Goal: Information Seeking & Learning: Check status

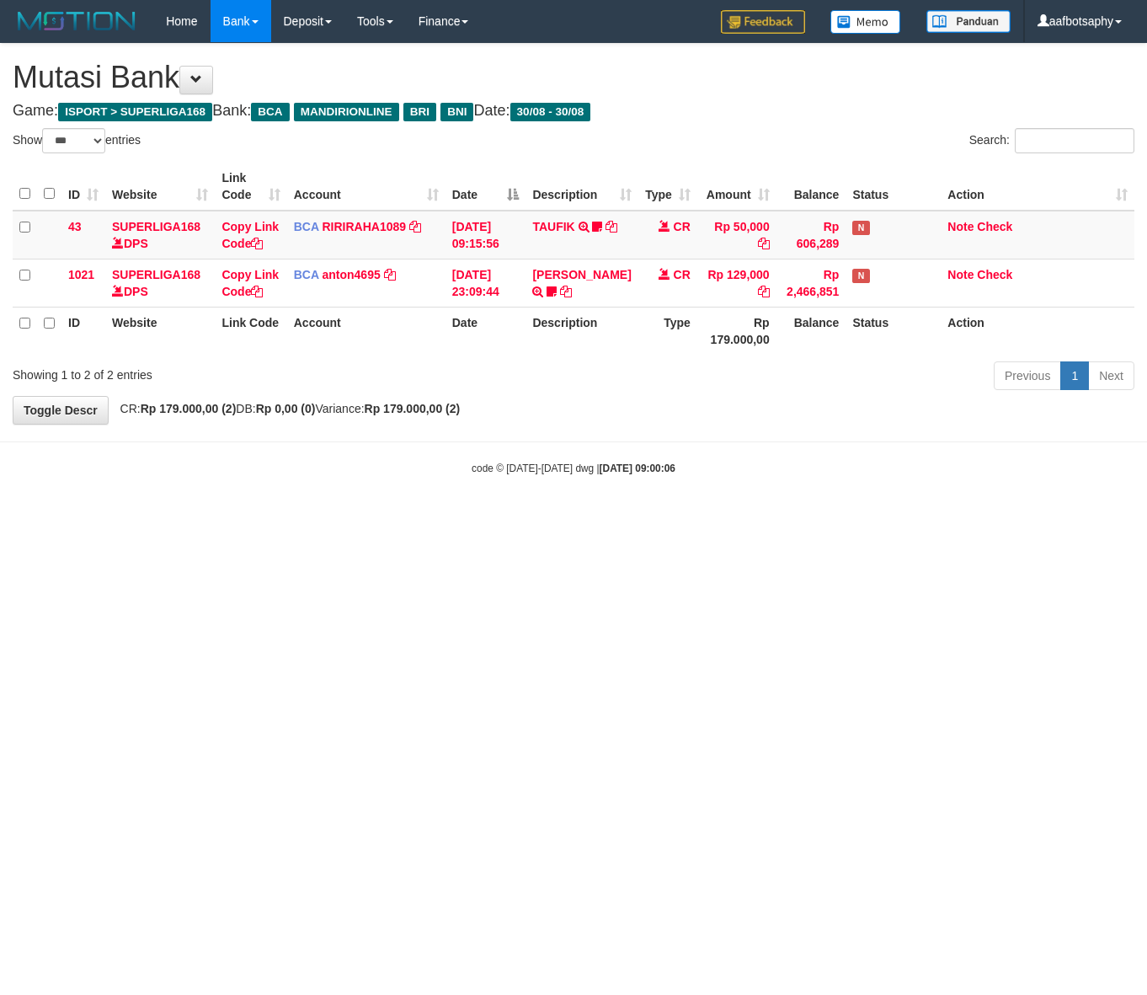
select select "***"
drag, startPoint x: 674, startPoint y: 532, endPoint x: 452, endPoint y: 529, distance: 221.5
click at [675, 518] on html "Toggle navigation Home Bank Account List Load By Website Group [ISPORT] SUPERLI…" at bounding box center [573, 259] width 1147 height 518
click at [615, 470] on strong "[DATE] 09:00:06" at bounding box center [638, 468] width 76 height 12
click at [625, 490] on body "Toggle navigation Home Bank Account List Load By Website Group [ISPORT] SUPERLI…" at bounding box center [573, 259] width 1147 height 518
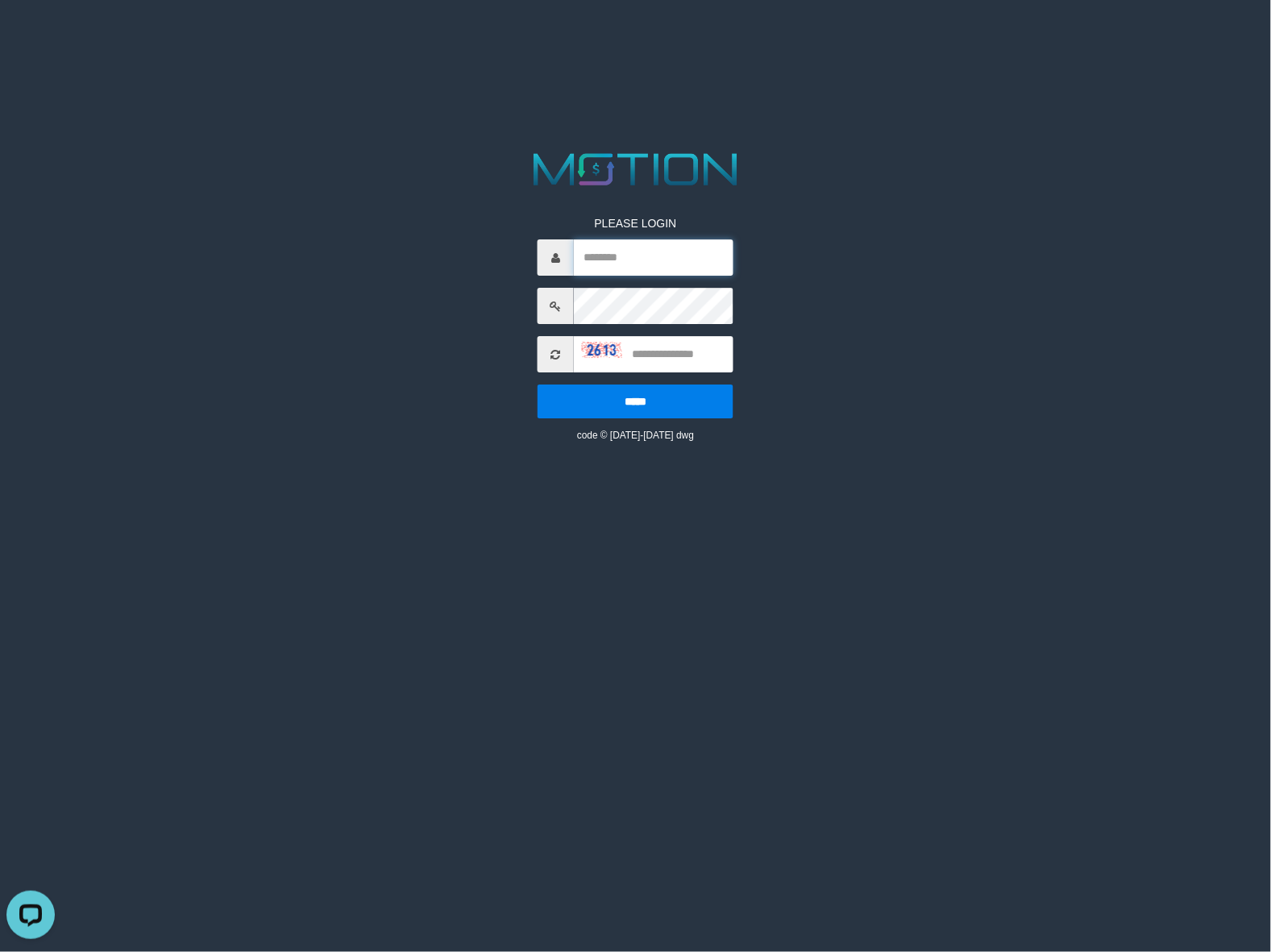
type input "**********"
click at [1030, 40] on html "**********" at bounding box center [636, 20] width 1271 height 40
drag, startPoint x: 1010, startPoint y: 312, endPoint x: 843, endPoint y: 369, distance: 176.5
click at [998, 40] on html "**********" at bounding box center [636, 20] width 1271 height 40
drag, startPoint x: 843, startPoint y: 386, endPoint x: 846, endPoint y: 396, distance: 10.4
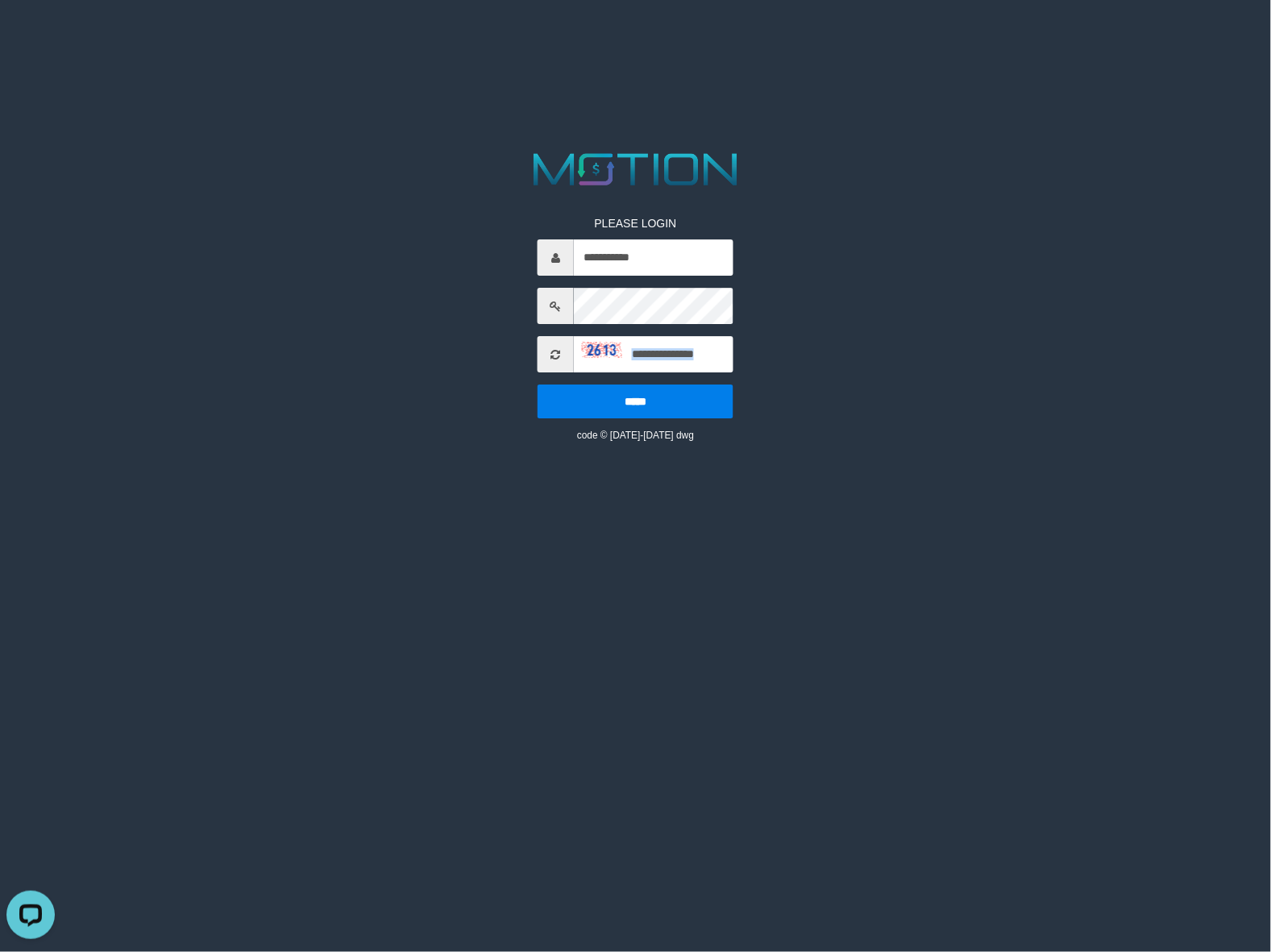
click at [846, 399] on div "**********" at bounding box center [636, 295] width 660 height 295
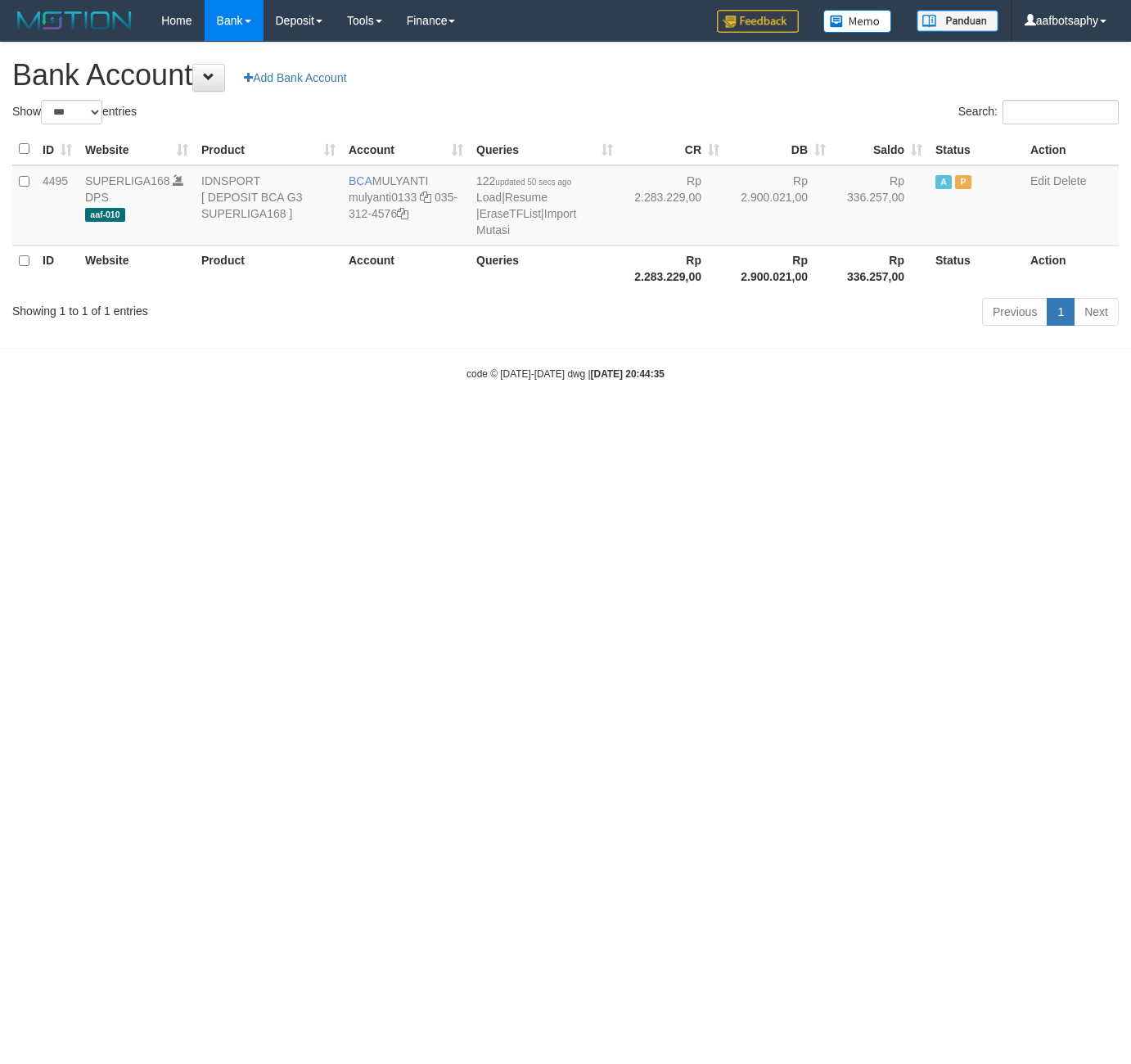
select select "***"
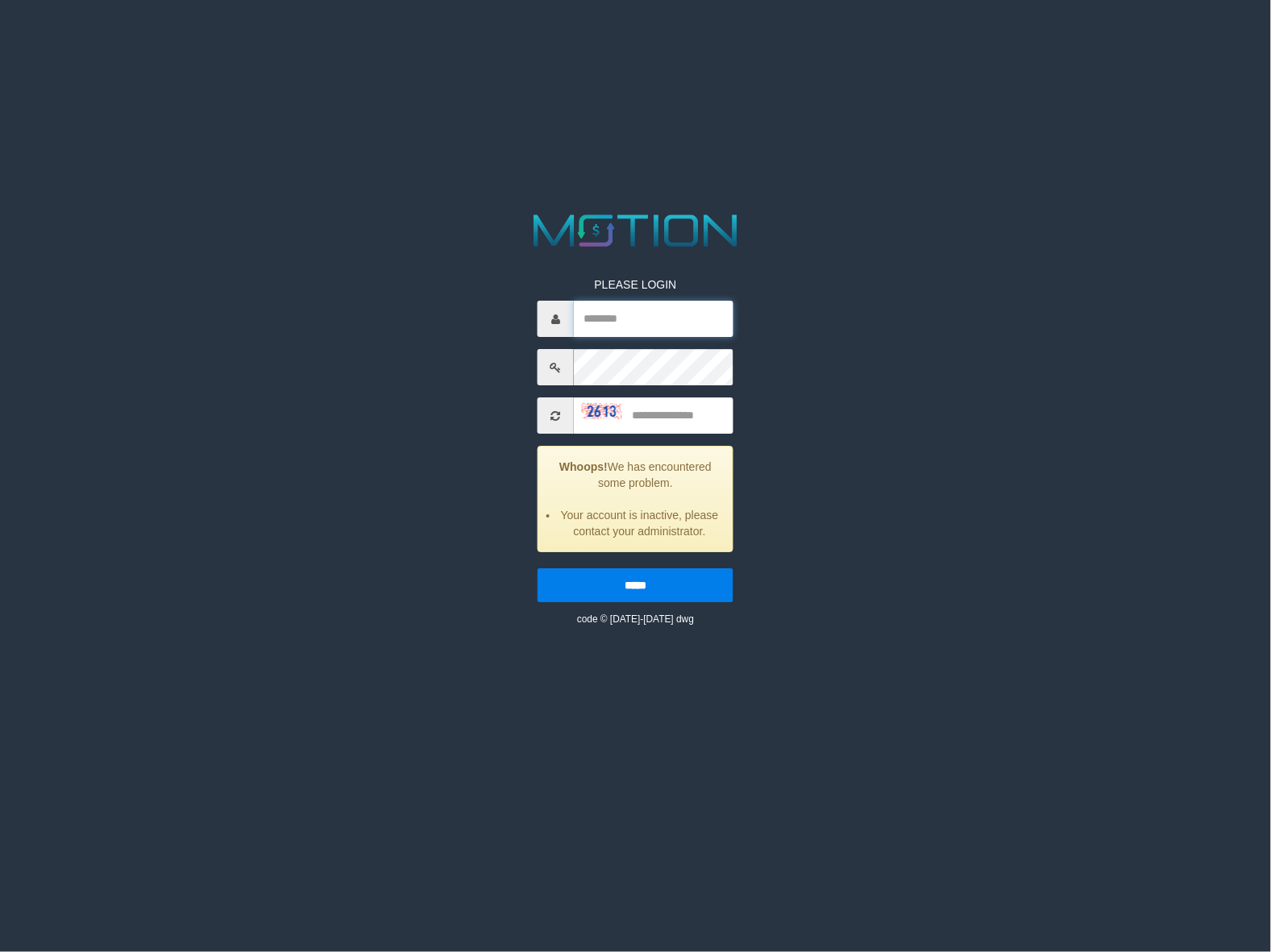
type input "**********"
click at [700, 410] on input "text" at bounding box center [654, 416] width 160 height 36
type input "****"
click at [538, 569] on input "*****" at bounding box center [636, 586] width 196 height 33
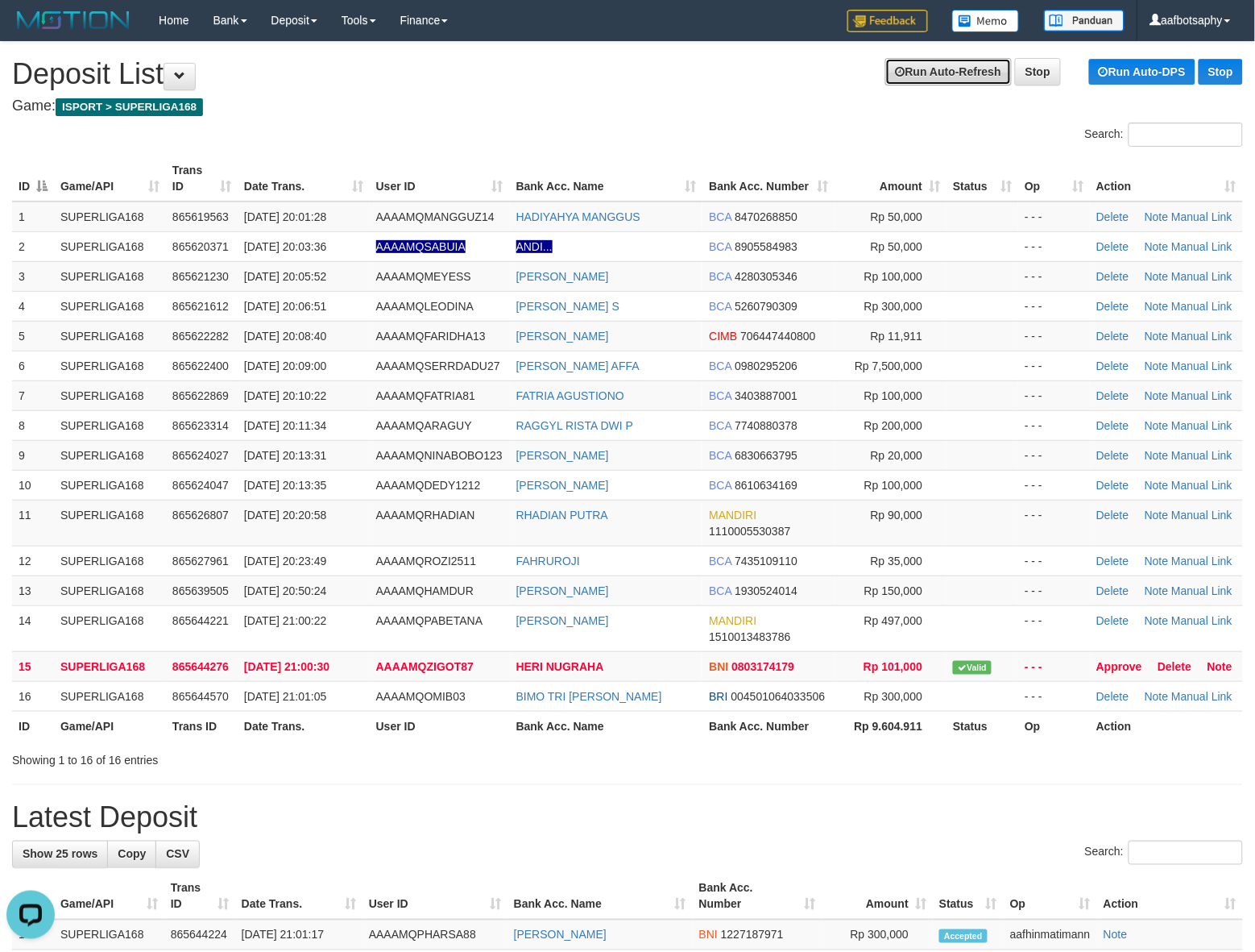
click at [939, 73] on link "Run Auto-Refresh" at bounding box center [949, 72] width 126 height 28
click at [939, 71] on link "Run Auto-Refresh" at bounding box center [949, 72] width 126 height 28
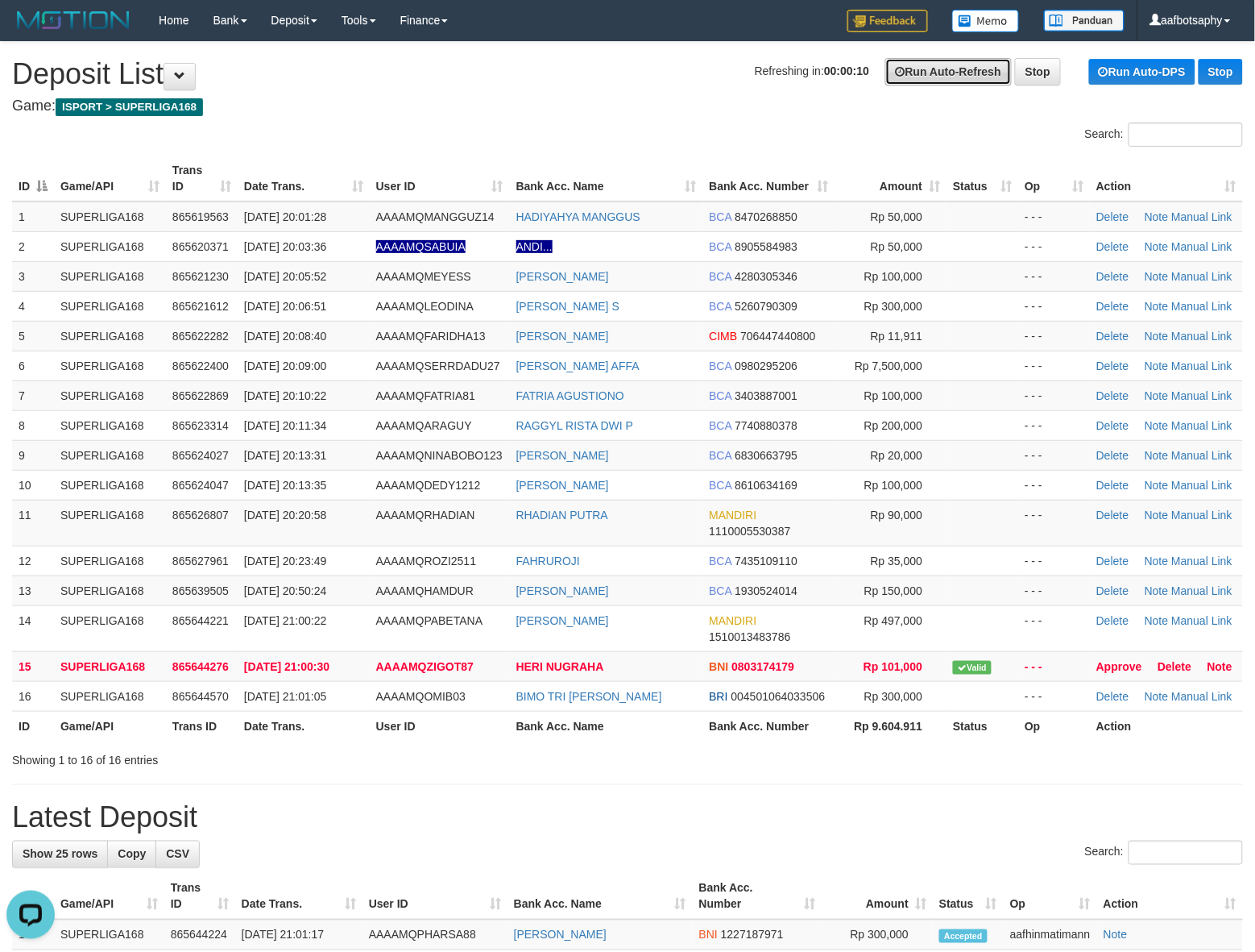
click at [938, 71] on link "Run Auto-Refresh" at bounding box center [949, 72] width 126 height 28
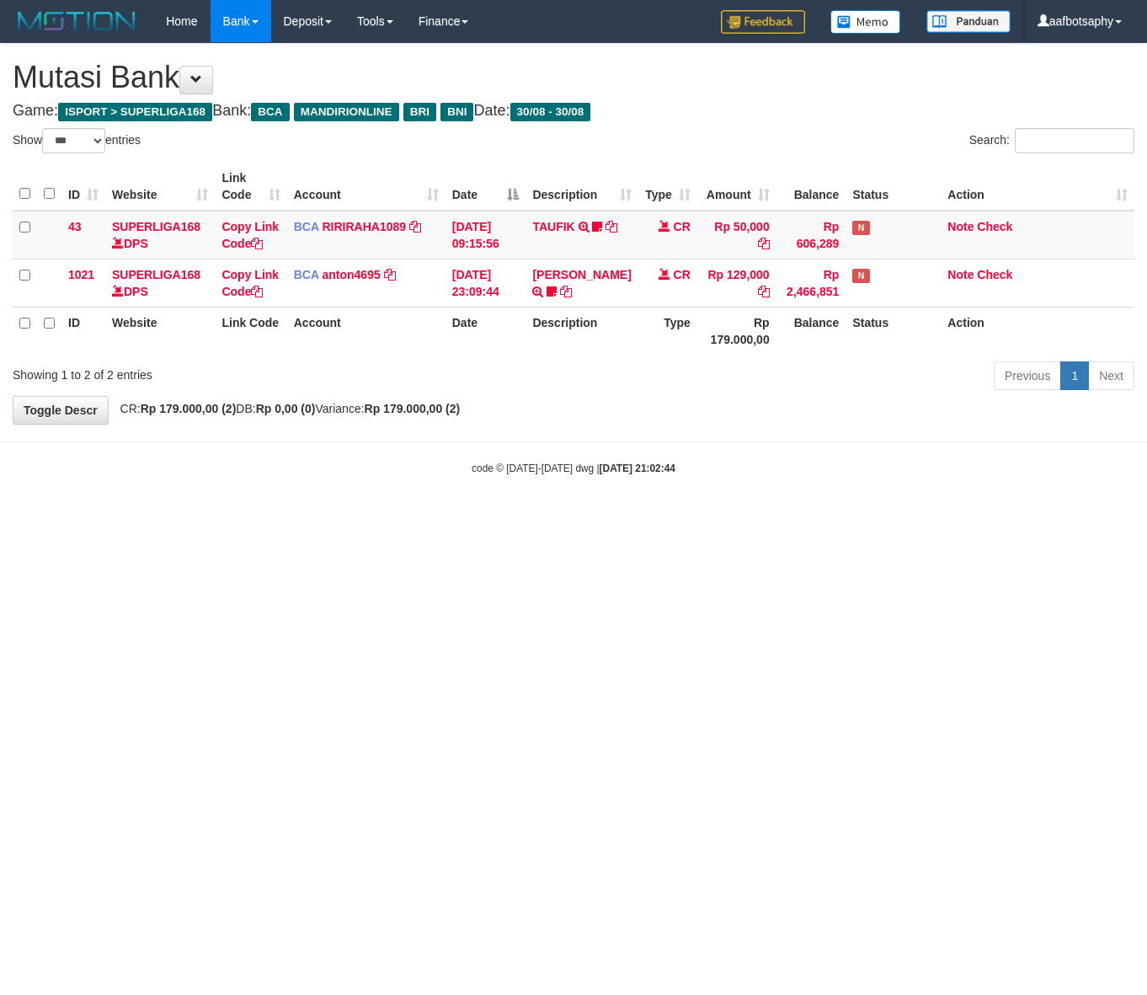
select select "***"
click at [202, 82] on span at bounding box center [196, 79] width 12 height 12
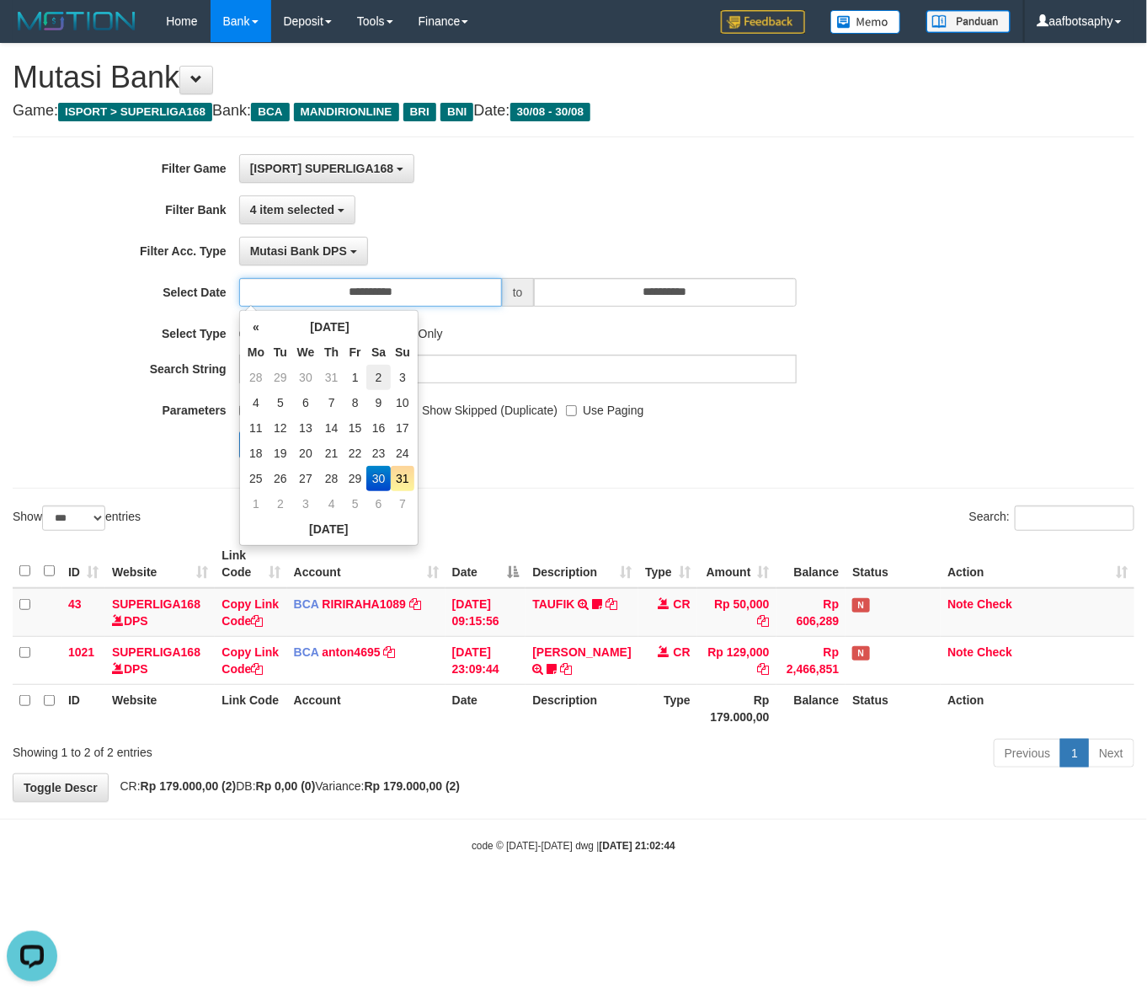
drag, startPoint x: 441, startPoint y: 304, endPoint x: 377, endPoint y: 377, distance: 96.1
click at [439, 304] on input "**********" at bounding box center [370, 292] width 263 height 29
click at [404, 482] on td "31" at bounding box center [403, 478] width 24 height 25
type input "**********"
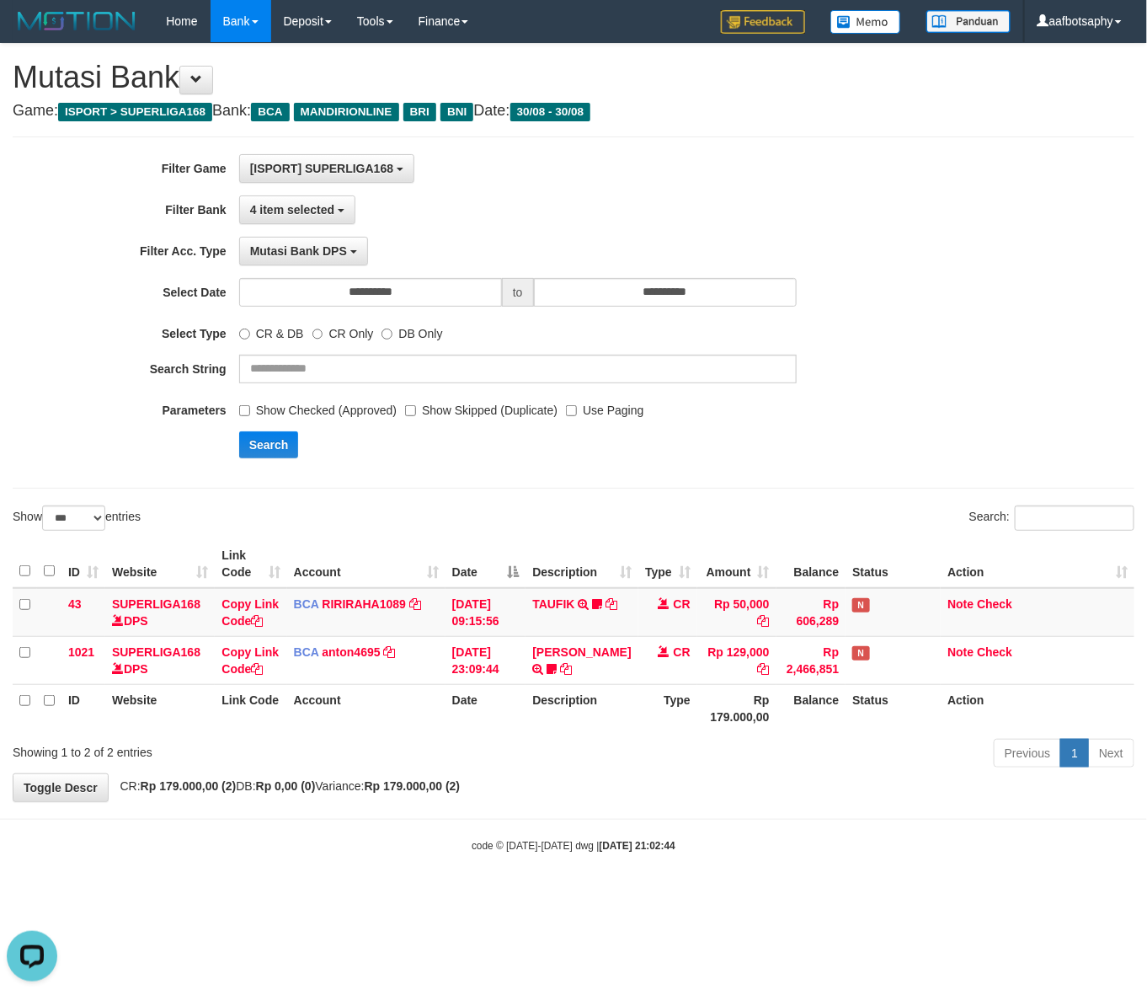
click at [467, 474] on div "**********" at bounding box center [574, 312] width 1122 height 352
click at [301, 451] on div "Search" at bounding box center [597, 444] width 717 height 27
click at [264, 445] on button "Search" at bounding box center [269, 444] width 60 height 27
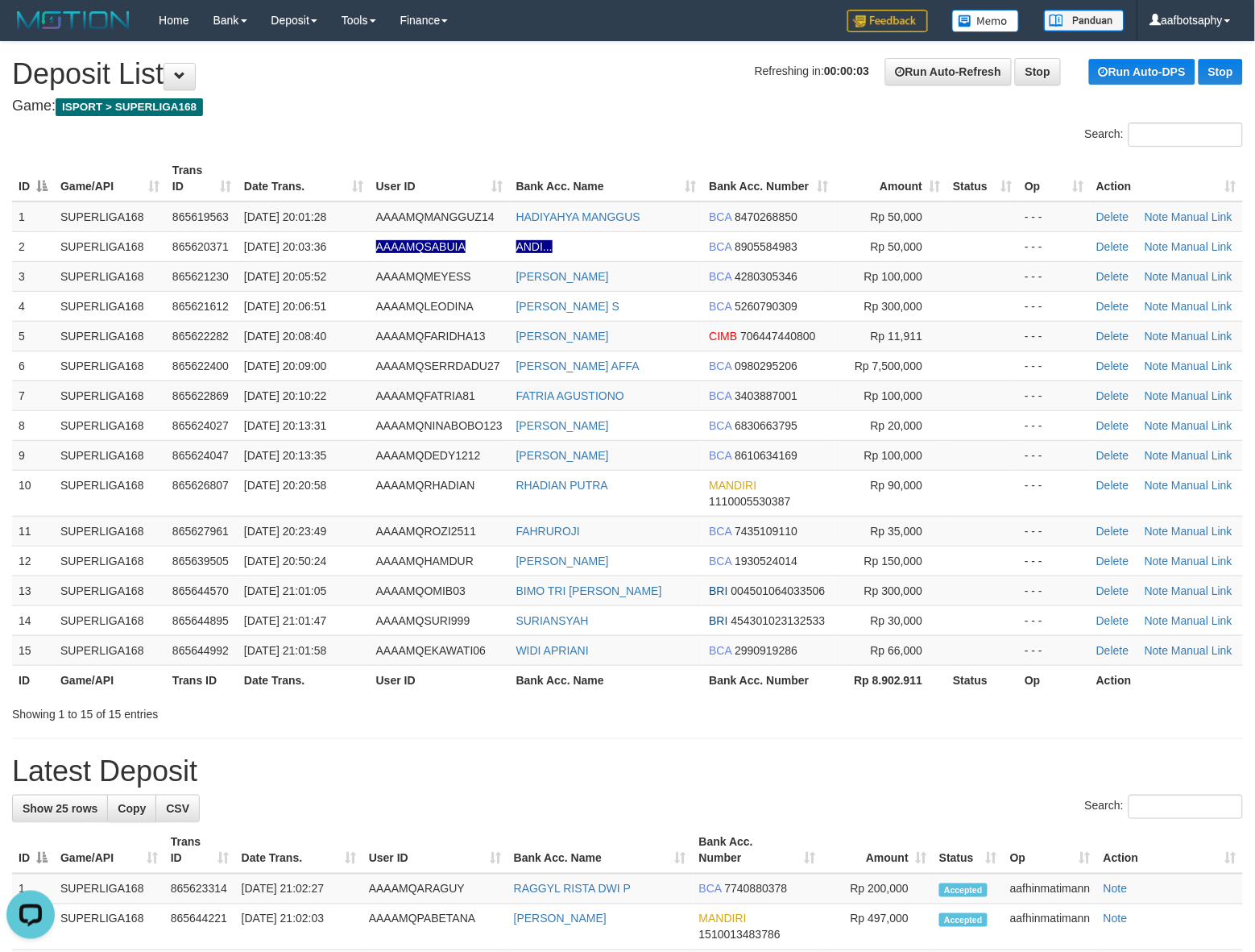
click at [736, 135] on div "Search:" at bounding box center [941, 136] width 604 height 28
click at [933, 69] on link "Run Auto-Refresh" at bounding box center [949, 72] width 126 height 28
click at [935, 69] on link "Run Auto-Refresh" at bounding box center [949, 72] width 126 height 28
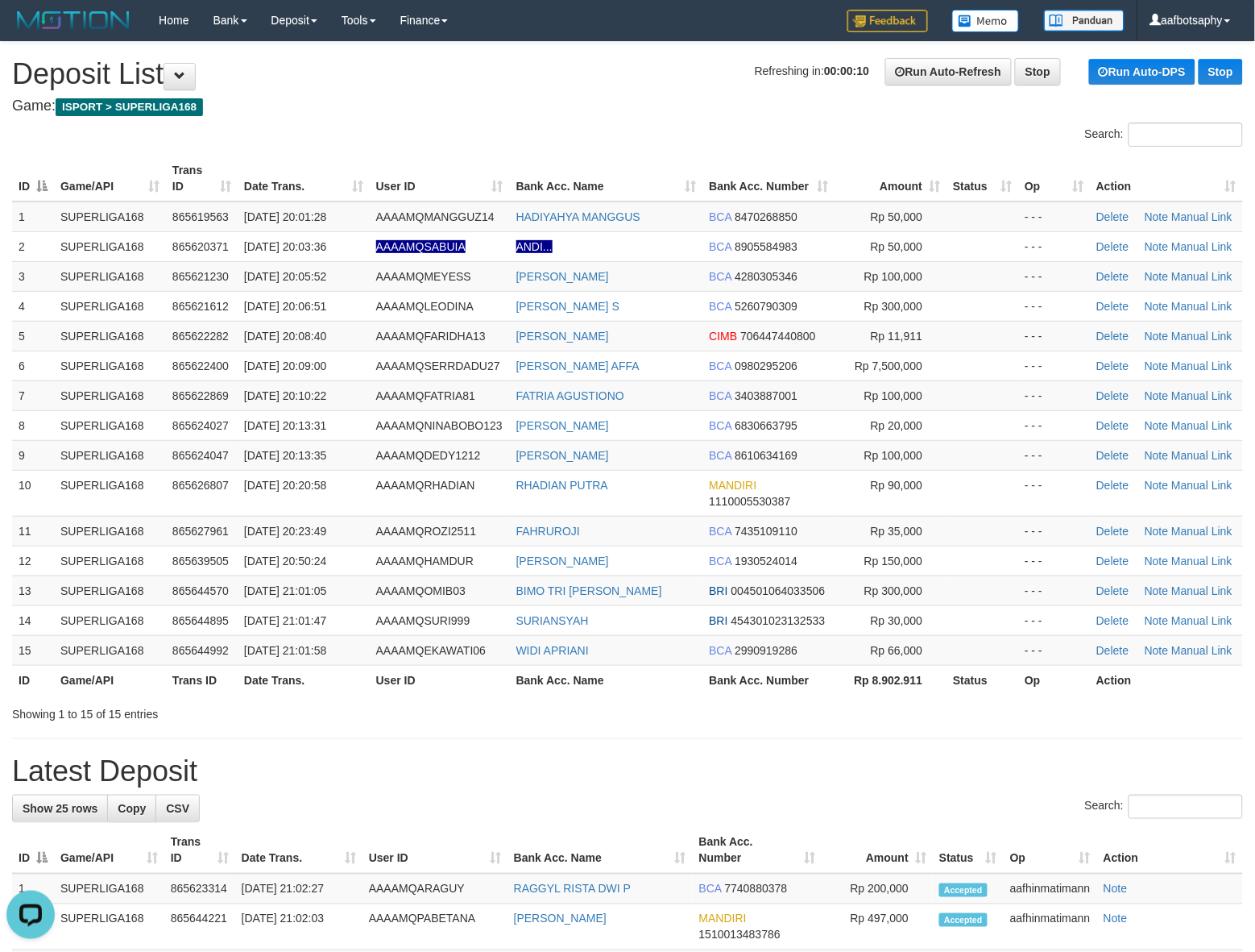
click at [641, 77] on h1 "Refreshing in: 00:00:10 Run Auto-Refresh Stop Run Auto-DPS Stop Deposit List" at bounding box center [628, 75] width 1231 height 33
click at [647, 89] on h1 "Refreshing in: 00:00:10 Run Auto-Refresh Stop Run Auto-DPS Stop Deposit List" at bounding box center [628, 75] width 1231 height 33
drag, startPoint x: 650, startPoint y: 95, endPoint x: 681, endPoint y: 91, distance: 31.3
click at [669, 94] on div "**********" at bounding box center [628, 917] width 1255 height 1750
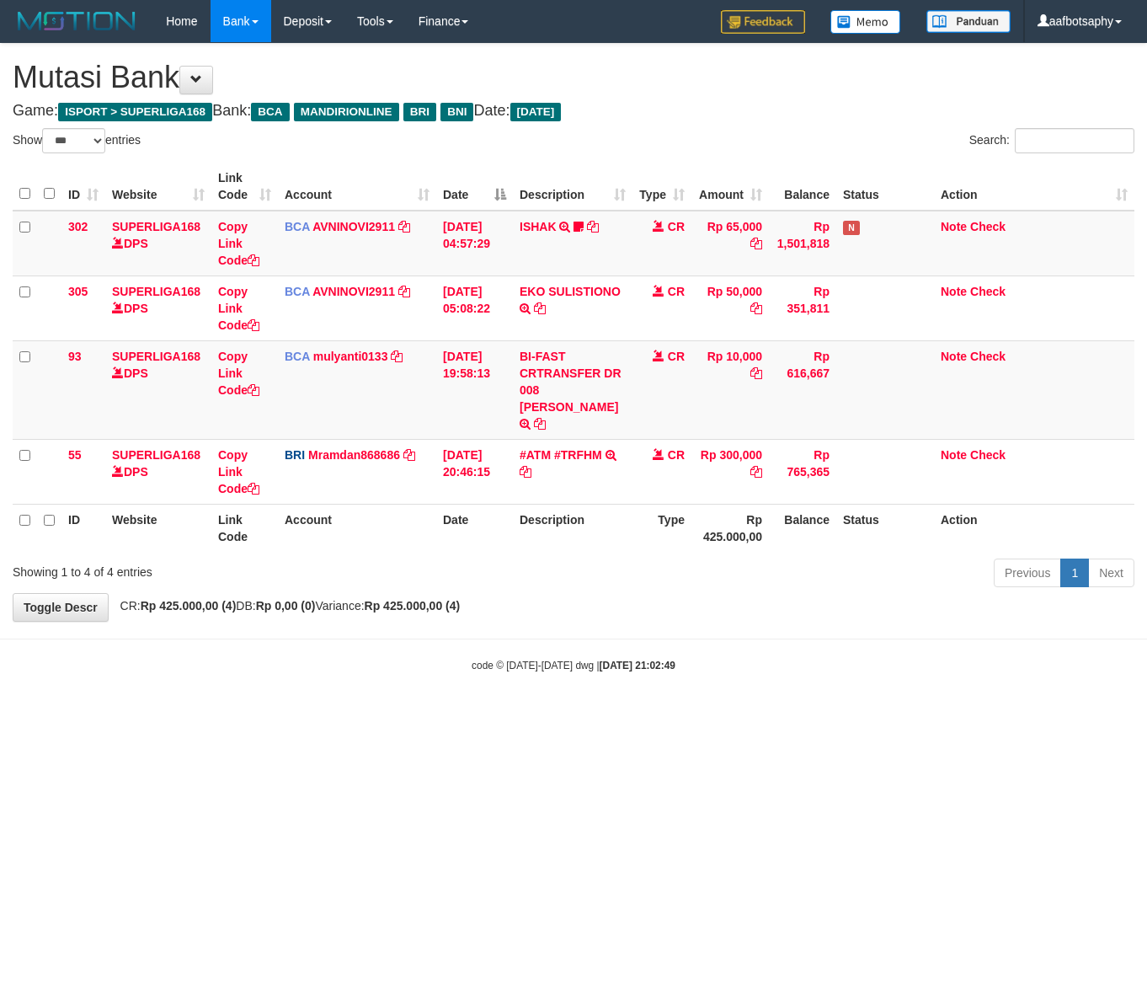
select select "***"
drag, startPoint x: 605, startPoint y: 467, endPoint x: 620, endPoint y: 510, distance: 45.6
click at [594, 510] on table "ID Website Link Code Account Date Description Type Amount Balance Status Action…" at bounding box center [574, 357] width 1122 height 389
select select "***"
click at [724, 620] on body "Toggle navigation Home Bank Account List Load By Website Group [ISPORT] SUPERLI…" at bounding box center [573, 357] width 1147 height 715
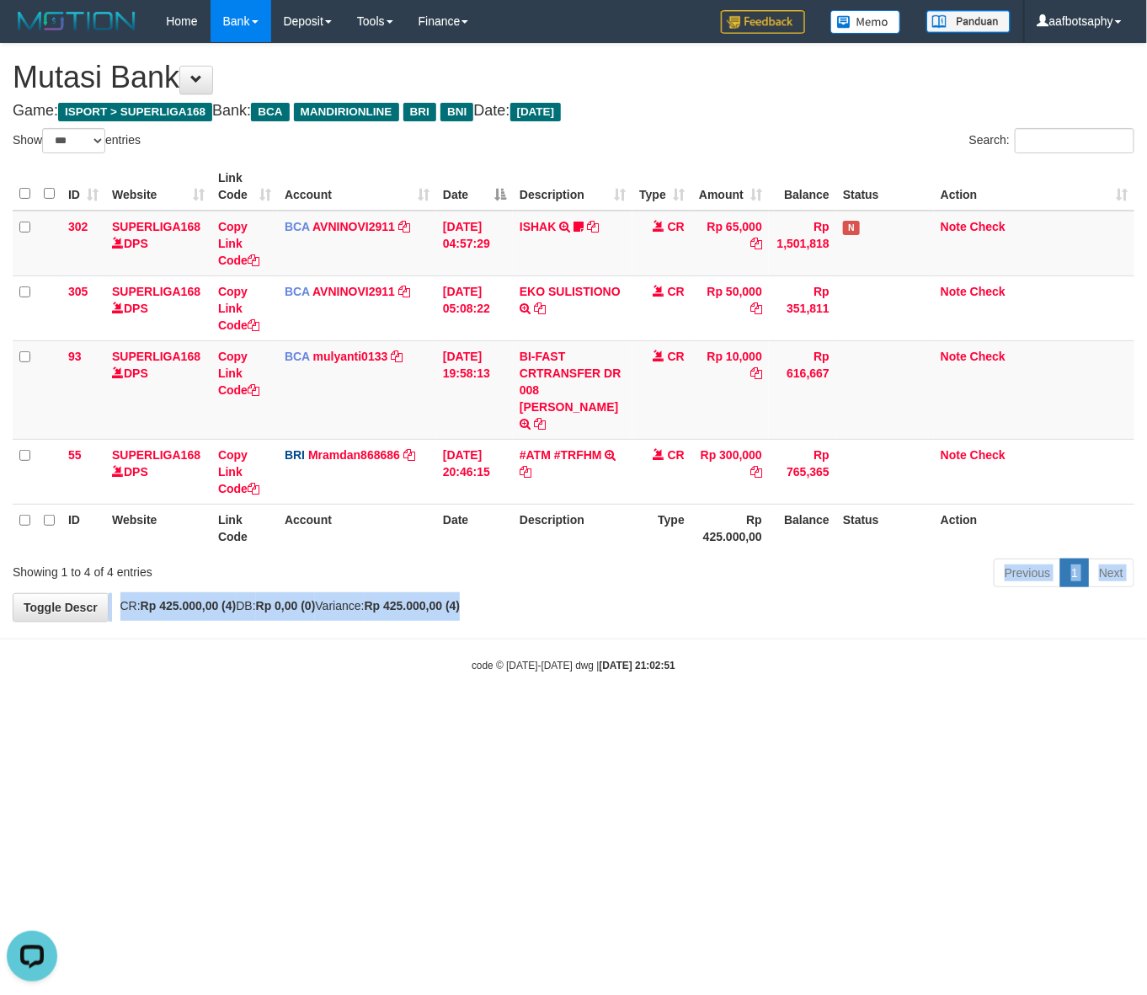
drag, startPoint x: 742, startPoint y: 573, endPoint x: 1137, endPoint y: 595, distance: 395.7
click at [962, 594] on div "**********" at bounding box center [573, 332] width 1147 height 577
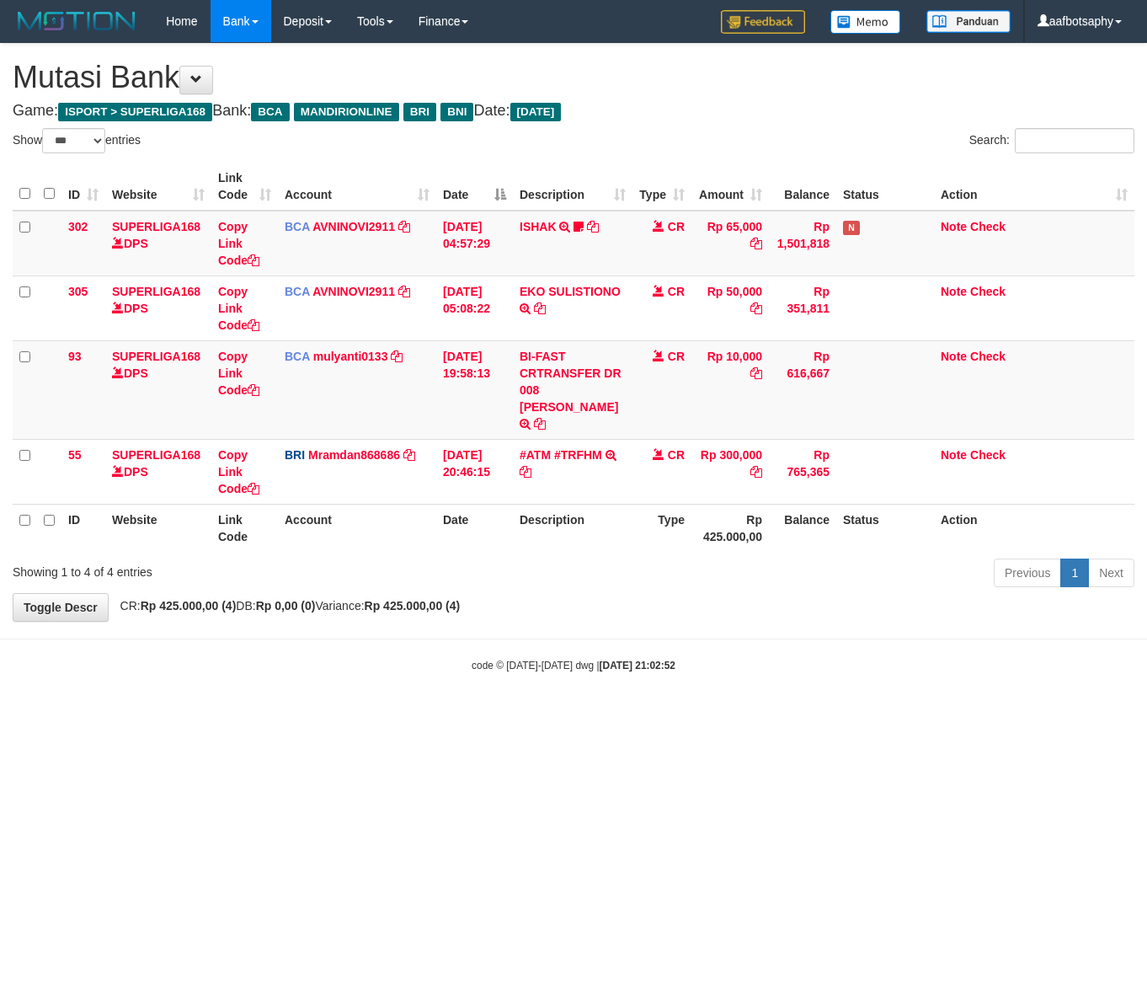
select select "***"
drag, startPoint x: 211, startPoint y: 478, endPoint x: 265, endPoint y: 494, distance: 56.0
click at [261, 494] on table "ID Website Link Code Account Date Description Type Amount Balance Status Action…" at bounding box center [574, 357] width 1122 height 389
click at [497, 504] on th "Date" at bounding box center [474, 528] width 77 height 48
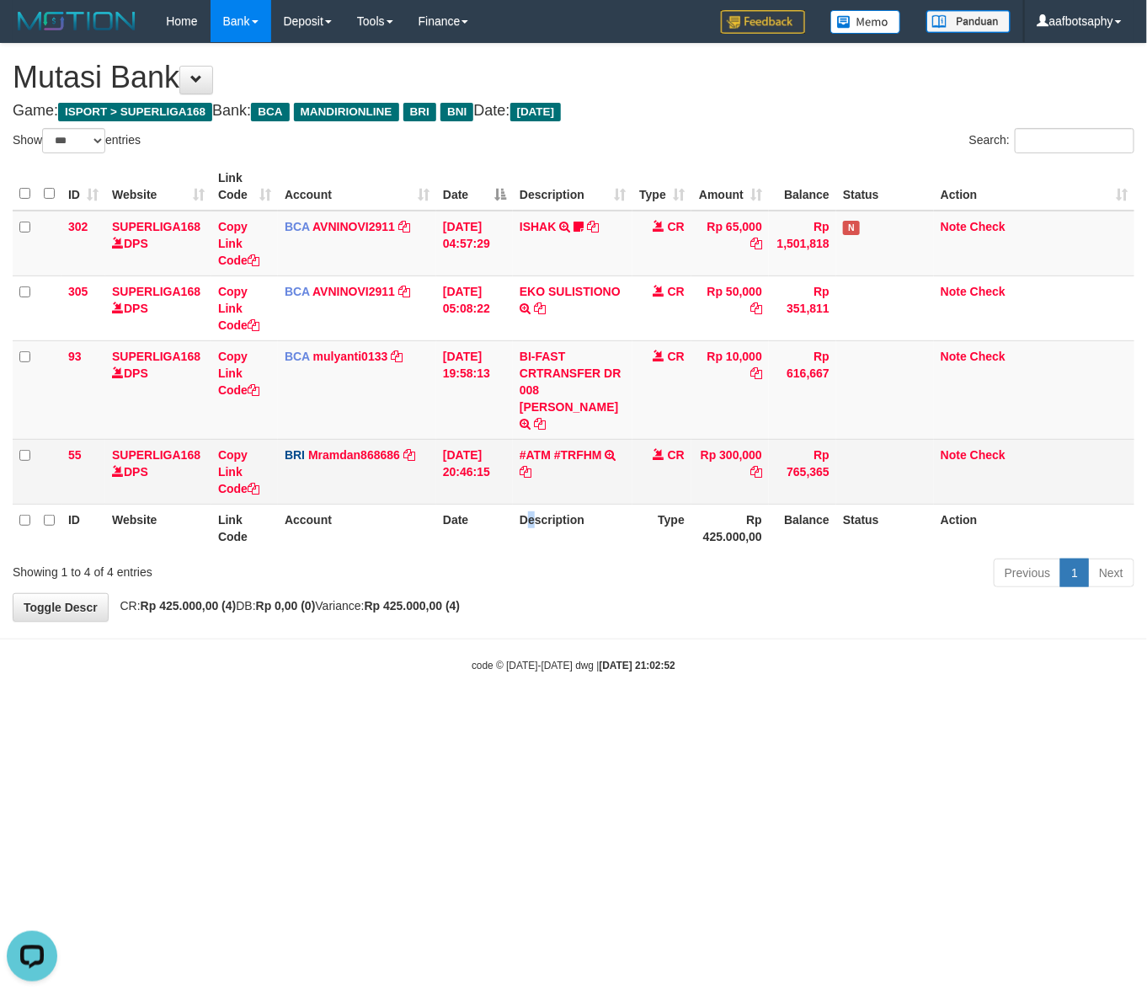
drag, startPoint x: 532, startPoint y: 489, endPoint x: 716, endPoint y: 445, distance: 189.0
click at [584, 476] on table "ID Website Link Code Account Date Description Type Amount Balance Status Action…" at bounding box center [574, 357] width 1122 height 389
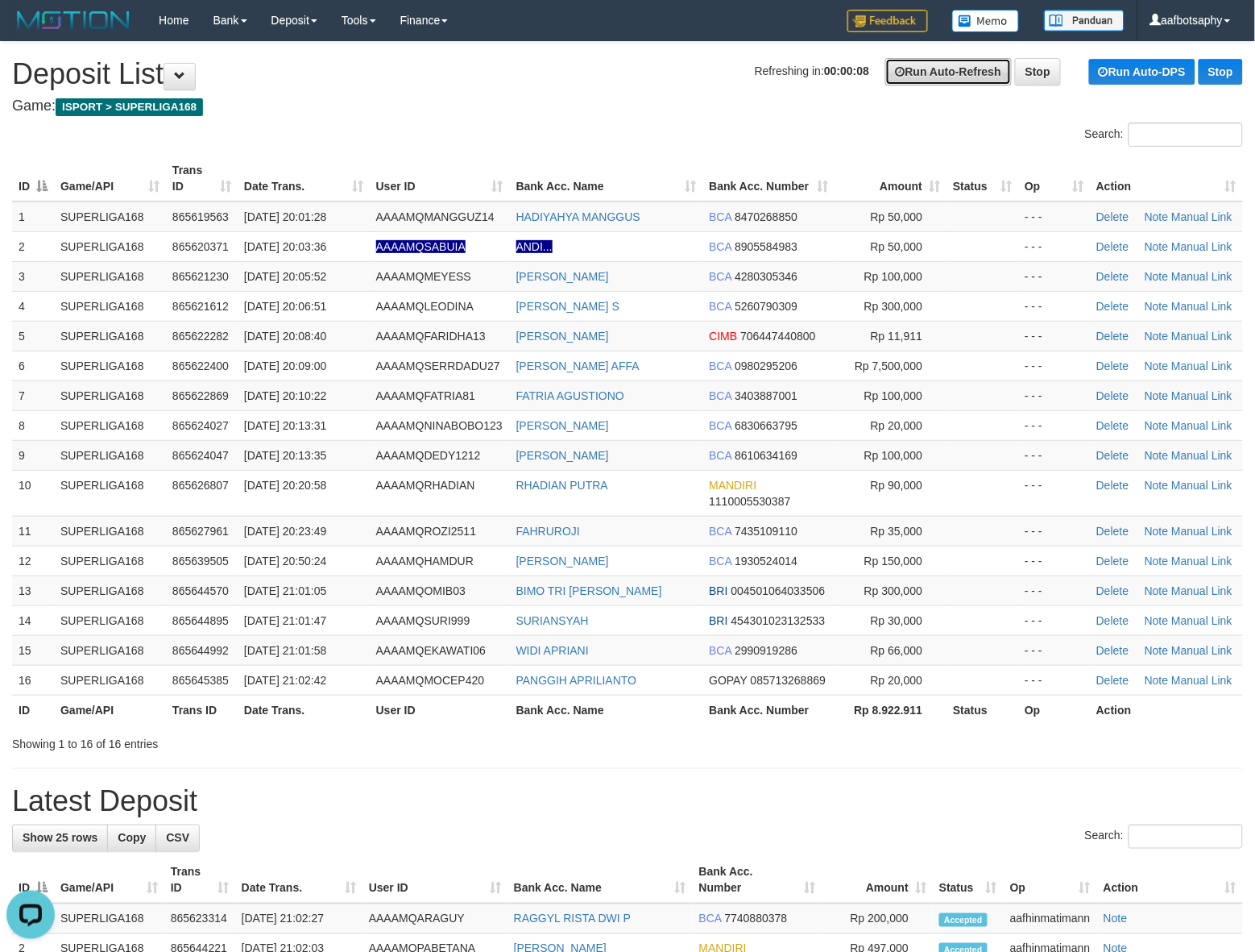
click at [911, 79] on link "Run Auto-Refresh" at bounding box center [949, 72] width 126 height 28
click at [911, 77] on link "Run Auto-Refresh" at bounding box center [949, 72] width 126 height 28
drag, startPoint x: 911, startPoint y: 77, endPoint x: 899, endPoint y: 81, distance: 12.6
click at [912, 77] on link "Run Auto-Refresh" at bounding box center [949, 72] width 126 height 28
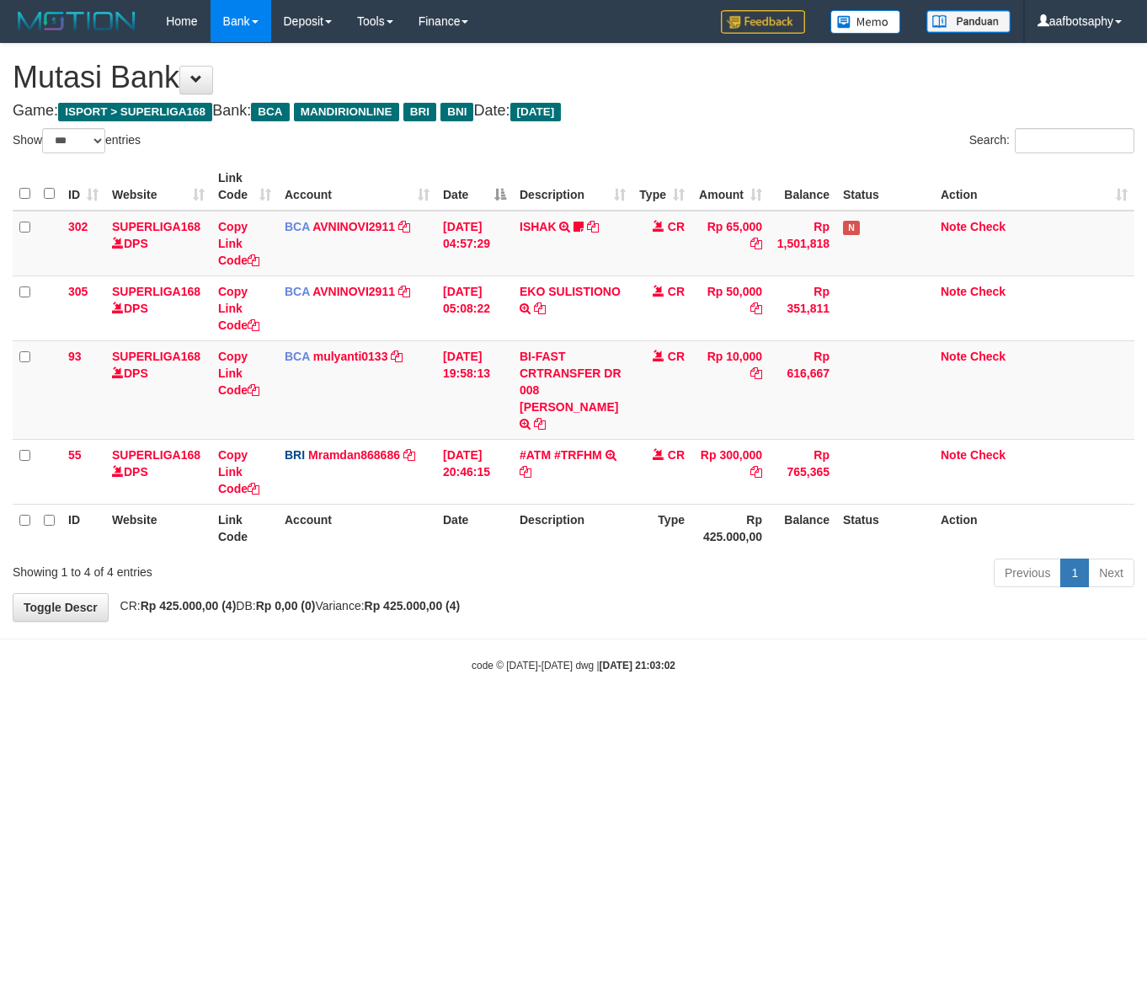
select select "***"
click at [857, 629] on body "Toggle navigation Home Bank Account List Load By Website Group [ISPORT] SUPERLI…" at bounding box center [573, 357] width 1147 height 715
click at [856, 634] on body "Toggle navigation Home Bank Account List Load By Website Group [ISPORT] SUPERLI…" at bounding box center [573, 357] width 1147 height 715
select select "***"
drag, startPoint x: 687, startPoint y: 628, endPoint x: 692, endPoint y: 637, distance: 10.2
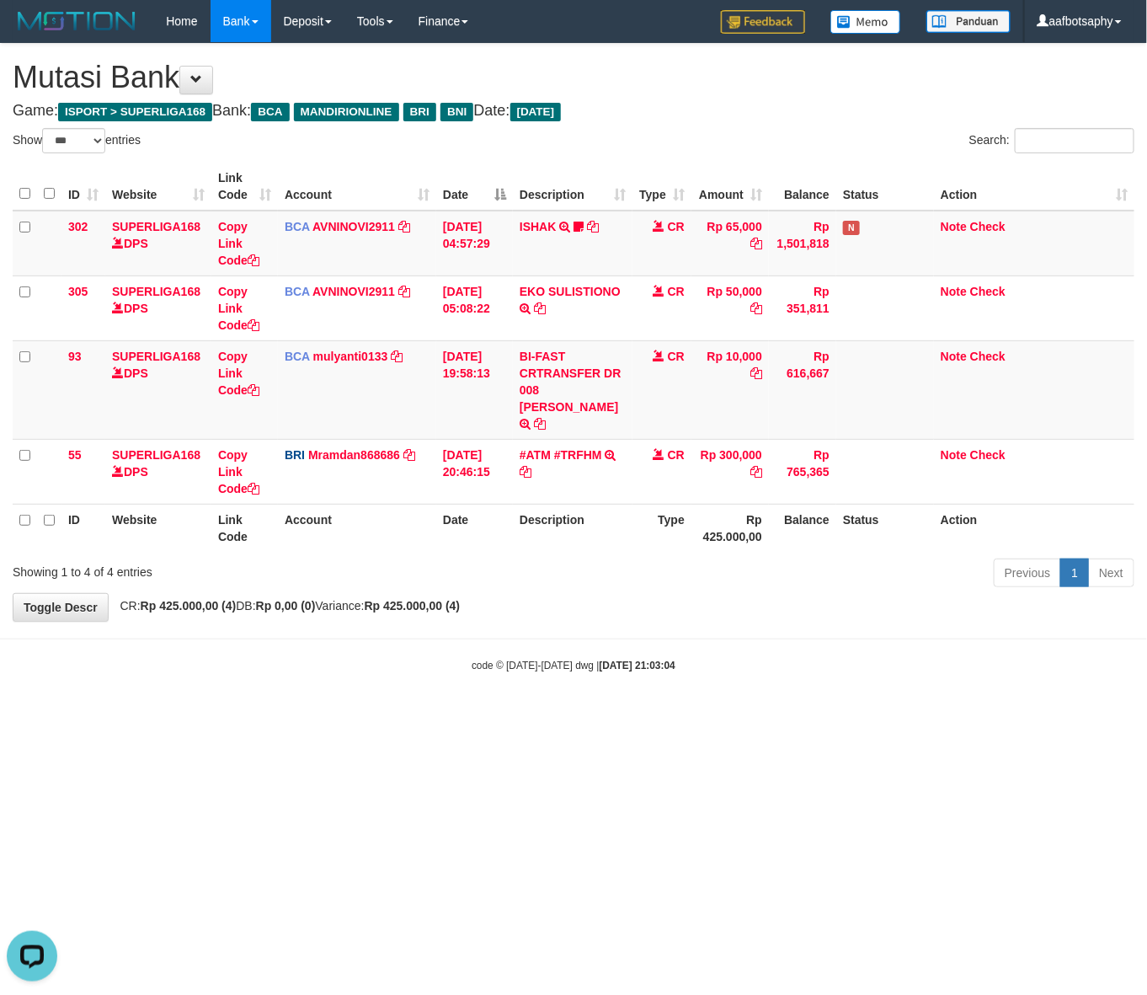
click at [692, 637] on body "Toggle navigation Home Bank Account List Load By Website Group [ISPORT] SUPERLI…" at bounding box center [573, 357] width 1147 height 715
select select "***"
drag, startPoint x: 569, startPoint y: 689, endPoint x: 665, endPoint y: 659, distance: 101.5
click at [571, 687] on body "Toggle navigation Home Bank Account List Load By Website Group [ISPORT] SUPERLI…" at bounding box center [573, 357] width 1147 height 715
click at [712, 644] on body "Toggle navigation Home Bank Account List Load By Website Group [ISPORT] SUPERLI…" at bounding box center [573, 357] width 1147 height 715
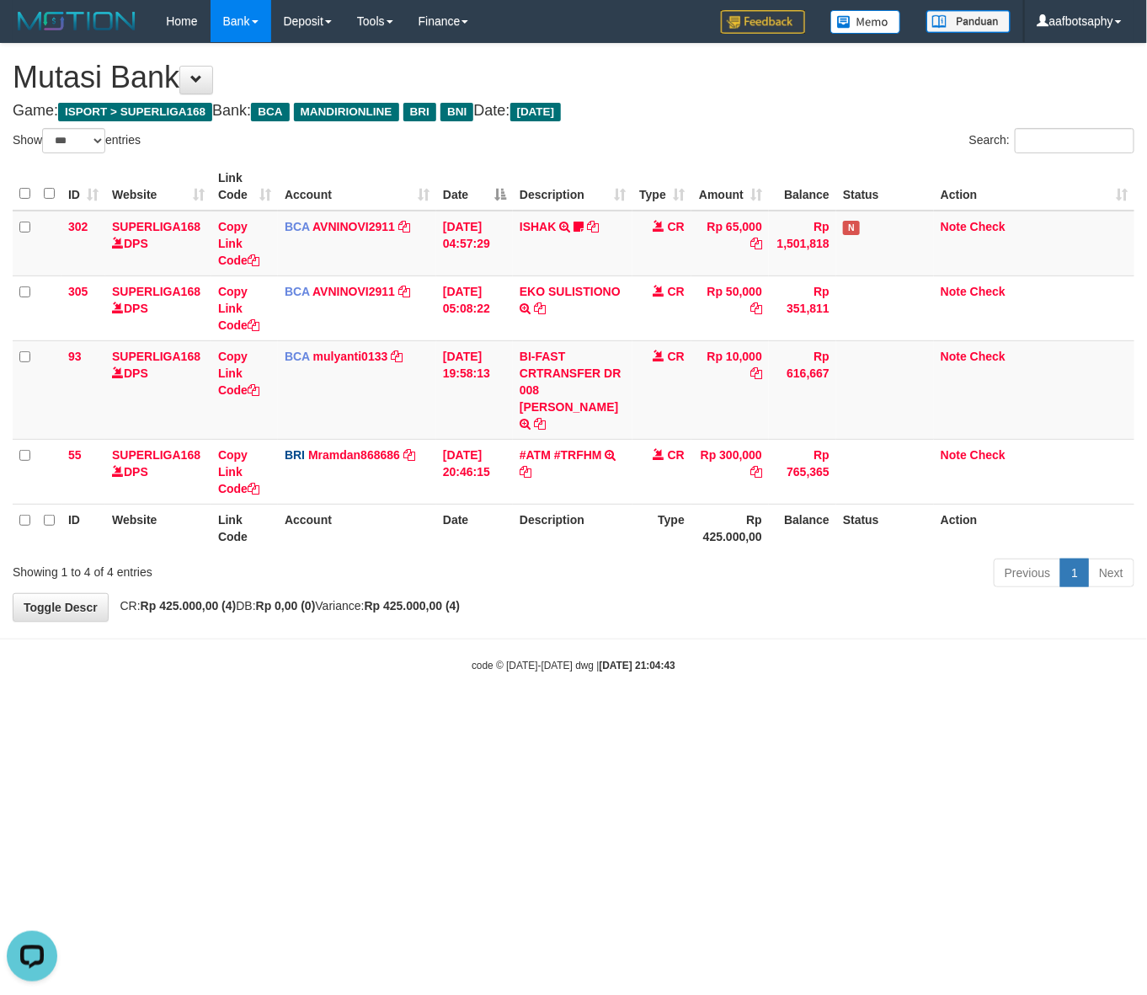
click at [558, 659] on body "Toggle navigation Home Bank Account List Load By Website Group [ISPORT] SUPERLI…" at bounding box center [573, 357] width 1147 height 715
click at [590, 660] on small "code © 2012-2018 dwg | 2025/08/31 21:04:43" at bounding box center [574, 666] width 204 height 12
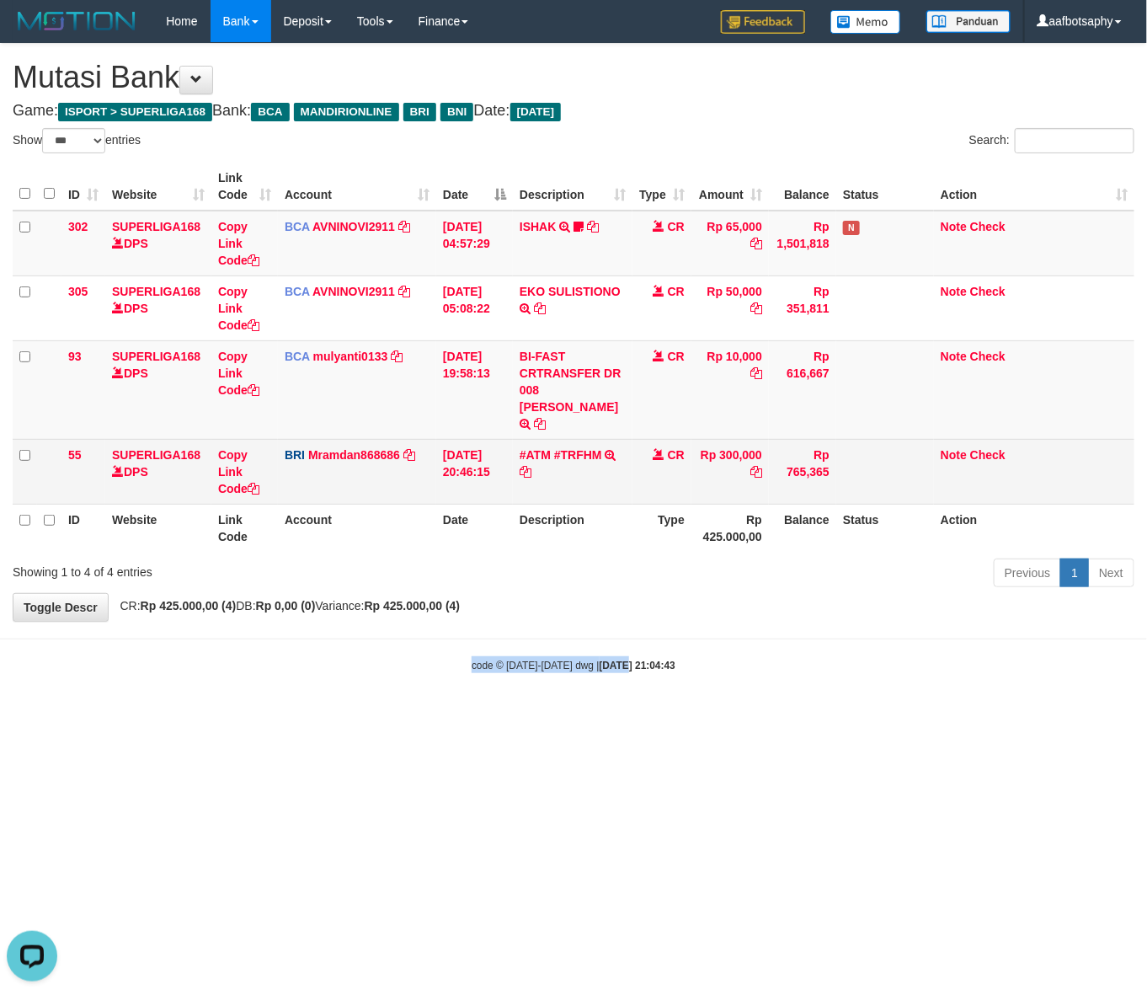
drag, startPoint x: 626, startPoint y: 617, endPoint x: 971, endPoint y: 422, distance: 396.8
click at [793, 539] on body "Toggle navigation Home Bank Account List Load By Website Group [ISPORT] SUPERLI…" at bounding box center [573, 357] width 1147 height 715
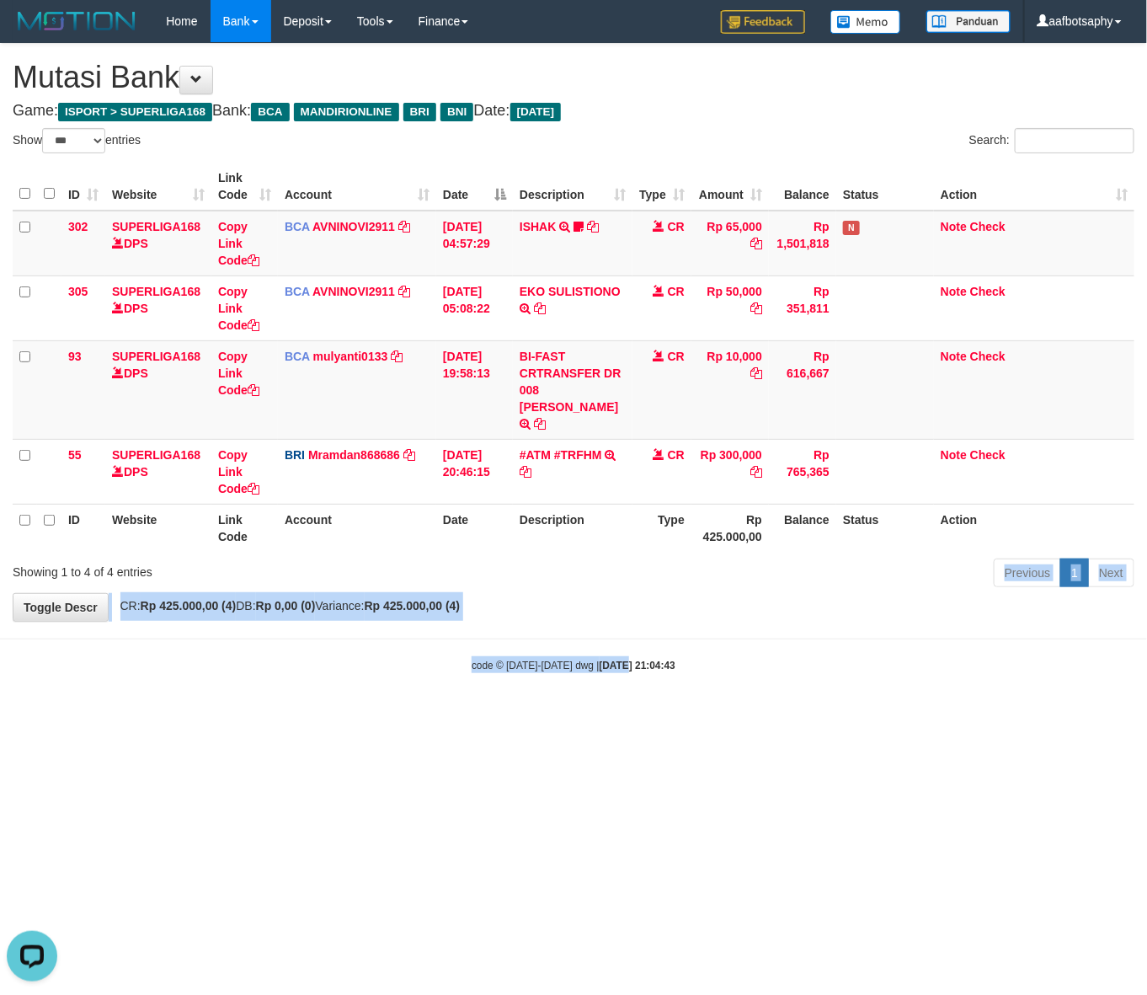
click at [600, 660] on strong "2025/08/31 21:04:43" at bounding box center [638, 666] width 76 height 12
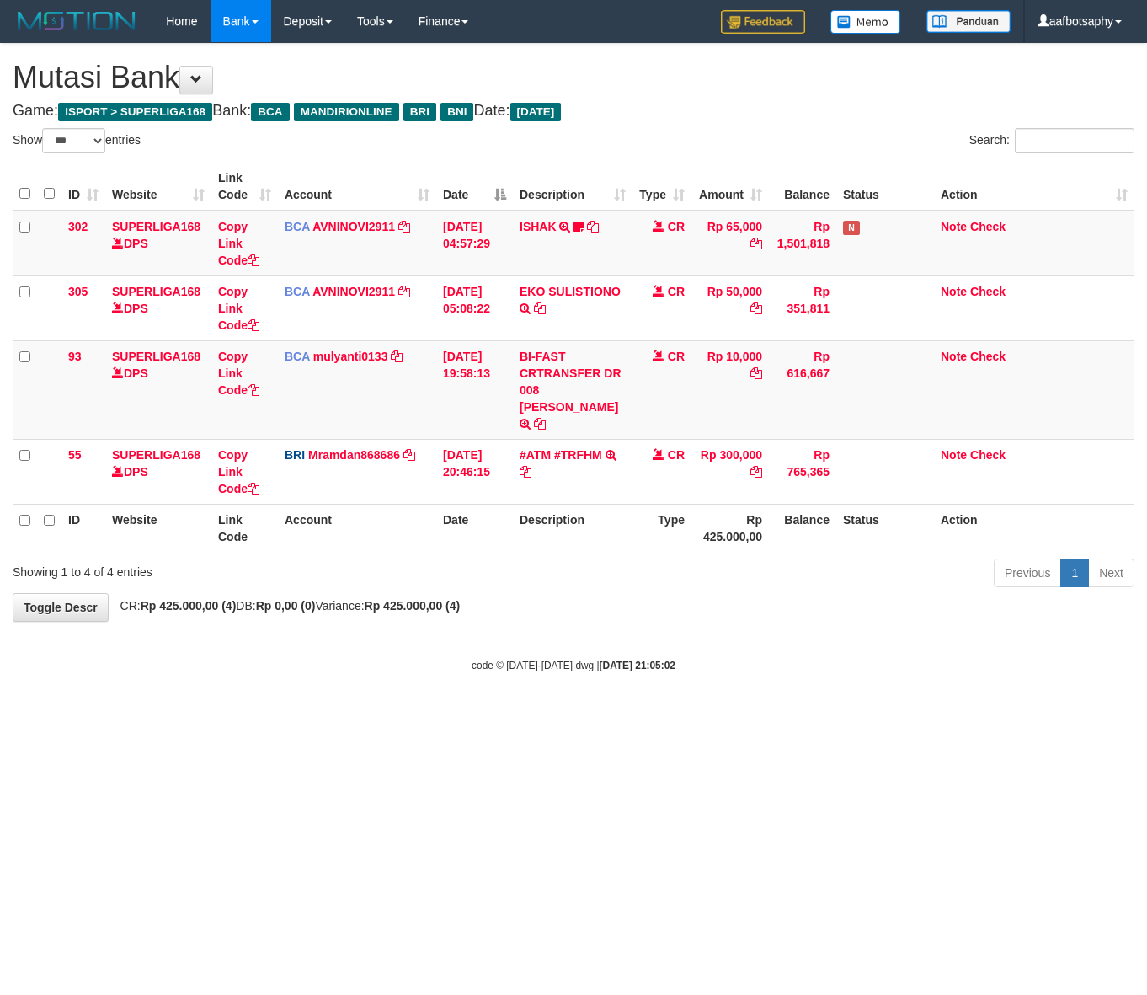
select select "***"
click at [600, 681] on body "Toggle navigation Home Bank Account List Load By Website Group [ISPORT] SUPERLI…" at bounding box center [573, 357] width 1147 height 715
click at [602, 670] on body "Toggle navigation Home Bank Account List Load By Website Group [ISPORT] SUPERLI…" at bounding box center [573, 357] width 1147 height 715
click at [616, 662] on body "Toggle navigation Home Bank Account List Load By Website Group [ISPORT] SUPERLI…" at bounding box center [573, 357] width 1147 height 715
drag, startPoint x: 629, startPoint y: 651, endPoint x: 767, endPoint y: 649, distance: 138.2
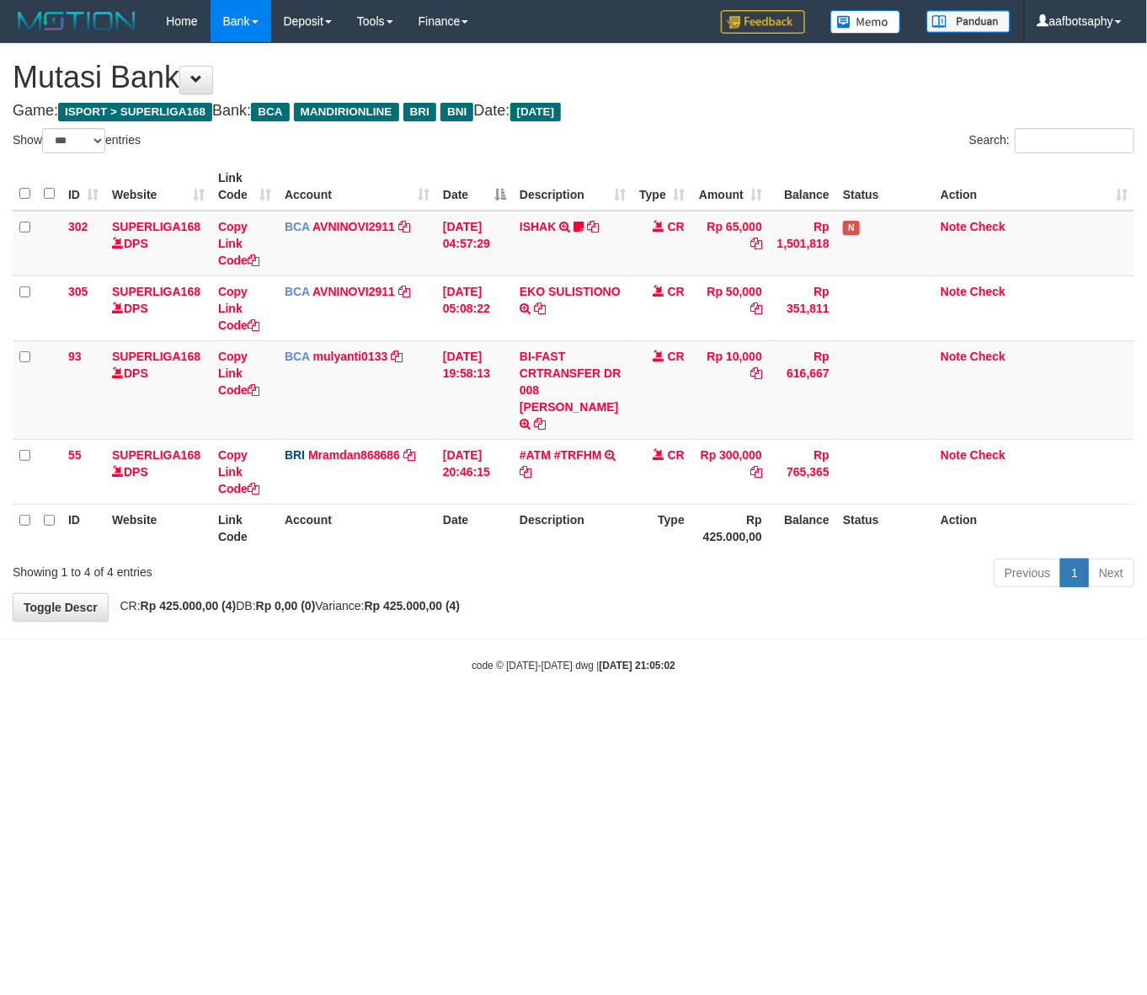
click at [709, 656] on div "code © [DATE]-[DATE] dwg | [DATE] 21:05:02" at bounding box center [573, 664] width 1147 height 17
click at [504, 671] on body "Toggle navigation Home Bank Account List Load By Website Group [ISPORT] SUPERLI…" at bounding box center [573, 357] width 1147 height 715
drag, startPoint x: 523, startPoint y: 661, endPoint x: 523, endPoint y: 629, distance: 32.0
click at [522, 654] on body "Toggle navigation Home Bank Account List Load By Website Group [ISPORT] SUPERLI…" at bounding box center [573, 357] width 1147 height 715
drag, startPoint x: 543, startPoint y: 615, endPoint x: 564, endPoint y: 608, distance: 22.1
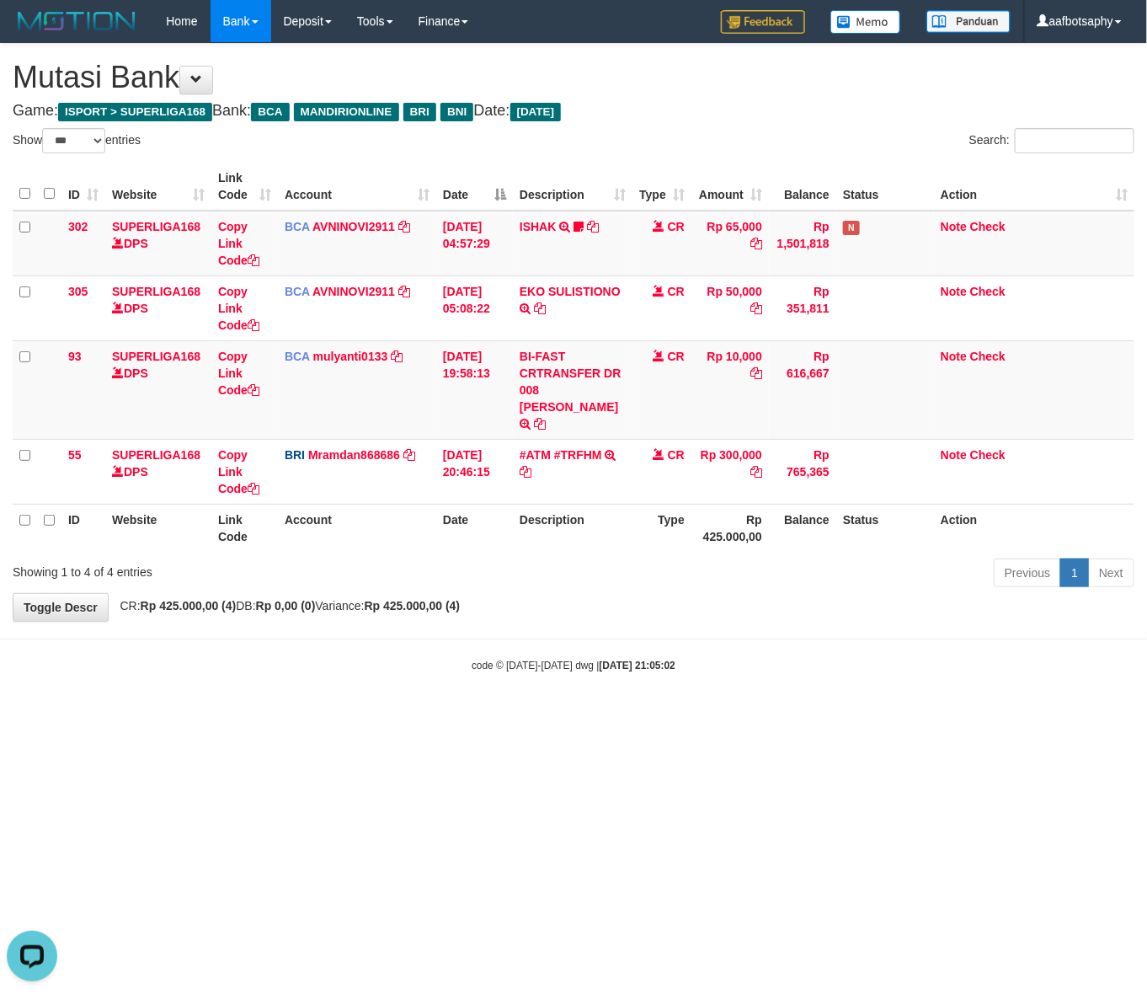
click at [561, 608] on body "Toggle navigation Home Bank Account List Load By Website Group [ISPORT] SUPERLI…" at bounding box center [573, 357] width 1147 height 715
select select "***"
click at [472, 656] on div "code © 2012-2018 dwg | 2025/08/31 21:05:07" at bounding box center [573, 664] width 1147 height 17
drag, startPoint x: 553, startPoint y: 637, endPoint x: 637, endPoint y: 628, distance: 83.9
click at [611, 638] on body "Toggle navigation Home Bank Account List Load By Website Group [ISPORT] SUPERLI…" at bounding box center [573, 357] width 1147 height 715
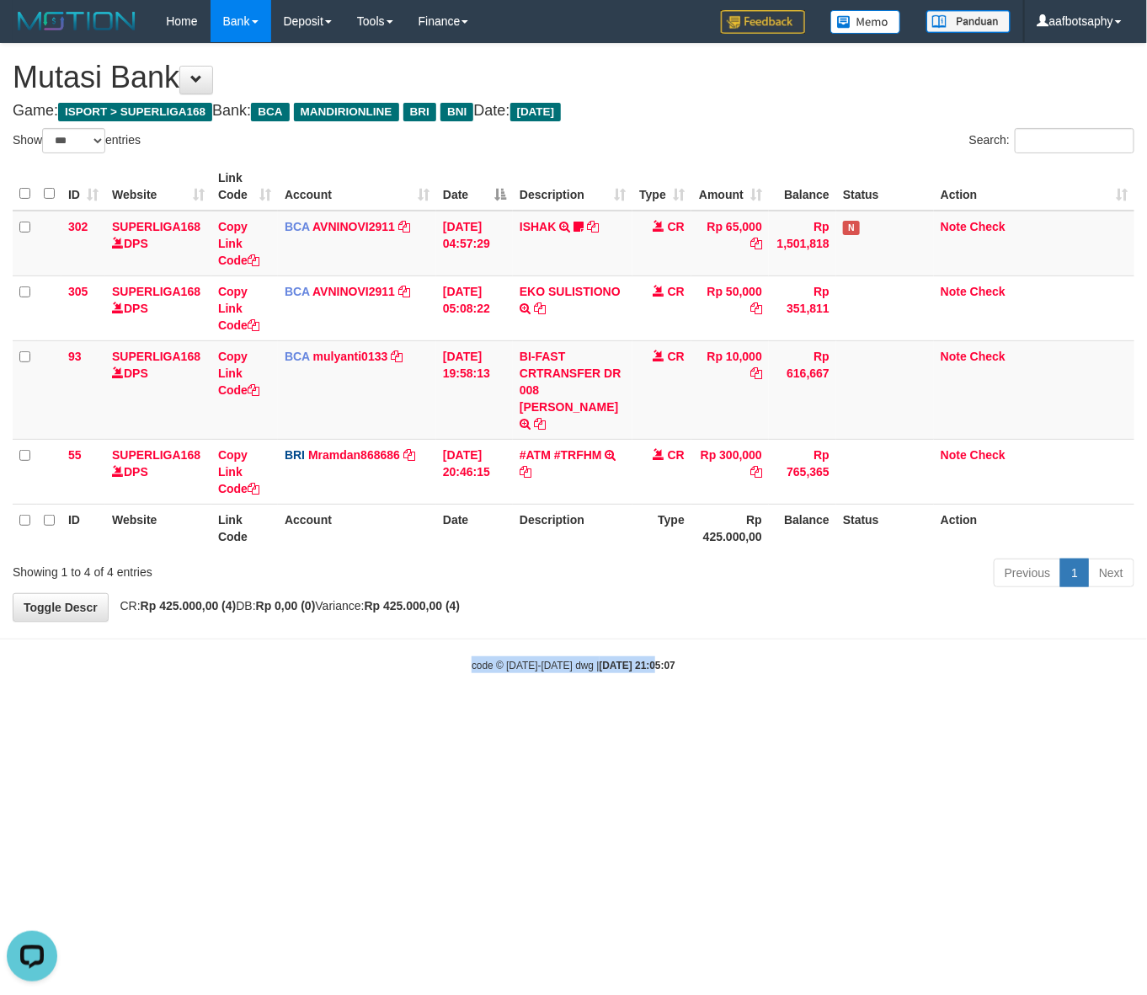
drag, startPoint x: 638, startPoint y: 623, endPoint x: 657, endPoint y: 594, distance: 35.3
click at [647, 607] on body "Toggle navigation Home Bank Account List Load By Website Group [ISPORT] SUPERLI…" at bounding box center [573, 357] width 1147 height 715
drag, startPoint x: 659, startPoint y: 585, endPoint x: 664, endPoint y: 569, distance: 17.6
click at [661, 583] on div "**********" at bounding box center [573, 332] width 1147 height 577
drag, startPoint x: 664, startPoint y: 566, endPoint x: 666, endPoint y: 542, distance: 24.6
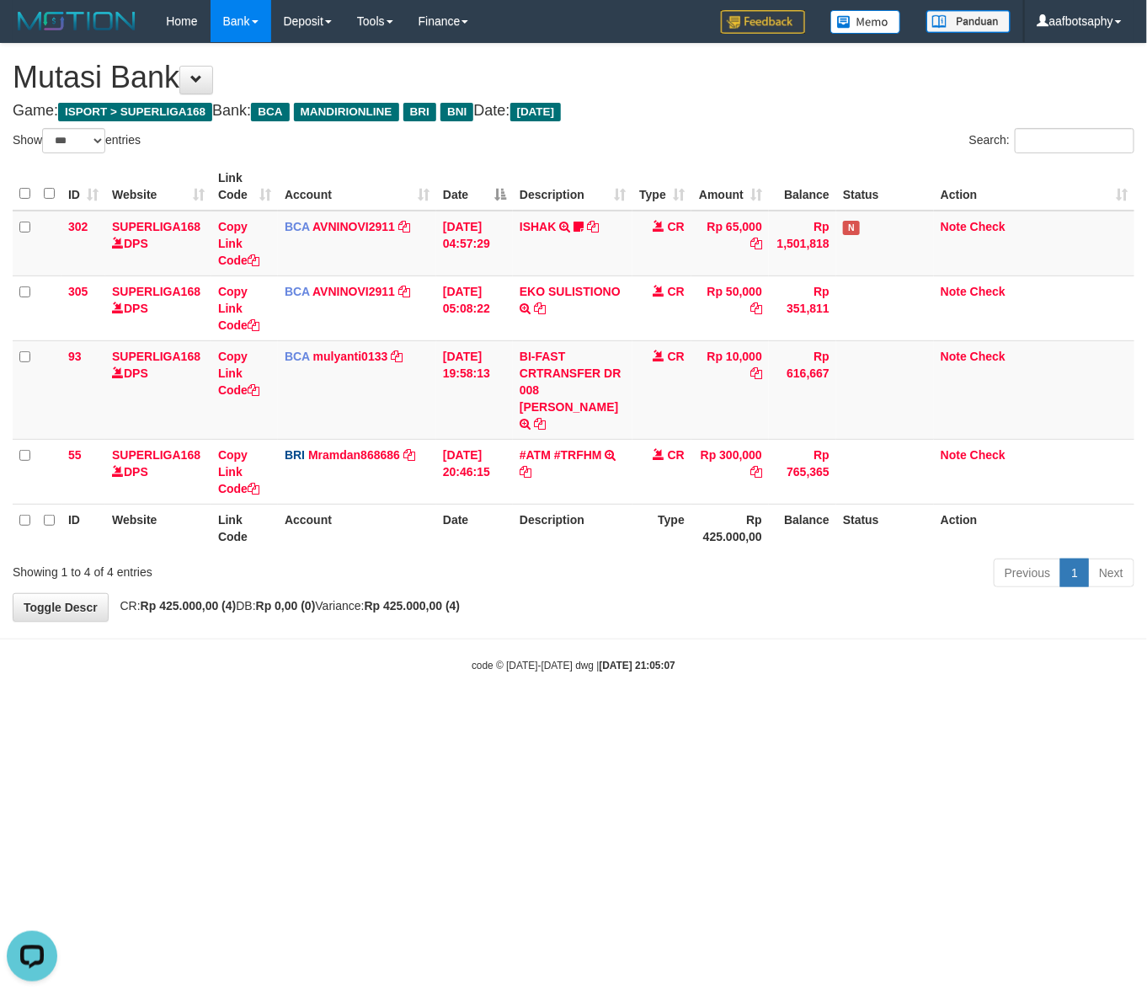
click at [665, 557] on div "Previous 1 Next" at bounding box center [813, 575] width 644 height 36
click at [666, 557] on div "Previous 1 Next" at bounding box center [813, 575] width 644 height 36
click at [667, 557] on div "Previous 1 Next" at bounding box center [813, 575] width 644 height 36
select select "***"
click at [661, 510] on th "Type" at bounding box center [662, 528] width 59 height 48
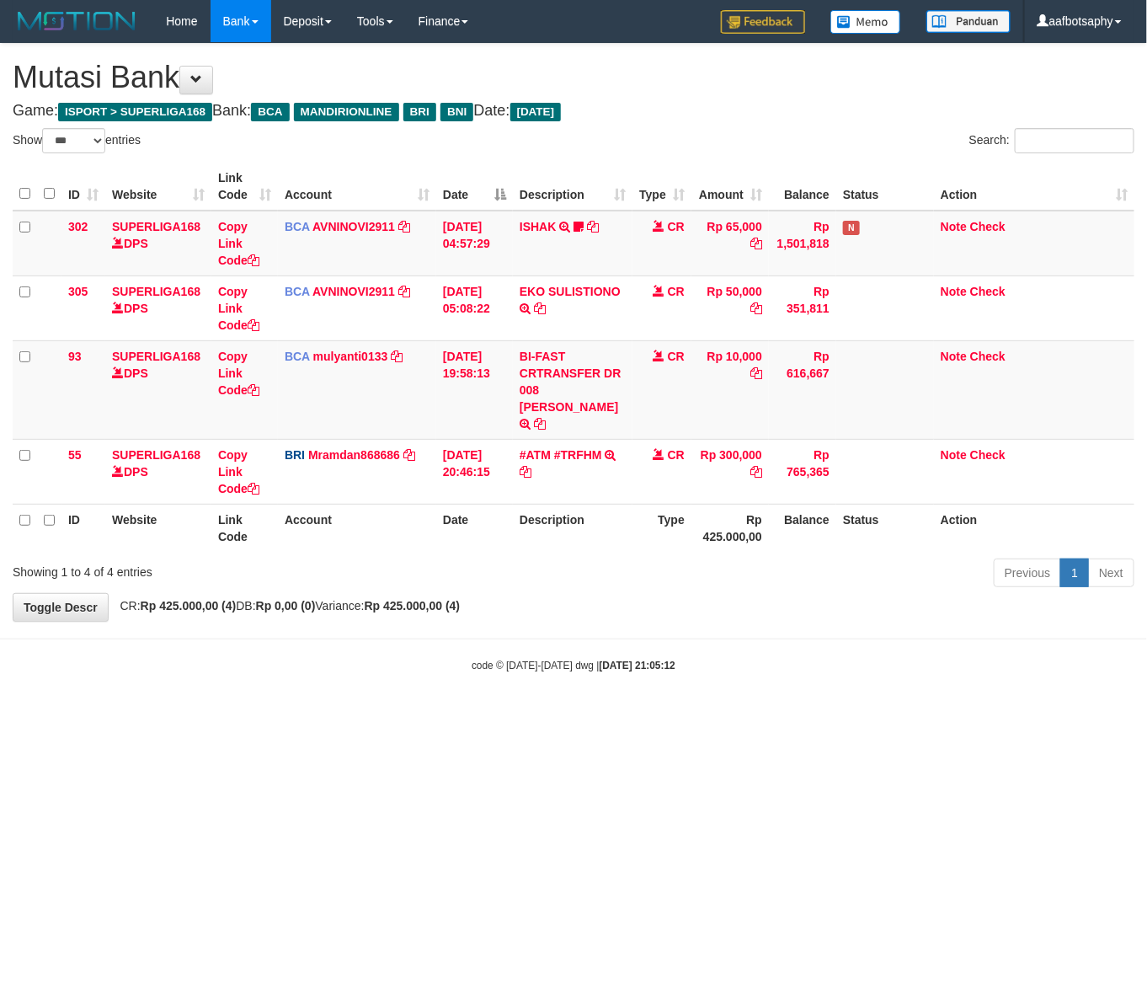
click at [664, 504] on th "Type" at bounding box center [662, 528] width 59 height 48
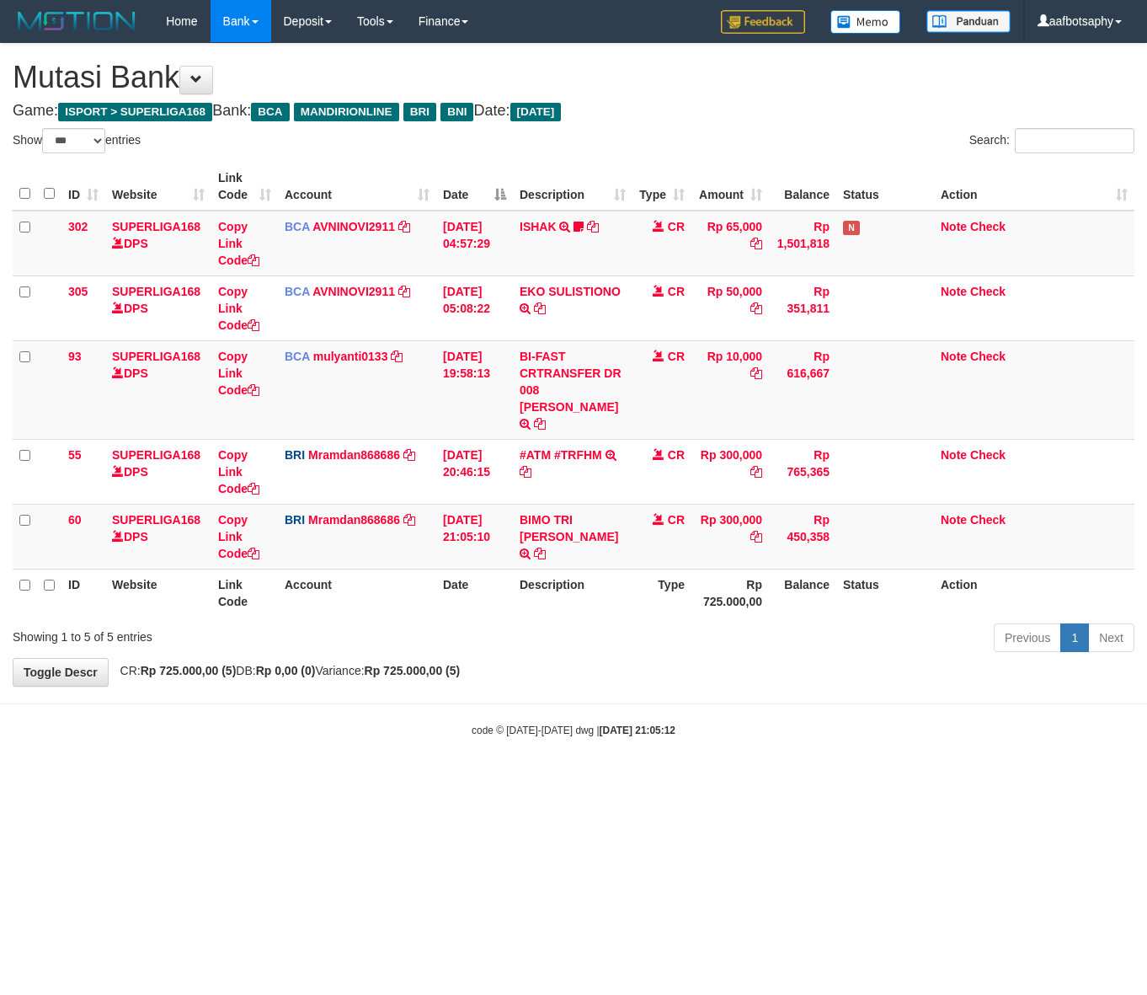
select select "***"
click at [671, 513] on span "CR" at bounding box center [676, 519] width 17 height 13
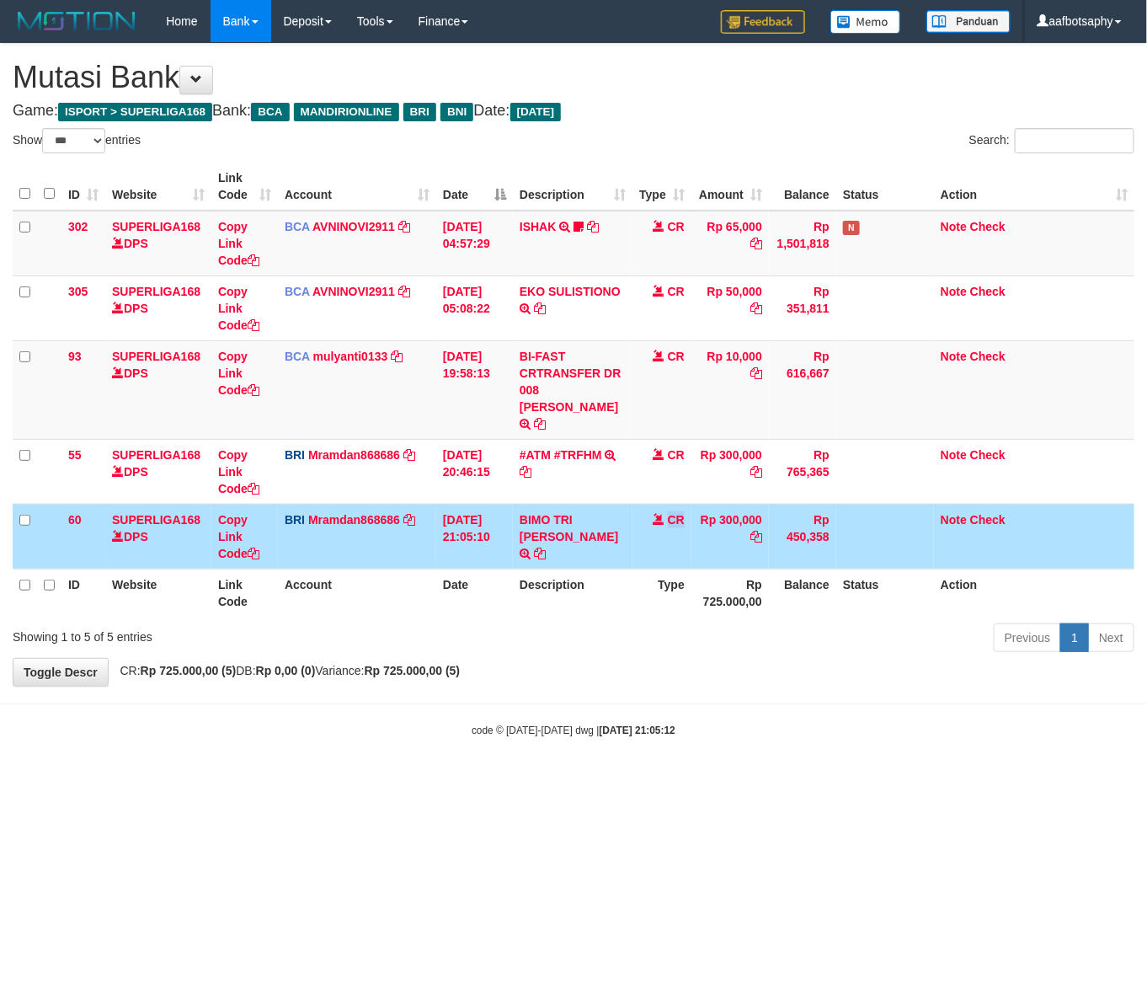
click at [671, 513] on span "CR" at bounding box center [676, 519] width 17 height 13
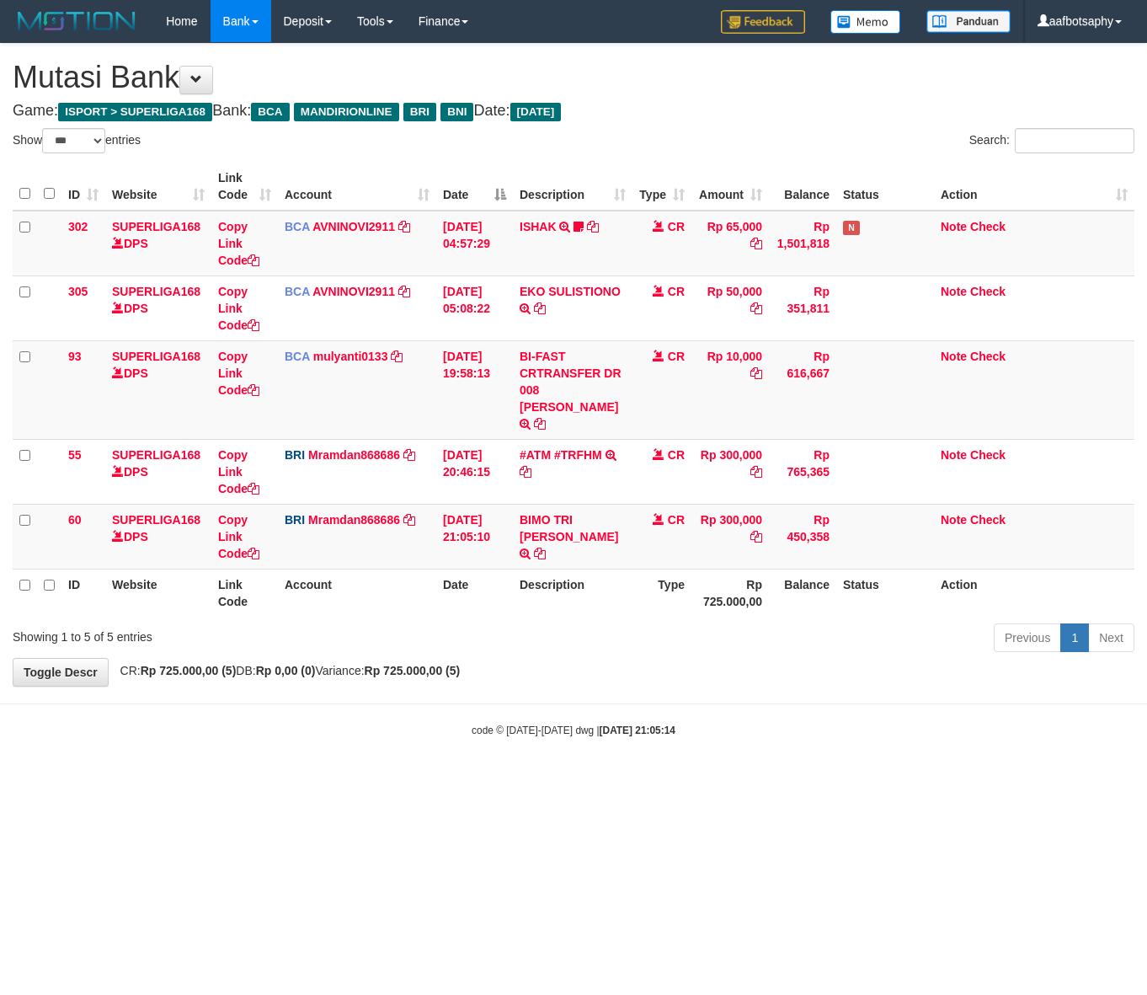
select select "***"
click at [676, 644] on div "**********" at bounding box center [573, 365] width 1147 height 642
click at [675, 630] on div "Previous 1 Next" at bounding box center [813, 640] width 644 height 36
click at [676, 622] on div "Previous 1 Next" at bounding box center [813, 640] width 644 height 36
click at [687, 622] on div "Previous 1 Next" at bounding box center [813, 640] width 644 height 36
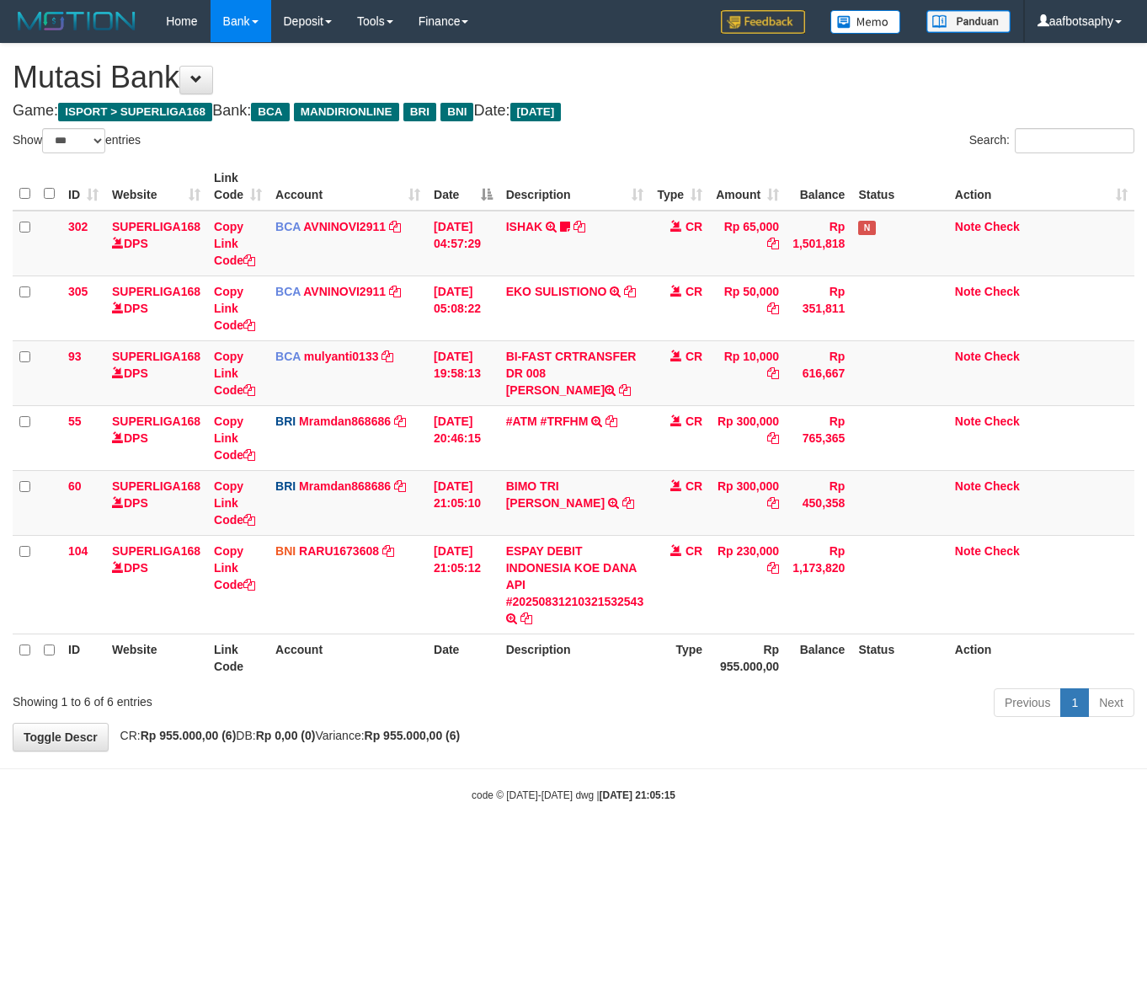
select select "***"
click at [696, 596] on td "CR" at bounding box center [679, 584] width 59 height 99
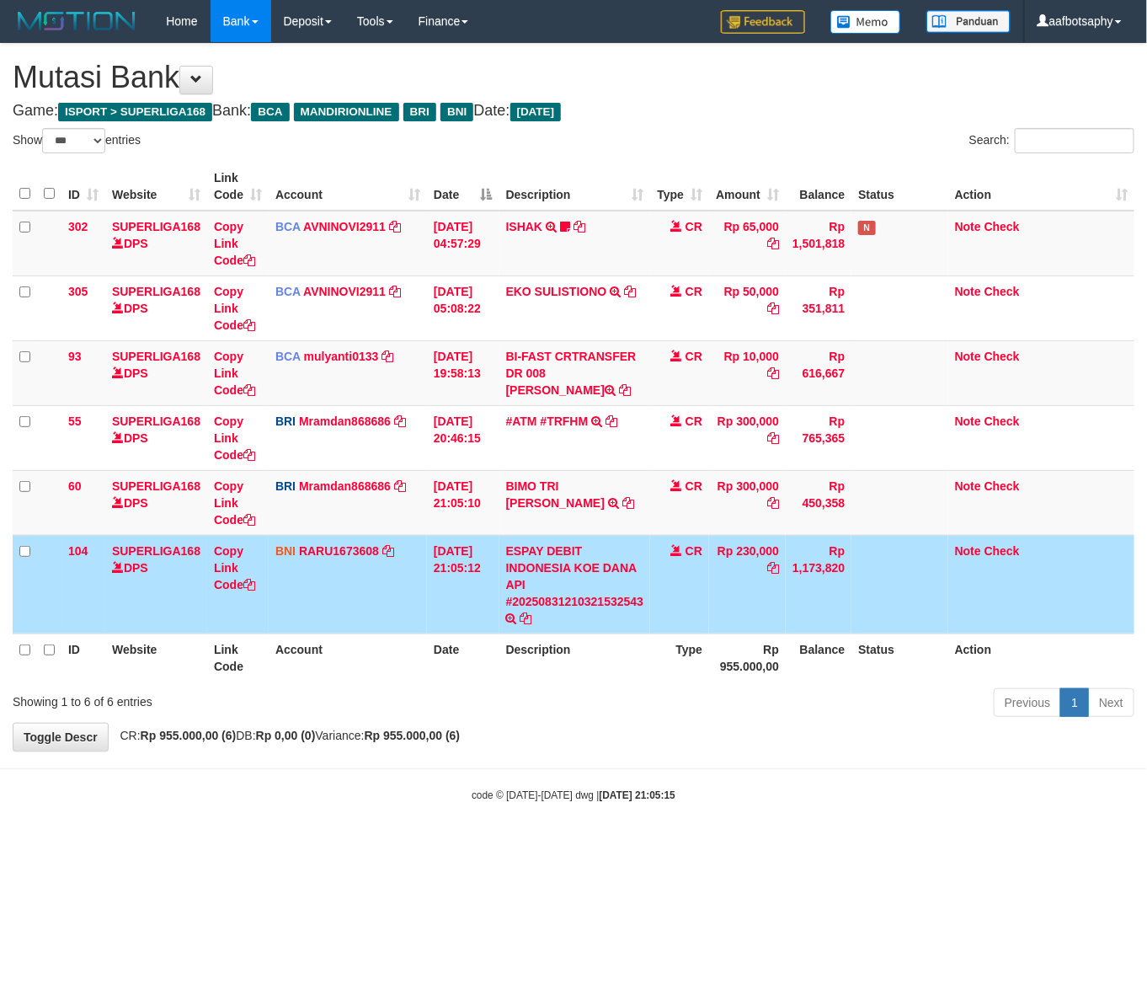
click at [693, 587] on td "CR" at bounding box center [679, 584] width 59 height 99
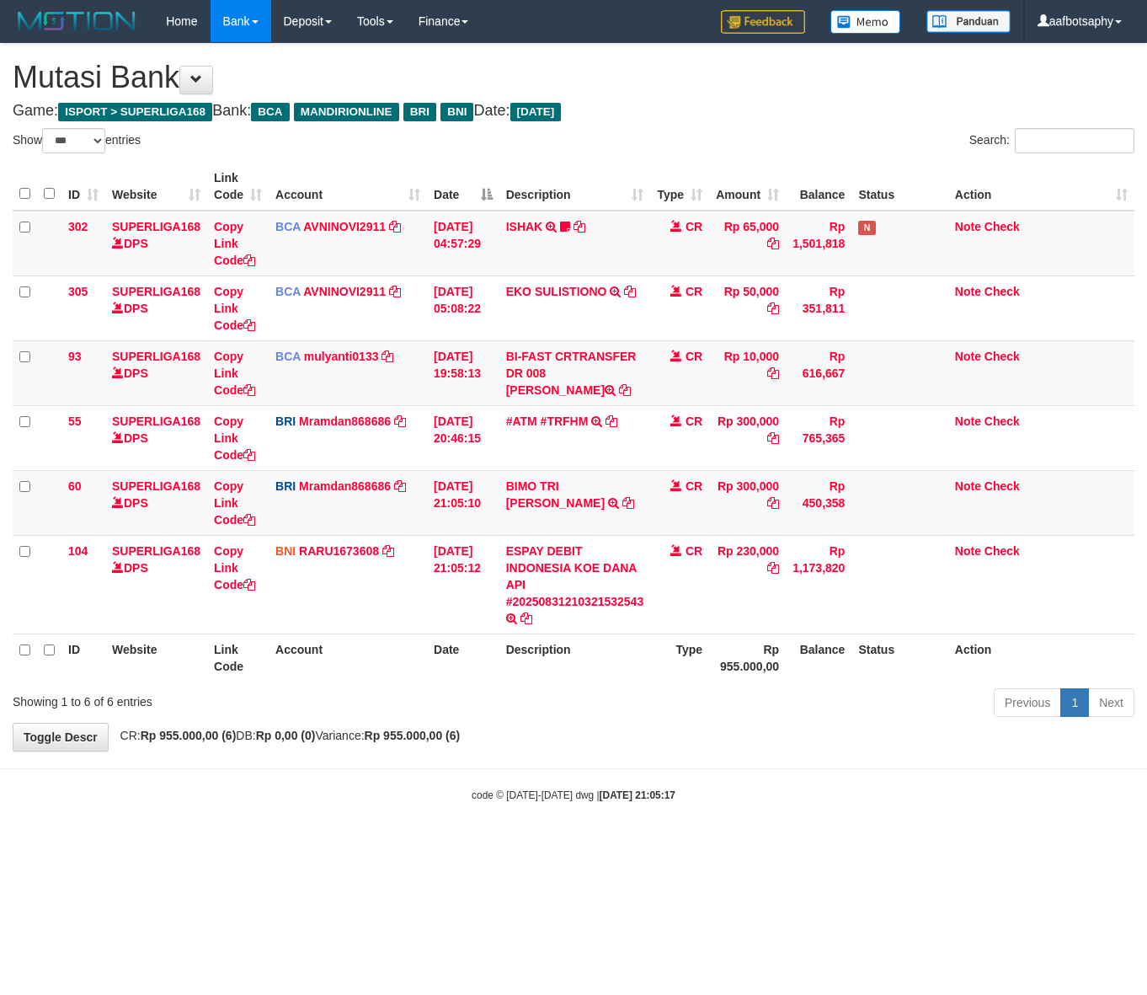
select select "***"
click at [693, 587] on td "CR" at bounding box center [679, 584] width 59 height 99
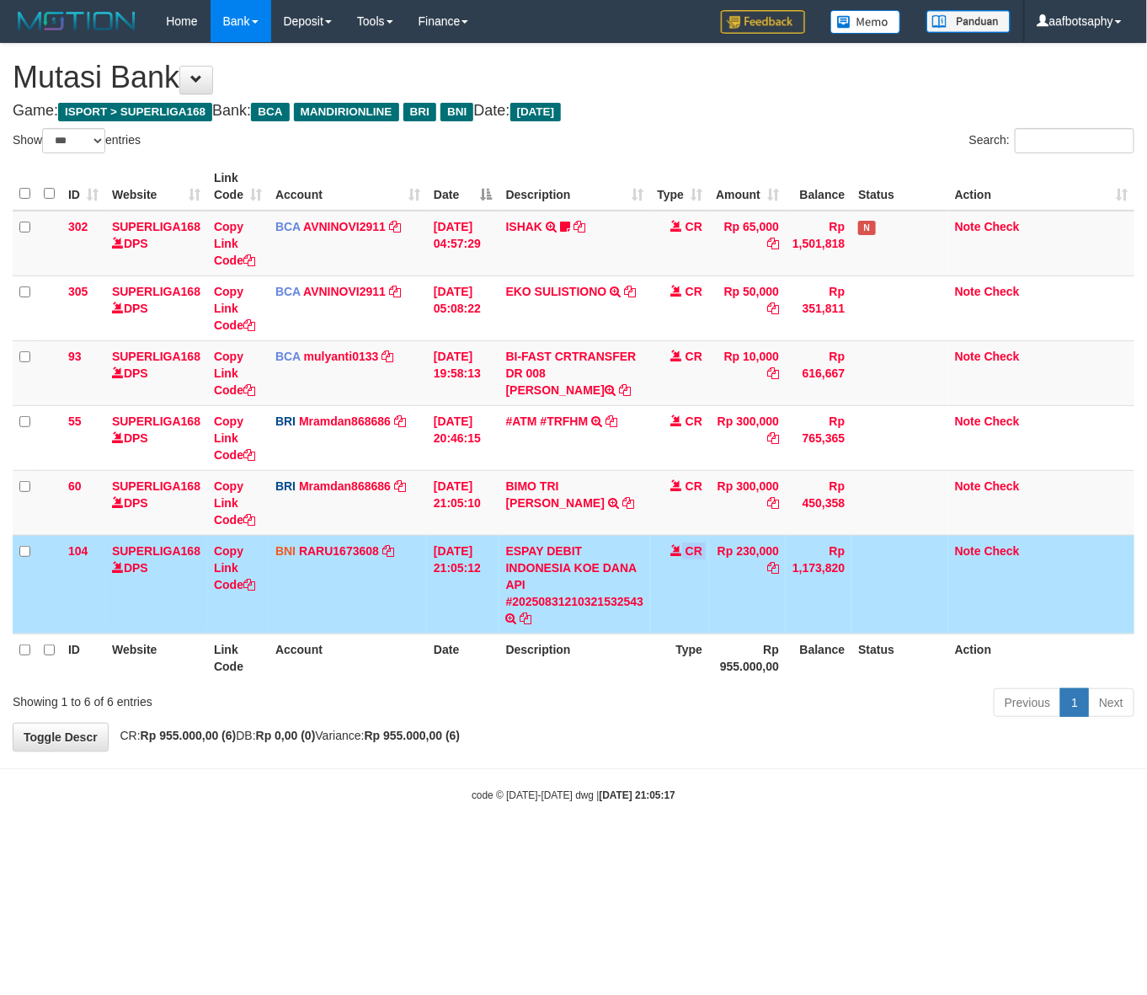
drag, startPoint x: 0, startPoint y: 0, endPoint x: 700, endPoint y: 588, distance: 914.1
click at [693, 590] on td "CR" at bounding box center [679, 584] width 59 height 99
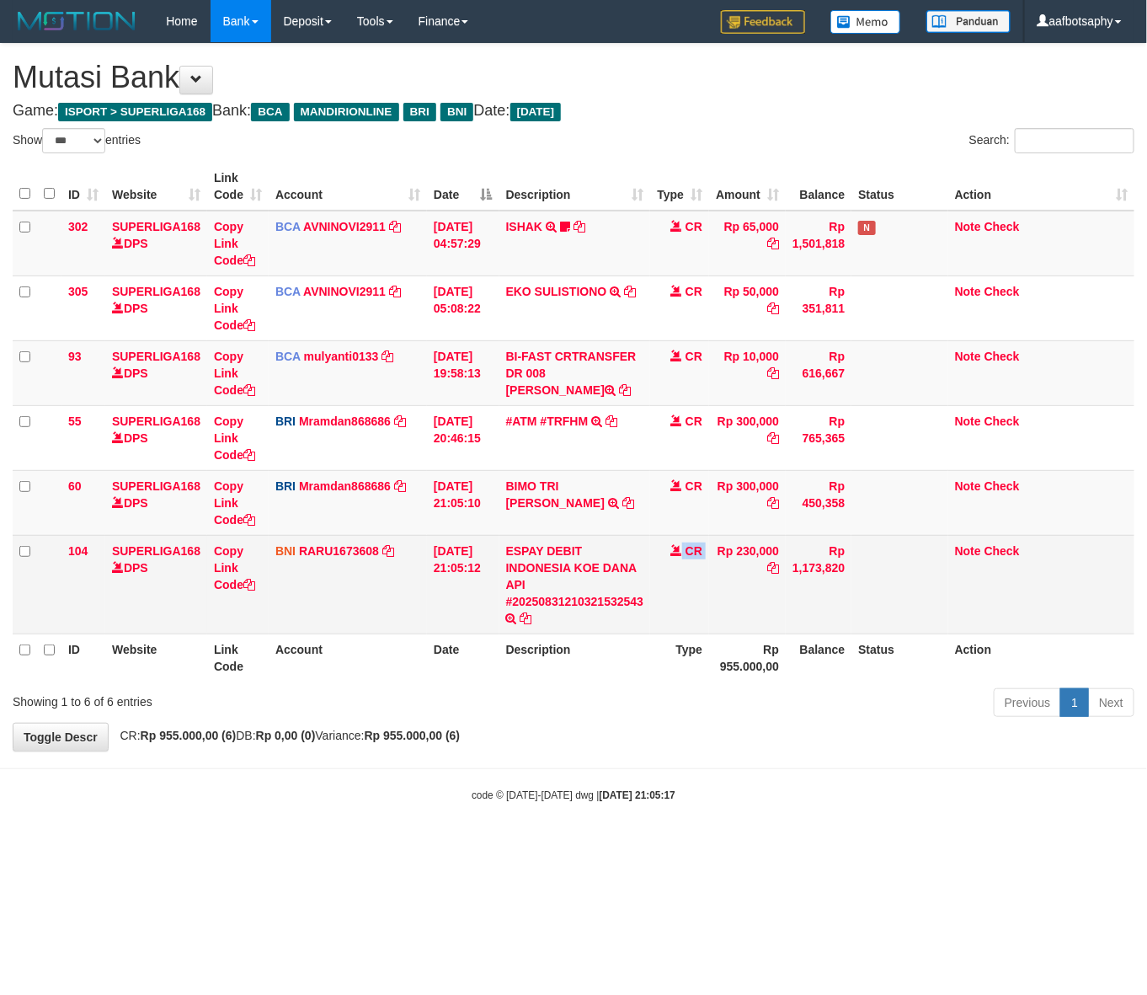
click at [704, 596] on td "CR" at bounding box center [679, 584] width 59 height 99
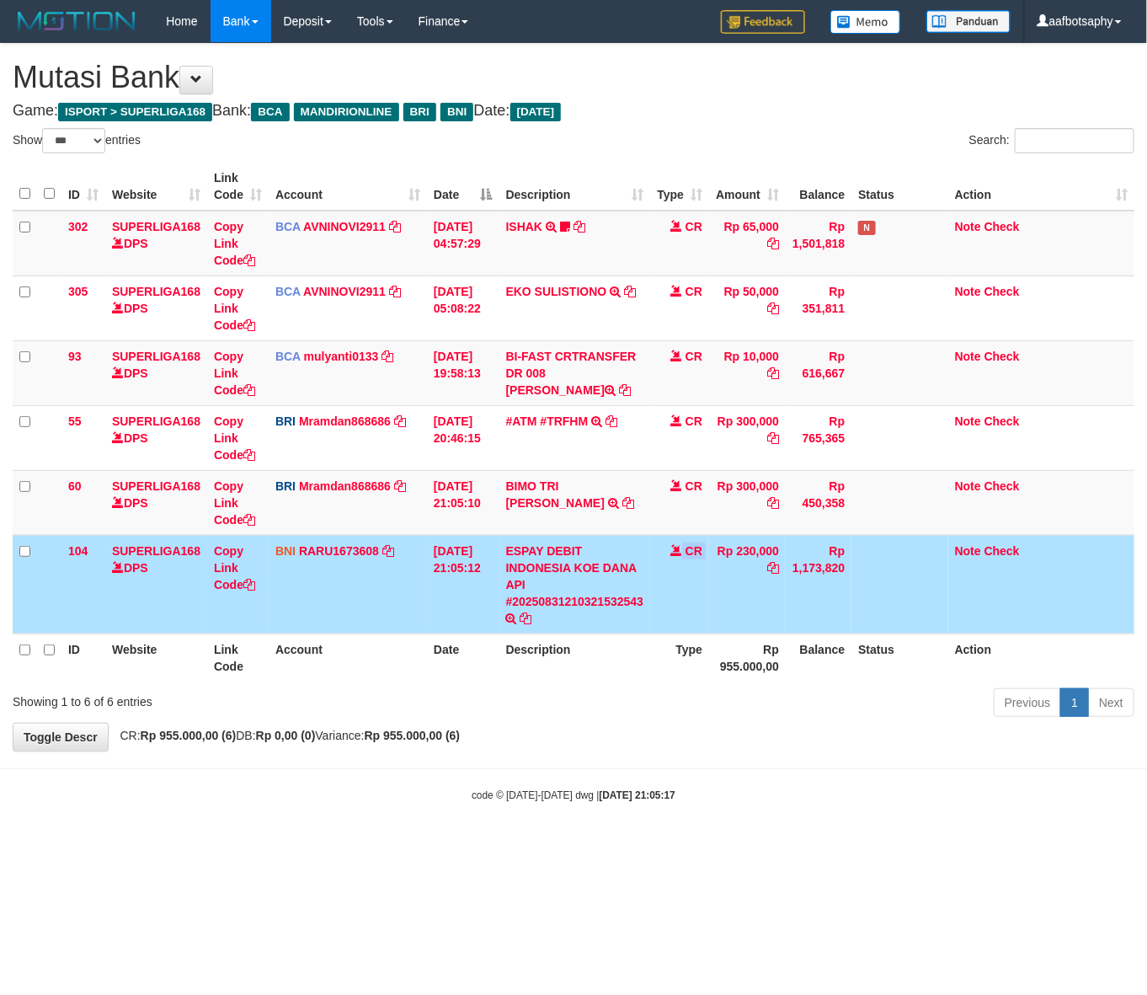
click at [705, 590] on td "CR" at bounding box center [679, 584] width 59 height 99
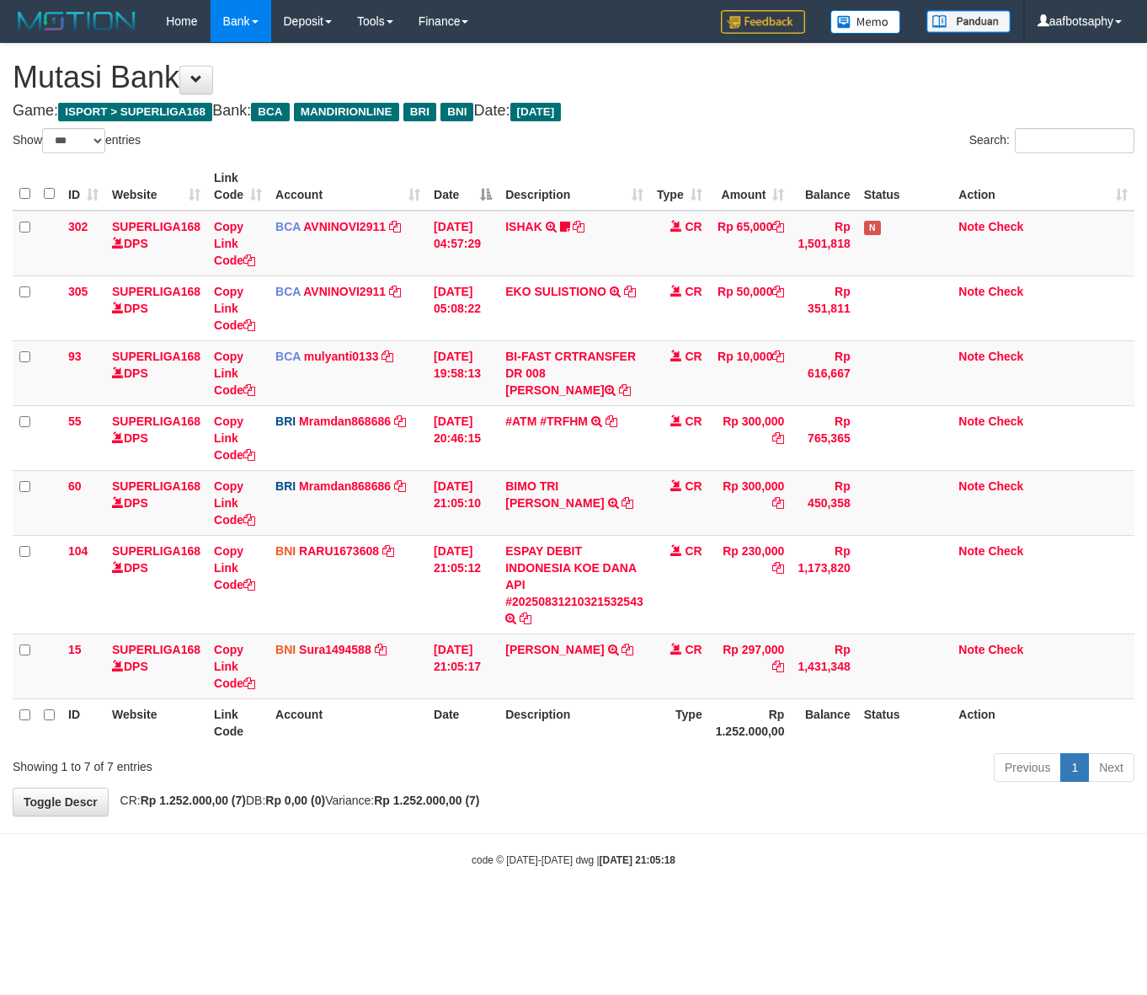
select select "***"
click at [693, 784] on div "Previous 1 Next" at bounding box center [813, 769] width 644 height 36
click at [684, 772] on div "Previous 1 Next" at bounding box center [813, 769] width 644 height 36
click at [683, 772] on div "Previous 1 Next" at bounding box center [813, 769] width 644 height 36
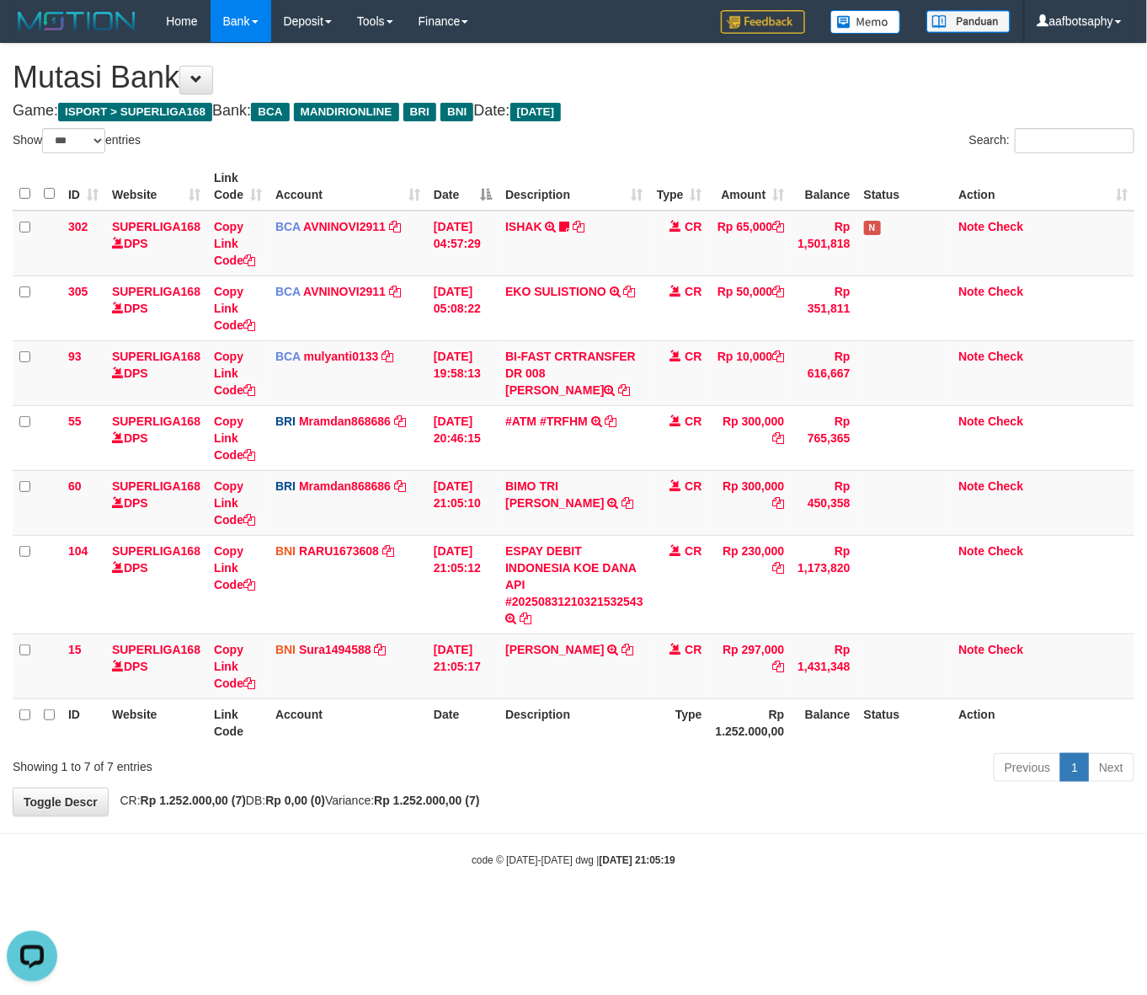
click at [682, 769] on div "Previous 1 Next" at bounding box center [813, 769] width 644 height 36
click at [680, 771] on div "Previous 1 Next" at bounding box center [813, 769] width 644 height 36
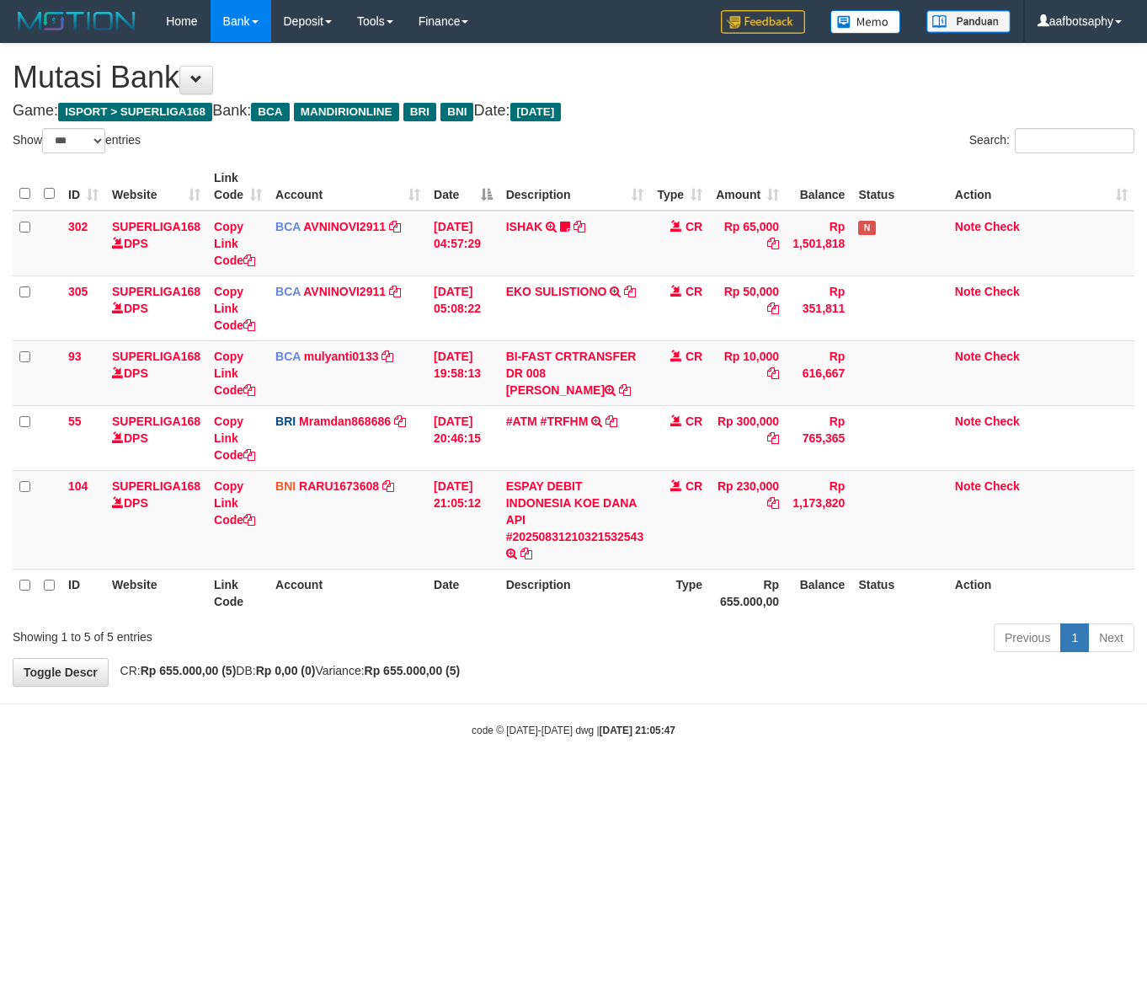
select select "***"
click at [650, 628] on div "Previous 1 Next" at bounding box center [813, 640] width 644 height 36
click at [649, 629] on div "Previous 1 Next" at bounding box center [813, 640] width 644 height 36
drag, startPoint x: 655, startPoint y: 619, endPoint x: 671, endPoint y: 560, distance: 61.1
click at [663, 598] on div "ID Website Link Code Account Date Description Type Amount Balance Status Action…" at bounding box center [573, 390] width 1147 height 464
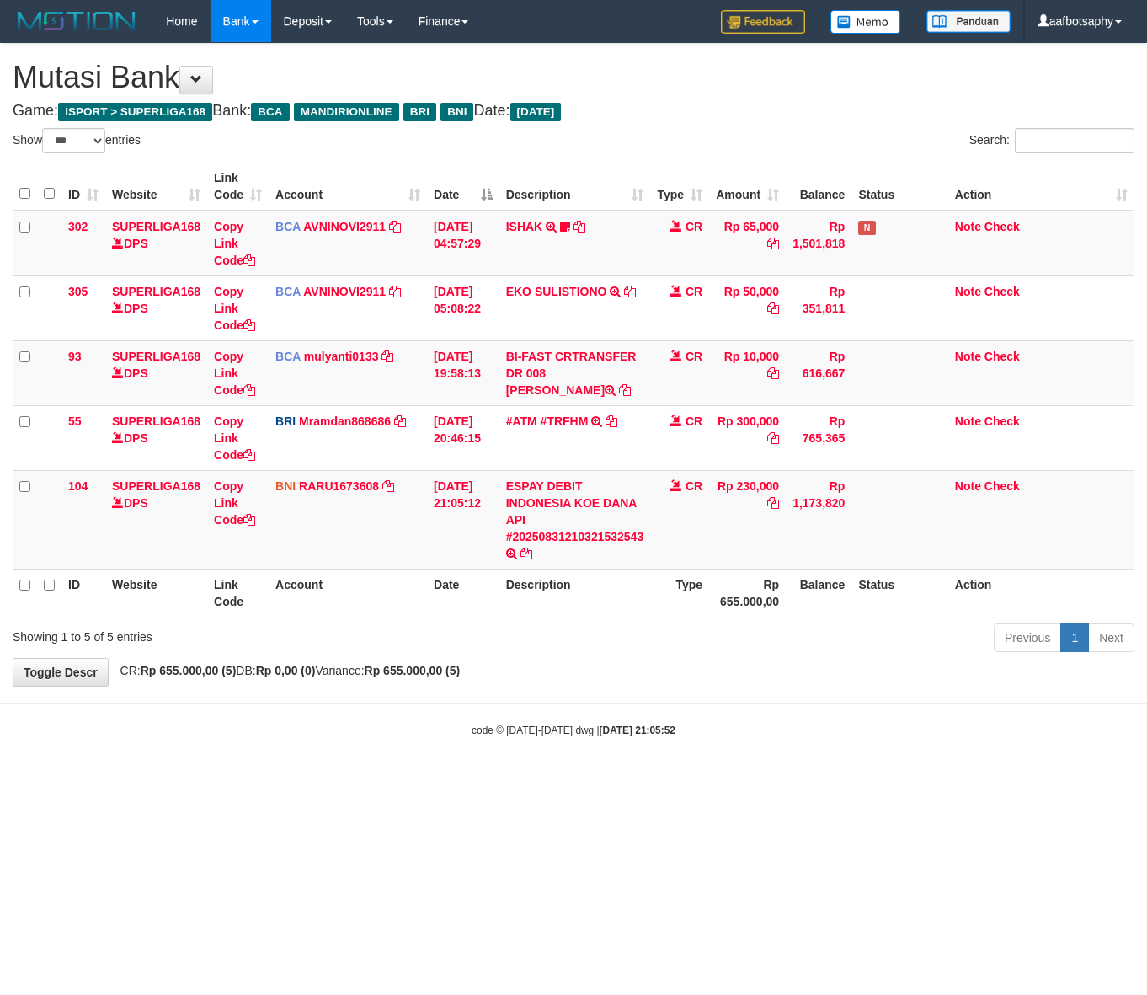
select select "***"
click at [764, 678] on div "**********" at bounding box center [573, 365] width 1147 height 642
drag, startPoint x: 767, startPoint y: 674, endPoint x: 1146, endPoint y: 529, distance: 406.6
click at [819, 657] on div "**********" at bounding box center [573, 365] width 1147 height 642
select select "***"
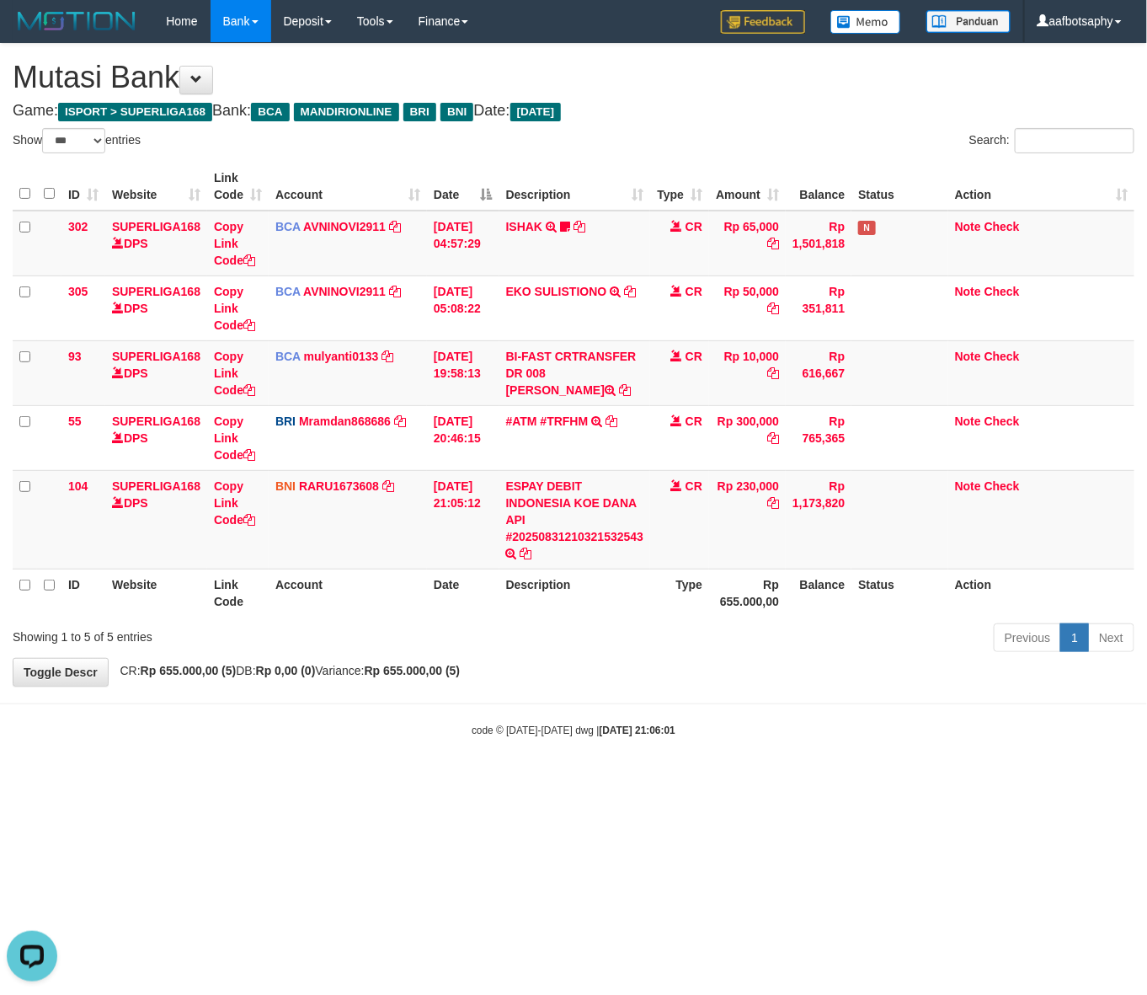
click at [676, 649] on div "Previous 1 Next" at bounding box center [813, 640] width 644 height 36
drag, startPoint x: 717, startPoint y: 668, endPoint x: 1138, endPoint y: 679, distance: 421.3
click at [741, 670] on div "**********" at bounding box center [573, 365] width 1147 height 642
select select "***"
click at [617, 657] on div "Previous 1 Next" at bounding box center [813, 640] width 644 height 36
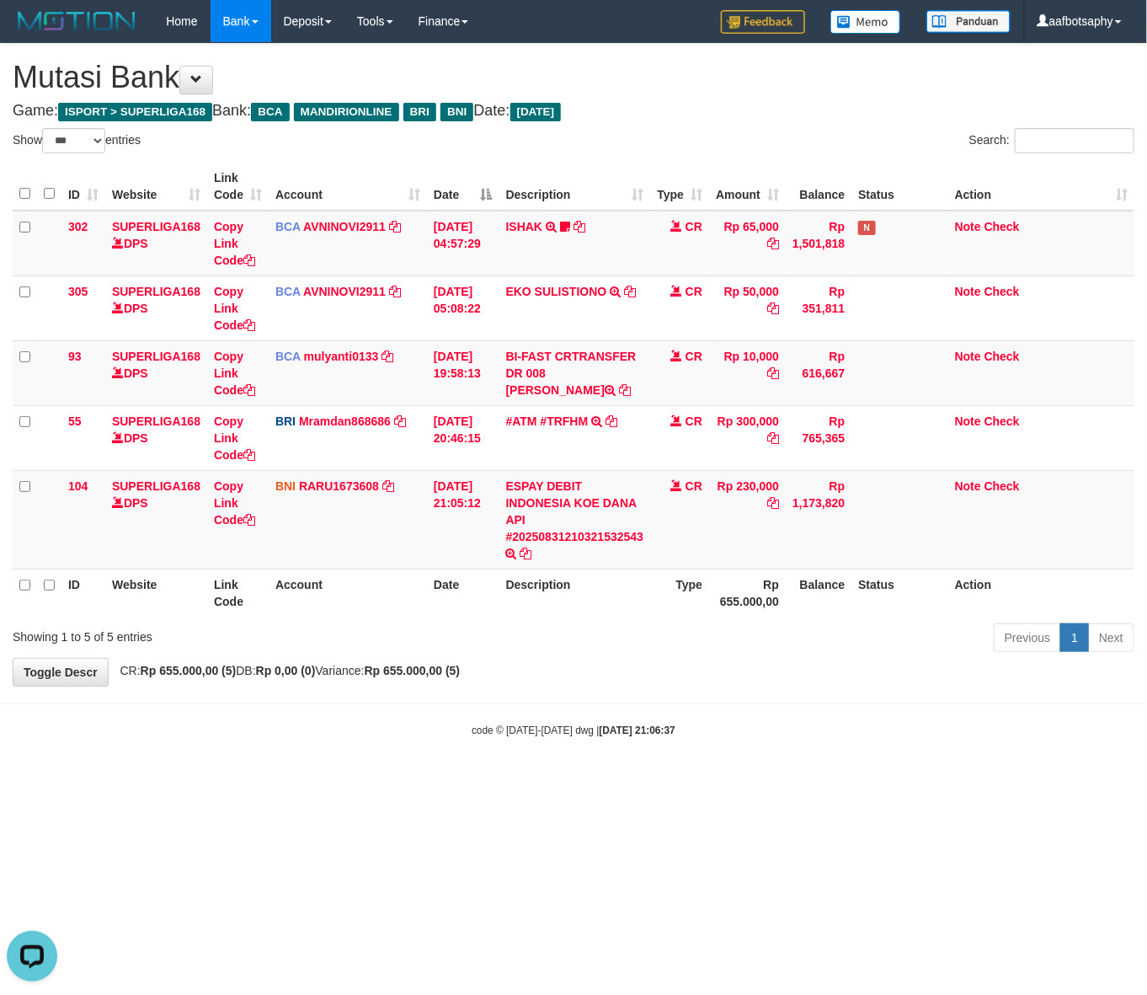
drag, startPoint x: 625, startPoint y: 649, endPoint x: 632, endPoint y: 642, distance: 10.1
click at [626, 649] on div "Previous 1 Next" at bounding box center [813, 640] width 644 height 36
drag, startPoint x: 641, startPoint y: 637, endPoint x: 651, endPoint y: 637, distance: 10.1
click at [646, 638] on div "Previous 1 Next" at bounding box center [813, 640] width 644 height 36
drag, startPoint x: 664, startPoint y: 630, endPoint x: 700, endPoint y: 624, distance: 36.7
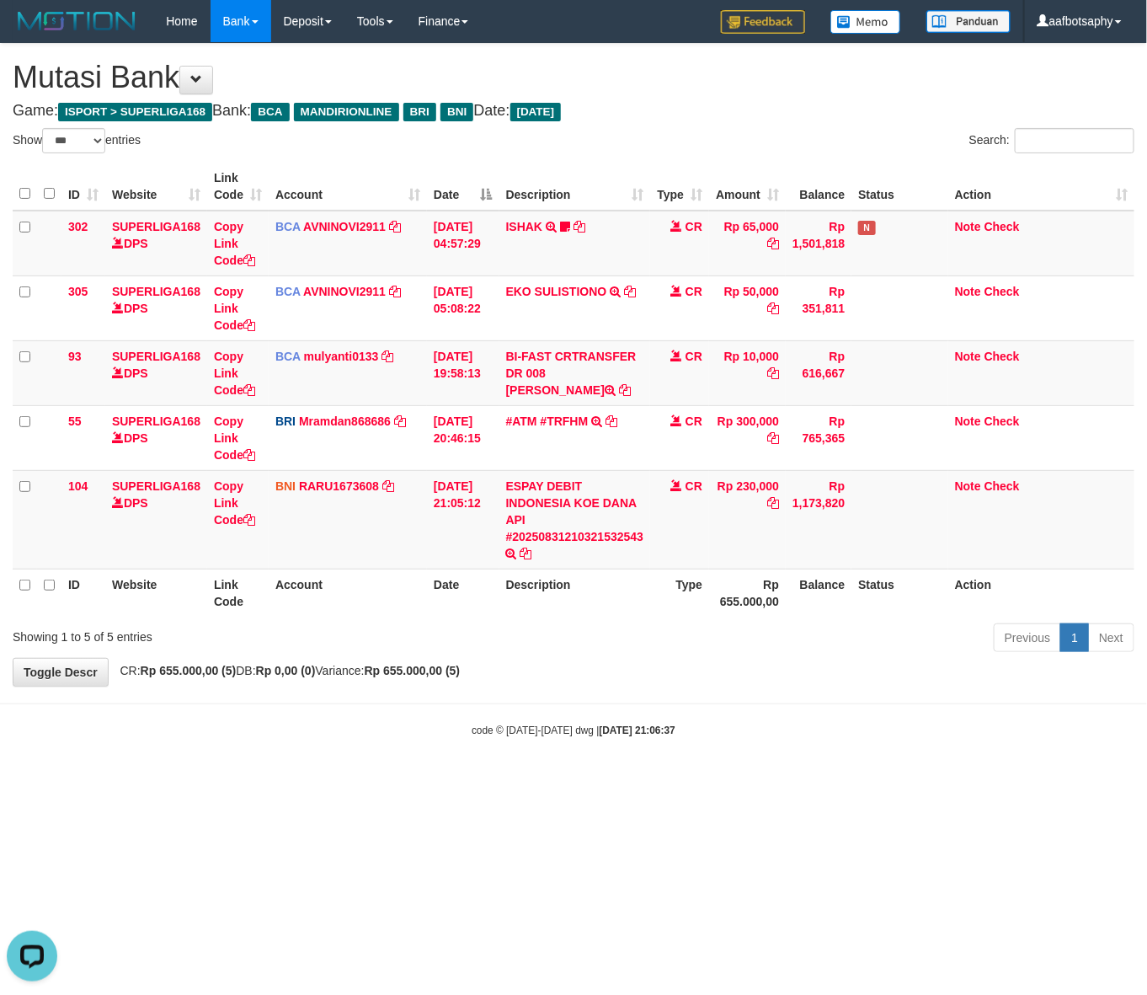
click at [683, 632] on div "Previous 1 Next" at bounding box center [813, 640] width 644 height 36
drag, startPoint x: 700, startPoint y: 624, endPoint x: 699, endPoint y: 609, distance: 15.2
click at [703, 623] on div "Previous 1 Next" at bounding box center [813, 640] width 644 height 36
click at [722, 574] on th "Rp 655.000,00" at bounding box center [747, 593] width 77 height 48
click at [724, 581] on th "Rp 655.000,00" at bounding box center [747, 593] width 77 height 48
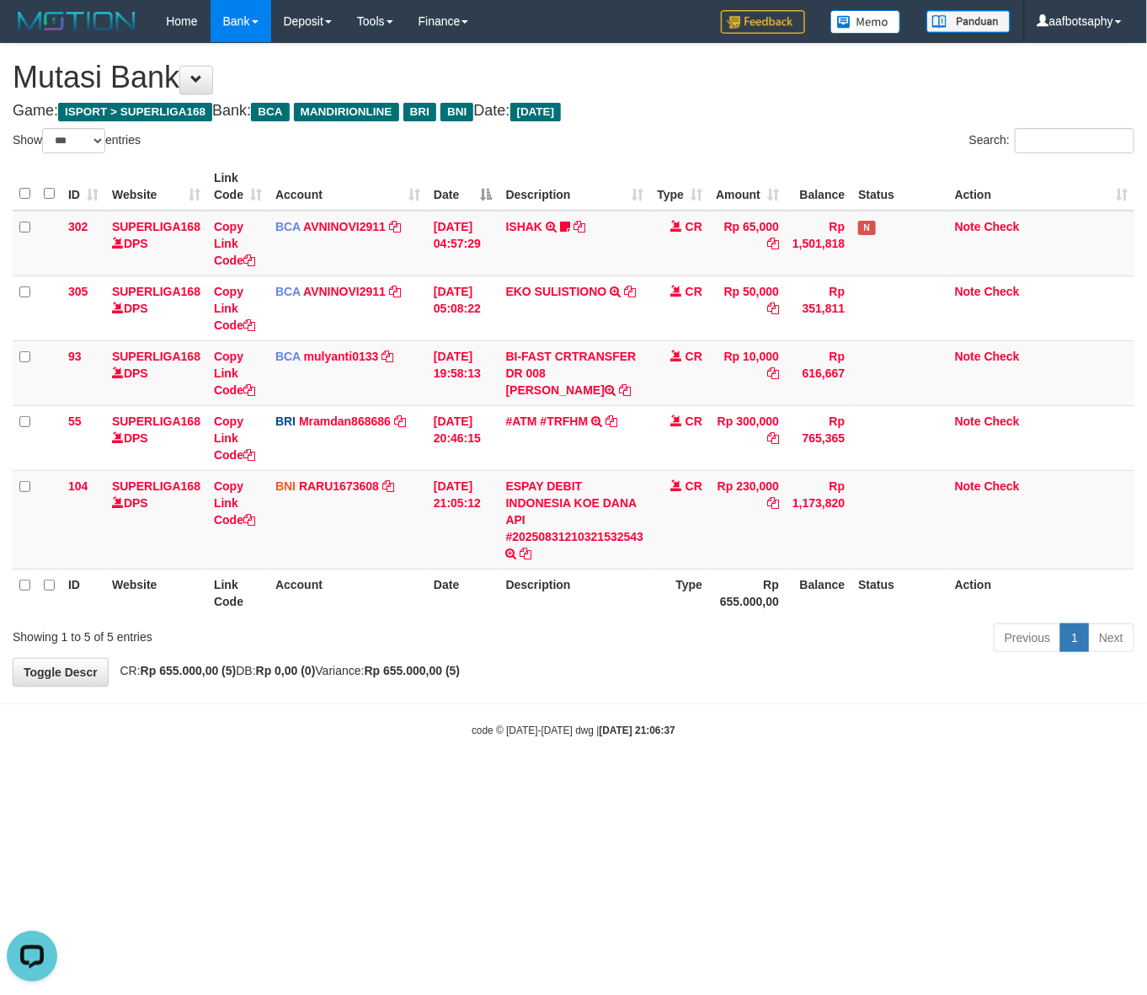
drag, startPoint x: 724, startPoint y: 582, endPoint x: 720, endPoint y: 603, distance: 21.5
click at [729, 600] on th "Rp 655.000,00" at bounding box center [747, 593] width 77 height 48
drag, startPoint x: 664, startPoint y: 624, endPoint x: 655, endPoint y: 632, distance: 11.3
click at [658, 629] on div "Show ** ** ** *** entries Search: ID Website Link Code Account Date Description…" at bounding box center [574, 393] width 1122 height 530
click at [657, 630] on div "Previous 1 Next" at bounding box center [813, 640] width 644 height 36
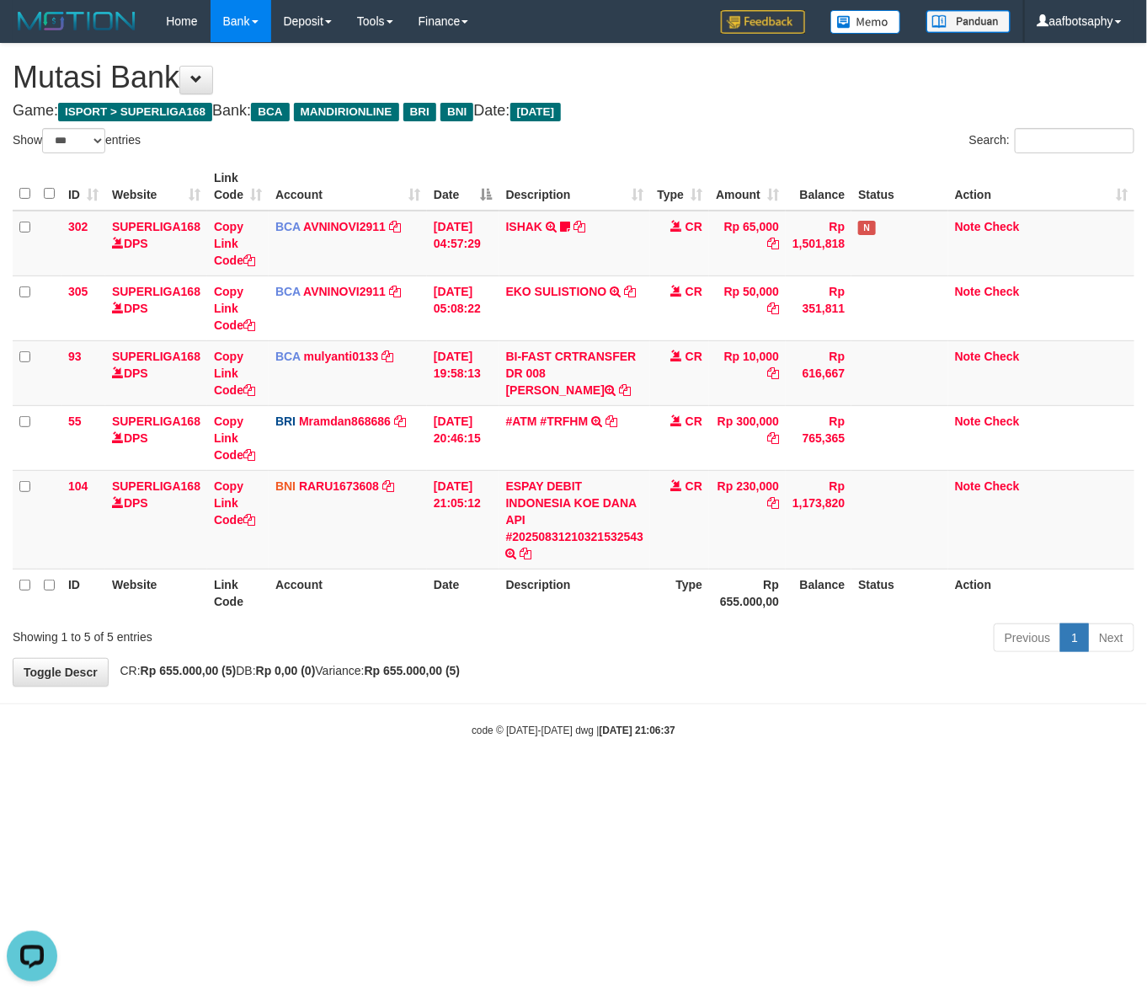
click at [587, 720] on body "Toggle navigation Home Bank Account List Load By Website Group [ISPORT] SUPERLI…" at bounding box center [573, 390] width 1147 height 780
click at [592, 713] on body "Toggle navigation Home Bank Account List Load By Website Group [ISPORT] SUPERLI…" at bounding box center [573, 390] width 1147 height 780
click at [607, 704] on hr at bounding box center [573, 703] width 1147 height 1
drag, startPoint x: 608, startPoint y: 689, endPoint x: 612, endPoint y: 681, distance: 9.4
click at [612, 688] on body "Toggle navigation Home Bank Account List Load By Website Group [ISPORT] SUPERLI…" at bounding box center [573, 390] width 1147 height 780
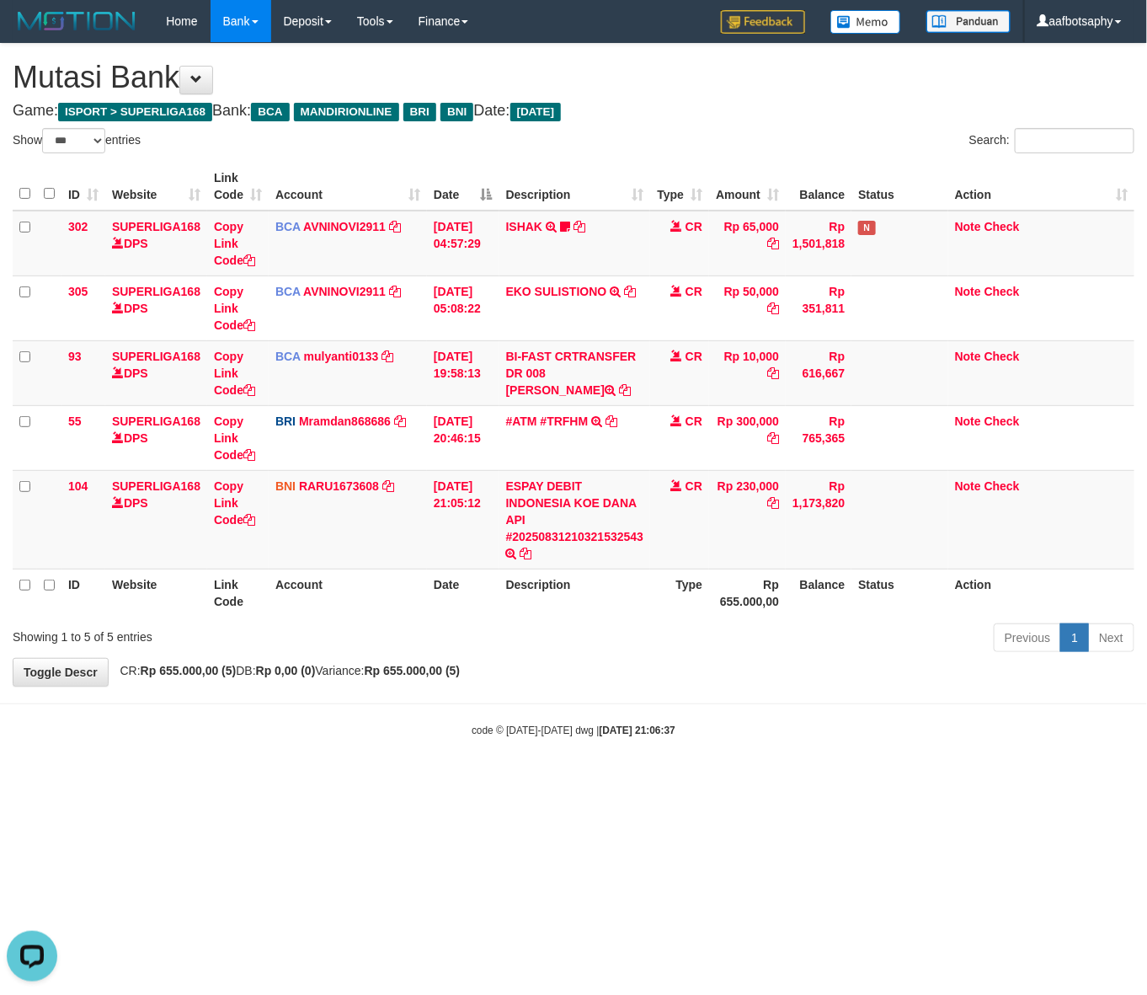
click at [615, 679] on div "**********" at bounding box center [573, 365] width 1147 height 642
click at [705, 780] on html "Toggle navigation Home Bank Account List Load By Website Group [ISPORT] SUPERLI…" at bounding box center [573, 390] width 1147 height 780
click at [701, 780] on html "Toggle navigation Home Bank Account List Load By Website Group [ISPORT] SUPERLI…" at bounding box center [573, 390] width 1147 height 780
click at [703, 780] on body "Toggle navigation Home Bank Account List Load By Website Group [ISPORT] SUPERLI…" at bounding box center [573, 390] width 1147 height 780
click at [708, 775] on body "Toggle navigation Home Bank Account List Load By Website Group [ISPORT] SUPERLI…" at bounding box center [573, 390] width 1147 height 780
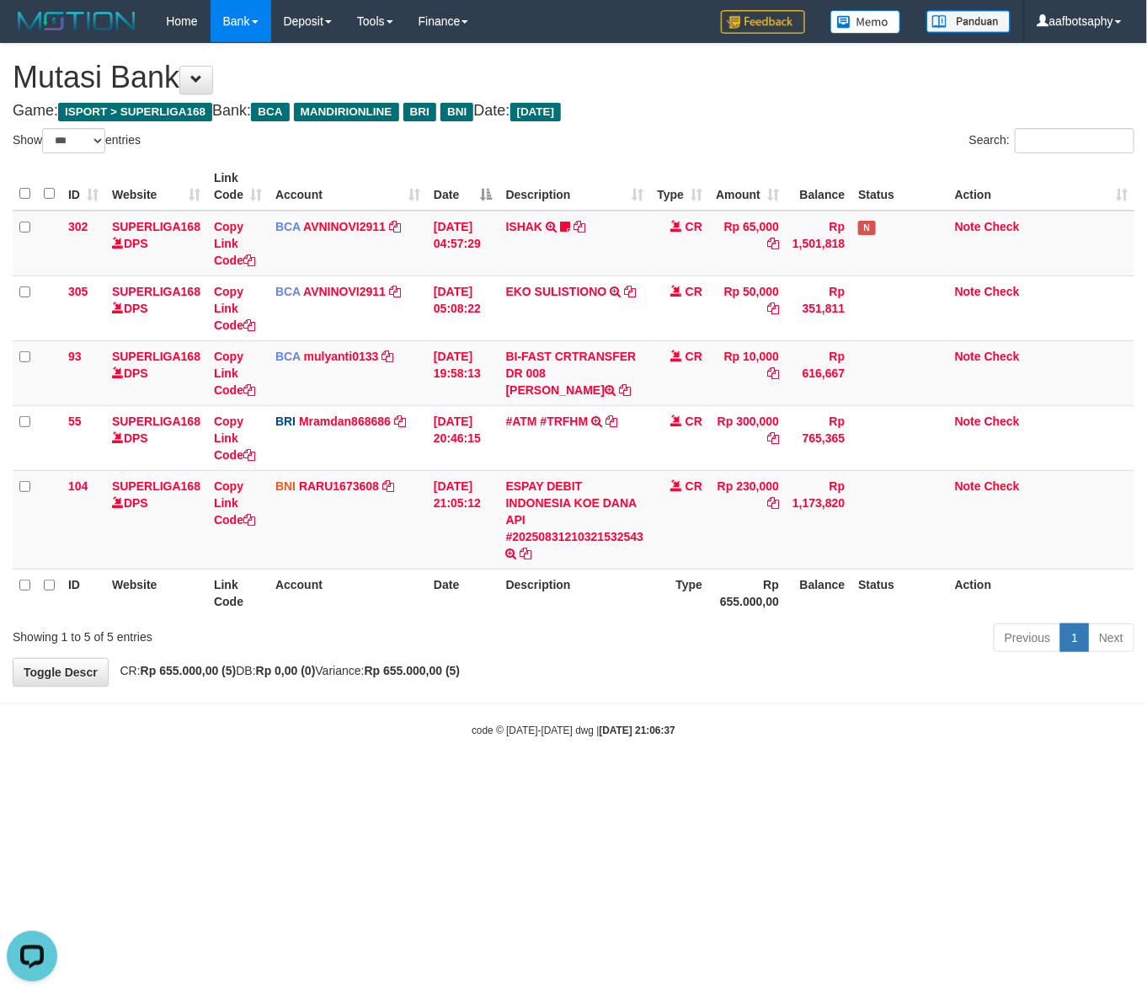
drag, startPoint x: 714, startPoint y: 768, endPoint x: 721, endPoint y: 751, distance: 18.1
click at [716, 767] on body "Toggle navigation Home Bank Account List Load By Website Group [ISPORT] SUPERLI…" at bounding box center [573, 390] width 1147 height 780
click at [725, 751] on body "Toggle navigation Home Bank Account List Load By Website Group [ISPORT] SUPERLI…" at bounding box center [573, 390] width 1147 height 780
click at [726, 733] on div "code © 2012-2018 dwg | 2025/08/31 21:06:37" at bounding box center [573, 729] width 1147 height 17
click at [733, 717] on body "Toggle navigation Home Bank Account List Load By Website Group [ISPORT] SUPERLI…" at bounding box center [573, 390] width 1147 height 780
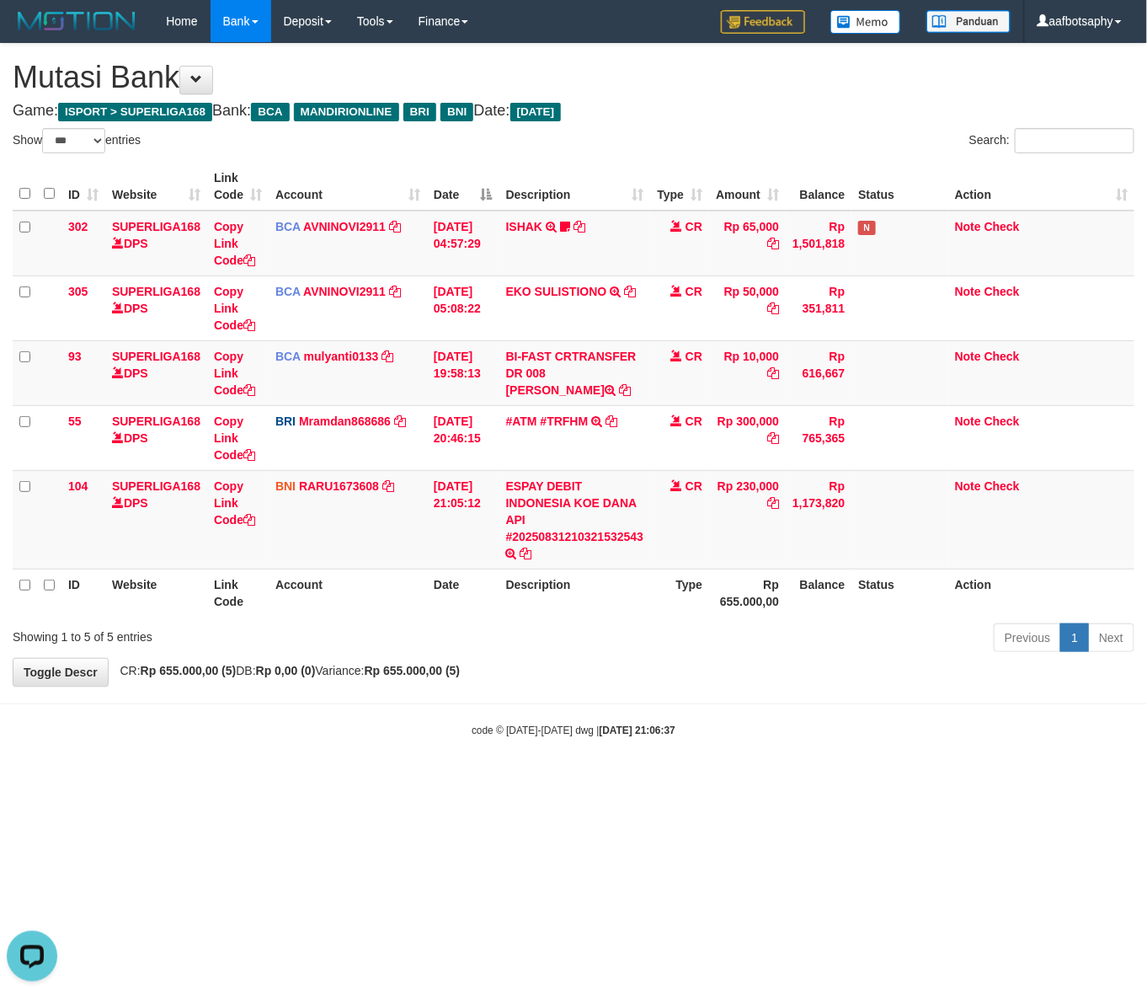
click at [733, 714] on body "Toggle navigation Home Bank Account List Load By Website Group [ISPORT] SUPERLI…" at bounding box center [573, 390] width 1147 height 780
click at [734, 708] on body "Toggle navigation Home Bank Account List Load By Website Group [ISPORT] SUPERLI…" at bounding box center [573, 390] width 1147 height 780
click at [734, 706] on body "Toggle navigation Home Bank Account List Load By Website Group [ISPORT] SUPERLI…" at bounding box center [573, 390] width 1147 height 780
click at [734, 704] on hr at bounding box center [573, 703] width 1147 height 1
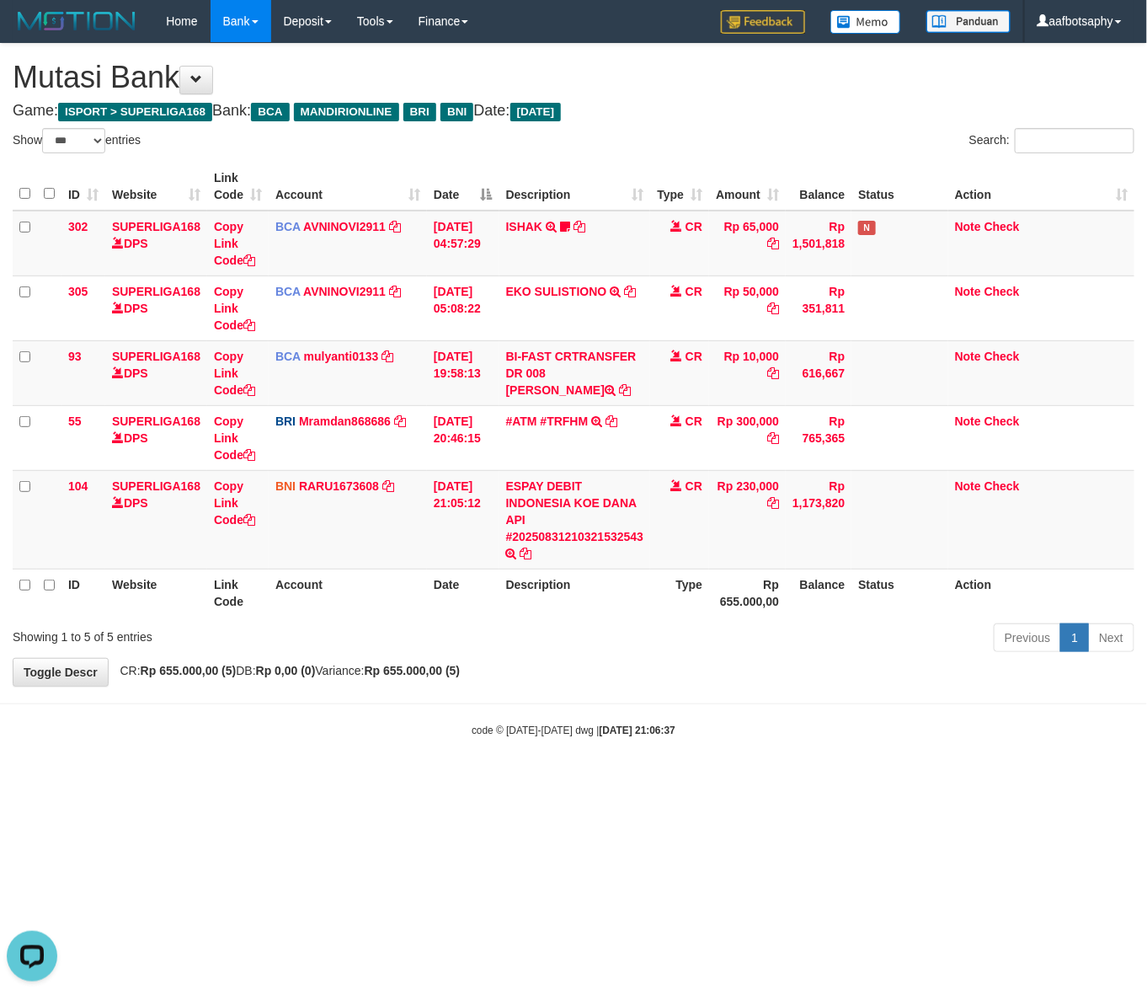
click at [734, 701] on body "Toggle navigation Home Bank Account List Load By Website Group [ISPORT] SUPERLI…" at bounding box center [573, 390] width 1147 height 780
drag, startPoint x: 734, startPoint y: 701, endPoint x: 762, endPoint y: 713, distance: 31.0
click at [743, 708] on body "Toggle navigation Home Bank Account List Load By Website Group [ISPORT] SUPERLI…" at bounding box center [573, 390] width 1147 height 780
click at [526, 704] on hr at bounding box center [573, 703] width 1147 height 1
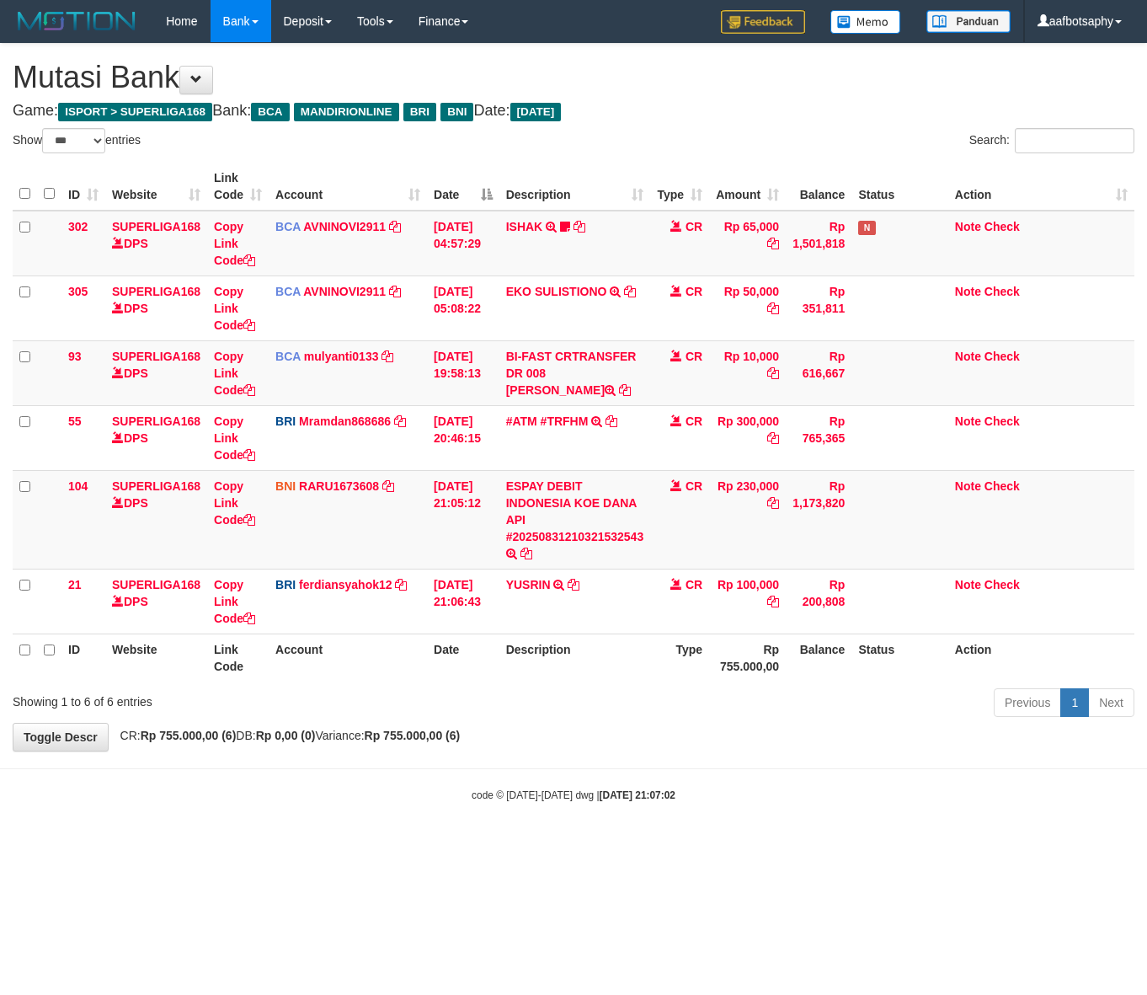
select select "***"
drag, startPoint x: 726, startPoint y: 821, endPoint x: 721, endPoint y: 786, distance: 35.7
click at [723, 813] on body "Toggle navigation Home Bank Account List Load By Website Group [ISPORT] SUPERLI…" at bounding box center [573, 422] width 1147 height 845
click at [723, 786] on div "code © 2012-2018 dwg | 2025/08/31 21:07:02" at bounding box center [573, 794] width 1147 height 17
drag, startPoint x: 724, startPoint y: 777, endPoint x: 990, endPoint y: 703, distance: 275.3
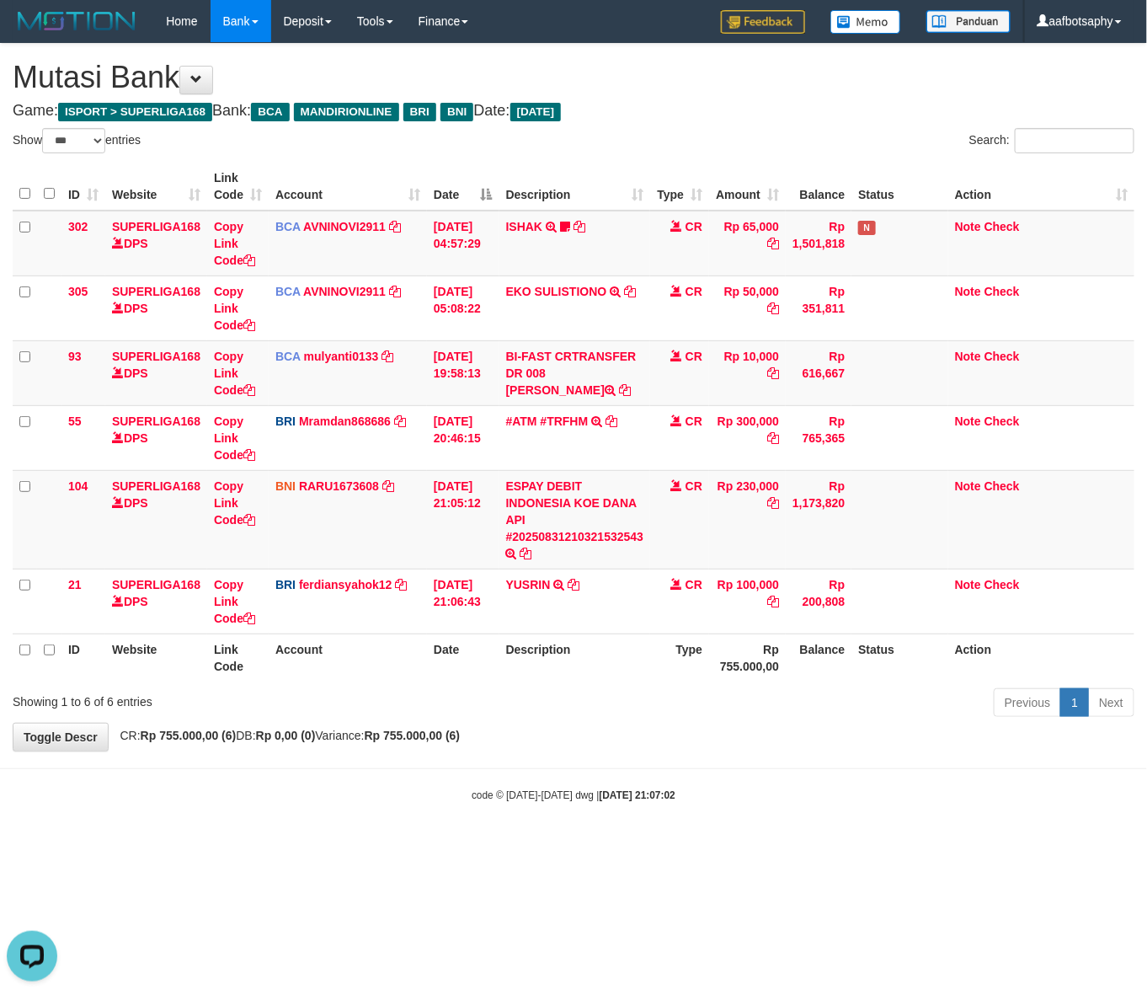
click at [809, 763] on body "Toggle navigation Home Bank Account List Load By Website Group [ISPORT] SUPERLI…" at bounding box center [573, 422] width 1147 height 845
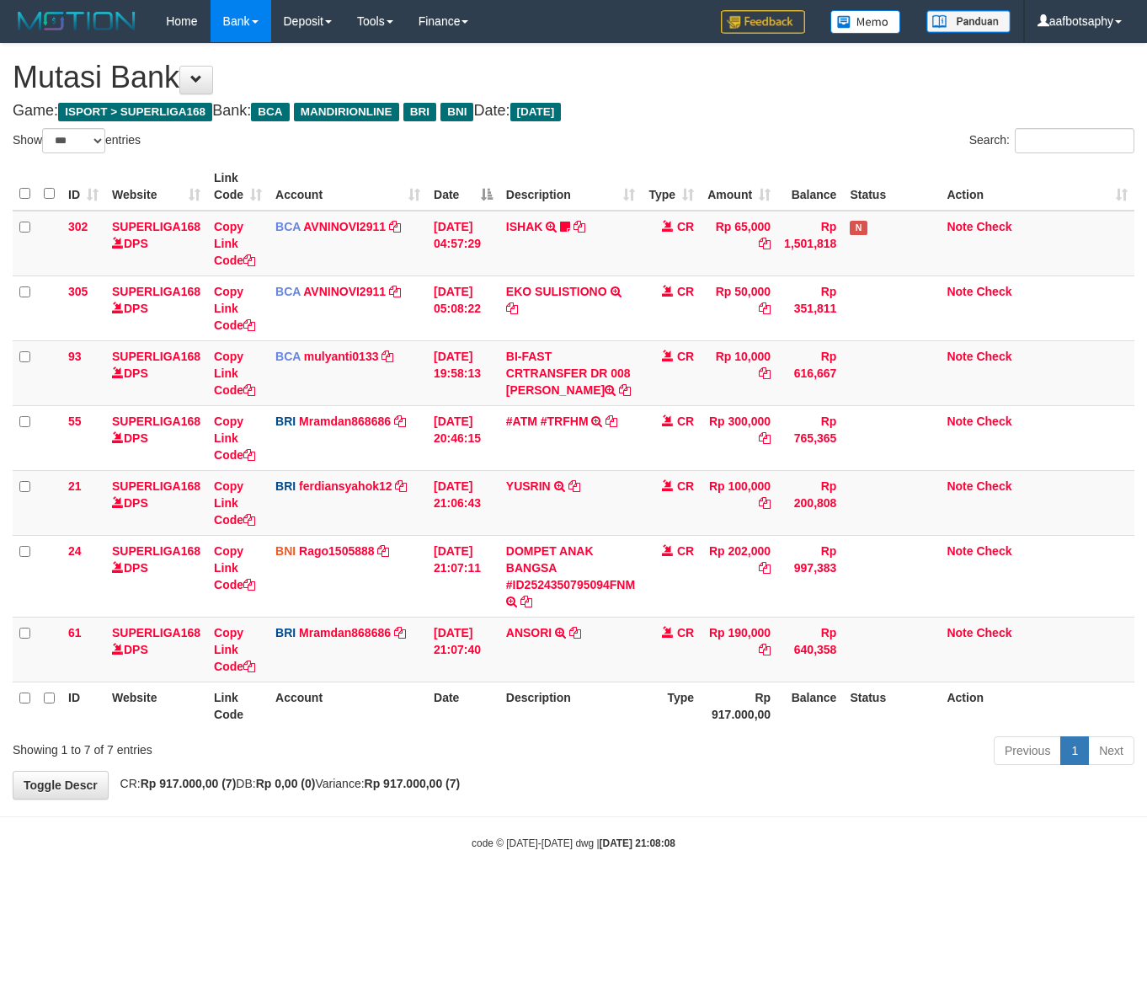
select select "***"
click at [625, 729] on th "Description" at bounding box center [571, 705] width 142 height 48
drag, startPoint x: 625, startPoint y: 739, endPoint x: 638, endPoint y: 724, distance: 19.7
click at [628, 729] on th "Description" at bounding box center [571, 705] width 142 height 48
drag, startPoint x: 649, startPoint y: 719, endPoint x: 660, endPoint y: 713, distance: 11.7
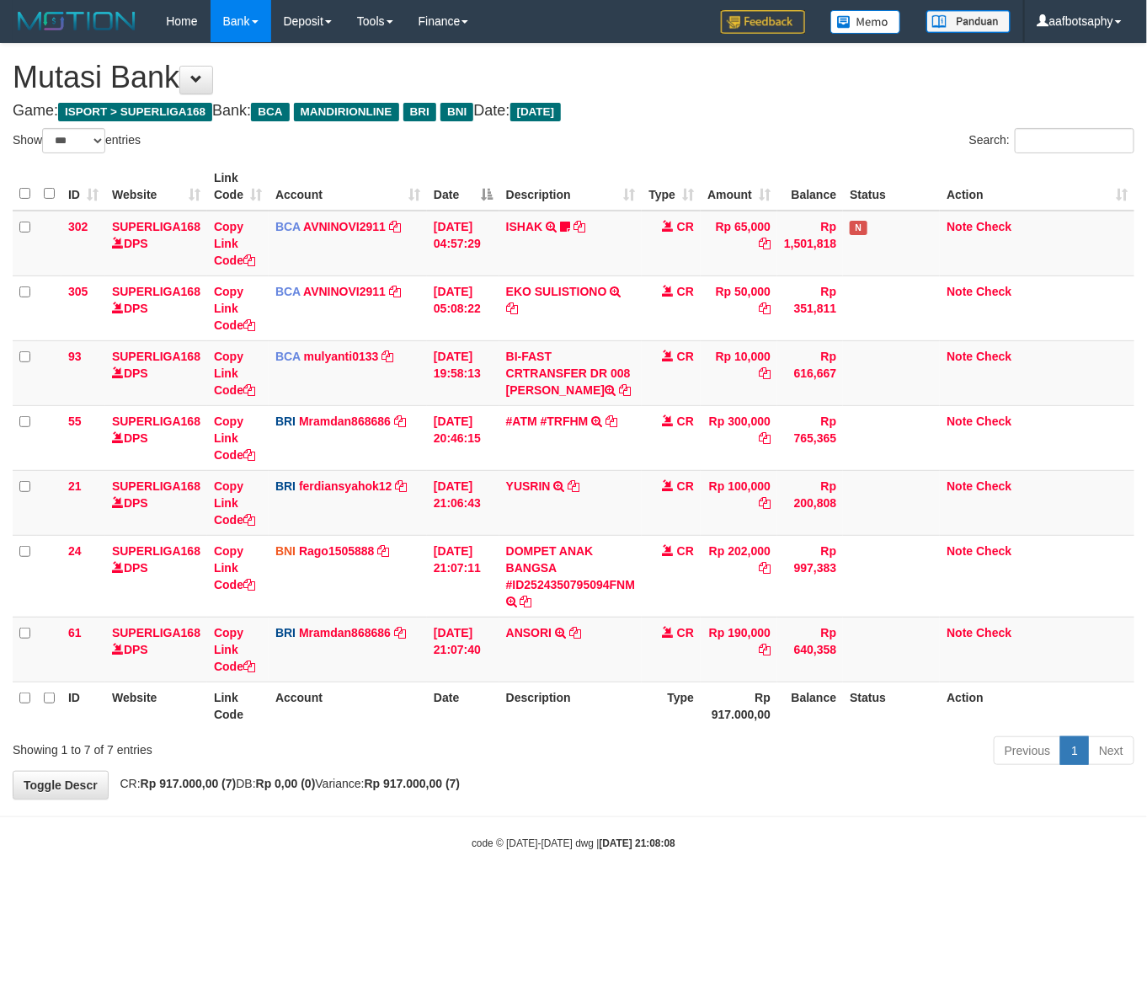
click at [660, 722] on th "Type" at bounding box center [671, 705] width 59 height 48
drag, startPoint x: 660, startPoint y: 713, endPoint x: 613, endPoint y: 815, distance: 112.0
click at [628, 799] on div "**********" at bounding box center [573, 421] width 1147 height 755
drag, startPoint x: 598, startPoint y: 831, endPoint x: 624, endPoint y: 758, distance: 77.0
click at [595, 819] on body "Toggle navigation Home Bank Account List Load By Website Group [ISPORT] SUPERLI…" at bounding box center [573, 446] width 1147 height 893
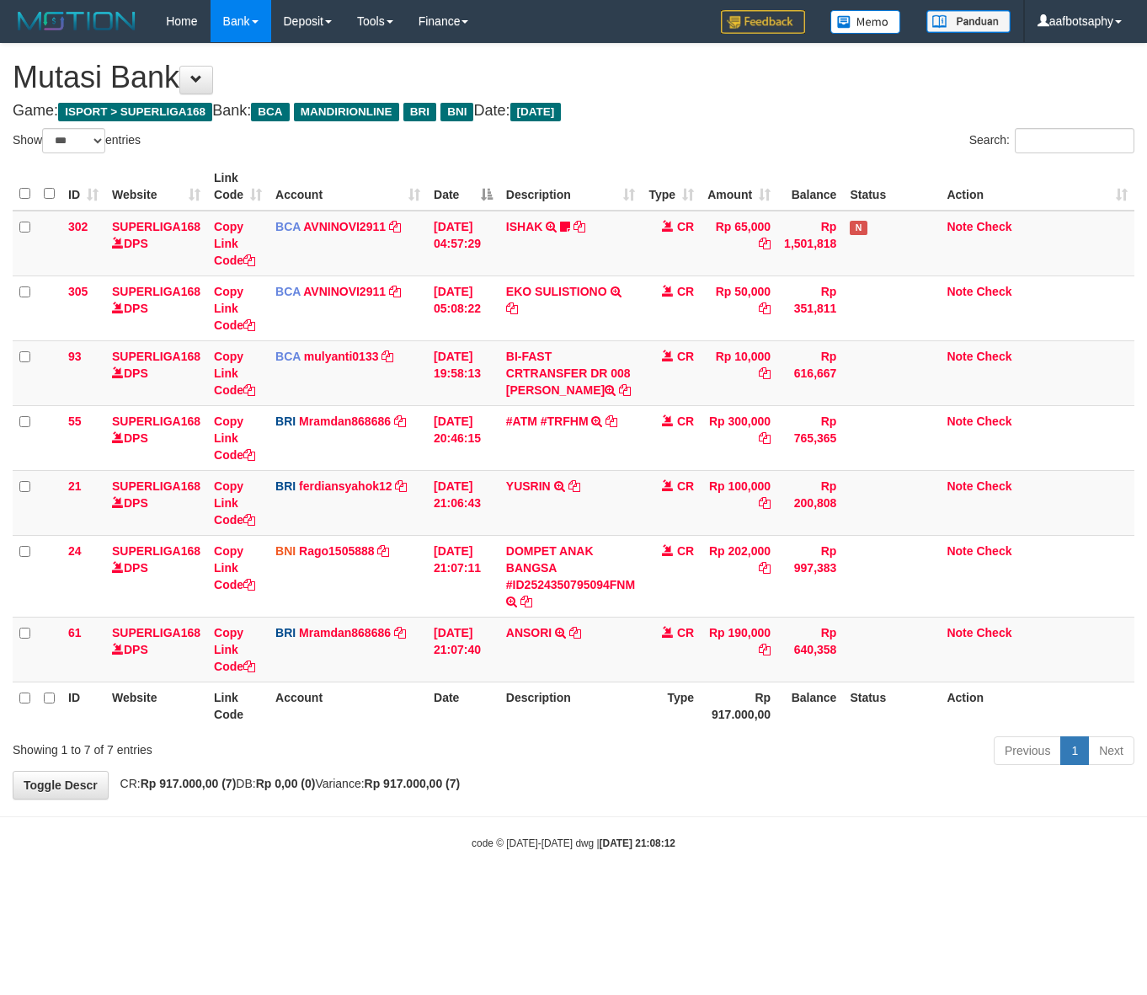
select select "***"
drag, startPoint x: 674, startPoint y: 758, endPoint x: 638, endPoint y: 782, distance: 43.2
click at [638, 771] on div "Previous 1 Next" at bounding box center [813, 753] width 644 height 36
drag, startPoint x: 649, startPoint y: 756, endPoint x: 657, endPoint y: 741, distance: 17.3
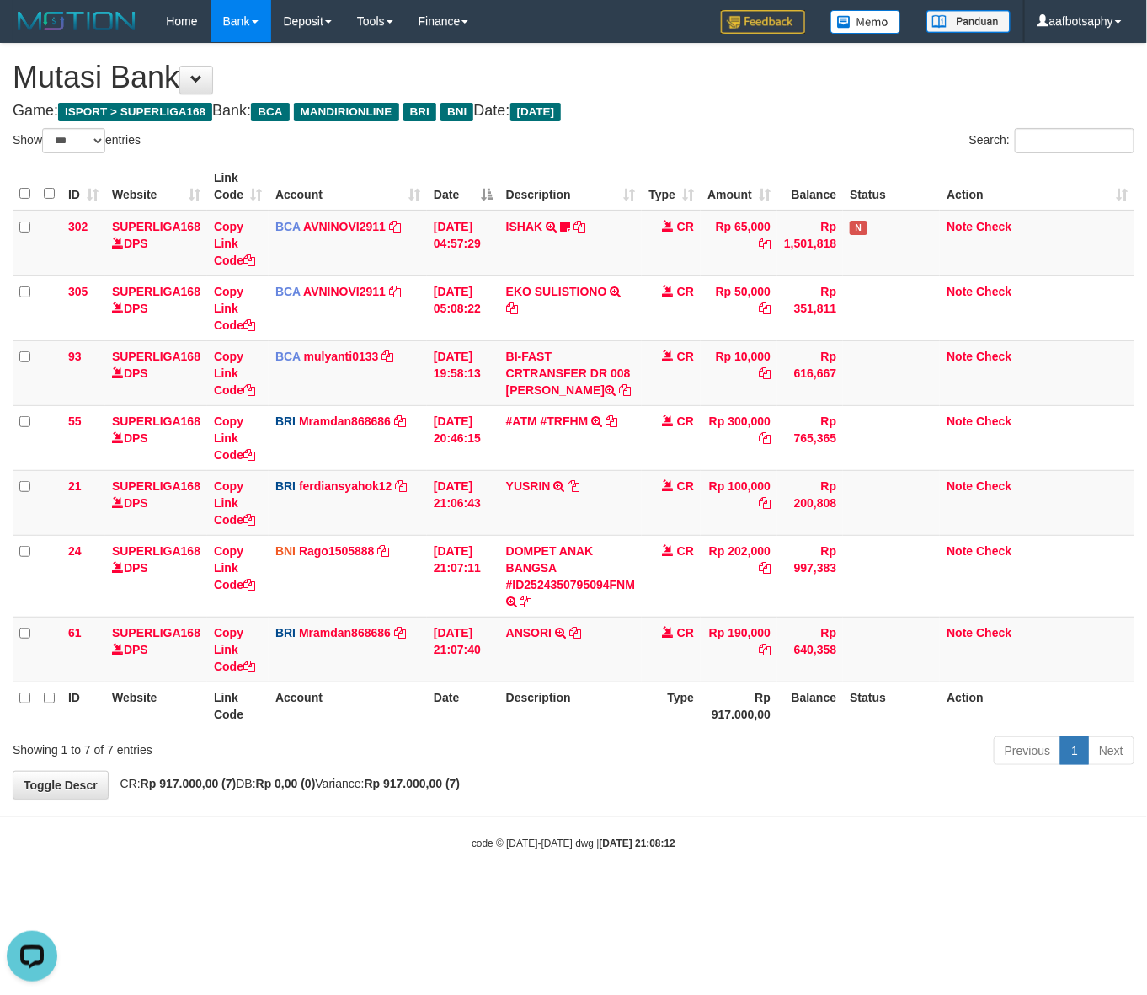
click at [650, 755] on div "Previous 1 Next" at bounding box center [813, 753] width 644 height 36
click at [661, 729] on th "Type" at bounding box center [671, 705] width 59 height 48
click at [681, 722] on th "Type" at bounding box center [671, 705] width 59 height 48
click at [695, 709] on th "Type" at bounding box center [671, 705] width 59 height 48
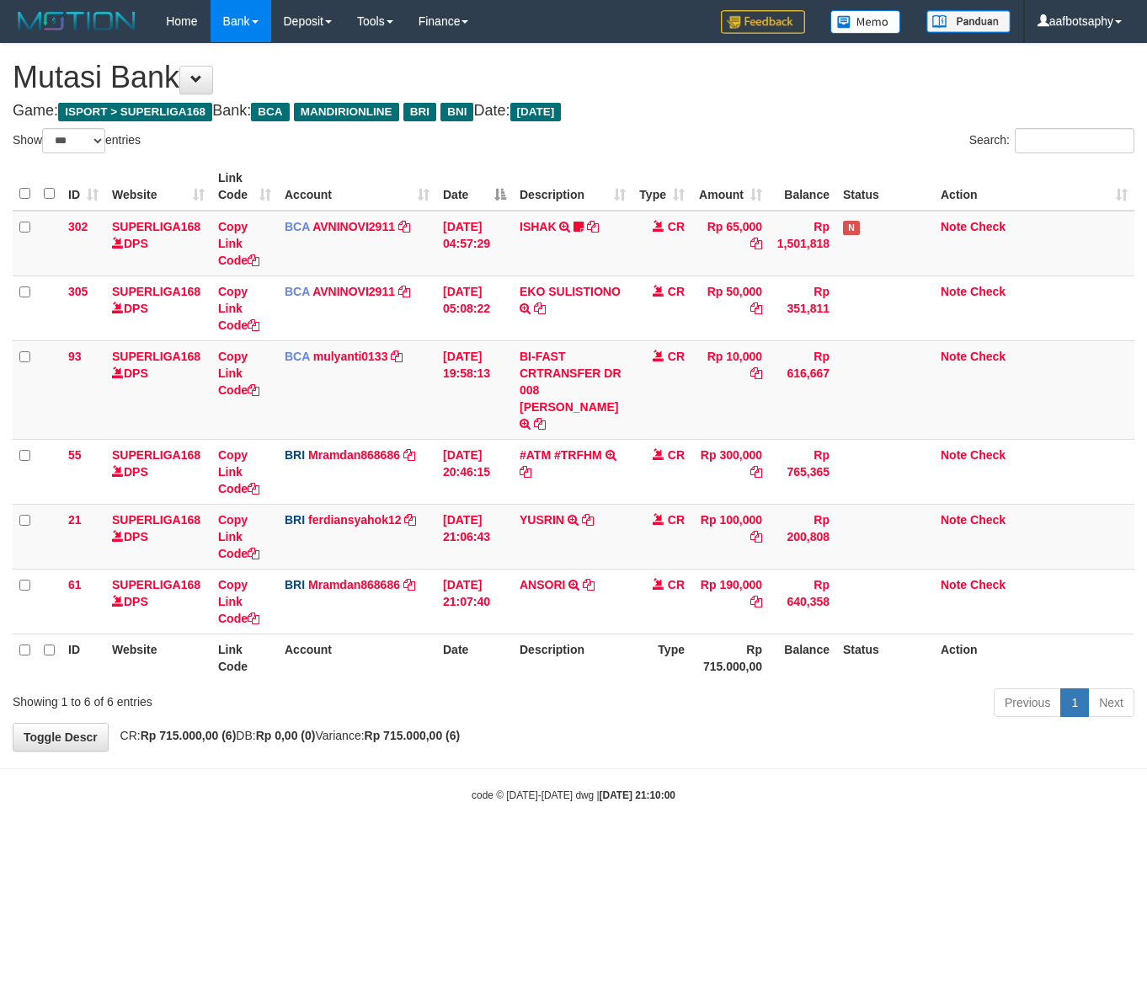
select select "***"
drag, startPoint x: 737, startPoint y: 643, endPoint x: 733, endPoint y: 703, distance: 60.8
click at [733, 666] on div "ID Website Link Code Account Date Description Type Amount Balance Status Action…" at bounding box center [573, 422] width 1147 height 529
click at [733, 702] on div "Previous 1 Next" at bounding box center [813, 705] width 644 height 36
click at [741, 693] on div "Previous 1 Next" at bounding box center [813, 705] width 644 height 36
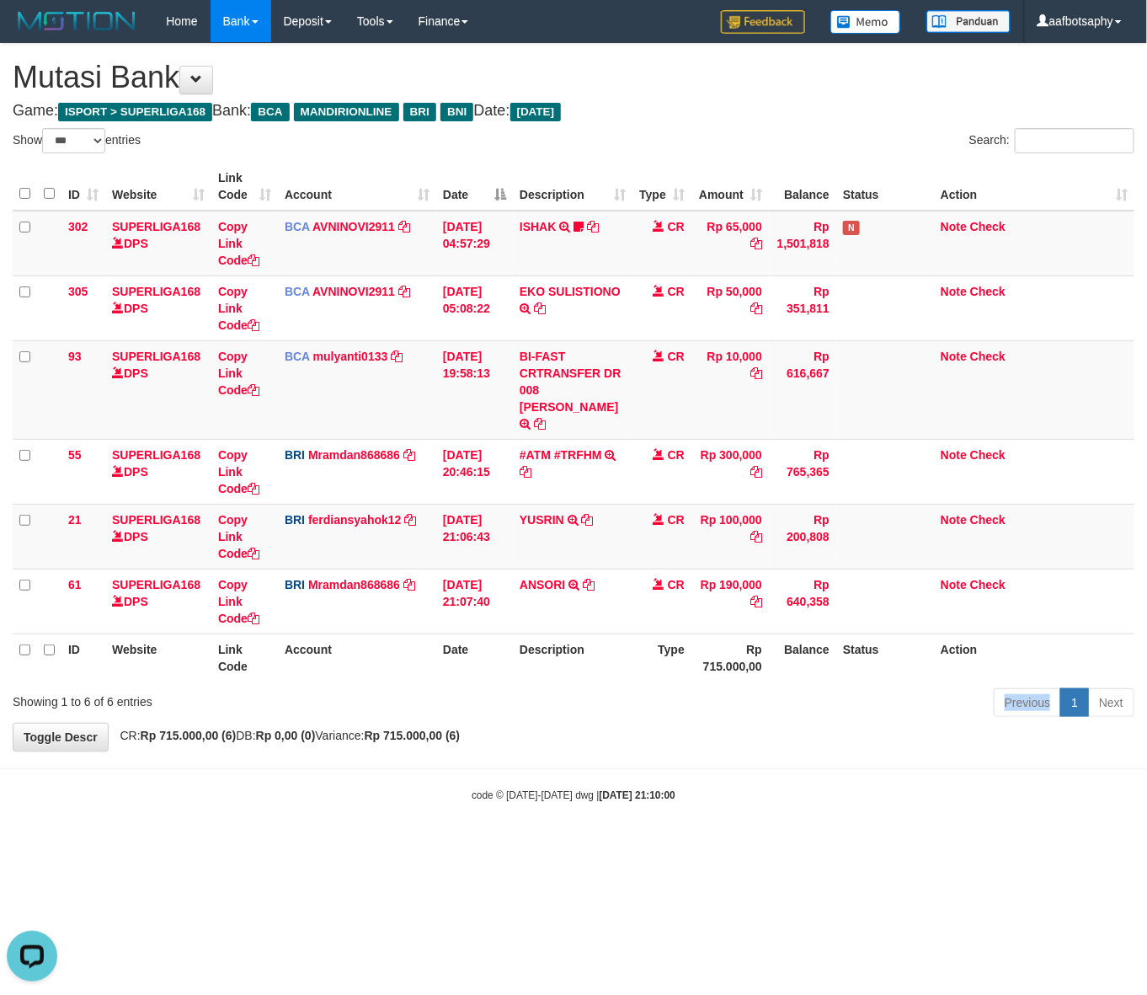
click at [739, 691] on div "Previous 1 Next" at bounding box center [813, 705] width 644 height 36
click at [742, 691] on div "Previous 1 Next" at bounding box center [813, 705] width 644 height 36
drag, startPoint x: 742, startPoint y: 683, endPoint x: 752, endPoint y: 684, distance: 10.1
click at [748, 687] on div "Previous 1 Next" at bounding box center [813, 705] width 644 height 36
drag, startPoint x: 777, startPoint y: 692, endPoint x: 1141, endPoint y: 661, distance: 365.1
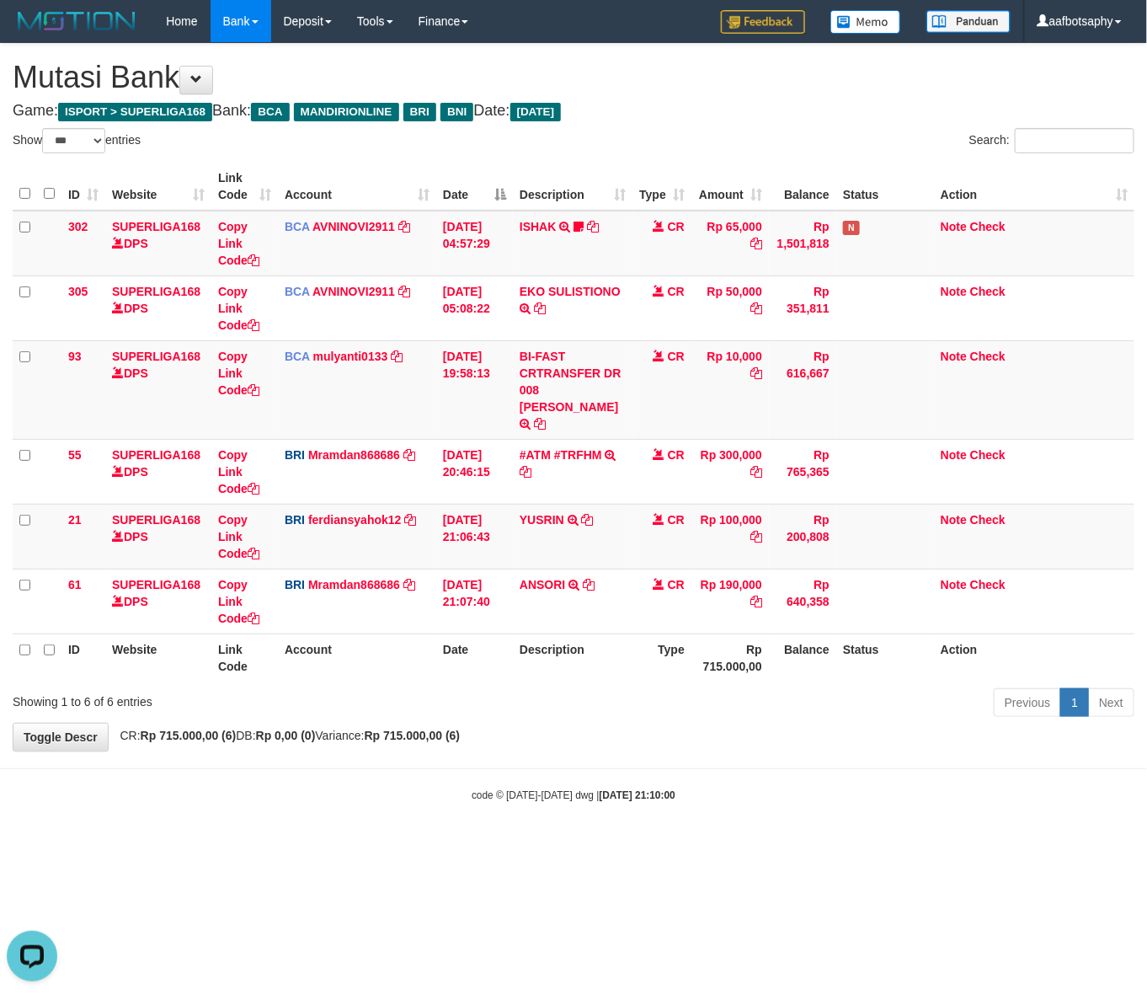
click at [805, 696] on div "Previous 1 Next" at bounding box center [813, 705] width 644 height 36
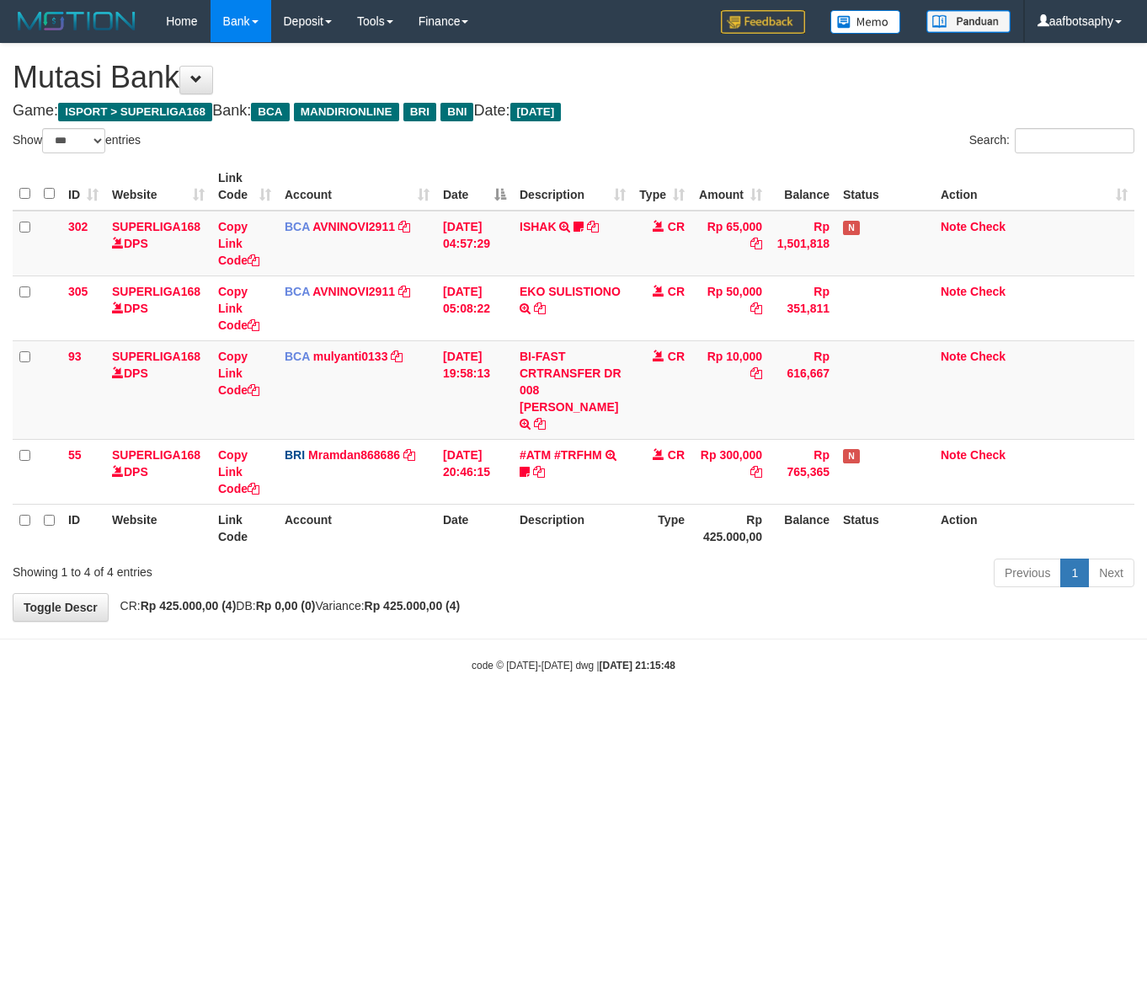
select select "***"
click at [709, 656] on div "code © 2012-2018 dwg | 2025/08/31 21:15:48" at bounding box center [573, 664] width 1147 height 17
drag, startPoint x: 709, startPoint y: 646, endPoint x: 713, endPoint y: 660, distance: 13.9
click at [713, 660] on body "Toggle navigation Home Bank Account List Load By Website Group [ISPORT] SUPERLI…" at bounding box center [573, 357] width 1147 height 715
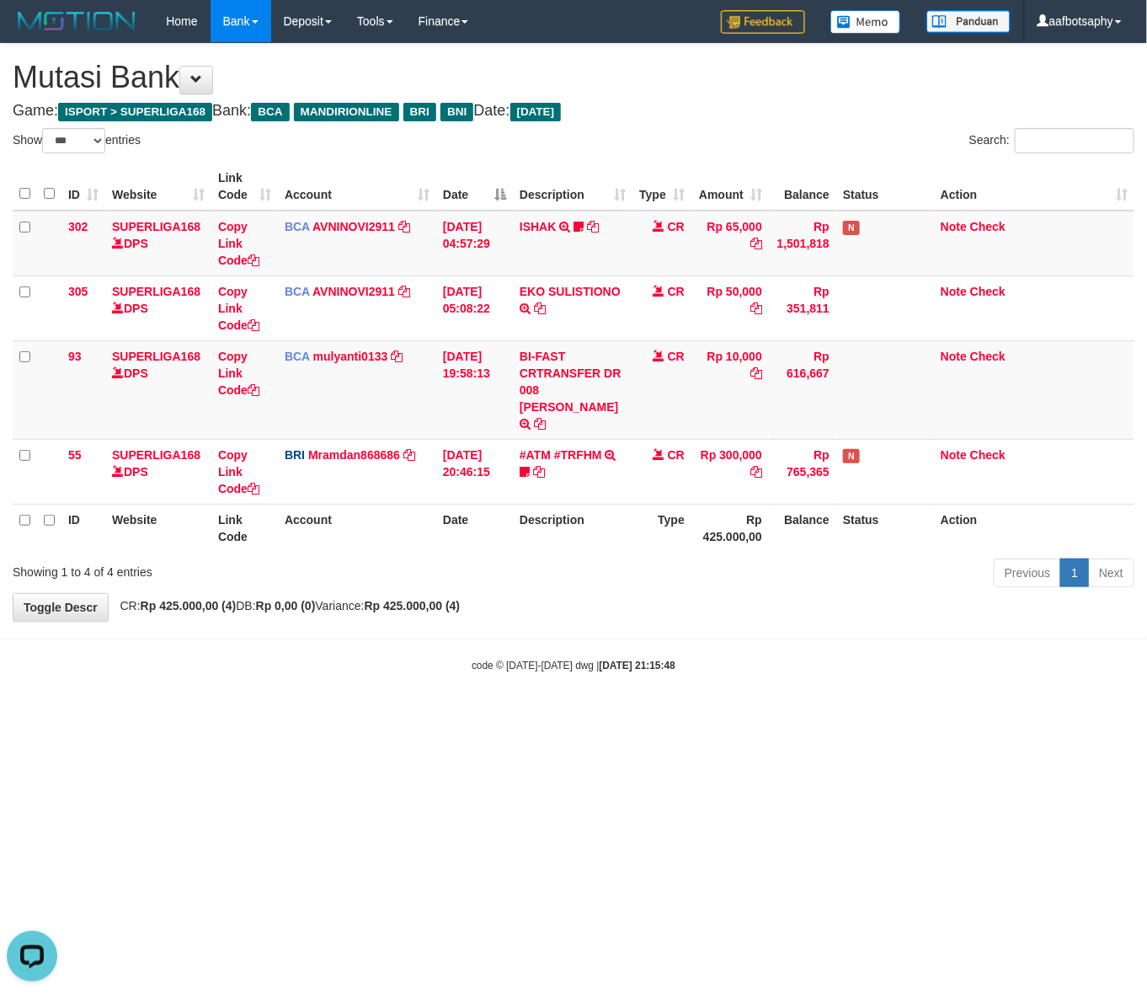
click at [713, 660] on body "Toggle navigation Home Bank Account List Load By Website Group [ISPORT] SUPERLI…" at bounding box center [573, 357] width 1147 height 715
drag, startPoint x: 716, startPoint y: 659, endPoint x: 723, endPoint y: 650, distance: 10.8
click at [717, 658] on body "Toggle navigation Home Bank Account List Load By Website Group [ISPORT] SUPERLI…" at bounding box center [573, 357] width 1147 height 715
click at [724, 656] on div "code © 2012-2018 dwg | 2025/08/31 21:15:48" at bounding box center [573, 664] width 1147 height 17
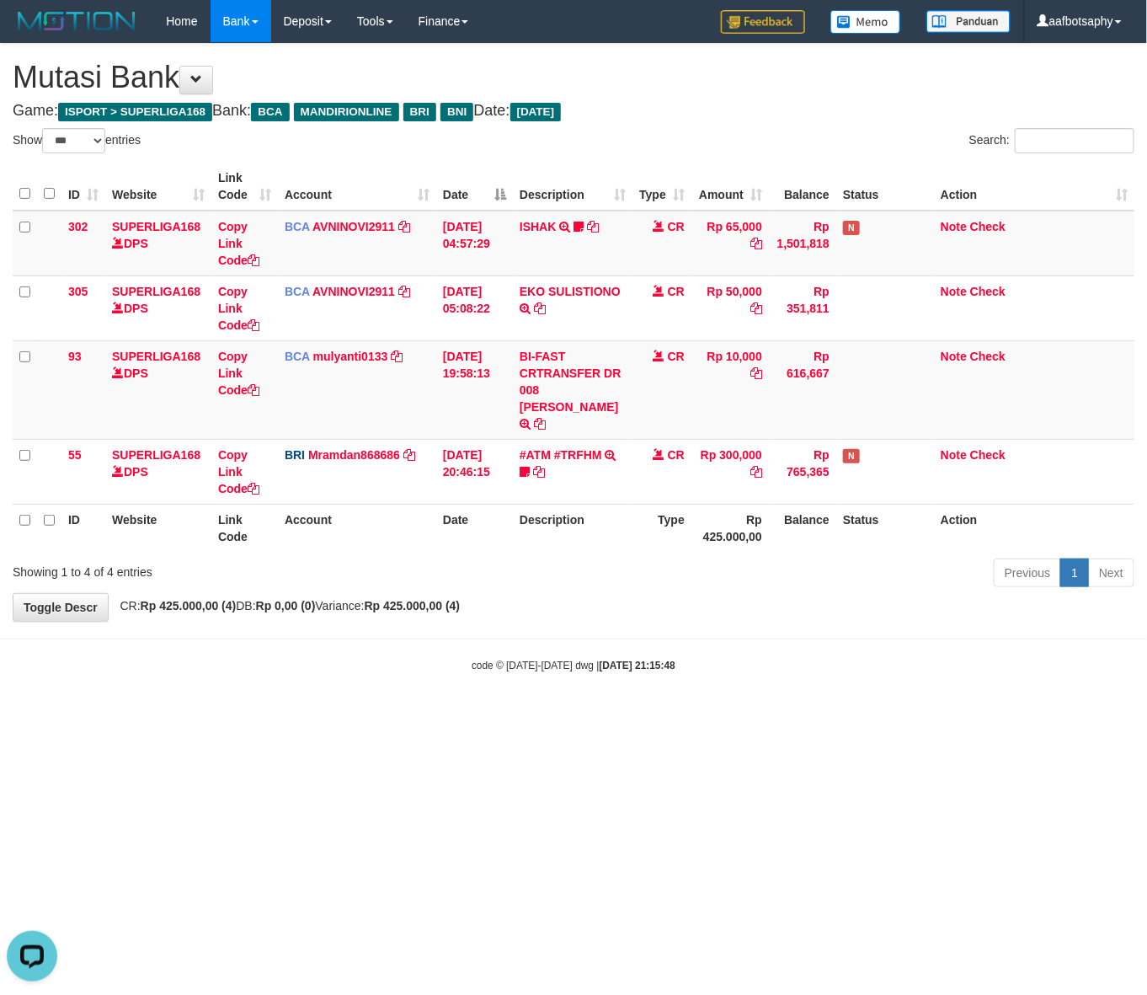
click at [754, 628] on body "Toggle navigation Home Bank Account List Load By Website Group [ISPORT] SUPERLI…" at bounding box center [573, 357] width 1147 height 715
click at [759, 629] on body "Toggle navigation Home Bank Account List Load By Website Group [ISPORT] SUPERLI…" at bounding box center [573, 357] width 1147 height 715
click at [764, 626] on body "Toggle navigation Home Bank Account List Load By Website Group [ISPORT] SUPERLI…" at bounding box center [573, 357] width 1147 height 715
click at [767, 623] on body "Toggle navigation Home Bank Account List Load By Website Group [ISPORT] SUPERLI…" at bounding box center [573, 357] width 1147 height 715
click at [768, 617] on body "Toggle navigation Home Bank Account List Load By Website Group [ISPORT] SUPERLI…" at bounding box center [573, 357] width 1147 height 715
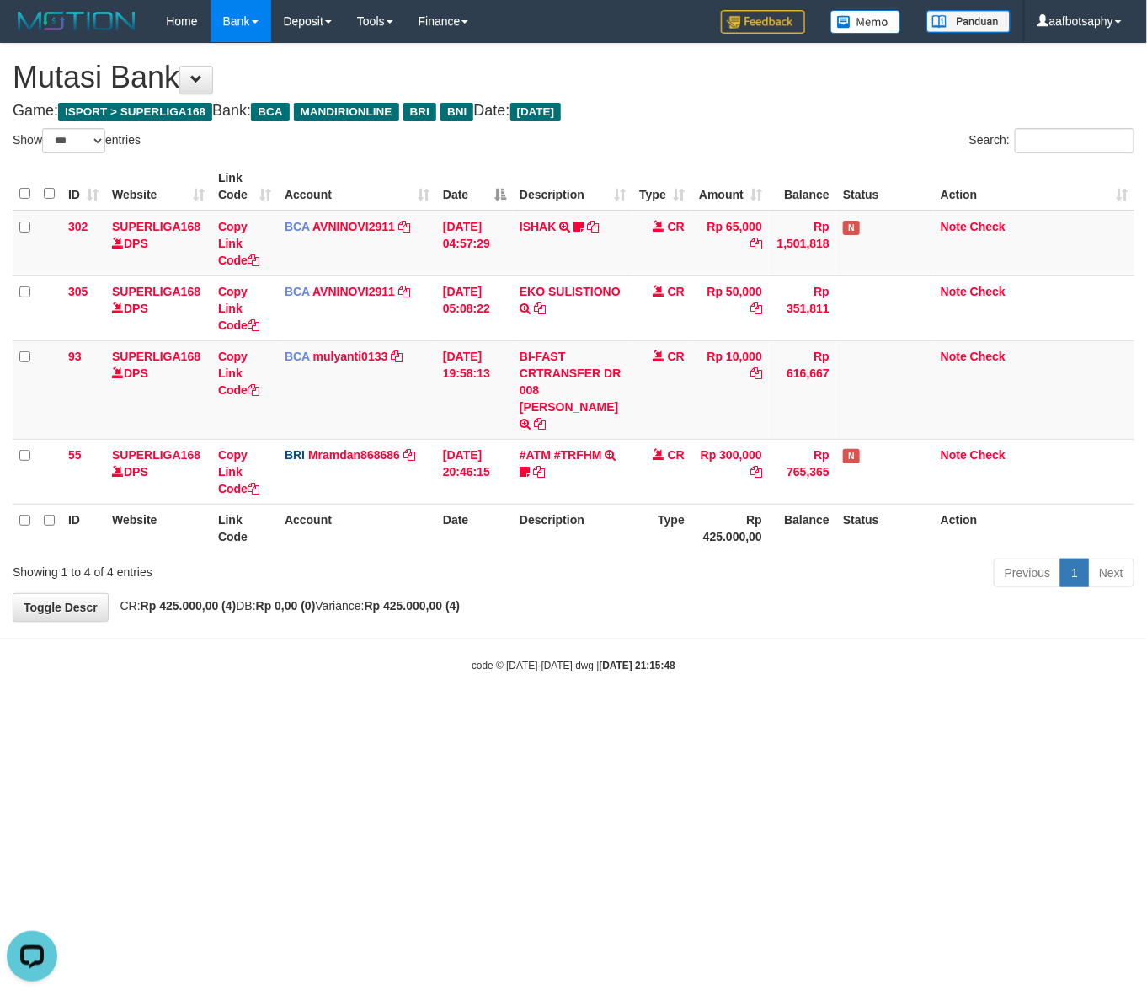
click at [772, 617] on body "Toggle navigation Home Bank Account List Load By Website Group [ISPORT] SUPERLI…" at bounding box center [573, 357] width 1147 height 715
click at [783, 615] on body "Toggle navigation Home Bank Account List Load By Website Group [ISPORT] SUPERLI…" at bounding box center [573, 357] width 1147 height 715
click at [796, 608] on body "Toggle navigation Home Bank Account List Load By Website Group [ISPORT] SUPERLI…" at bounding box center [573, 357] width 1147 height 715
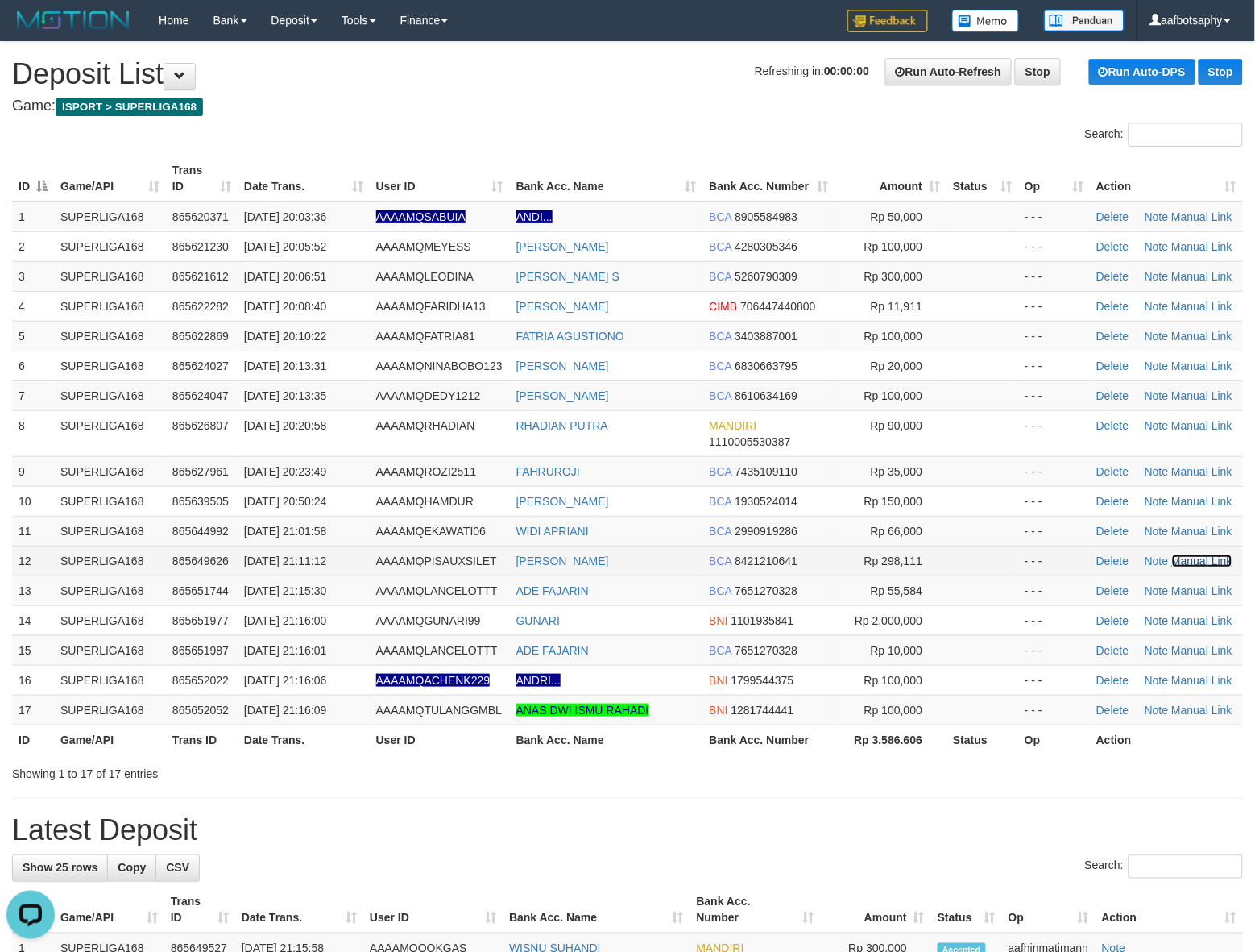
click at [1209, 562] on link "Manual Link" at bounding box center [1203, 561] width 61 height 12
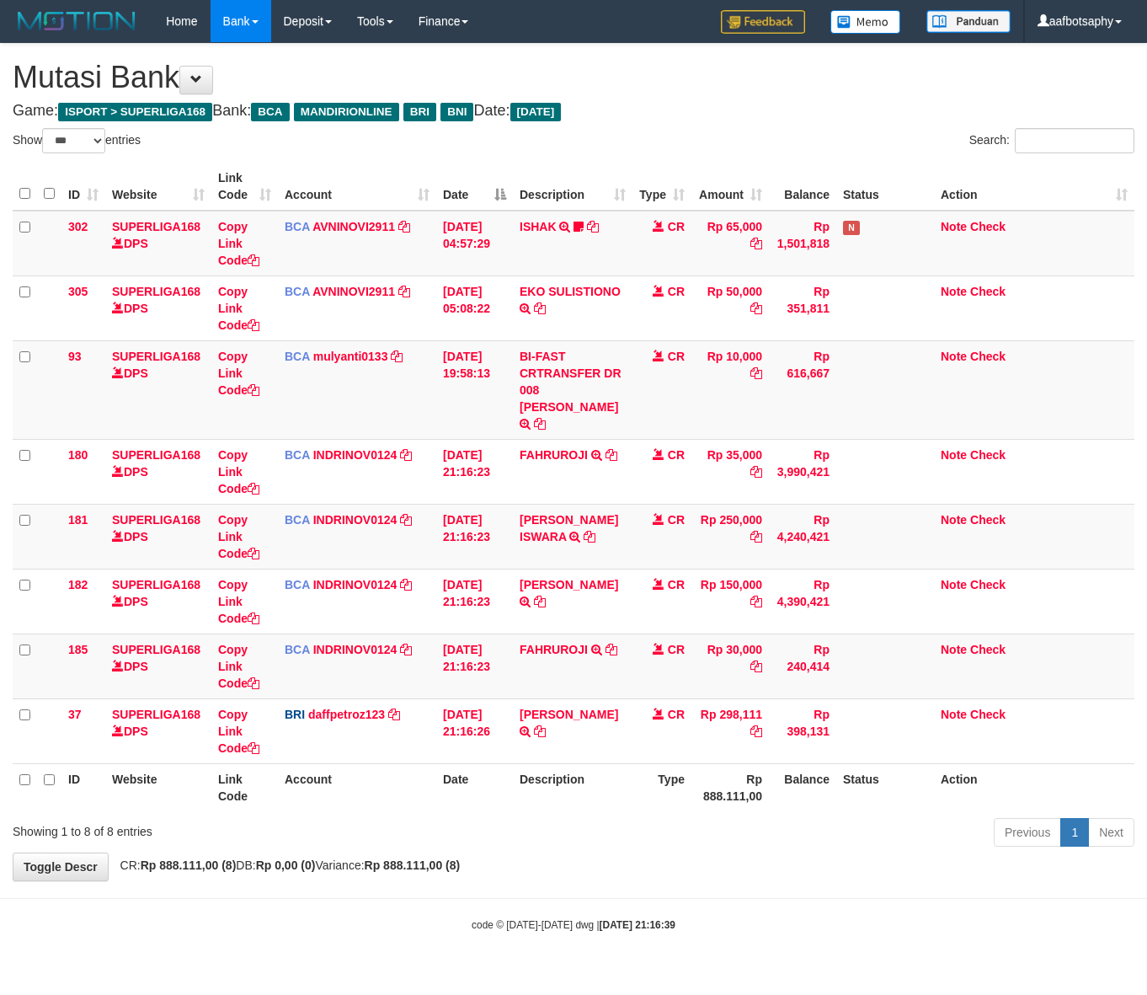
select select "***"
click at [857, 676] on td at bounding box center [885, 665] width 98 height 65
drag, startPoint x: 852, startPoint y: 675, endPoint x: 832, endPoint y: 678, distance: 19.7
click at [845, 680] on td at bounding box center [885, 665] width 98 height 65
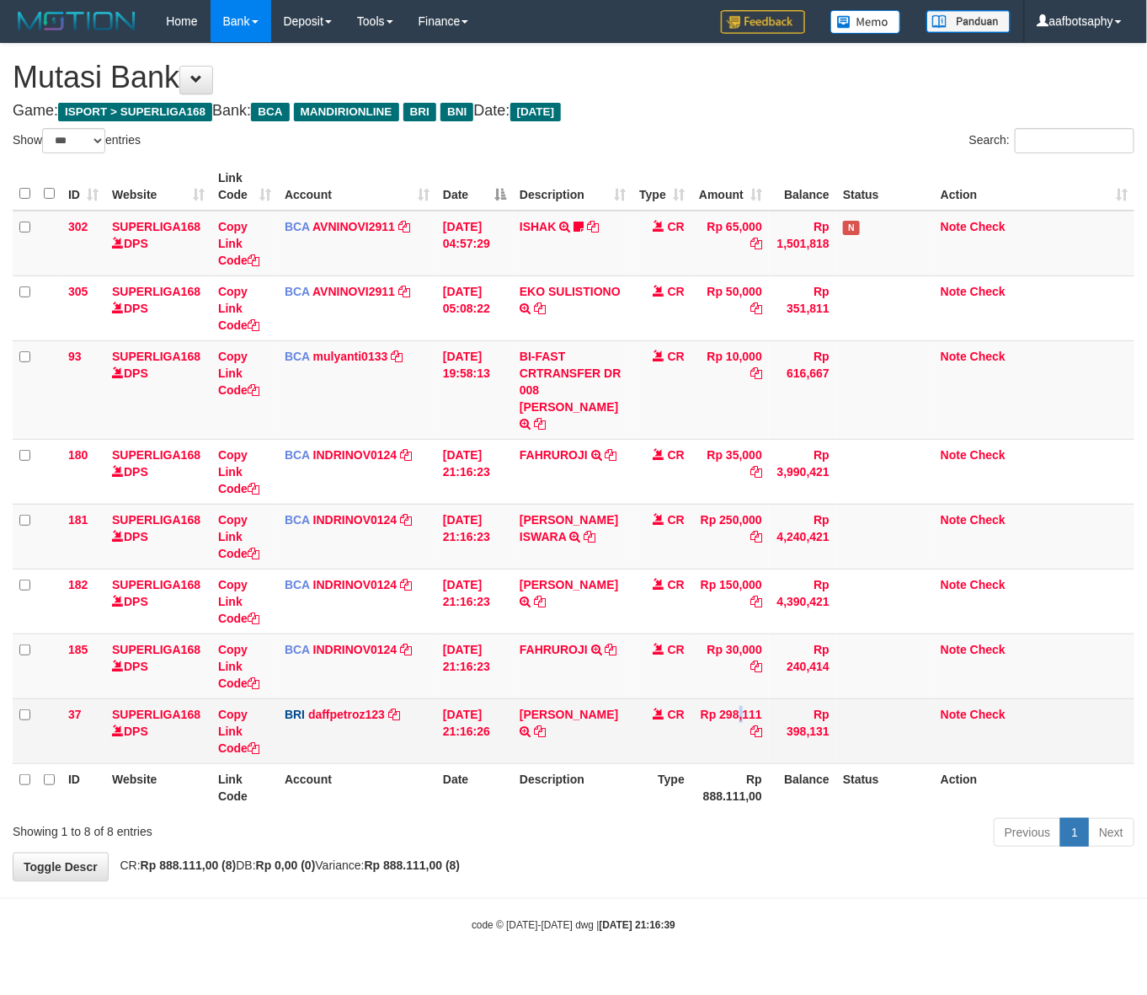
click at [692, 708] on td "Rp 298,111" at bounding box center [730, 730] width 77 height 65
click at [696, 700] on td "Rp 298,111" at bounding box center [730, 730] width 77 height 65
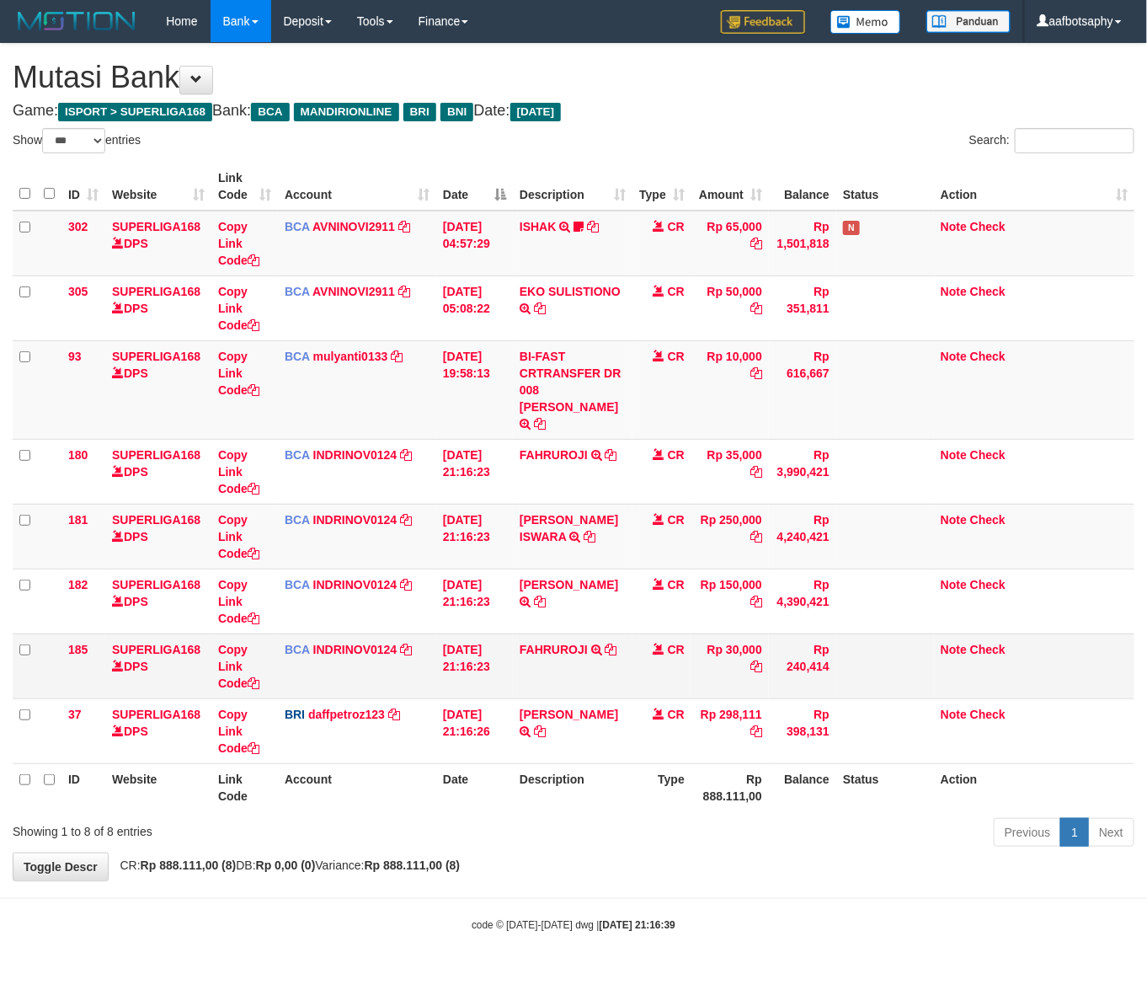
click at [720, 679] on td "Rp 30,000" at bounding box center [730, 665] width 77 height 65
drag, startPoint x: 730, startPoint y: 670, endPoint x: 772, endPoint y: 668, distance: 41.4
click at [734, 670] on td "Rp 30,000" at bounding box center [730, 665] width 77 height 65
drag, startPoint x: 772, startPoint y: 668, endPoint x: 1146, endPoint y: 522, distance: 402.2
click at [813, 668] on td "Rp 240,414" at bounding box center [802, 665] width 67 height 65
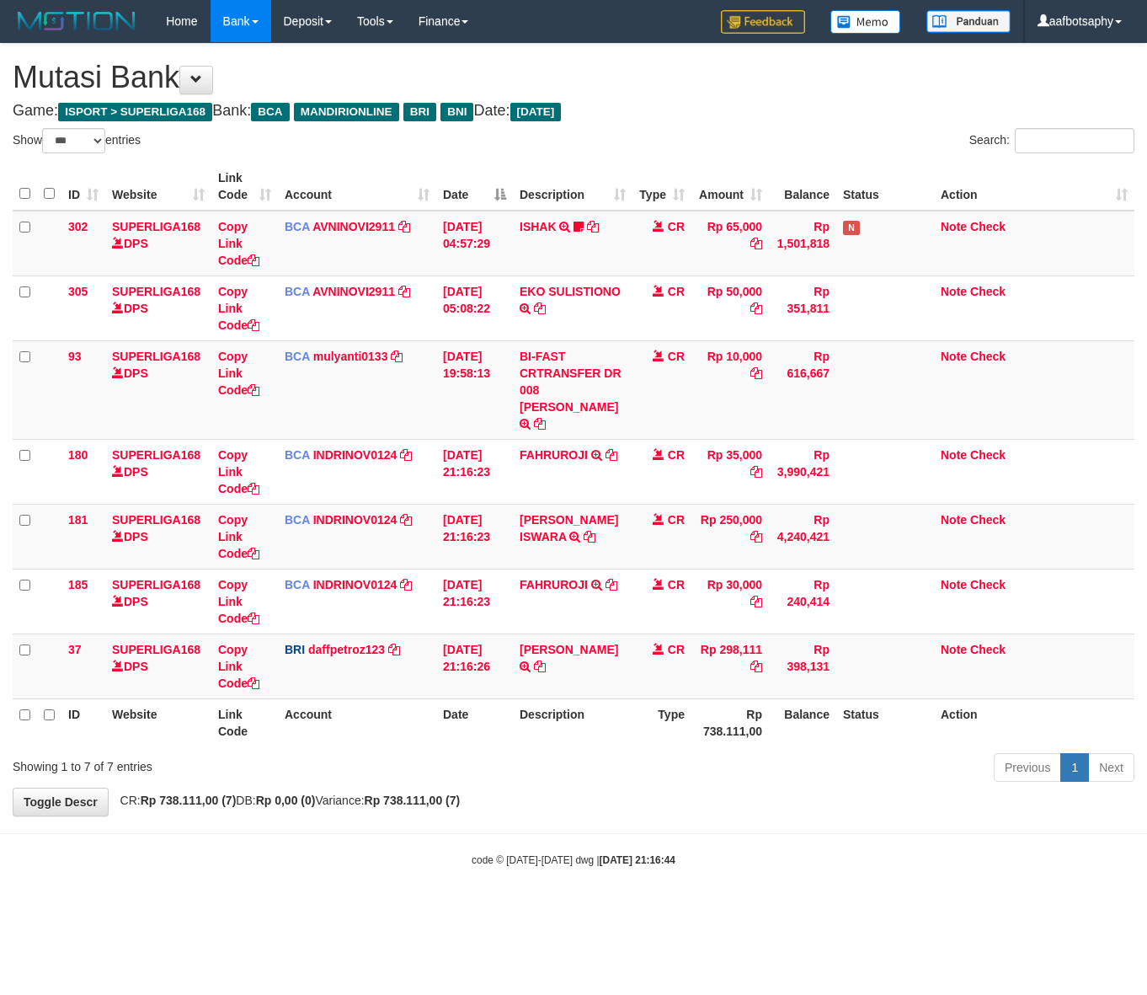
select select "***"
drag, startPoint x: 550, startPoint y: 713, endPoint x: 541, endPoint y: 722, distance: 12.5
click at [542, 722] on th "Description" at bounding box center [573, 722] width 120 height 48
click at [595, 724] on th "Description" at bounding box center [573, 722] width 120 height 48
click at [534, 660] on icon at bounding box center [540, 666] width 12 height 12
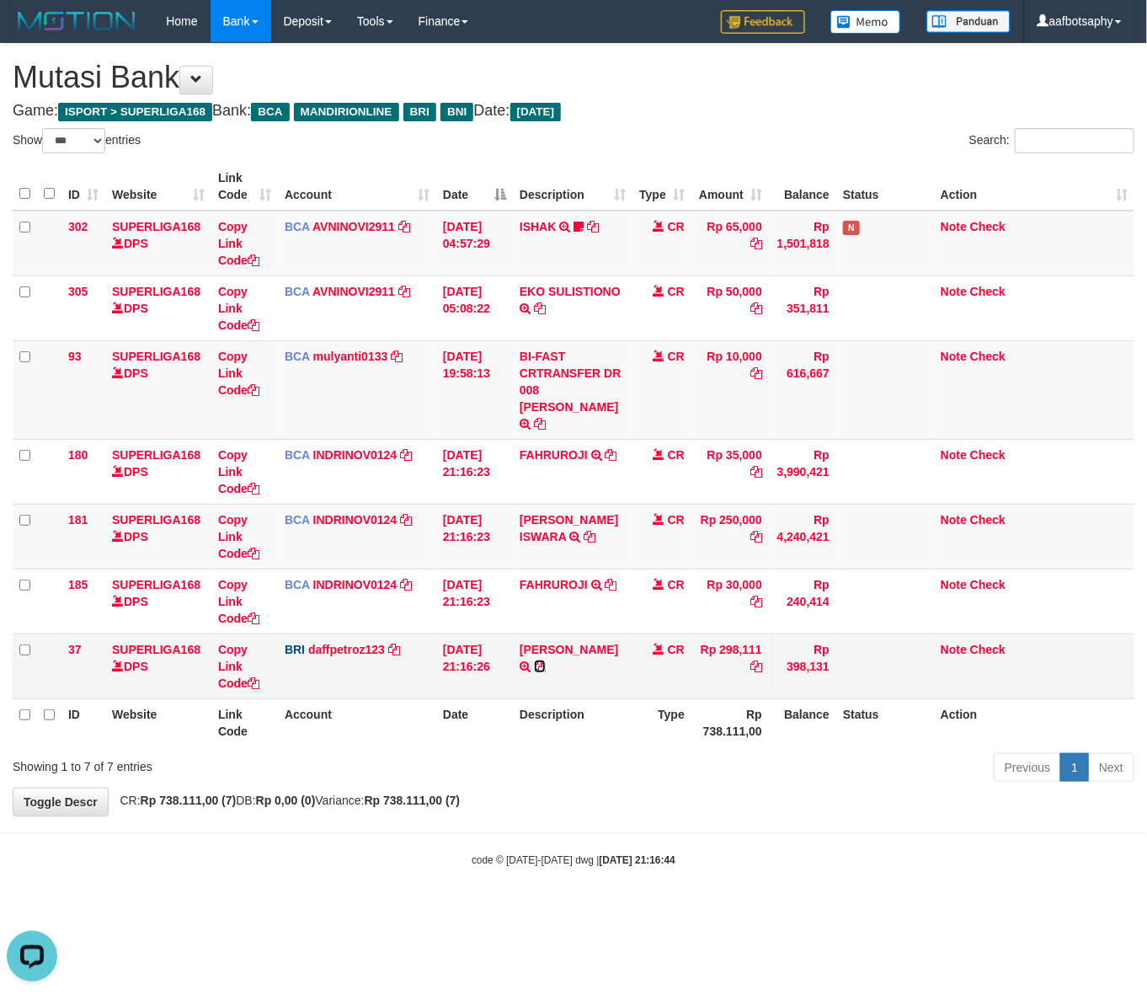
click at [534, 660] on icon at bounding box center [540, 666] width 12 height 12
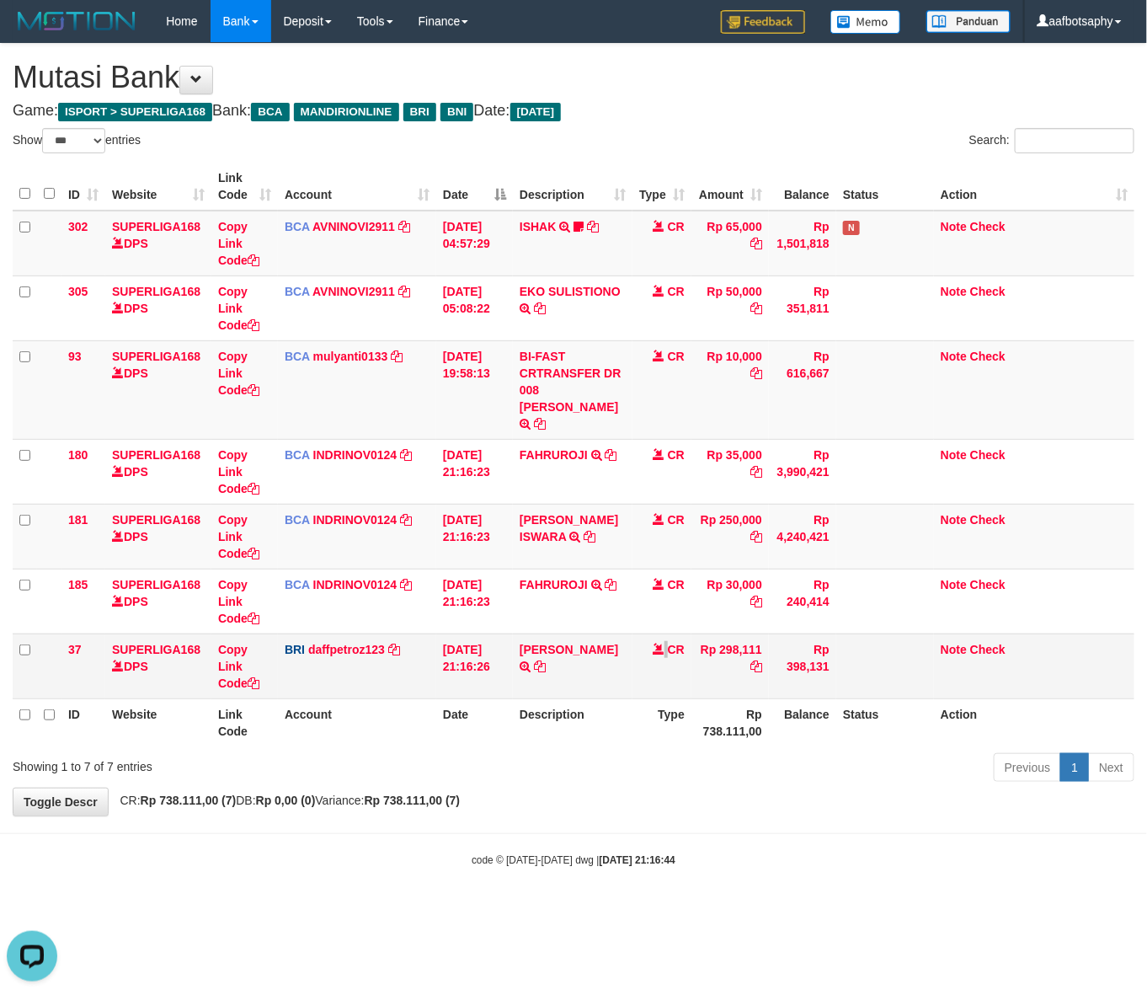
drag, startPoint x: 663, startPoint y: 636, endPoint x: 646, endPoint y: 666, distance: 34.7
click at [660, 641] on td "CR" at bounding box center [662, 665] width 59 height 65
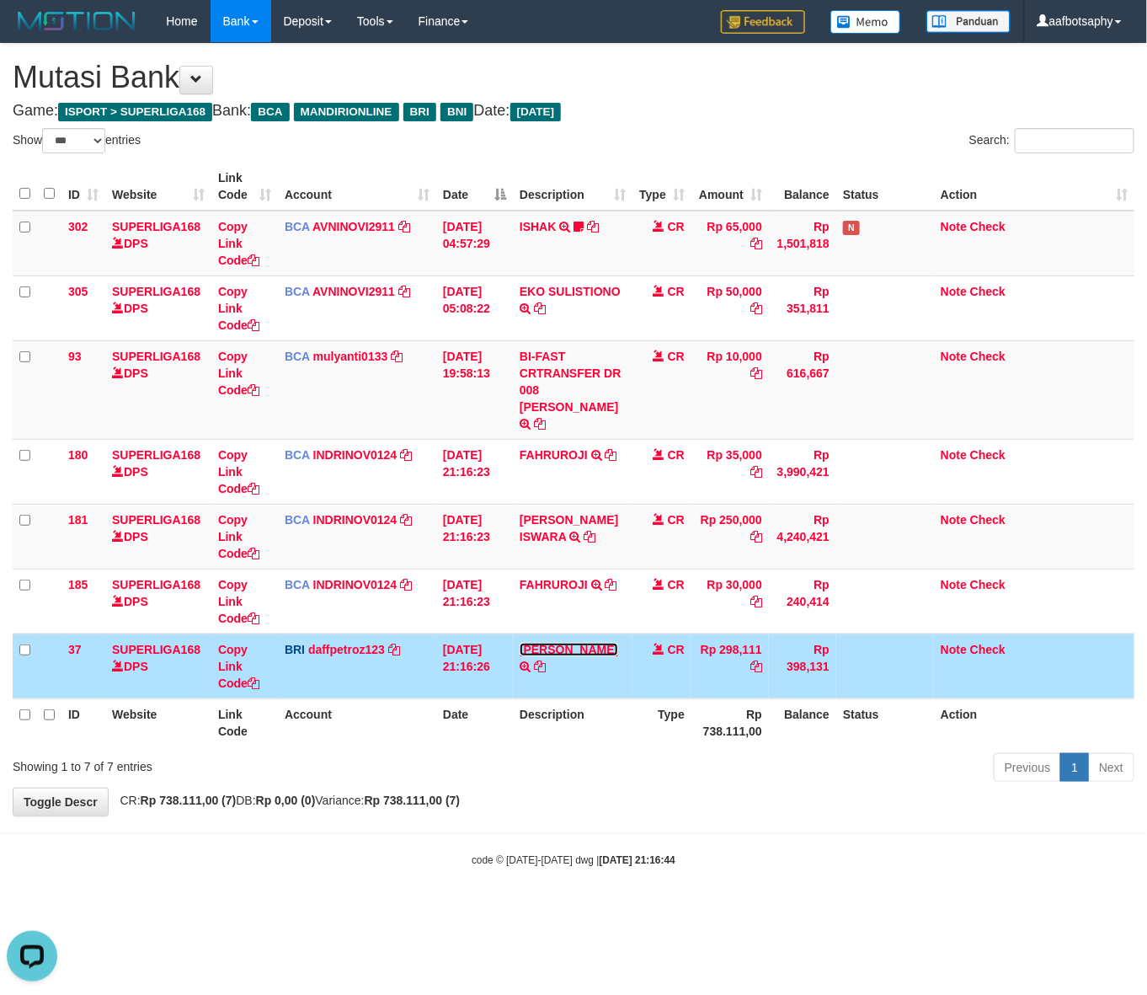
click at [562, 643] on link "ABDUL AZIZ F" at bounding box center [569, 649] width 99 height 13
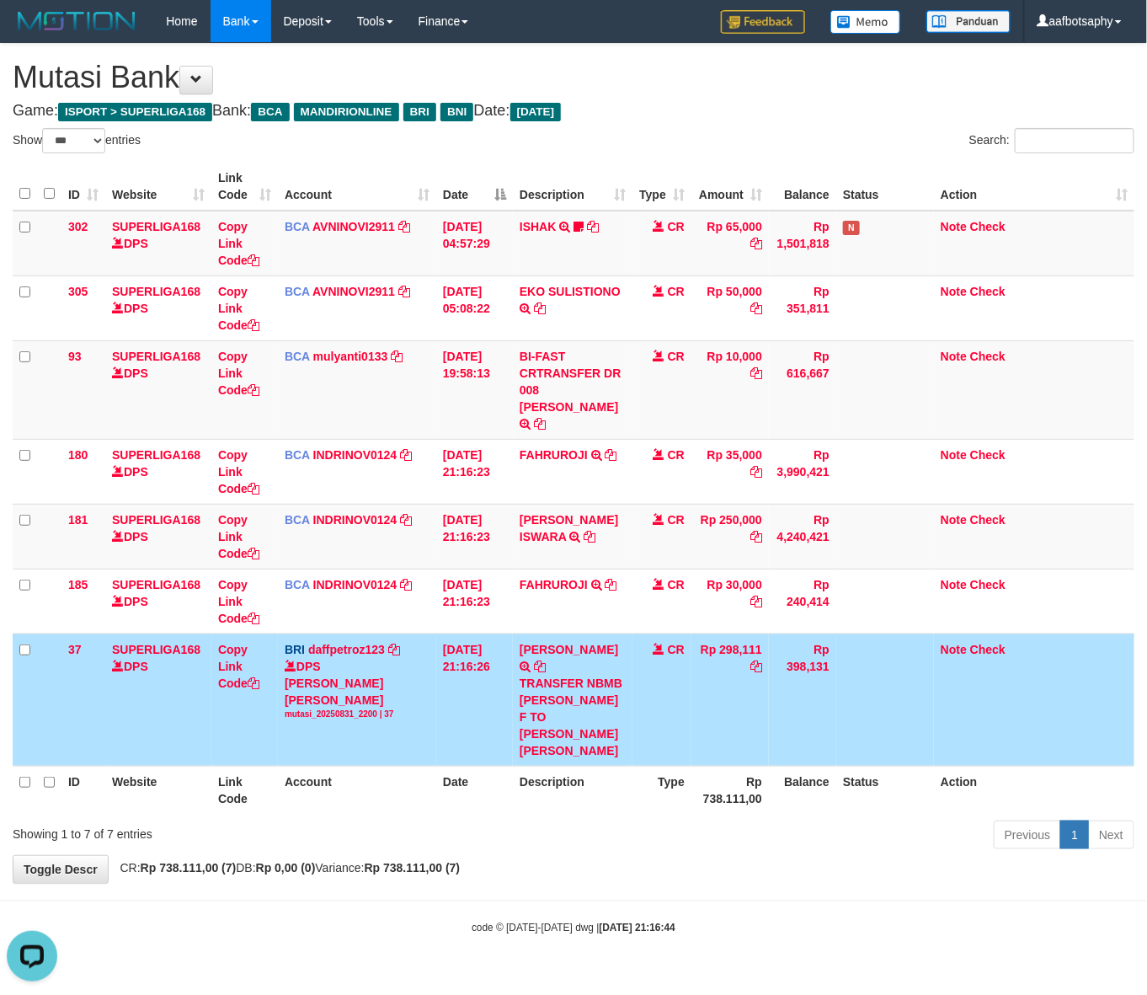
drag, startPoint x: 483, startPoint y: 701, endPoint x: 430, endPoint y: 704, distance: 52.3
click at [483, 701] on td "31/08/2025 21:16:26" at bounding box center [474, 699] width 77 height 132
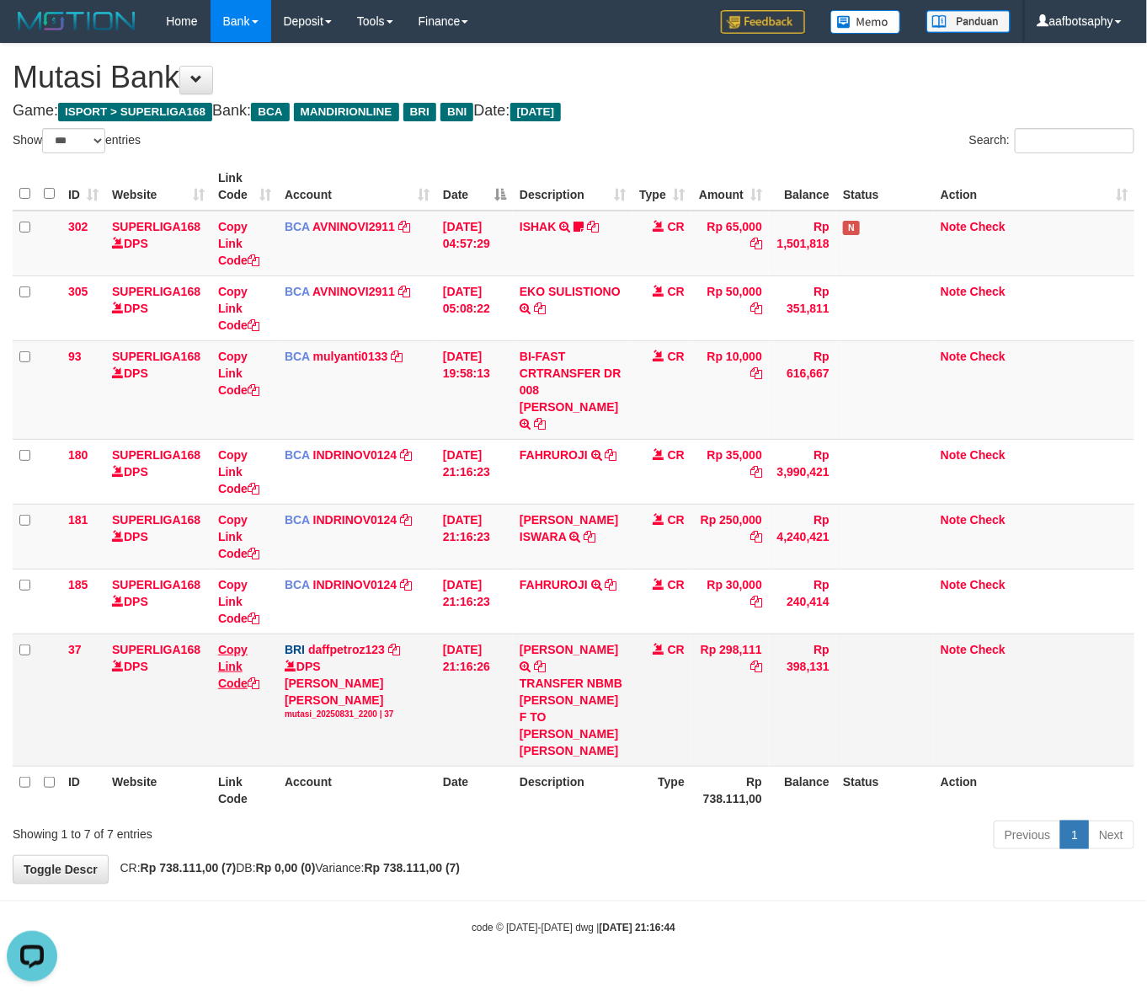
click at [240, 671] on td "Copy Link Code" at bounding box center [244, 699] width 67 height 132
click at [238, 667] on link "Copy Link Code" at bounding box center [238, 666] width 41 height 47
drag, startPoint x: 238, startPoint y: 667, endPoint x: 1127, endPoint y: 613, distance: 890.3
click at [242, 667] on link "Copy Link Code" at bounding box center [238, 666] width 41 height 47
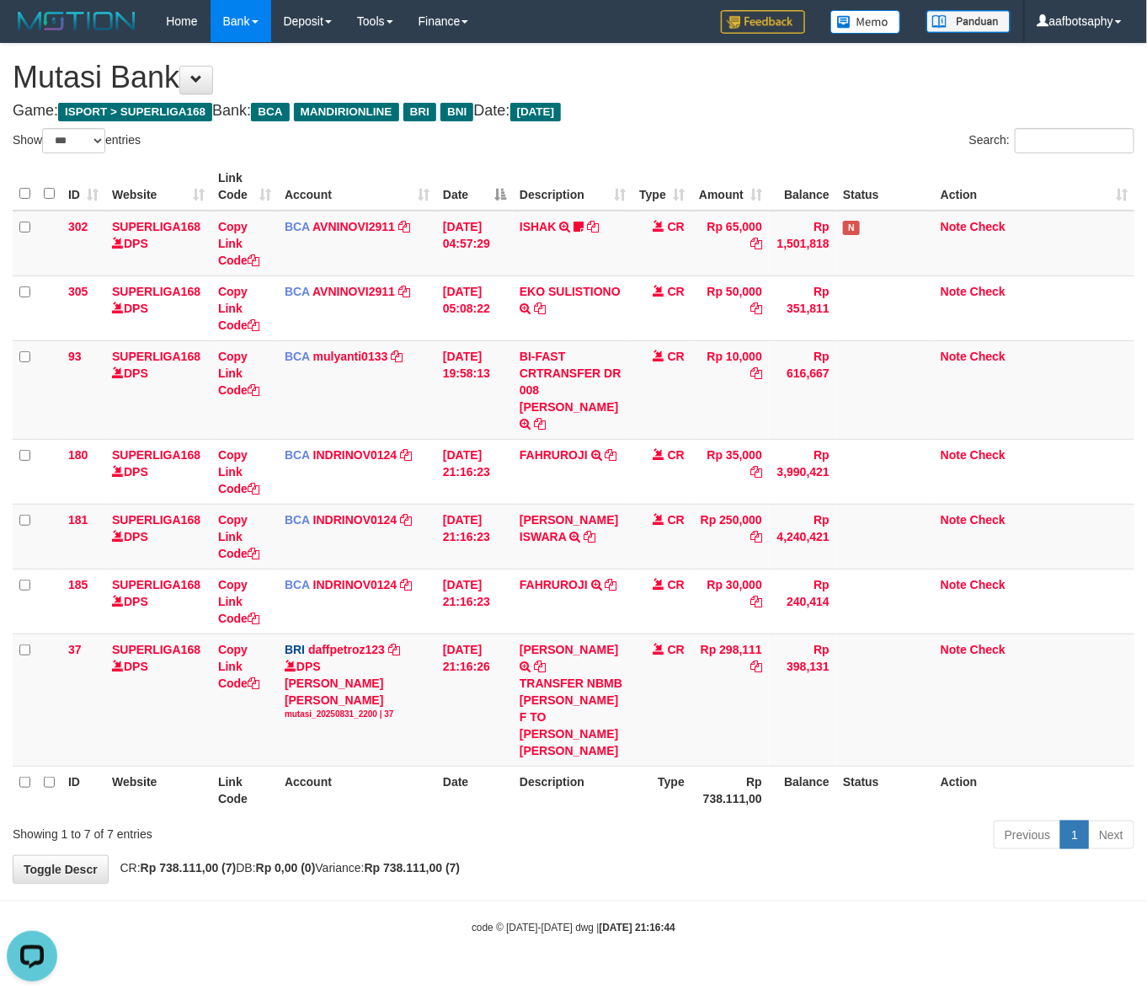
click at [407, 793] on div "Show ** ** ** *** entries Search: ID Website Link Code Account Date Description…" at bounding box center [574, 491] width 1122 height 727
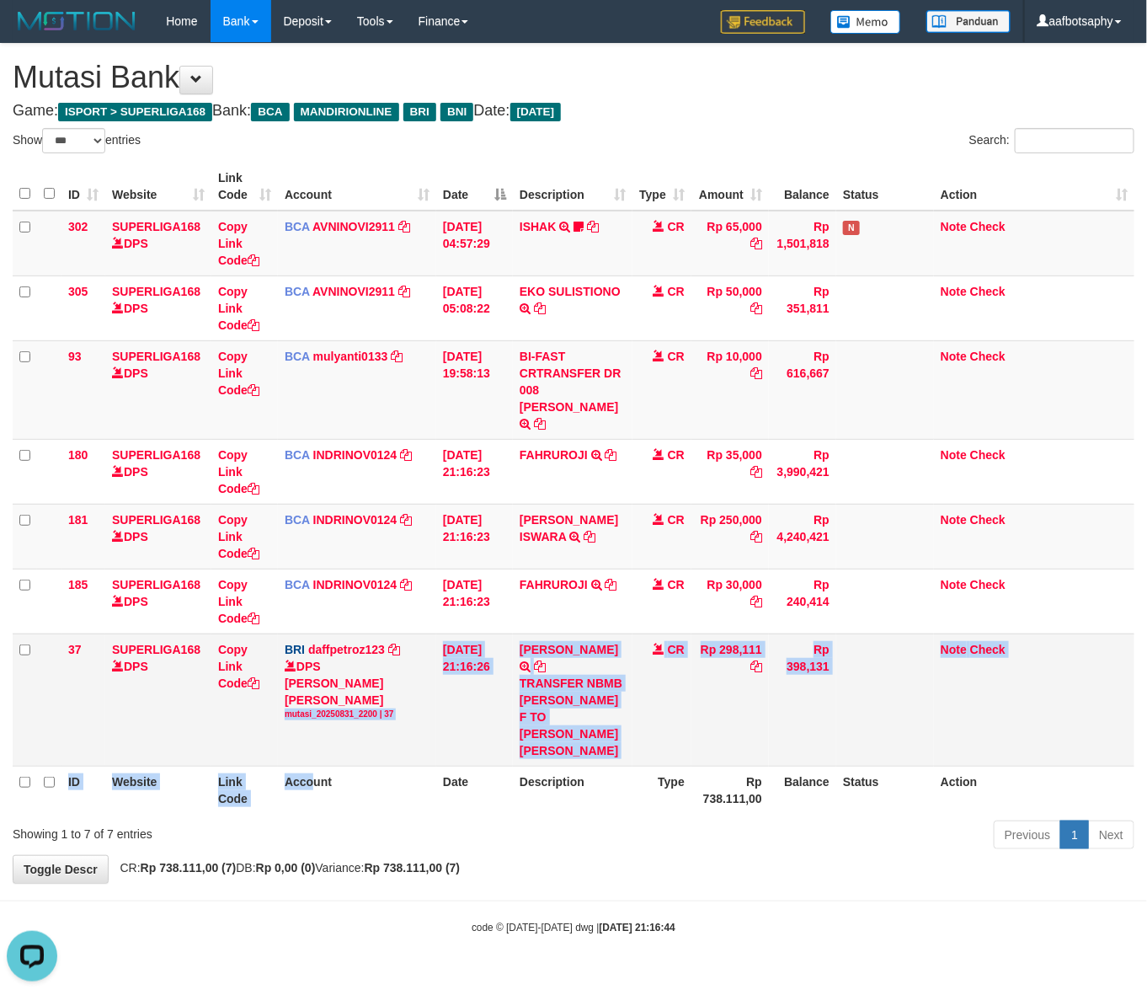
drag, startPoint x: 291, startPoint y: 723, endPoint x: 226, endPoint y: 689, distance: 73.1
click at [287, 722] on table "ID Website Link Code Account Date Description Type Amount Balance Status Action…" at bounding box center [574, 488] width 1122 height 651
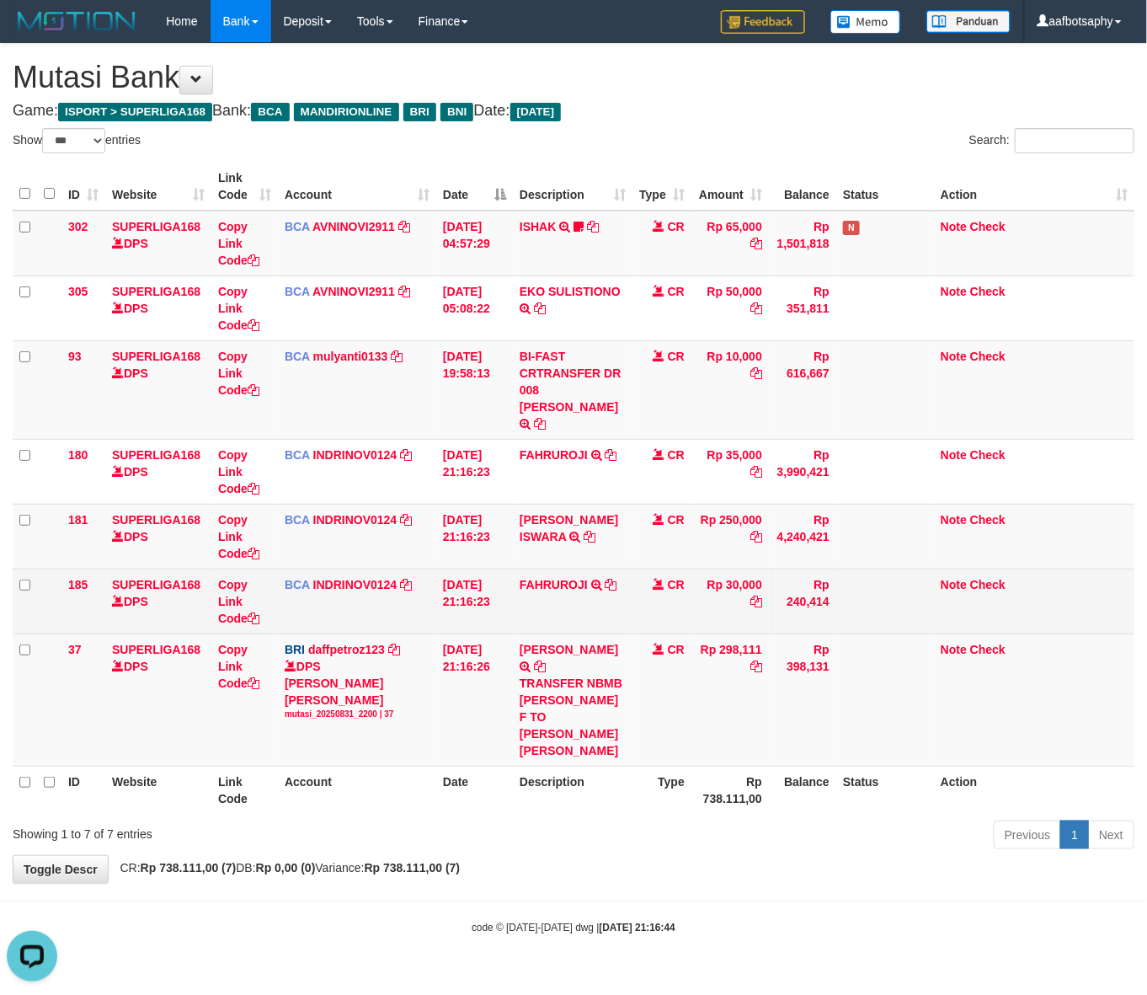
drag, startPoint x: 226, startPoint y: 689, endPoint x: 286, endPoint y: 611, distance: 99.1
click at [236, 705] on td "Copy Link Code" at bounding box center [244, 699] width 67 height 132
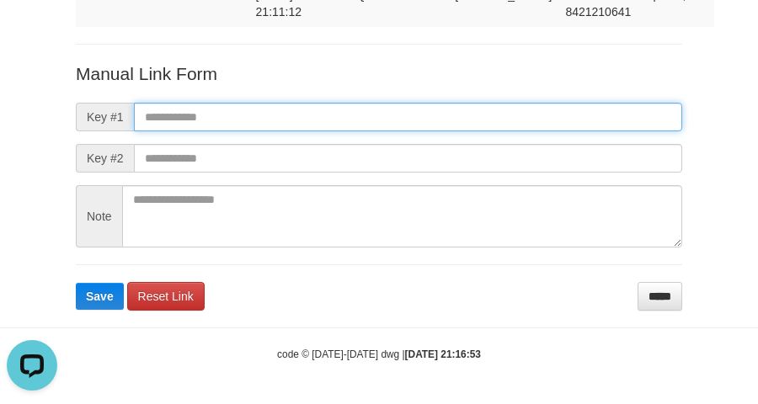
click at [502, 131] on input "text" at bounding box center [408, 117] width 548 height 29
paste input "**********"
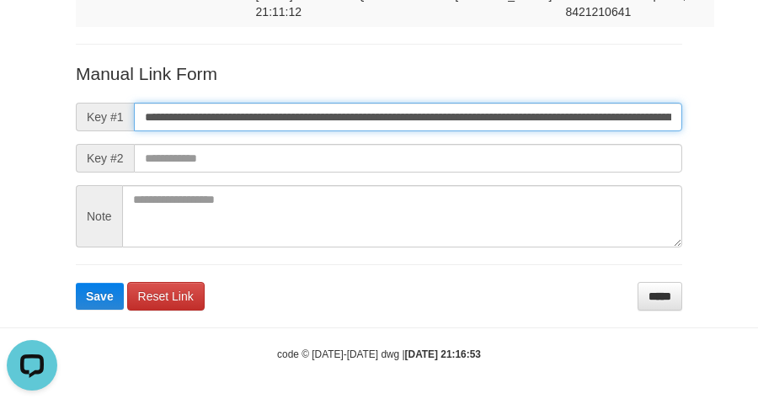
scroll to position [0, 959]
type input "**********"
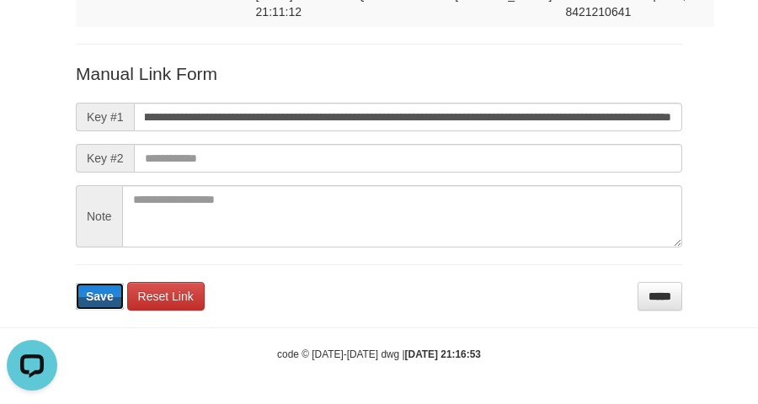
drag, startPoint x: 82, startPoint y: 334, endPoint x: 86, endPoint y: 352, distance: 18.2
click at [83, 310] on button "Save" at bounding box center [100, 296] width 48 height 27
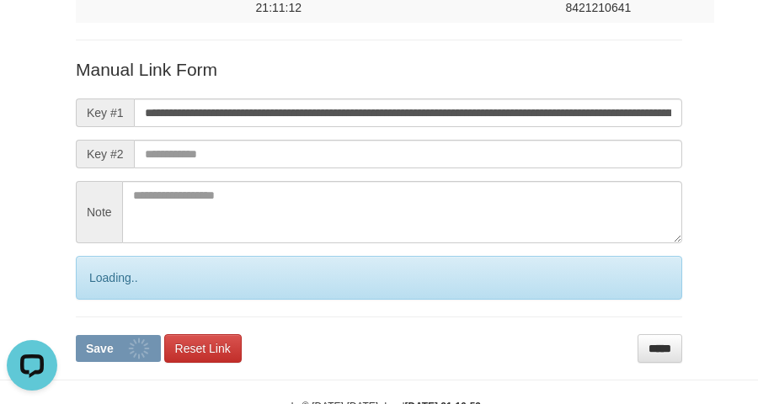
click at [88, 363] on form "**********" at bounding box center [379, 210] width 606 height 306
click at [90, 362] on button "Save" at bounding box center [118, 348] width 85 height 27
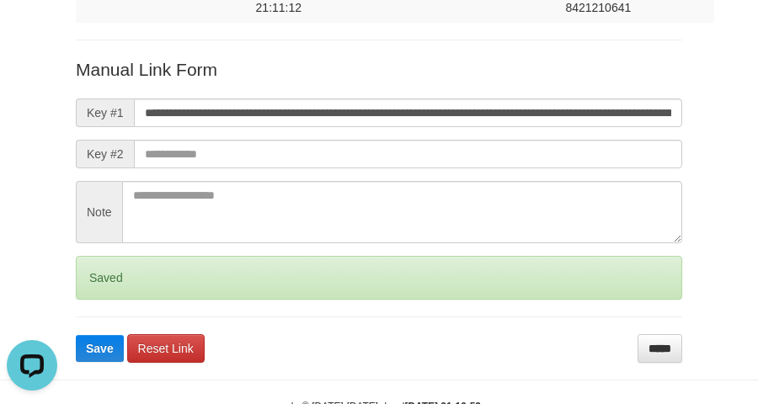
drag, startPoint x: 99, startPoint y: 373, endPoint x: 73, endPoint y: 366, distance: 26.2
click at [99, 363] on form "**********" at bounding box center [379, 210] width 606 height 306
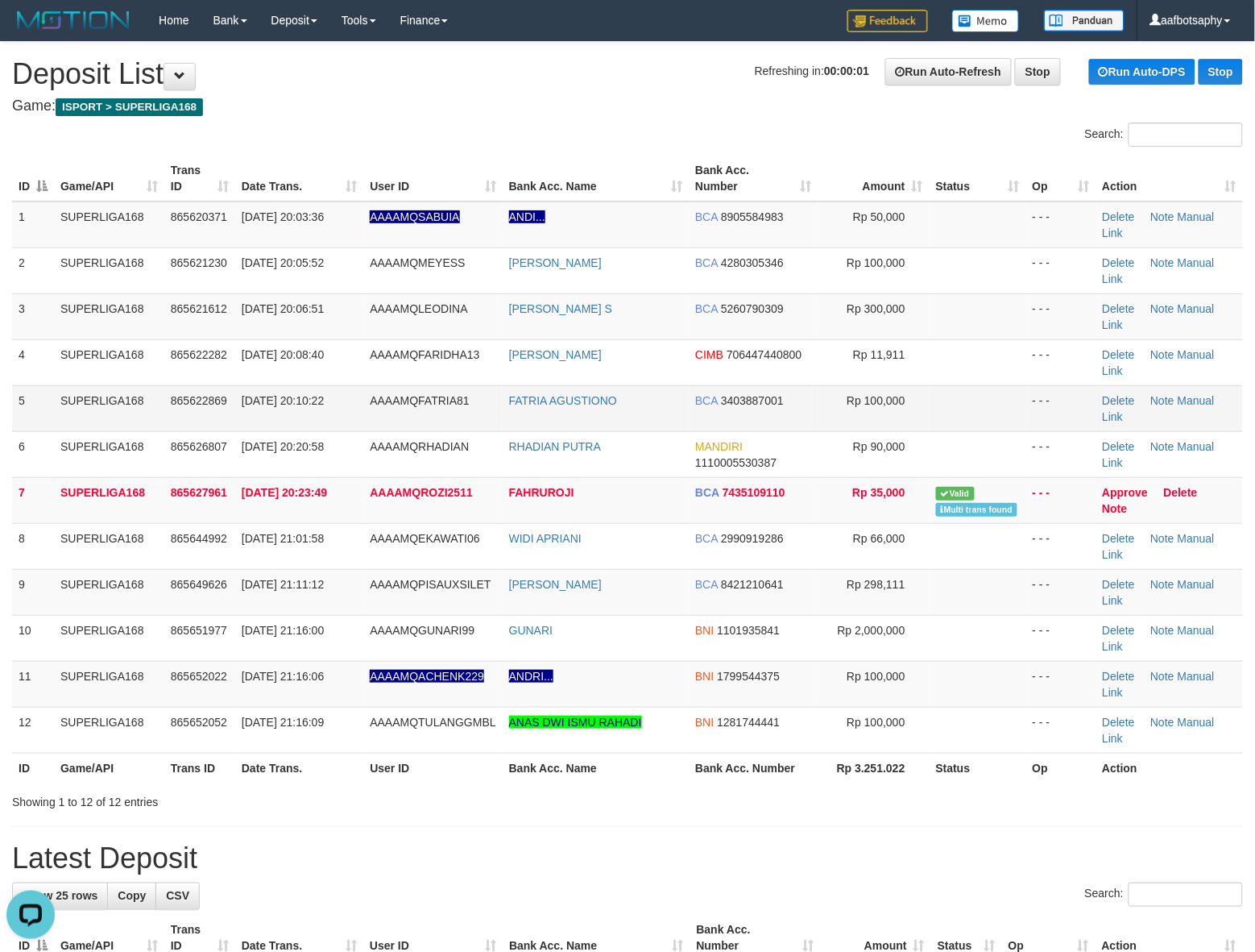
drag, startPoint x: 703, startPoint y: 401, endPoint x: 692, endPoint y: 387, distance: 17.8
click at [693, 387] on td "BCA 3403887001" at bounding box center [754, 409] width 130 height 46
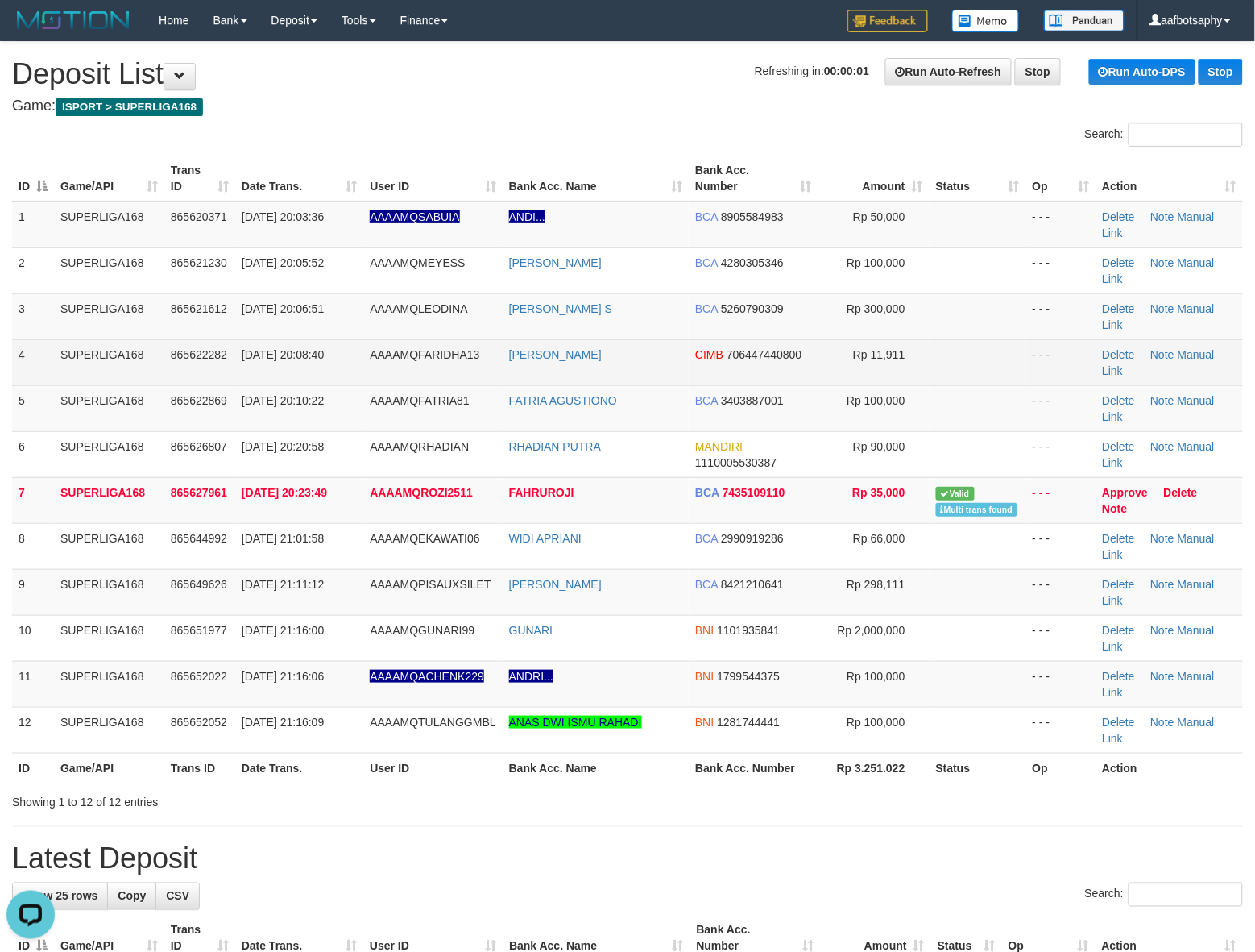
drag, startPoint x: 667, startPoint y: 359, endPoint x: 651, endPoint y: 352, distance: 17.5
click at [669, 357] on td "FARIDHA ADDINI" at bounding box center [596, 363] width 187 height 46
drag, startPoint x: 651, startPoint y: 352, endPoint x: 651, endPoint y: 363, distance: 11.0
click at [651, 360] on td "FARIDHA ADDINI" at bounding box center [596, 363] width 187 height 46
click at [646, 351] on td "FARIDHA ADDINI" at bounding box center [596, 363] width 187 height 46
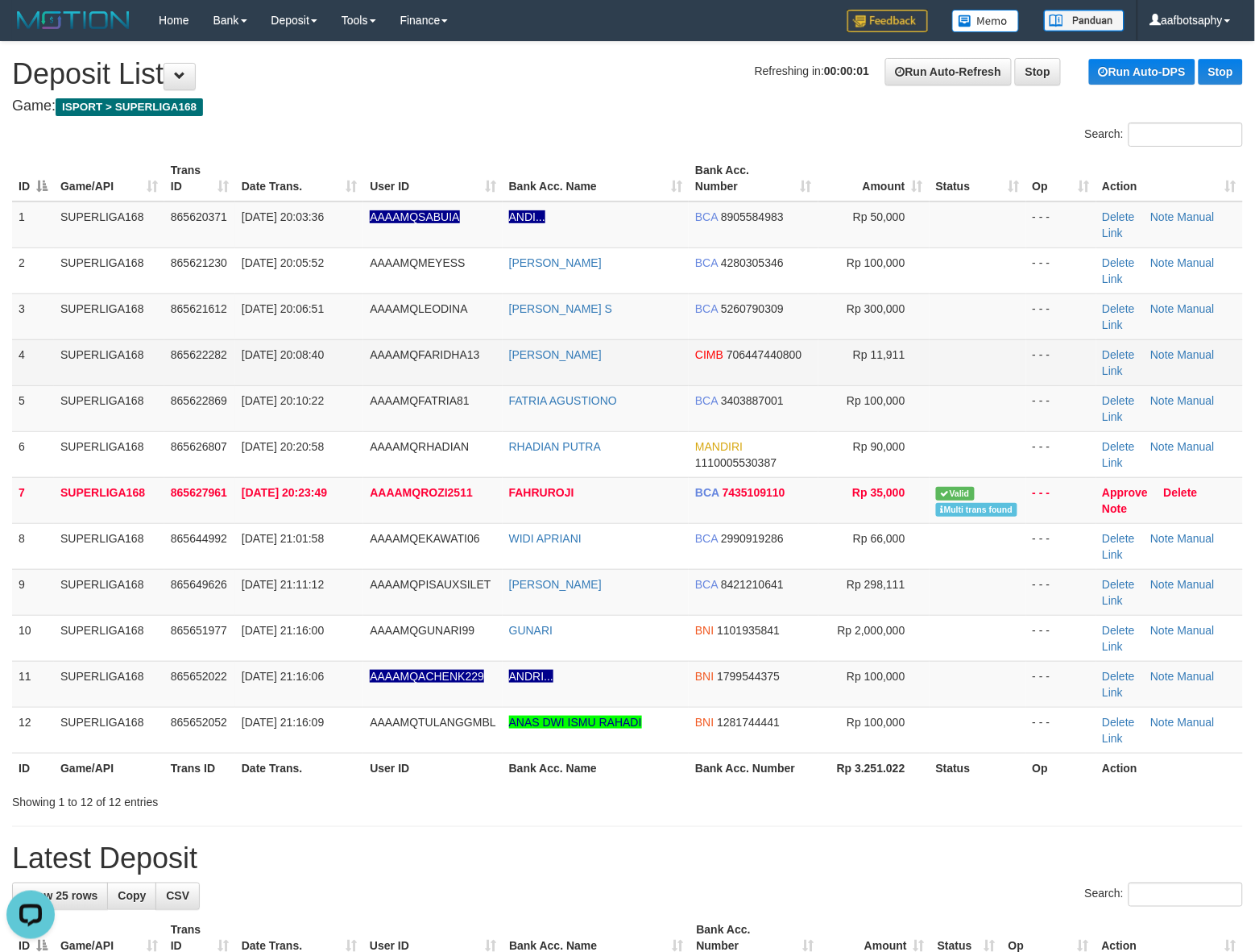
click at [629, 367] on td "FARIDHA ADDINI" at bounding box center [596, 363] width 187 height 46
click at [641, 353] on td "FARIDHA ADDINI" at bounding box center [596, 363] width 187 height 46
drag, startPoint x: 655, startPoint y: 348, endPoint x: 665, endPoint y: 357, distance: 13.5
click at [661, 356] on tbody "1 SUPERLIGA168 865620371 31/08/2025 20:03:36 AAAAMQSABUIA ANDI... BCA 890558498…" at bounding box center [628, 477] width 1231 height 552
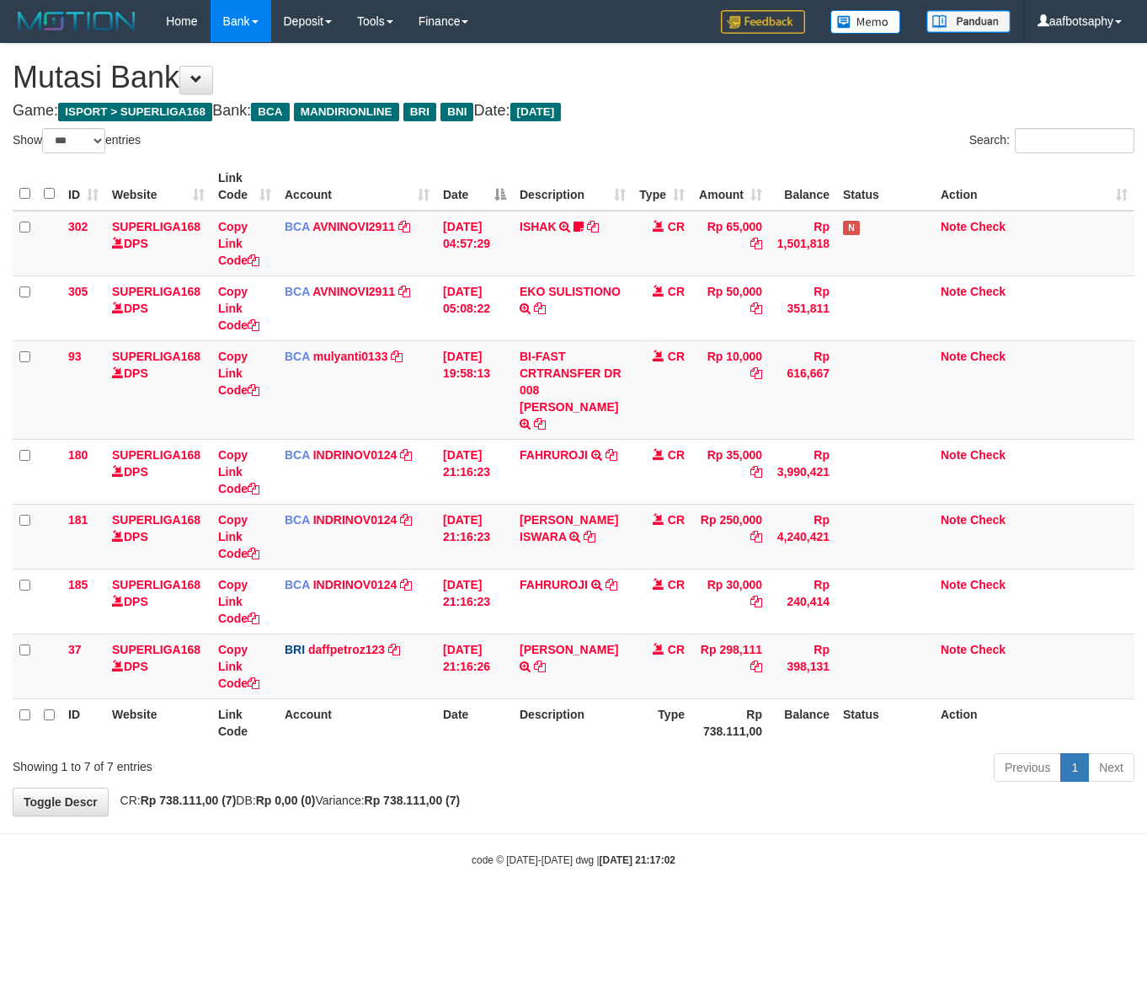
select select "***"
drag, startPoint x: 641, startPoint y: 747, endPoint x: 741, endPoint y: 794, distance: 110.8
click at [718, 794] on div "**********" at bounding box center [573, 430] width 1147 height 772
drag, startPoint x: 794, startPoint y: 750, endPoint x: 1135, endPoint y: 697, distance: 345.2
click at [901, 725] on div "Show ** ** ** *** entries Search: ID Website Link Code Account Date Description…" at bounding box center [574, 458] width 1122 height 660
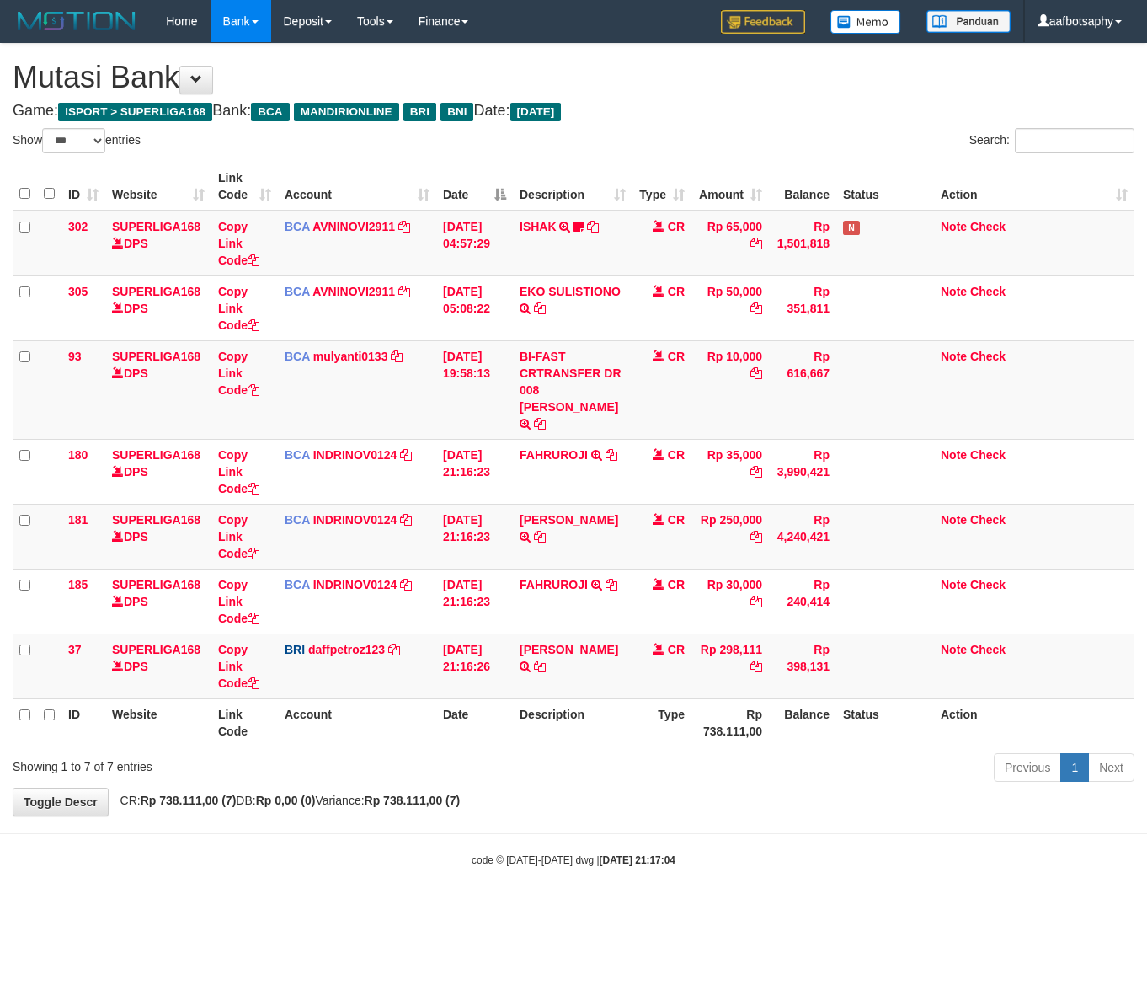
select select "***"
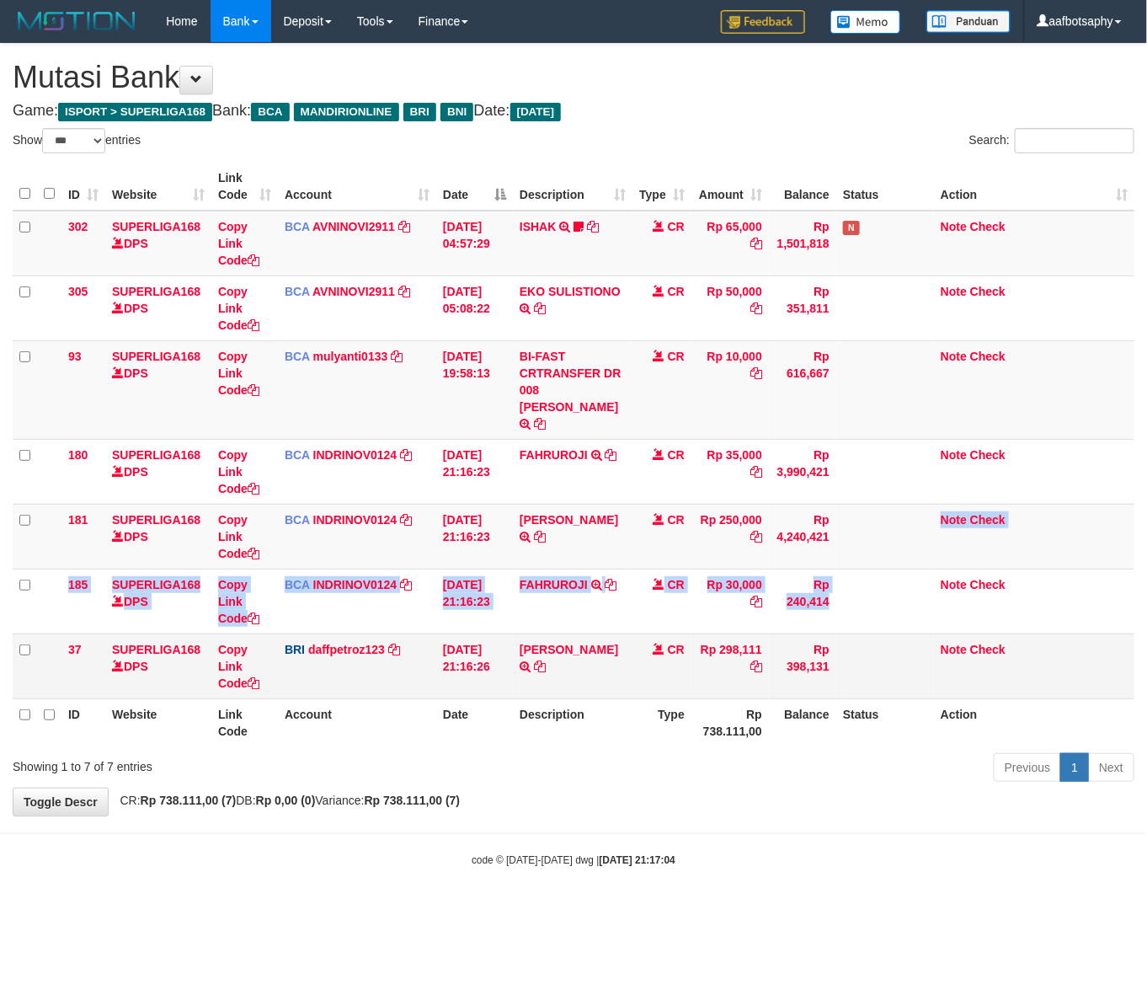
drag, startPoint x: 848, startPoint y: 591, endPoint x: 802, endPoint y: 649, distance: 74.3
click at [849, 619] on tbody "302 SUPERLIGA168 DPS Copy Link Code BCA AVNINOVI2911 DPS AVNI NOVITA SADLY muta…" at bounding box center [574, 455] width 1122 height 489
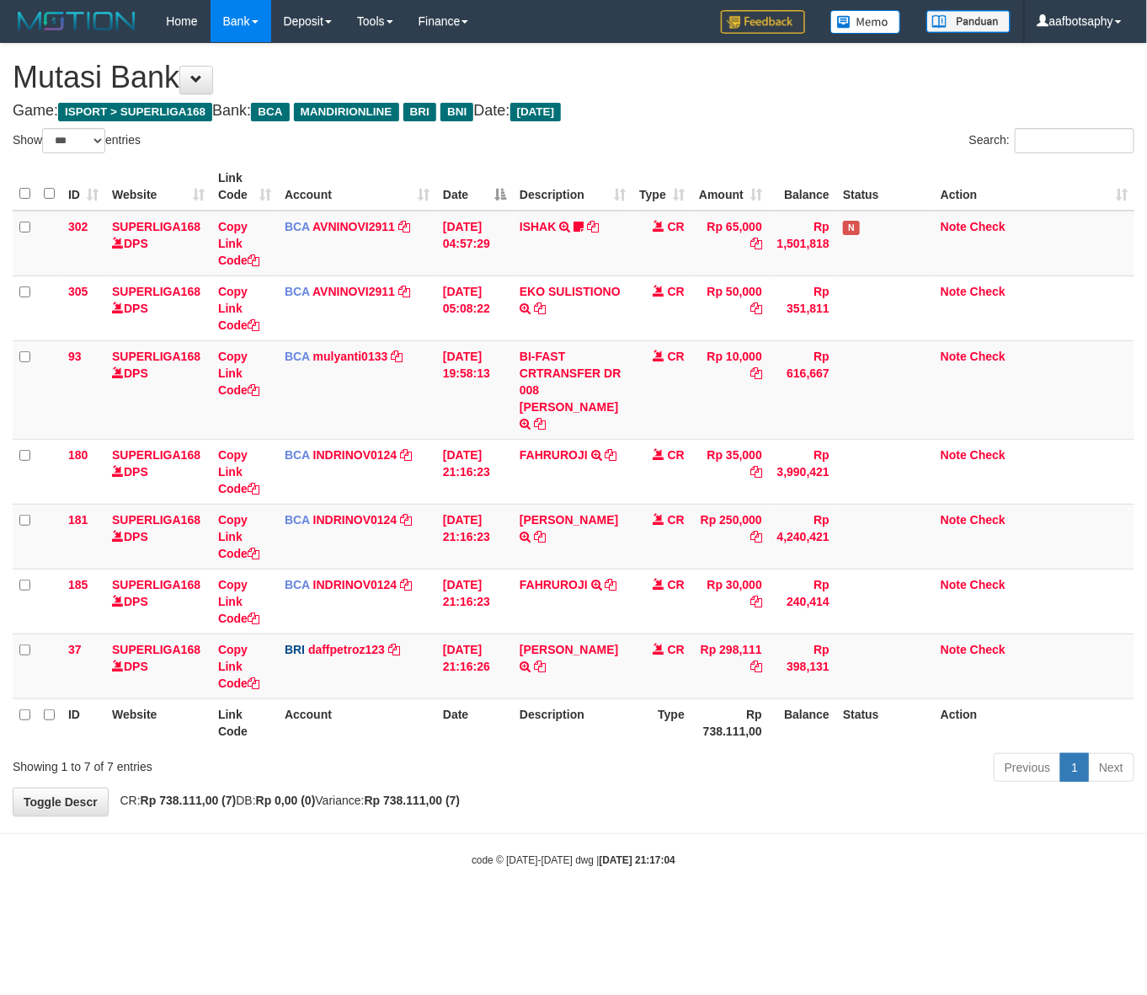
click at [606, 708] on th "Description" at bounding box center [573, 722] width 120 height 48
click at [720, 691] on table "ID Website Link Code Account Date Description Type Amount Balance Status Action…" at bounding box center [574, 455] width 1122 height 584
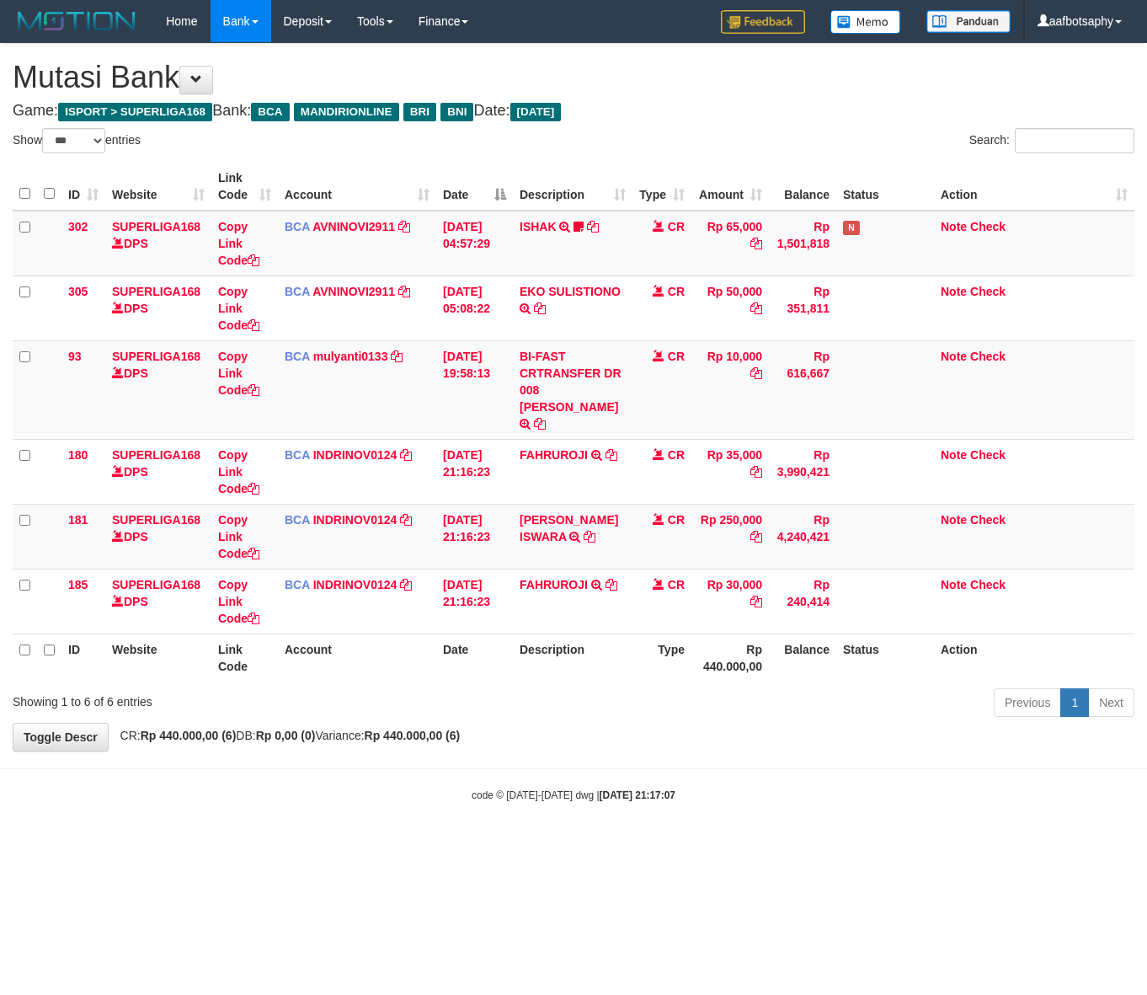
select select "***"
drag, startPoint x: 195, startPoint y: 660, endPoint x: 347, endPoint y: 661, distance: 151.6
click at [283, 668] on div "ID Website Link Code Account Date Description Type Amount Balance Status Action…" at bounding box center [573, 422] width 1147 height 529
drag, startPoint x: 623, startPoint y: 629, endPoint x: 696, endPoint y: 633, distance: 72.5
click at [643, 636] on tr "ID Website Link Code Account Date Description Type Rp 440.000,00 Balance Status…" at bounding box center [574, 657] width 1122 height 48
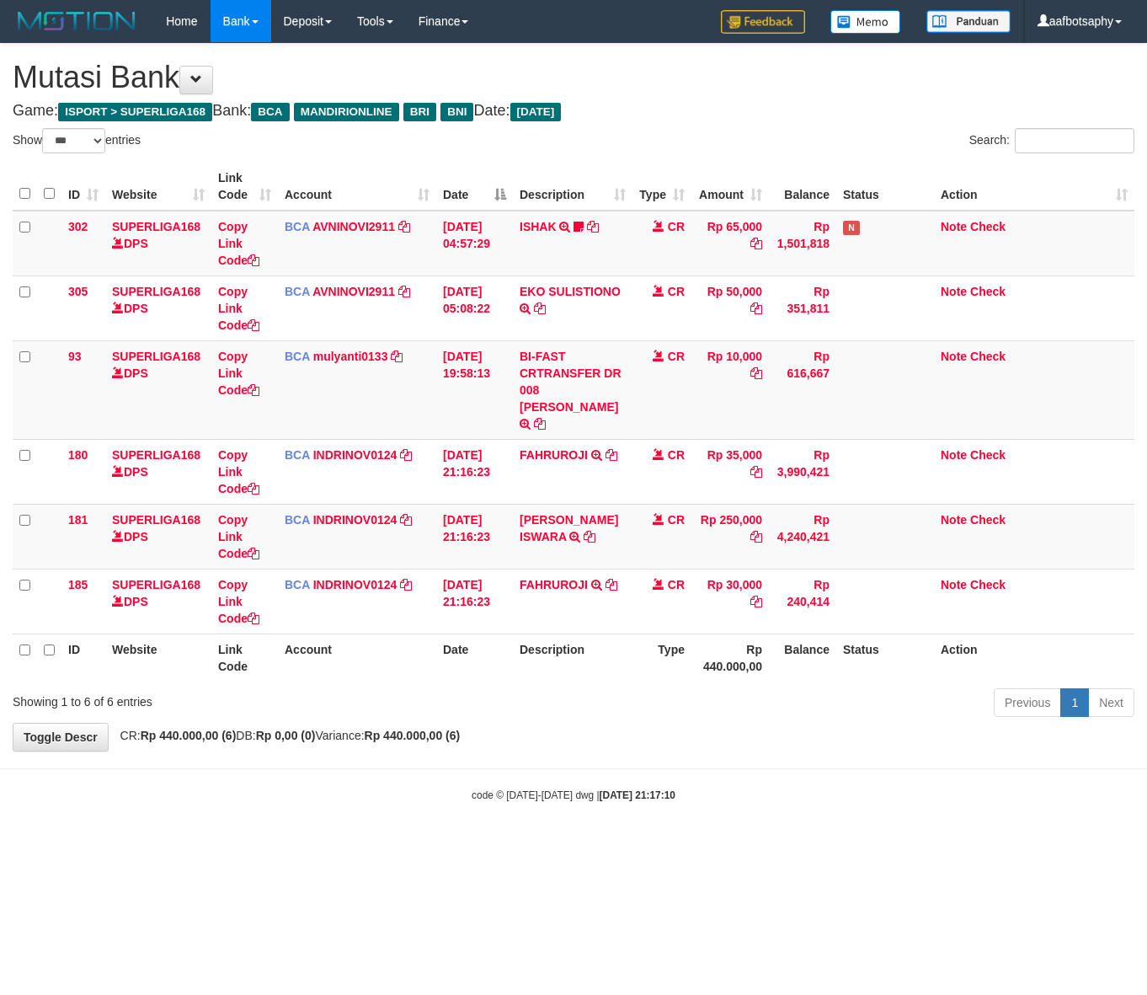
select select "***"
click at [611, 695] on div "Previous 1 Next" at bounding box center [813, 705] width 644 height 36
click at [680, 687] on div "Previous 1 Next" at bounding box center [813, 705] width 644 height 36
drag, startPoint x: 716, startPoint y: 674, endPoint x: 1138, endPoint y: 700, distance: 422.8
click at [789, 689] on div "Previous 1 Next" at bounding box center [813, 705] width 644 height 36
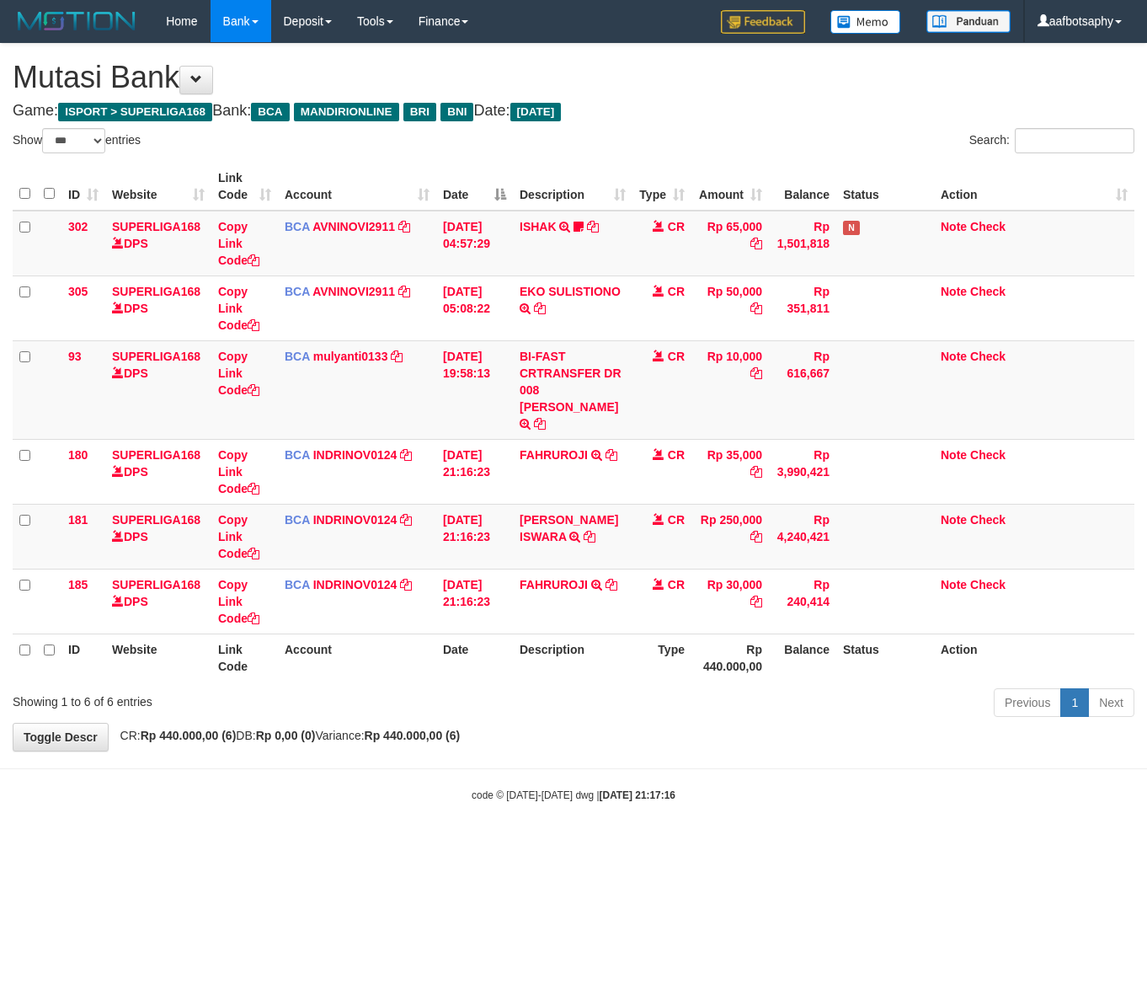
select select "***"
drag, startPoint x: 542, startPoint y: 758, endPoint x: 544, endPoint y: 767, distance: 8.8
click at [545, 765] on body "Toggle navigation Home Bank Account List Load By Website Group [ISPORT] SUPERLI…" at bounding box center [573, 422] width 1147 height 845
click at [558, 773] on body "Toggle navigation Home Bank Account List Load By Website Group [ISPORT] SUPERLI…" at bounding box center [573, 422] width 1147 height 845
drag, startPoint x: 574, startPoint y: 772, endPoint x: 574, endPoint y: 782, distance: 10.1
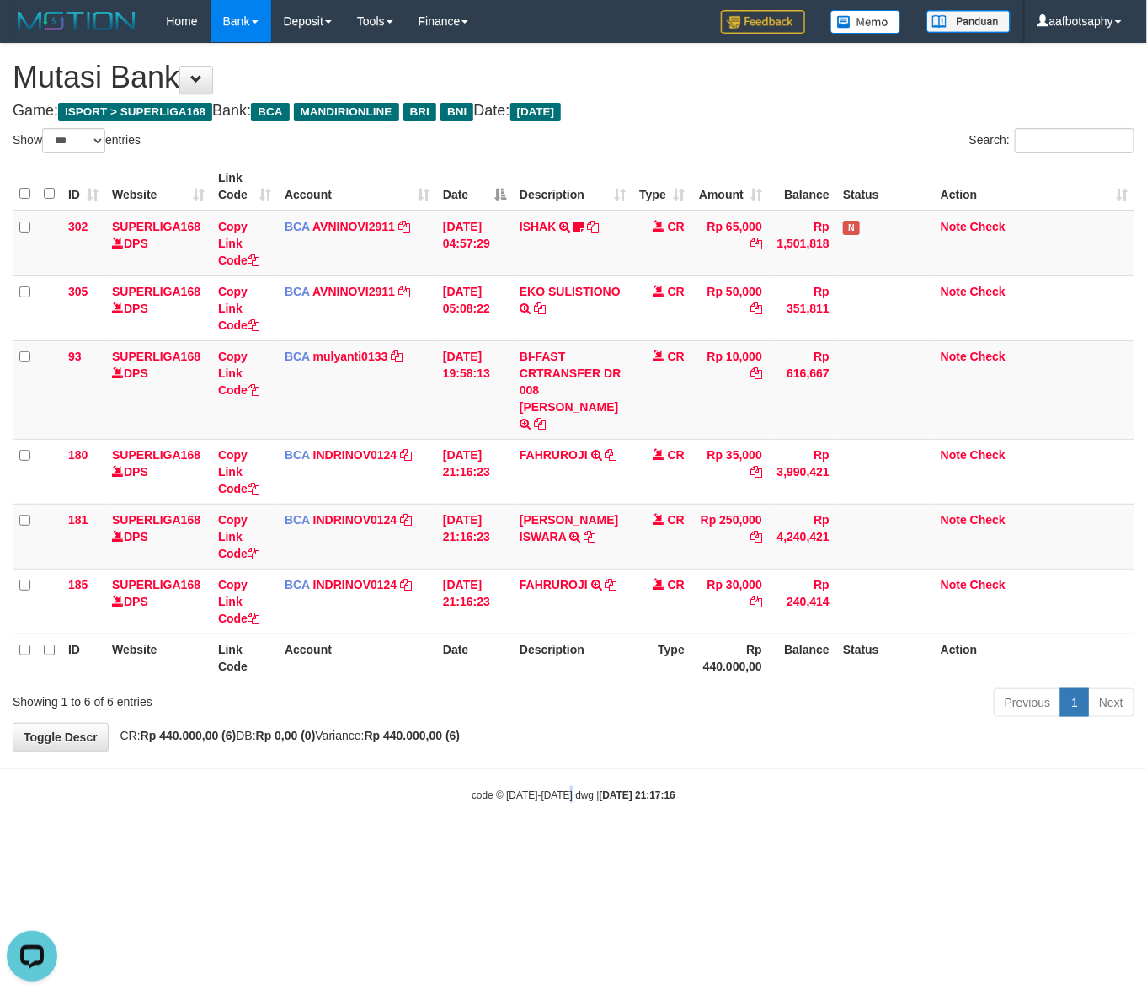
click at [569, 780] on body "Toggle navigation Home Bank Account List Load By Website Group [ISPORT] SUPERLI…" at bounding box center [573, 422] width 1147 height 845
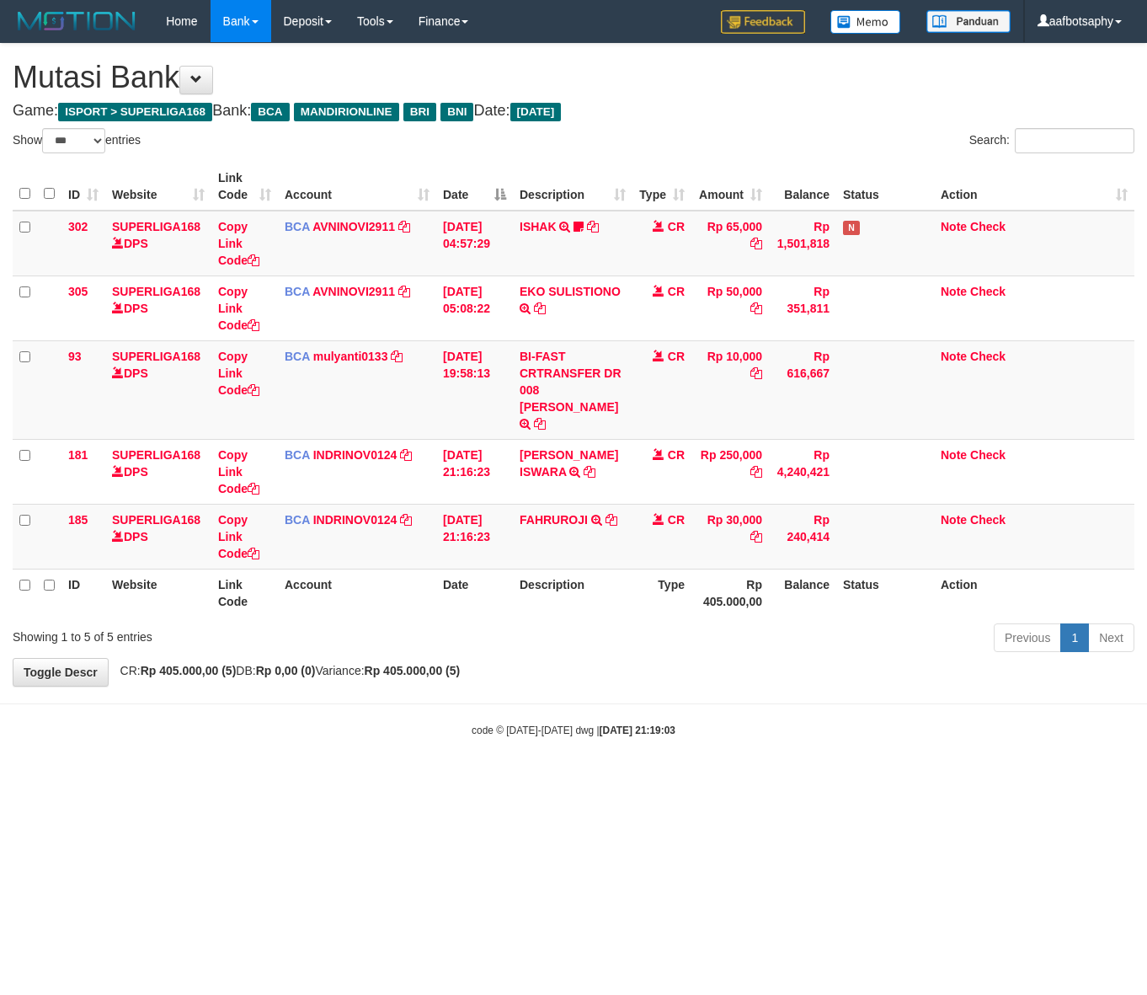
select select "***"
drag, startPoint x: 628, startPoint y: 689, endPoint x: 632, endPoint y: 660, distance: 29.7
click at [625, 684] on body "Toggle navigation Home Bank Account List Load By Website Group [ISPORT] SUPERLI…" at bounding box center [573, 390] width 1147 height 780
drag, startPoint x: 632, startPoint y: 660, endPoint x: 675, endPoint y: 640, distance: 47.1
click at [658, 647] on div "**********" at bounding box center [573, 365] width 1147 height 642
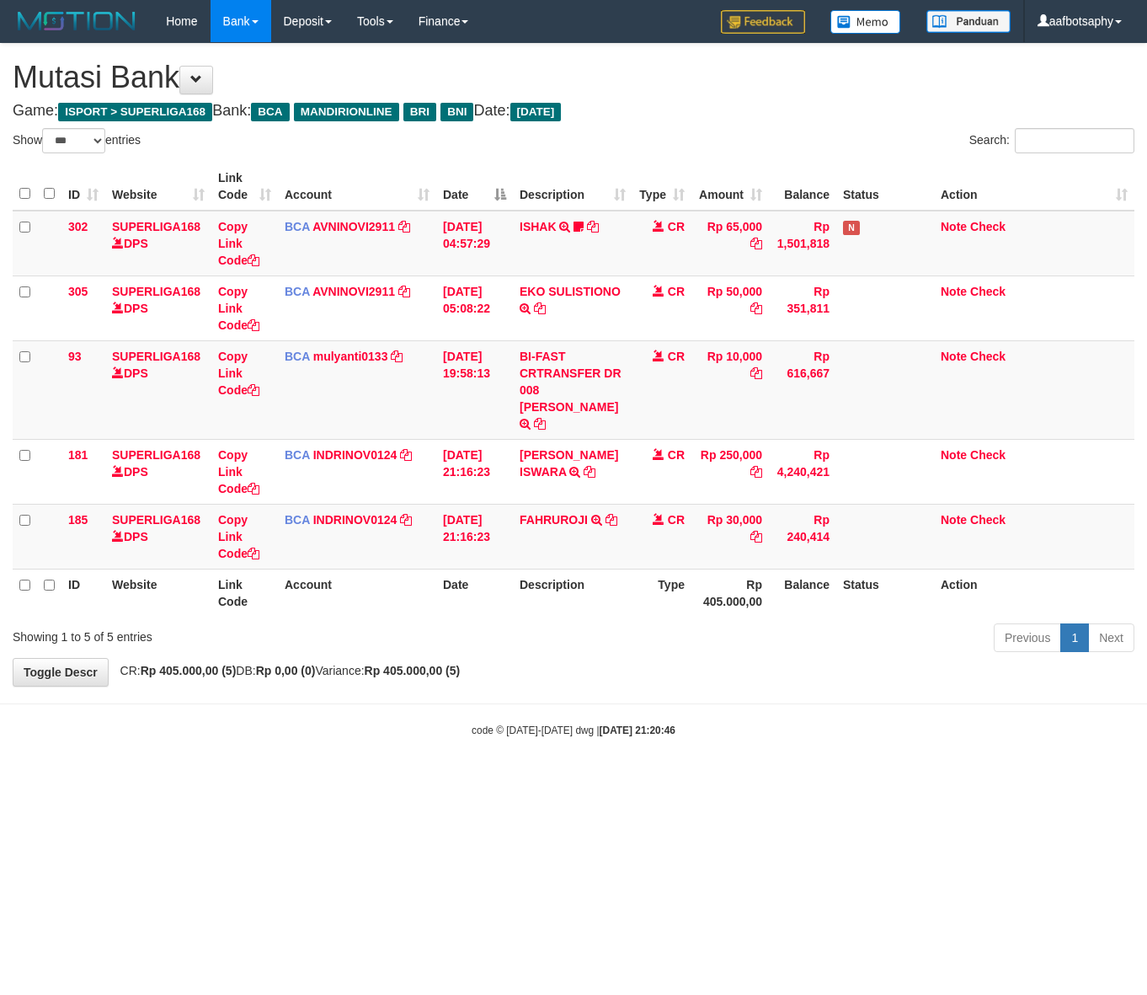
select select "***"
drag, startPoint x: 676, startPoint y: 780, endPoint x: 660, endPoint y: 741, distance: 41.9
click at [675, 773] on html "Toggle navigation Home Bank Account List Load By Website Group [ISPORT] SUPERLI…" at bounding box center [573, 390] width 1147 height 780
click at [654, 730] on body "Toggle navigation Home Bank Account List Load By Website Group [ISPORT] SUPERLI…" at bounding box center [573, 390] width 1147 height 780
drag, startPoint x: 666, startPoint y: 717, endPoint x: 675, endPoint y: 713, distance: 9.4
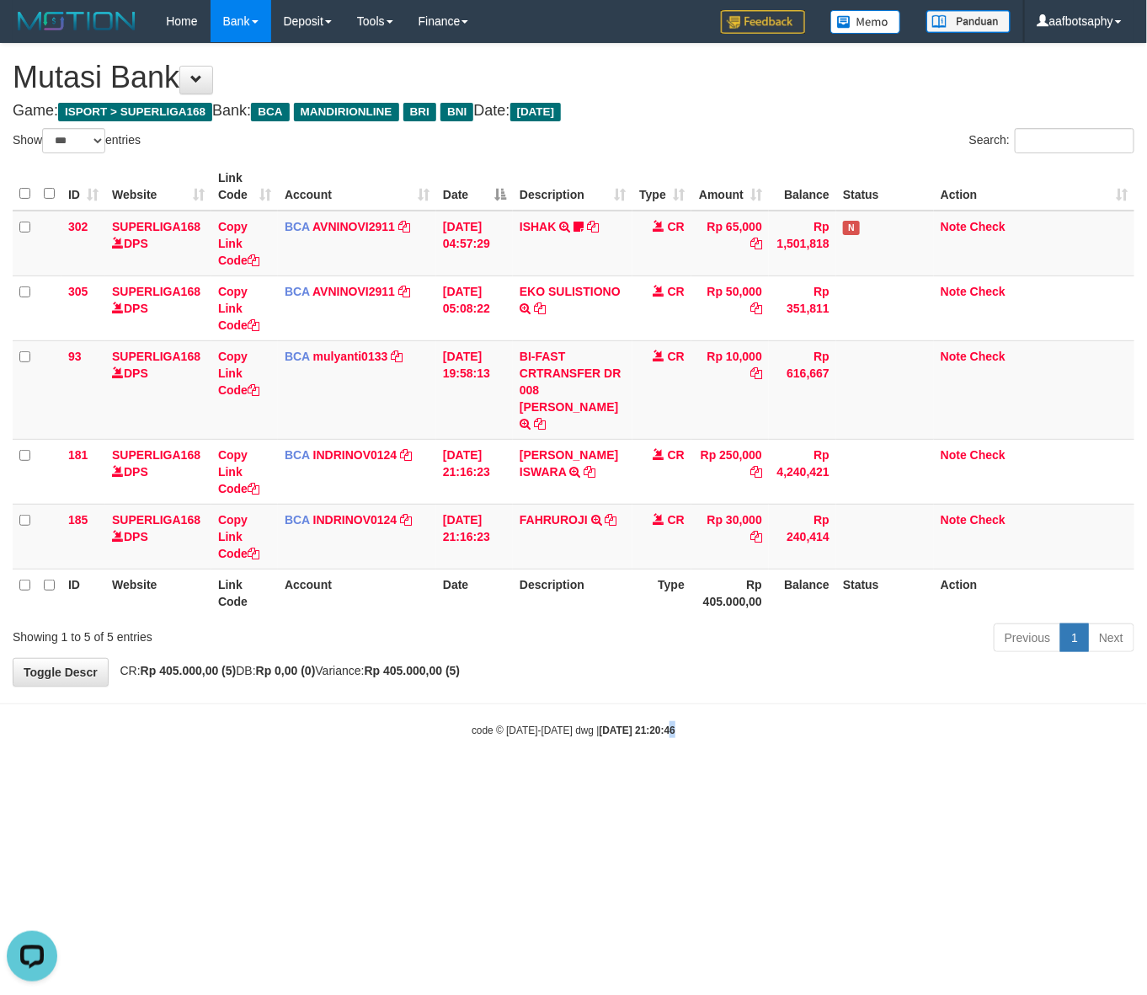
click at [668, 724] on strong "2025/08/31 21:20:46" at bounding box center [638, 730] width 76 height 12
click at [681, 721] on div "code © 2012-2018 dwg | 2025/08/31 21:20:46" at bounding box center [573, 729] width 1147 height 17
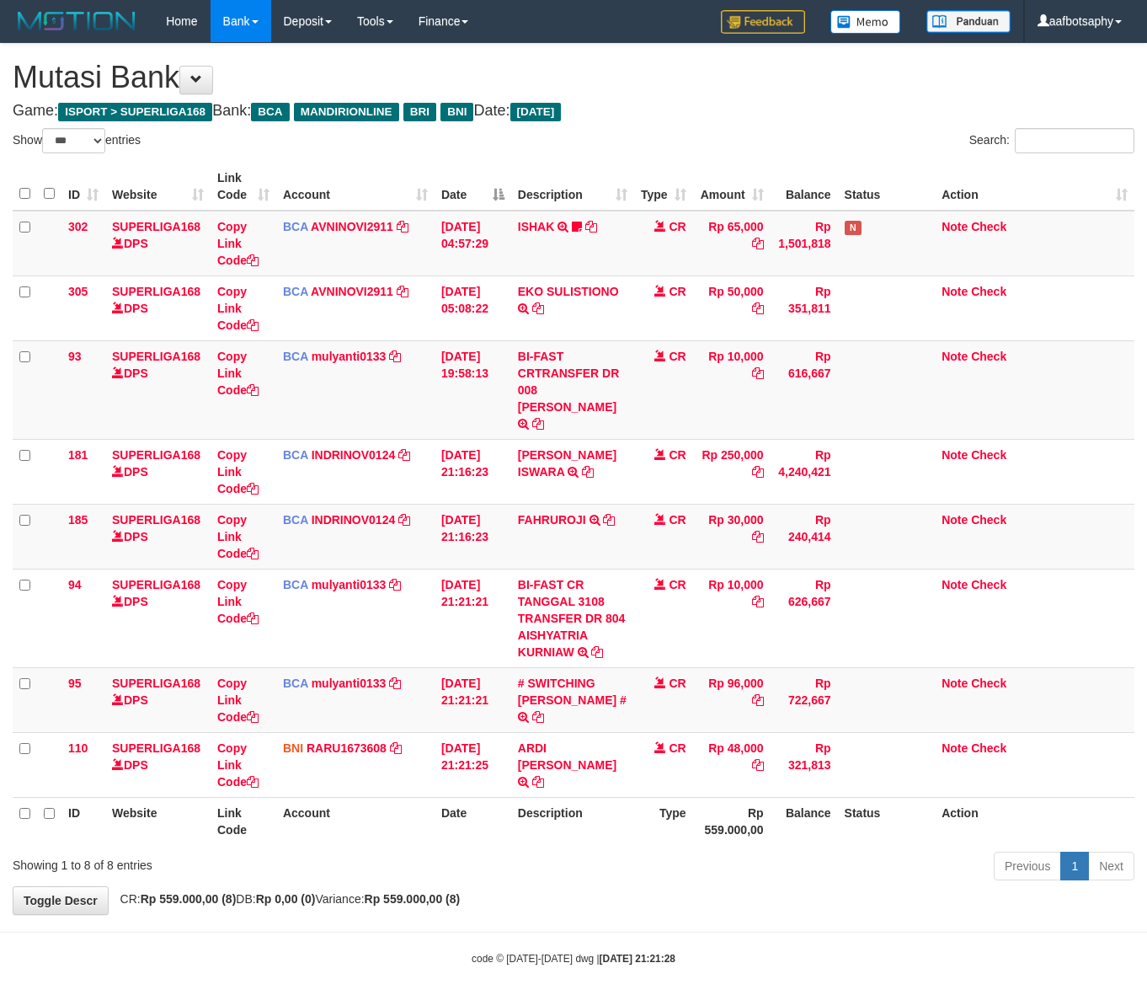
select select "***"
drag, startPoint x: 612, startPoint y: 797, endPoint x: 612, endPoint y: 814, distance: 16.9
click at [613, 809] on th "Description" at bounding box center [572, 821] width 123 height 48
drag, startPoint x: 612, startPoint y: 821, endPoint x: 612, endPoint y: 831, distance: 10.1
click at [612, 831] on div "ID Website Link Code Account Date Description Type Amount Balance Status Action…" at bounding box center [573, 504] width 1147 height 692
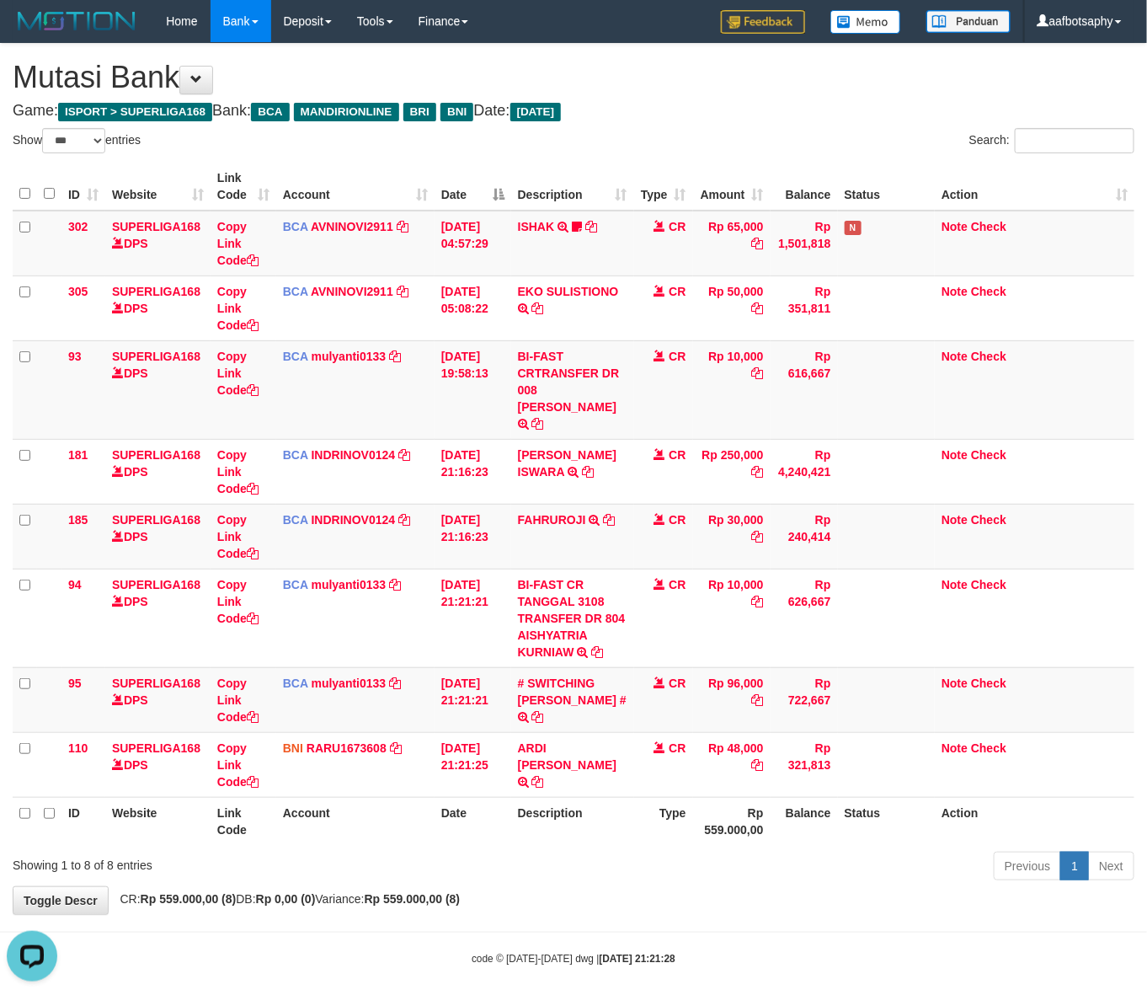
drag, startPoint x: 616, startPoint y: 841, endPoint x: 641, endPoint y: 849, distance: 26.6
click at [629, 855] on div "Previous 1 Next" at bounding box center [813, 868] width 644 height 36
drag, startPoint x: 641, startPoint y: 849, endPoint x: 633, endPoint y: 857, distance: 11.3
click at [638, 857] on div "Previous 1 Next" at bounding box center [813, 868] width 644 height 36
click at [634, 857] on div "Previous 1 Next" at bounding box center [813, 868] width 644 height 36
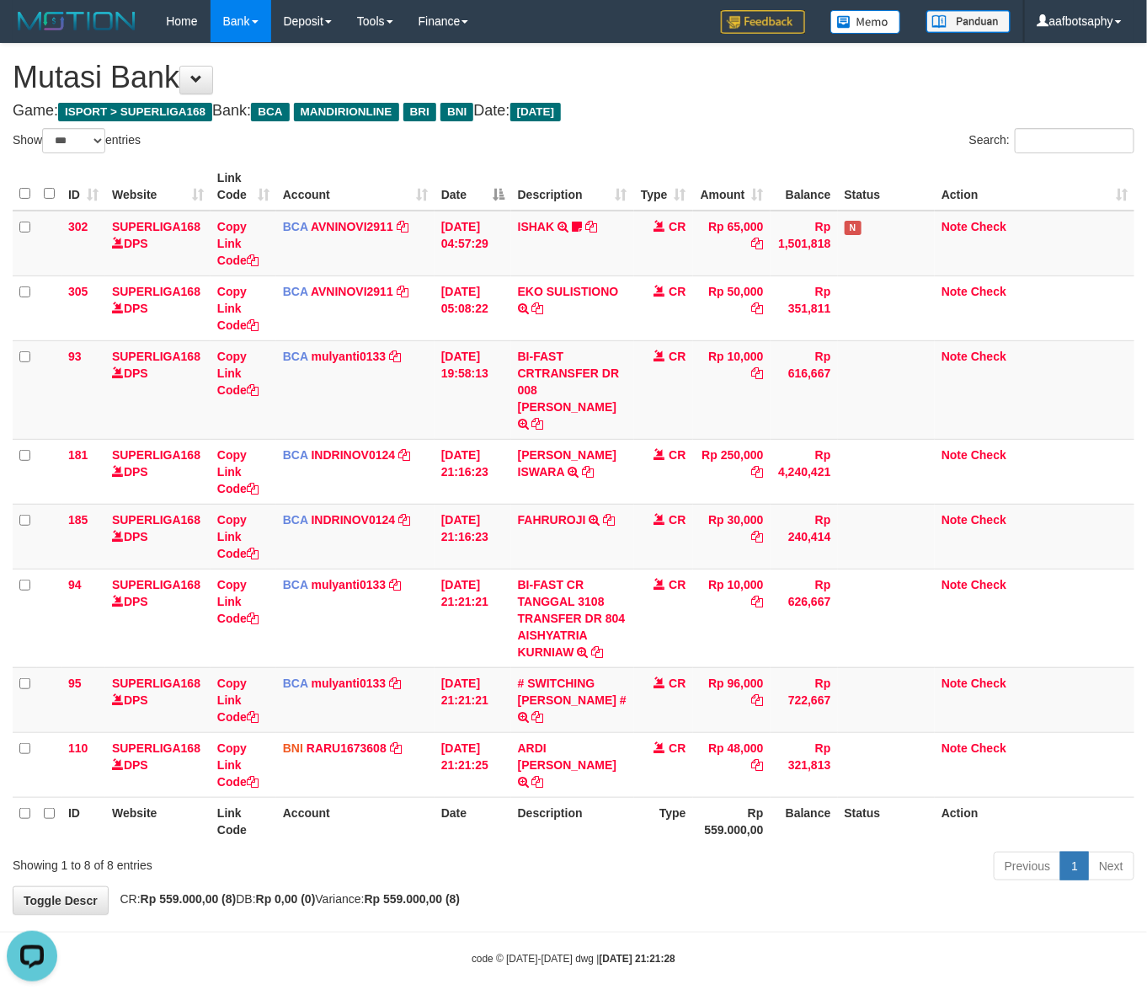
drag, startPoint x: 634, startPoint y: 847, endPoint x: 609, endPoint y: 794, distance: 58.0
click at [628, 822] on div "Show ** ** ** *** entries Search: ID Website Link Code Account Date Description…" at bounding box center [574, 507] width 1122 height 758
select select "***"
drag, startPoint x: 638, startPoint y: 595, endPoint x: 683, endPoint y: 681, distance: 96.8
click at [681, 678] on tbody "302 SUPERLIGA168 DPS Copy Link Code BCA AVNINOVI2911 DPS AVNI NOVITA SADLY muta…" at bounding box center [574, 504] width 1122 height 587
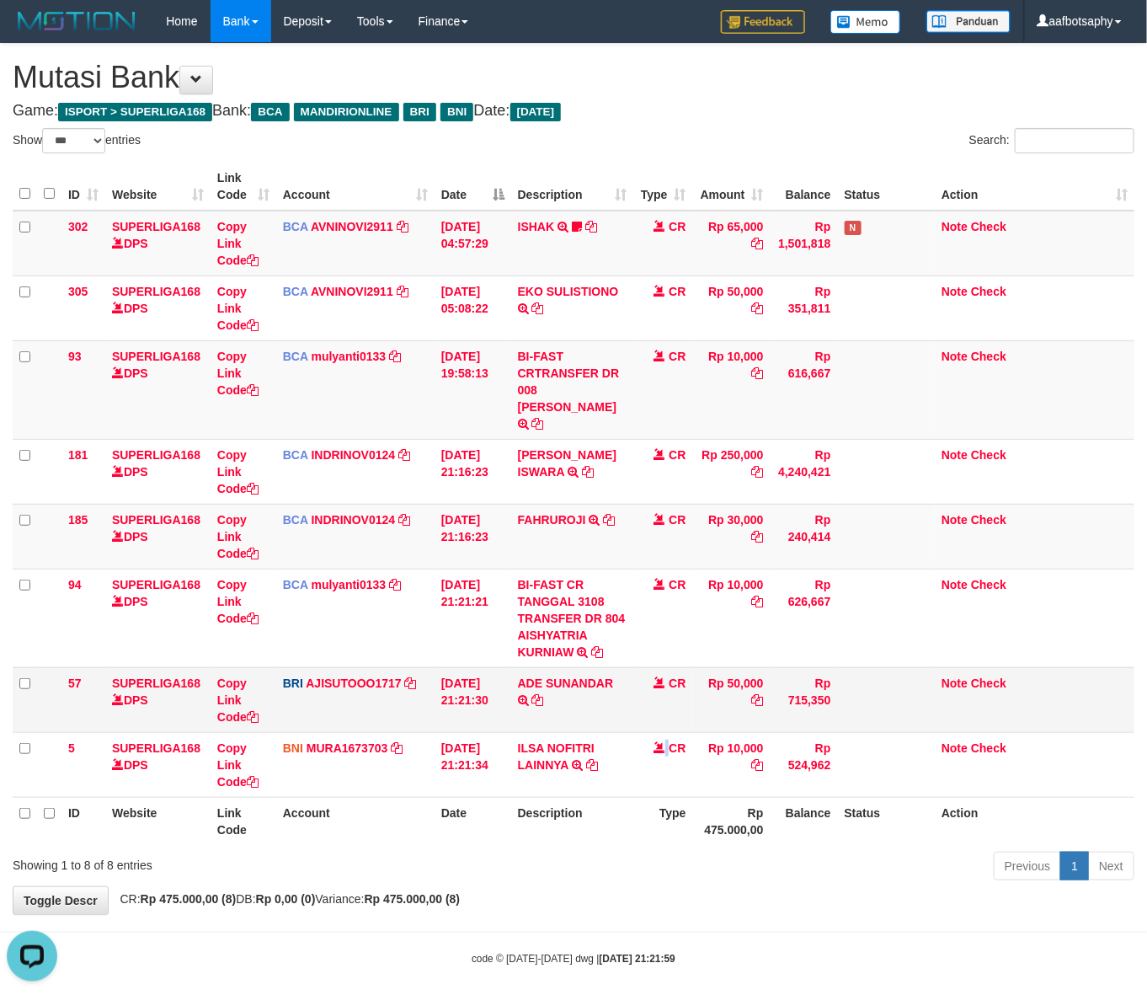
drag, startPoint x: 657, startPoint y: 729, endPoint x: 617, endPoint y: 712, distance: 44.1
click at [647, 740] on td "CR" at bounding box center [663, 764] width 59 height 65
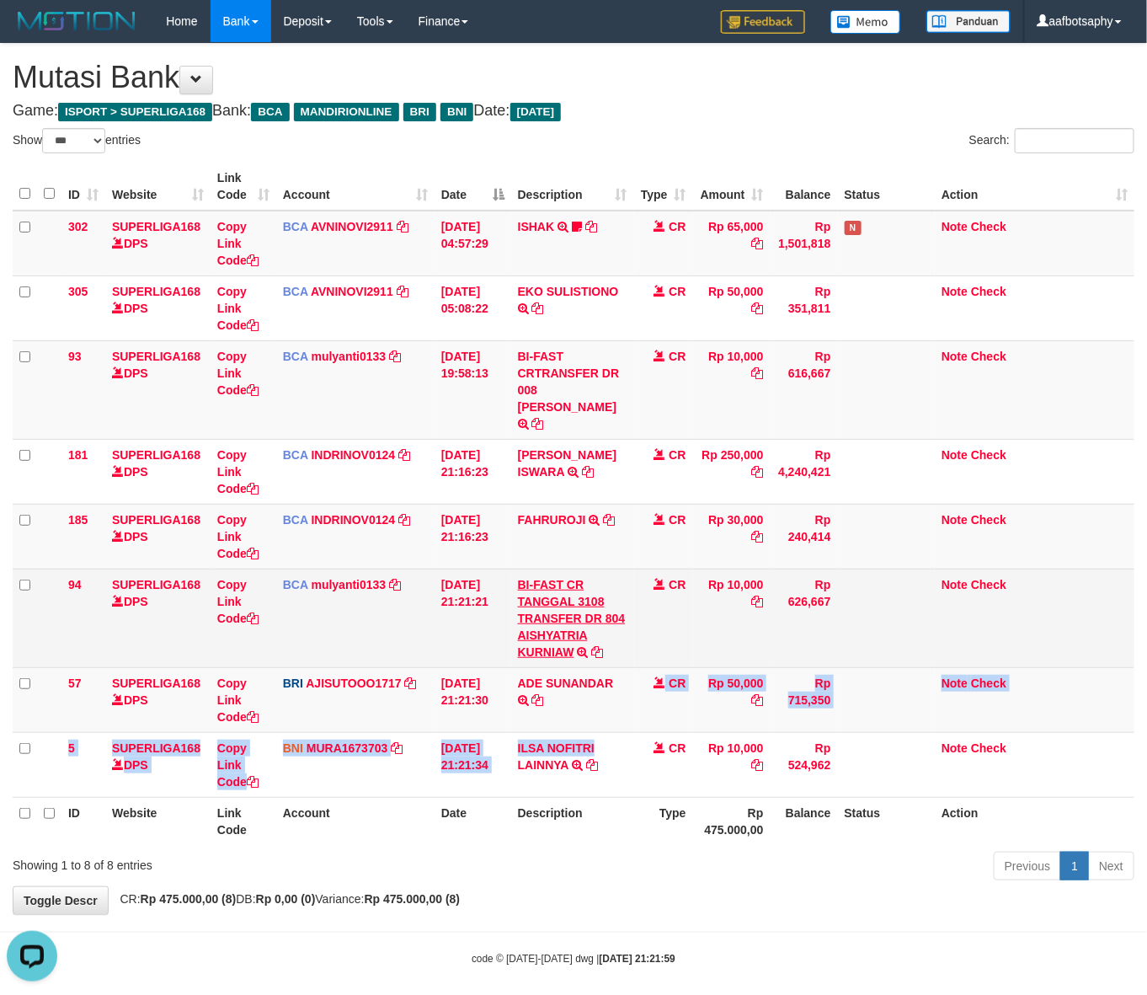
drag, startPoint x: 617, startPoint y: 712, endPoint x: 553, endPoint y: 583, distance: 143.5
click at [587, 668] on tbody "302 SUPERLIGA168 DPS Copy Link Code BCA AVNINOVI2911 DPS AVNI NOVITA SADLY muta…" at bounding box center [574, 504] width 1122 height 587
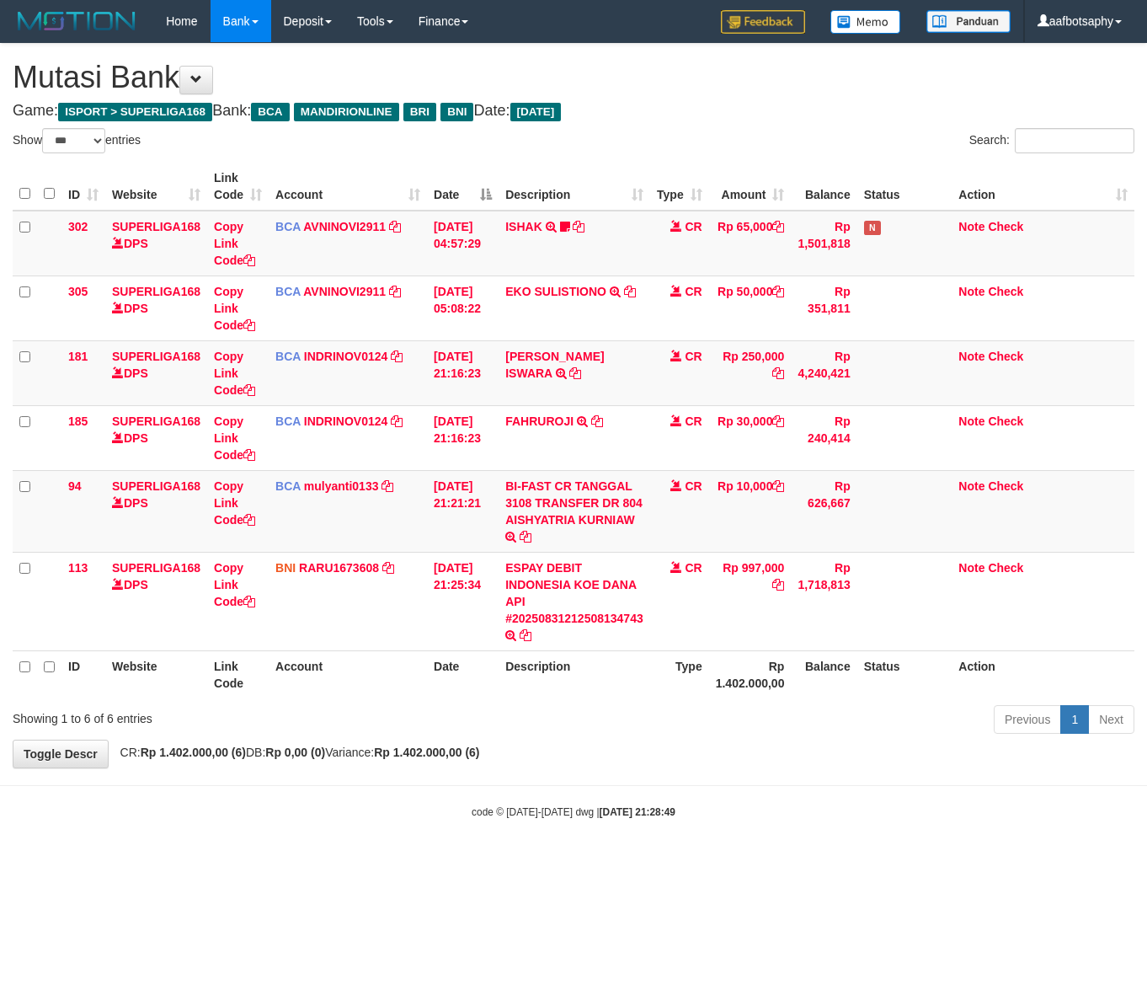
select select "***"
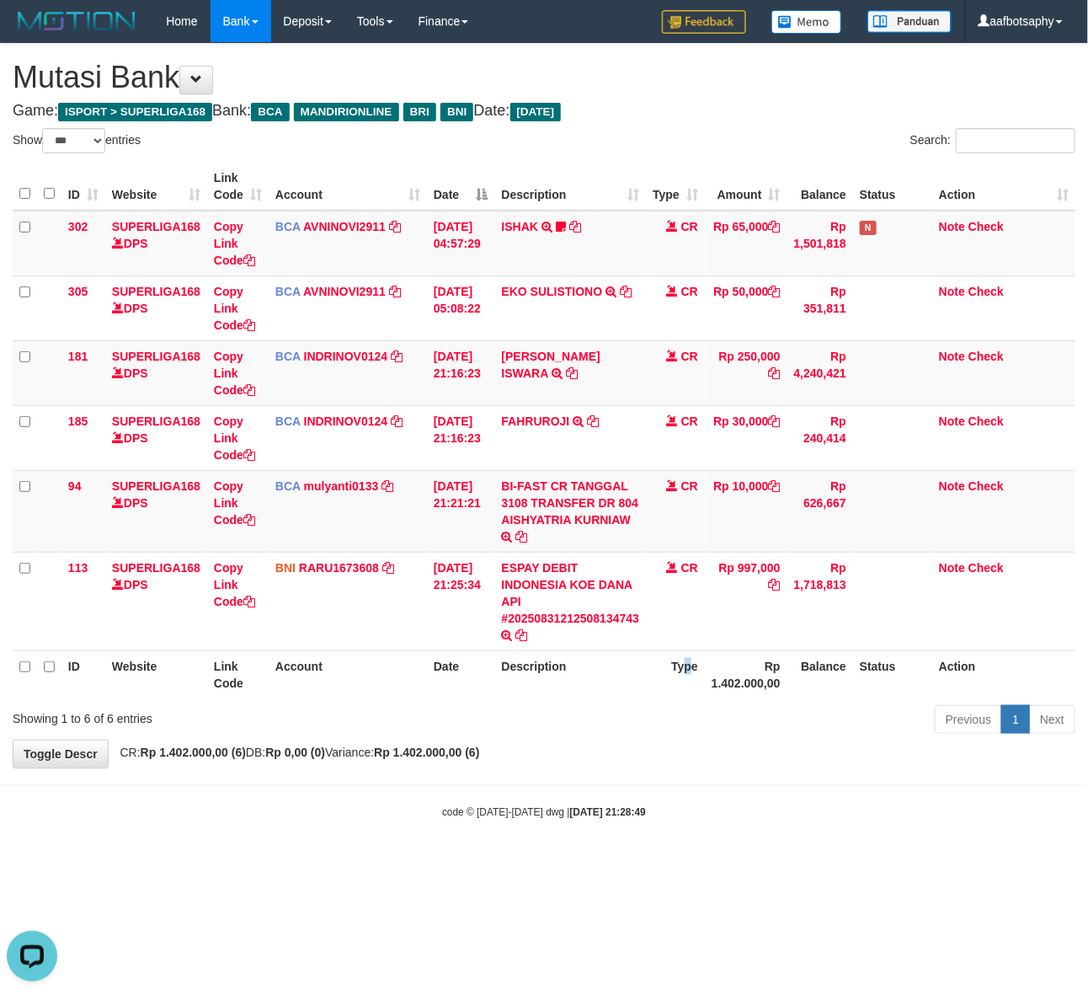
click at [693, 716] on div "Show ** ** ** *** entries Search: ID Website Link Code Account Date Description…" at bounding box center [544, 434] width 1063 height 612
drag, startPoint x: 679, startPoint y: 809, endPoint x: 657, endPoint y: 785, distance: 32.8
click at [661, 835] on body "Toggle navigation Home Bank Account List Load By Website Group [ISPORT] SUPERLI…" at bounding box center [544, 431] width 1088 height 862
drag, startPoint x: 676, startPoint y: 756, endPoint x: 851, endPoint y: 726, distance: 177.0
click at [803, 737] on div "**********" at bounding box center [544, 406] width 1088 height 724
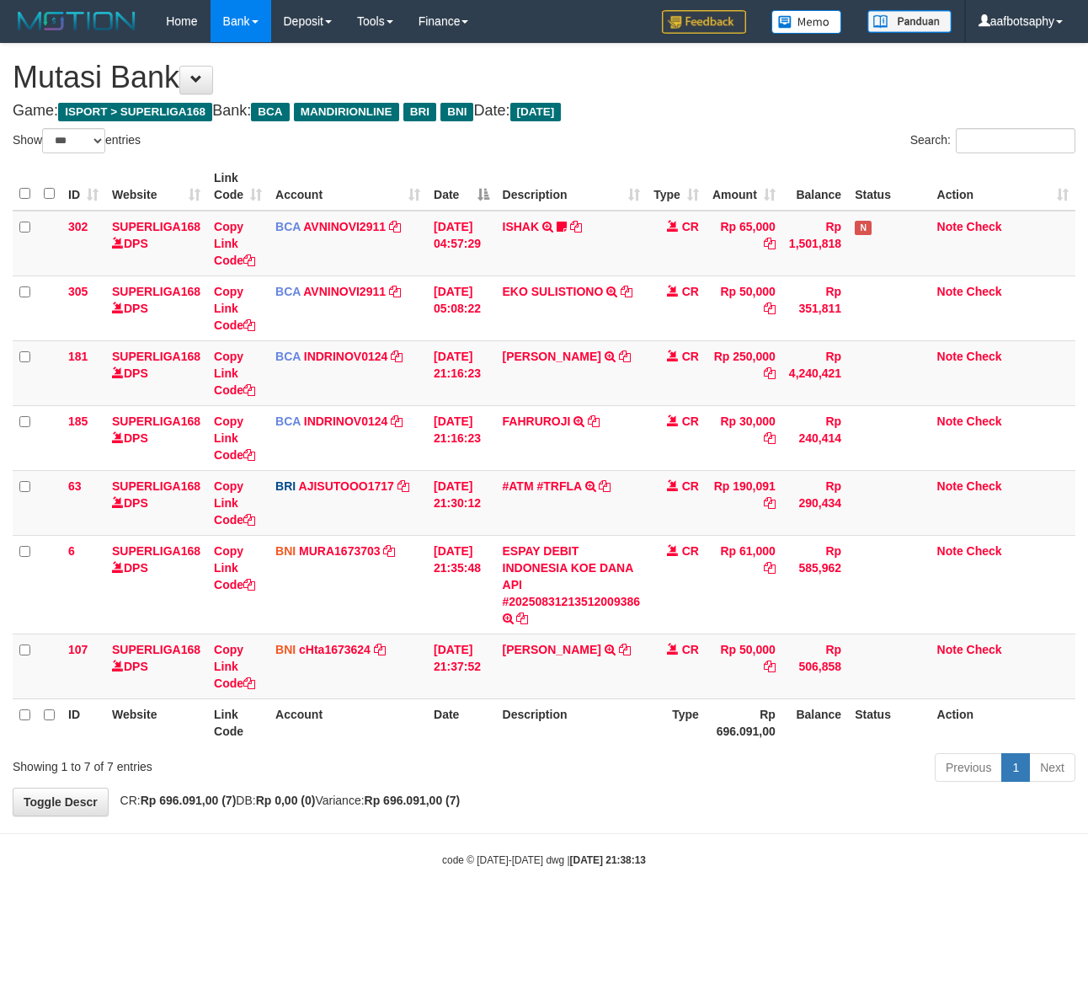
select select "***"
drag, startPoint x: 650, startPoint y: 650, endPoint x: 653, endPoint y: 675, distance: 24.6
click at [641, 675] on tr "107 SUPERLIGA168 DPS Copy Link Code BNI cHta1673624 DPS CHINTIA TANUWIJAYA muta…" at bounding box center [544, 665] width 1063 height 65
select select "***"
click at [587, 775] on div "Previous 1 Next" at bounding box center [771, 769] width 610 height 36
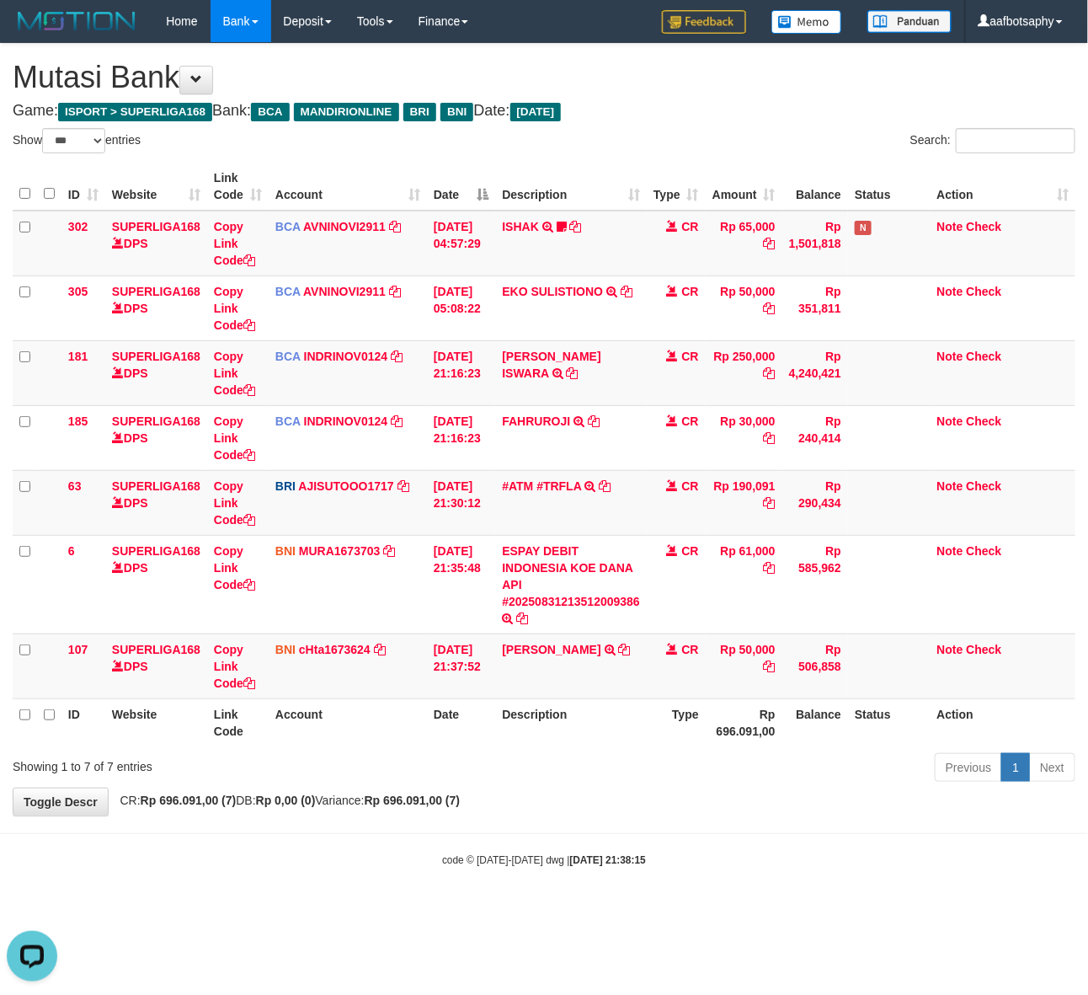
drag, startPoint x: 591, startPoint y: 767, endPoint x: 595, endPoint y: 756, distance: 11.5
click at [591, 764] on div "Previous 1 Next" at bounding box center [771, 769] width 610 height 36
drag, startPoint x: 596, startPoint y: 744, endPoint x: 603, endPoint y: 735, distance: 12.0
click at [600, 742] on th "Description" at bounding box center [571, 722] width 152 height 48
select select "***"
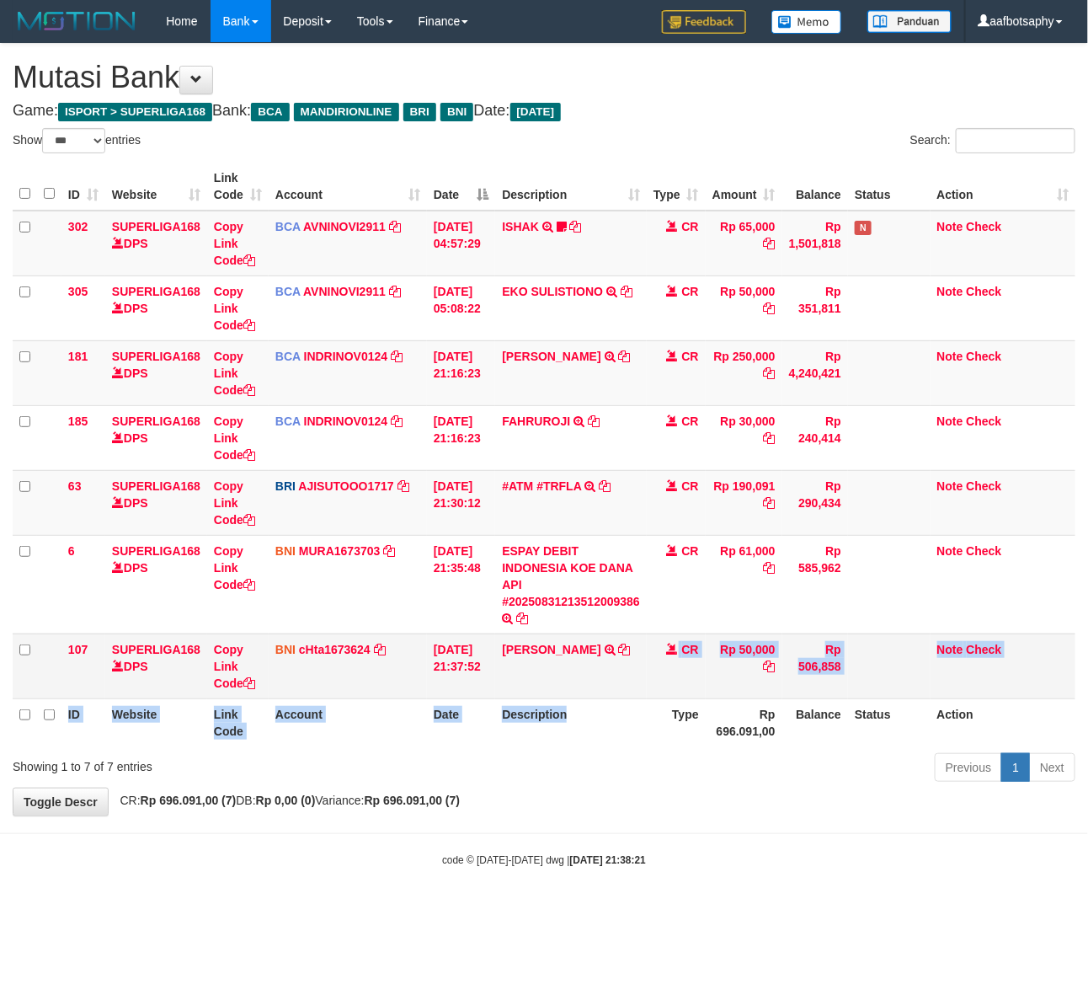
click at [675, 640] on td "CR" at bounding box center [676, 665] width 59 height 65
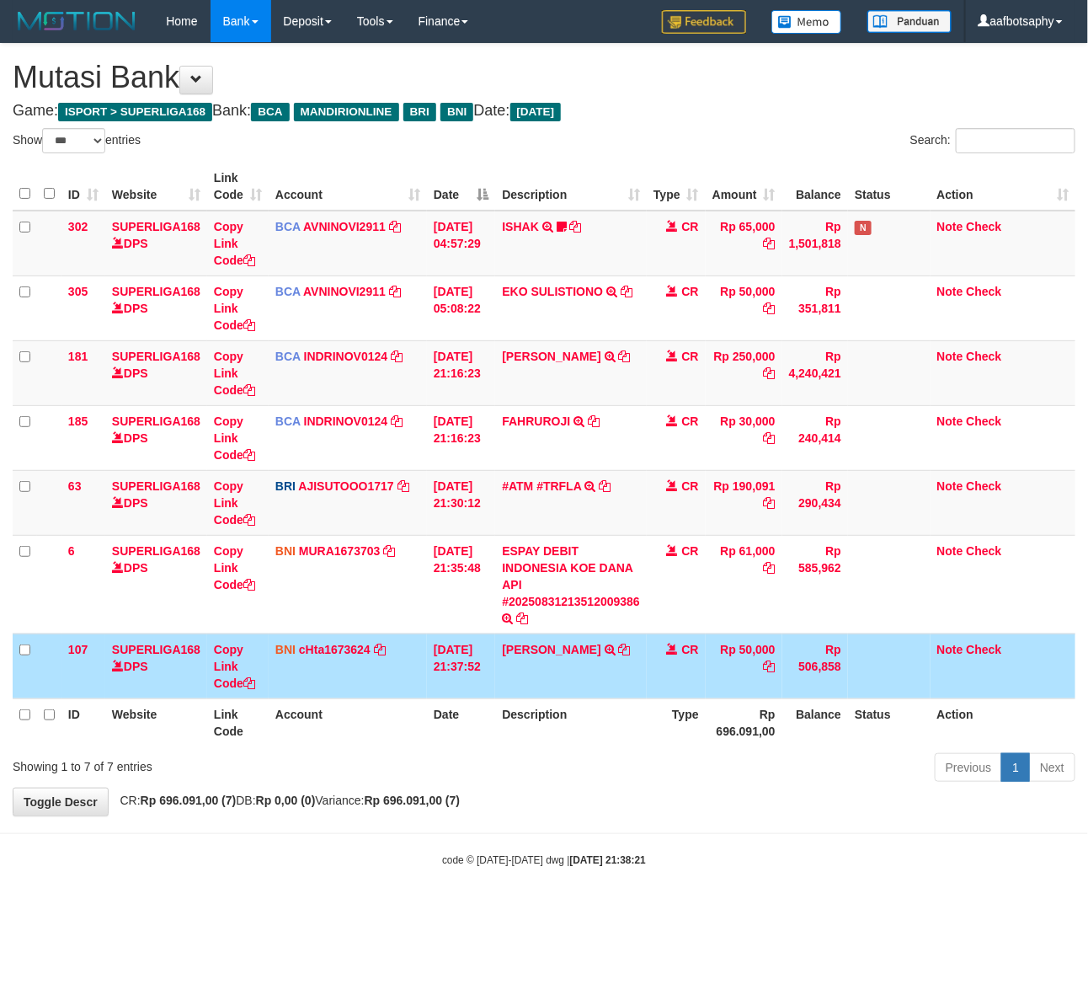
drag, startPoint x: 676, startPoint y: 633, endPoint x: 1079, endPoint y: 548, distance: 411.4
click at [683, 634] on tbody "302 SUPERLIGA168 DPS Copy Link Code BCA AVNINOVI2911 DPS AVNI NOVITA SADLY muta…" at bounding box center [544, 455] width 1063 height 489
drag, startPoint x: 672, startPoint y: 708, endPoint x: 676, endPoint y: 717, distance: 9.1
click at [674, 714] on th "Type" at bounding box center [676, 722] width 59 height 48
click at [670, 737] on th "Type" at bounding box center [676, 722] width 59 height 48
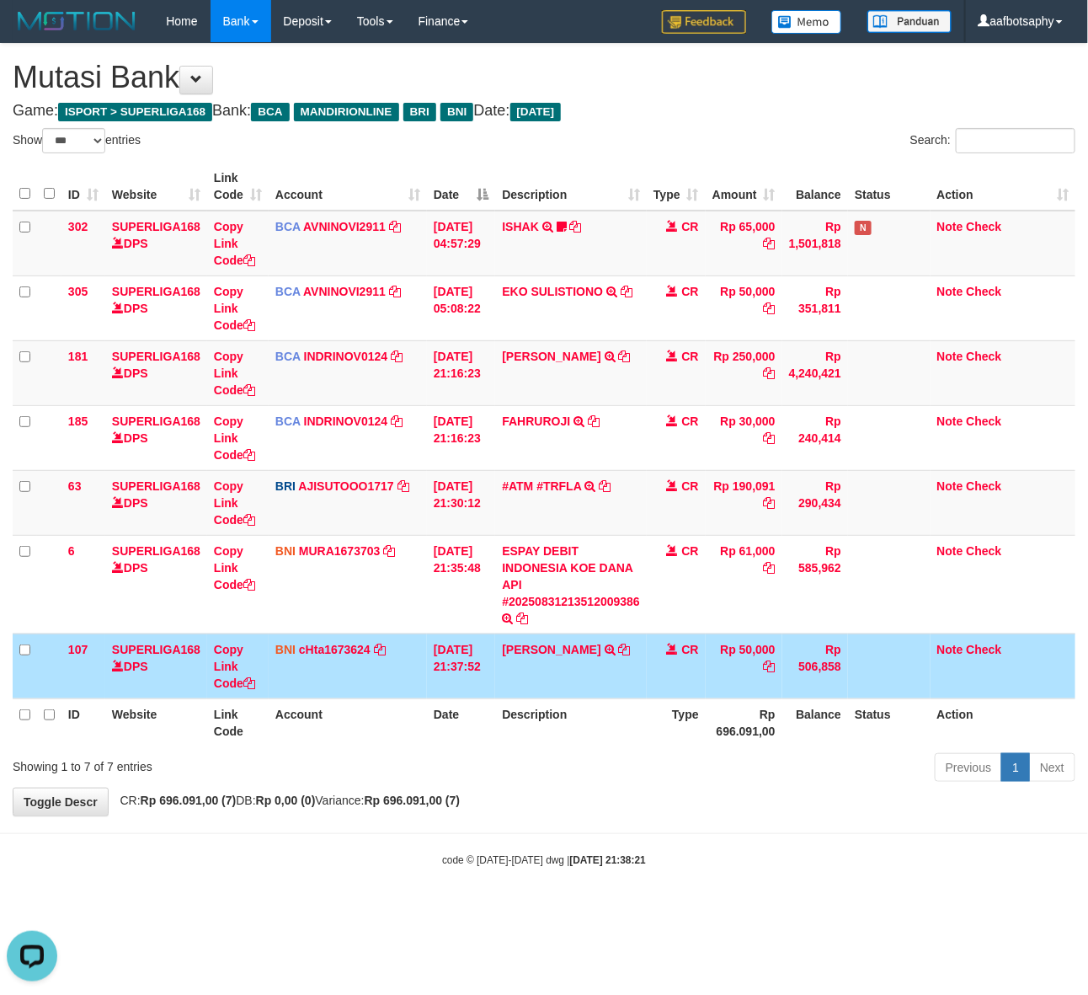
click at [651, 750] on div "ID Website Link Code Account Date Description Type Amount Balance Status Action…" at bounding box center [544, 455] width 1088 height 594
drag, startPoint x: 650, startPoint y: 742, endPoint x: 654, endPoint y: 730, distance: 12.5
click at [650, 744] on th "Type" at bounding box center [676, 722] width 59 height 48
drag, startPoint x: 654, startPoint y: 729, endPoint x: 653, endPoint y: 712, distance: 17.8
click at [654, 727] on th "Type" at bounding box center [676, 722] width 59 height 48
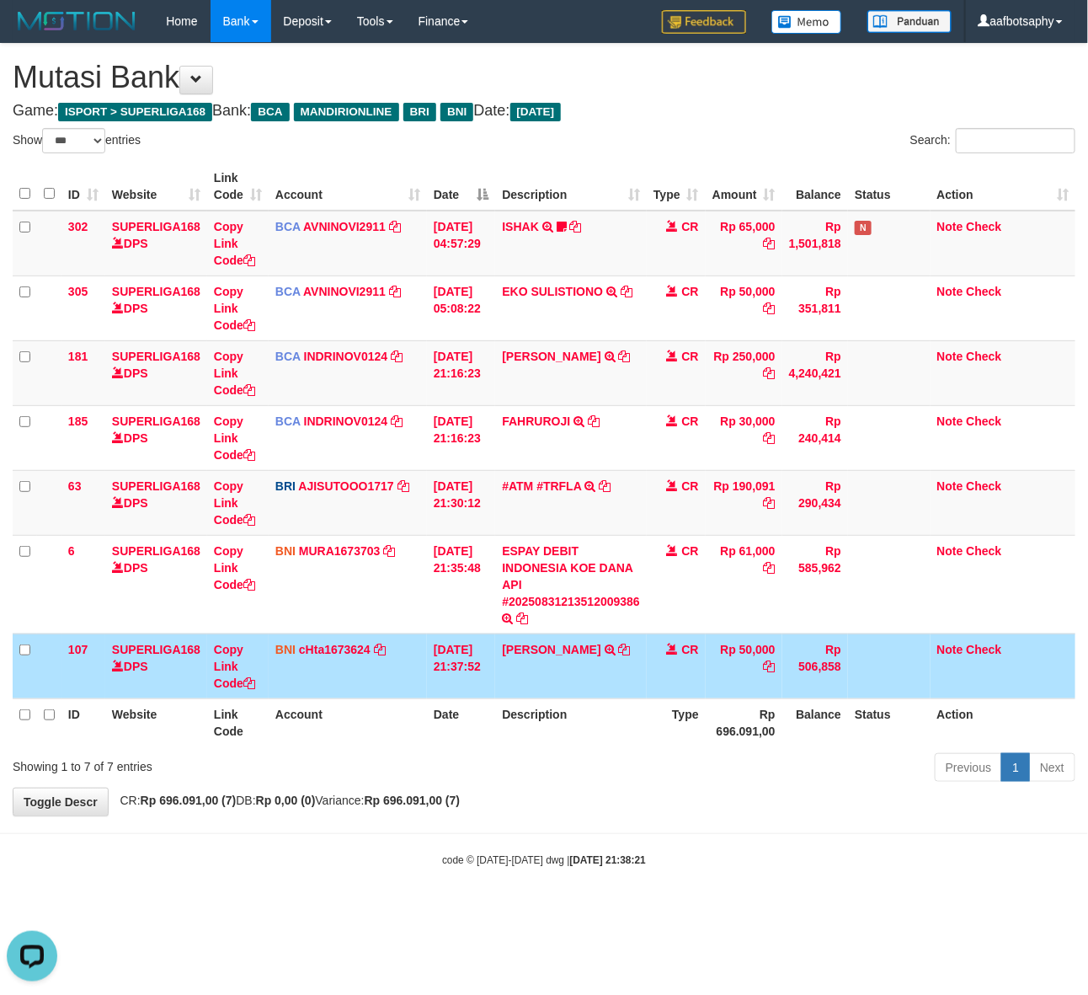
drag, startPoint x: 653, startPoint y: 712, endPoint x: 664, endPoint y: 700, distance: 16.1
click at [654, 709] on th "Type" at bounding box center [676, 722] width 59 height 48
drag, startPoint x: 664, startPoint y: 700, endPoint x: 729, endPoint y: 638, distance: 89.4
click at [684, 697] on td "CR" at bounding box center [676, 665] width 59 height 65
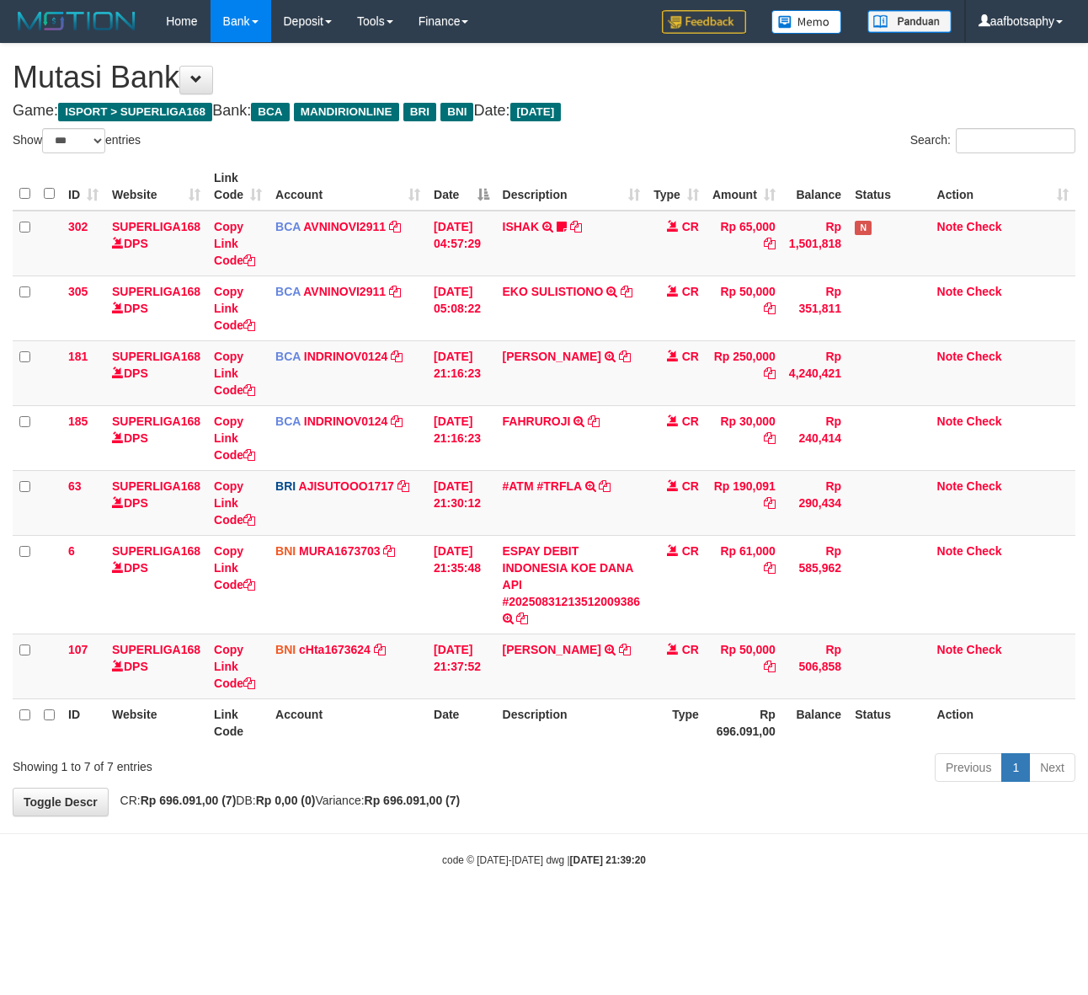
select select "***"
drag, startPoint x: 583, startPoint y: 739, endPoint x: 592, endPoint y: 730, distance: 12.5
click at [591, 730] on th "Description" at bounding box center [571, 722] width 152 height 48
drag, startPoint x: 604, startPoint y: 718, endPoint x: 609, endPoint y: 710, distance: 9.1
click at [606, 716] on th "Description" at bounding box center [571, 722] width 152 height 48
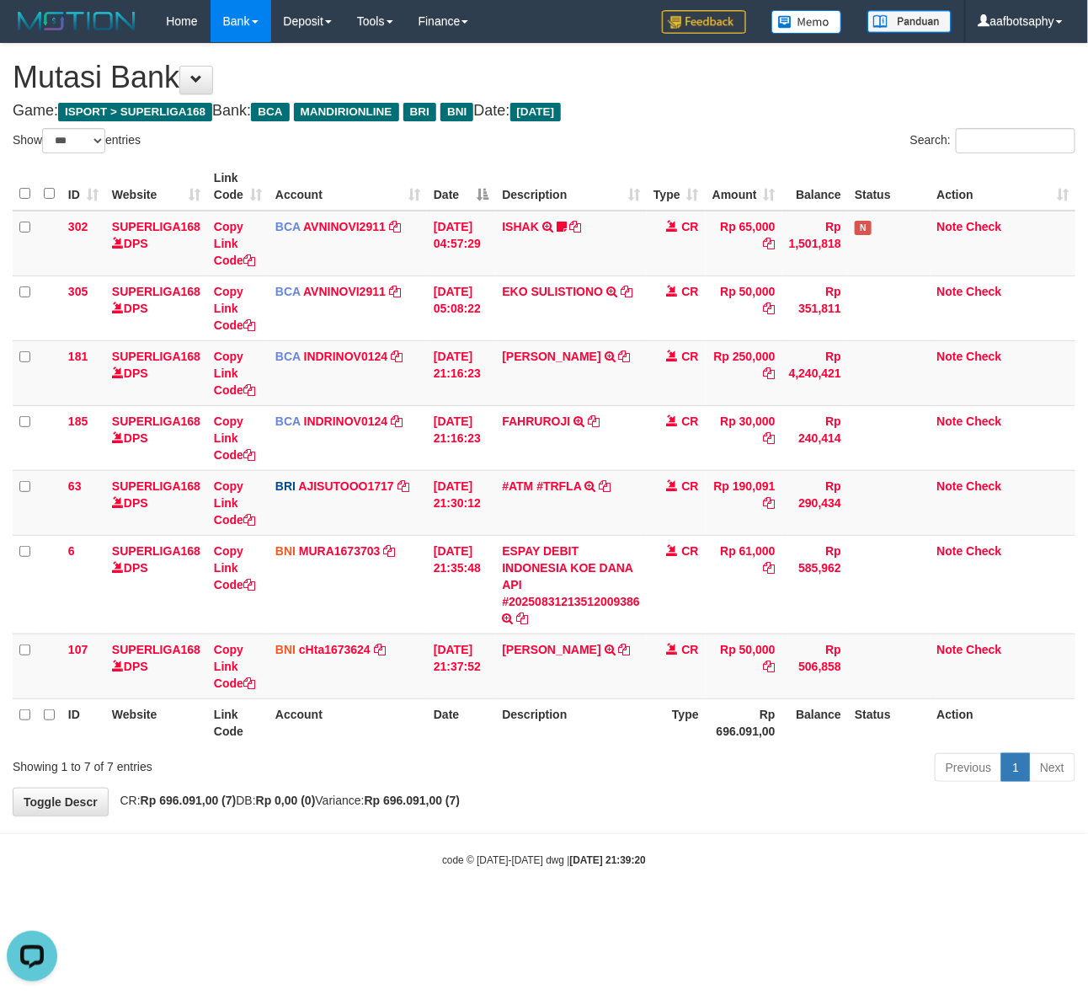
click at [619, 702] on th "Description" at bounding box center [571, 722] width 152 height 48
click at [622, 704] on th "Description" at bounding box center [571, 722] width 152 height 48
click at [625, 697] on td "EDI KURNIAWAN TRANSFER DARI SDR EDI KURNIAWAN" at bounding box center [571, 665] width 152 height 65
drag, startPoint x: 628, startPoint y: 664, endPoint x: 628, endPoint y: 654, distance: 9.3
click at [628, 663] on td "EDI KURNIAWAN TRANSFER DARI SDR EDI KURNIAWAN" at bounding box center [571, 665] width 152 height 65
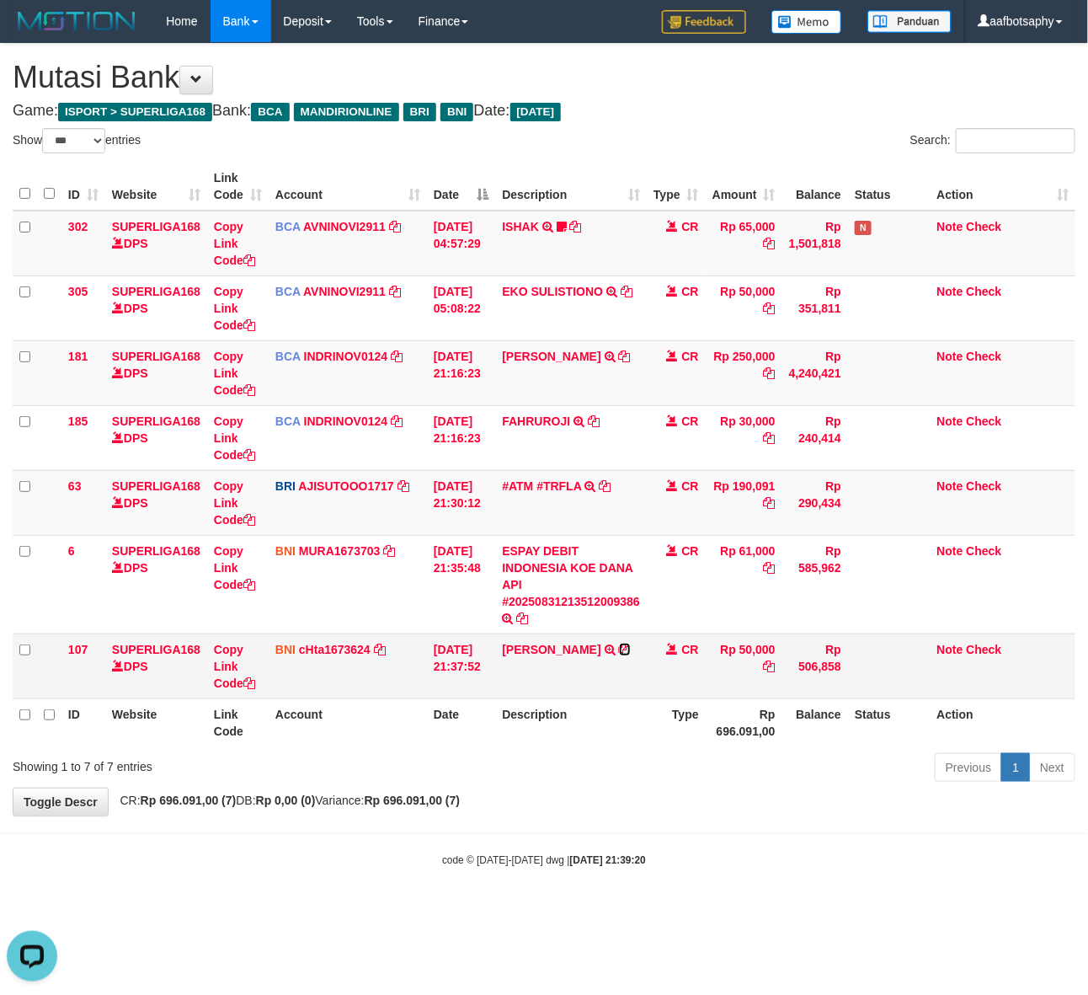
click at [628, 654] on icon at bounding box center [625, 650] width 12 height 12
drag, startPoint x: 628, startPoint y: 650, endPoint x: 638, endPoint y: 636, distance: 17.5
click at [628, 651] on icon at bounding box center [625, 650] width 12 height 12
click at [638, 641] on td "EDI KURNIAWAN TRANSFER DARI SDR EDI KURNIAWAN" at bounding box center [571, 665] width 152 height 65
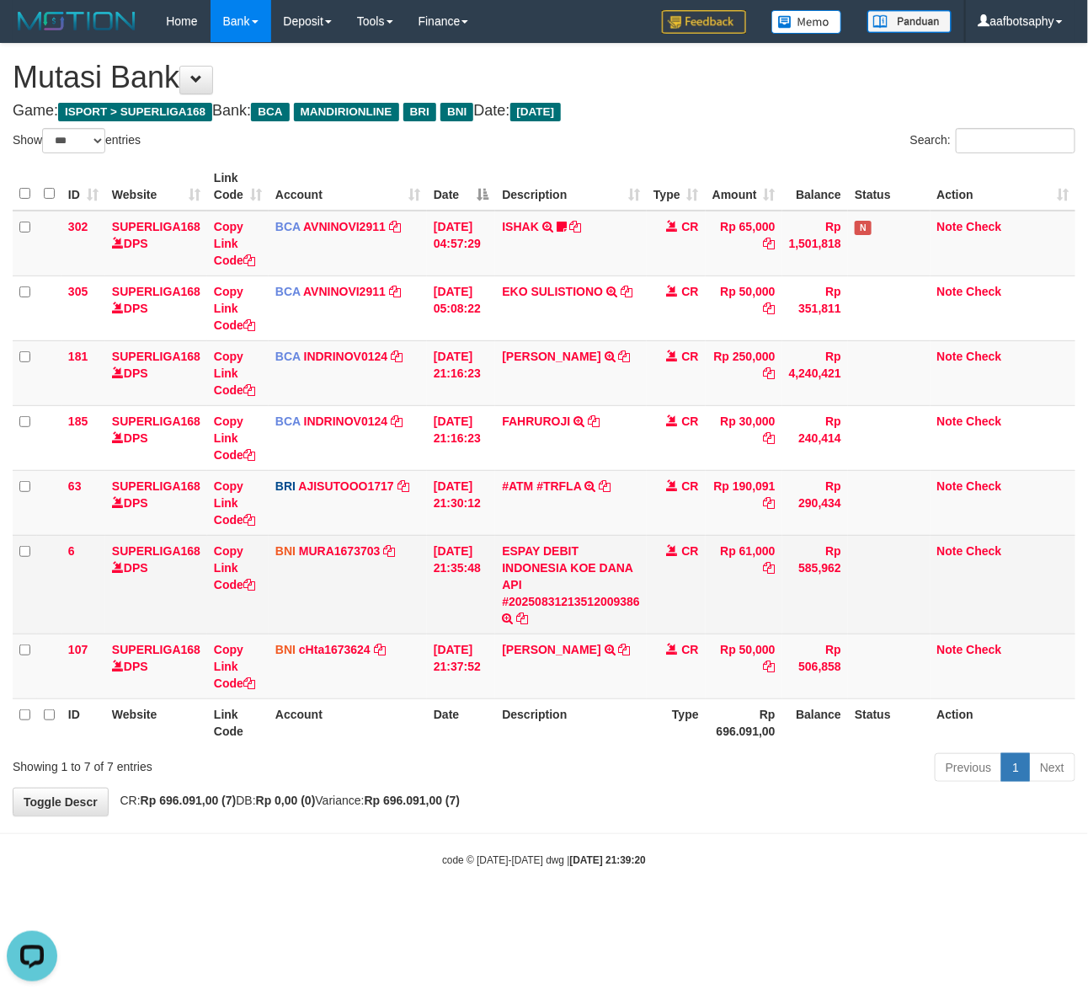
drag, startPoint x: 638, startPoint y: 641, endPoint x: 646, endPoint y: 625, distance: 17.7
click at [640, 637] on td "EDI KURNIAWAN TRANSFER DARI SDR EDI KURNIAWAN" at bounding box center [571, 665] width 152 height 65
drag, startPoint x: 646, startPoint y: 624, endPoint x: 649, endPoint y: 607, distance: 17.2
click at [647, 620] on td "ESPAY DEBIT INDONESIA KOE DANA API #20250831213512009386 TRANSFER DARI ESPAY DE…" at bounding box center [571, 584] width 152 height 99
click at [651, 606] on td "CR" at bounding box center [676, 584] width 59 height 99
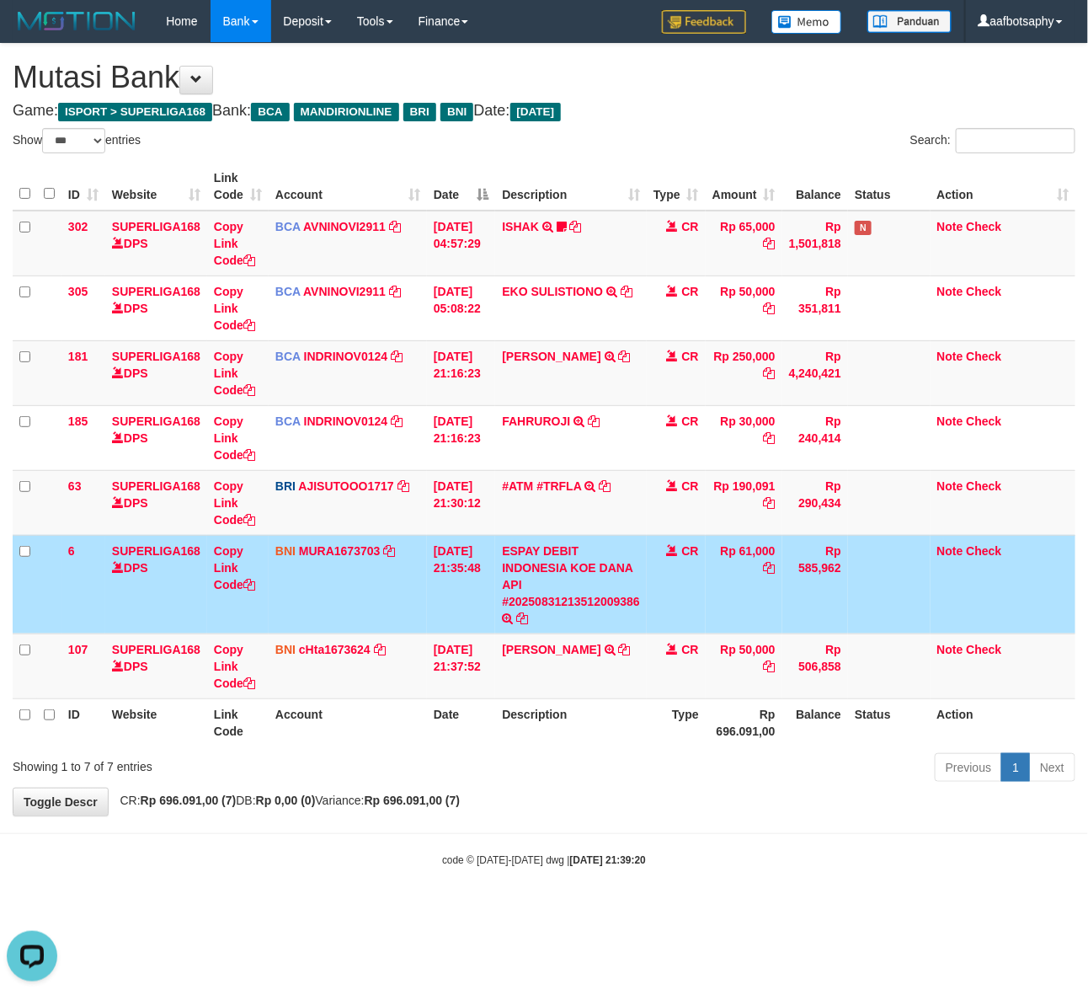
click at [655, 608] on td "CR" at bounding box center [676, 584] width 59 height 99
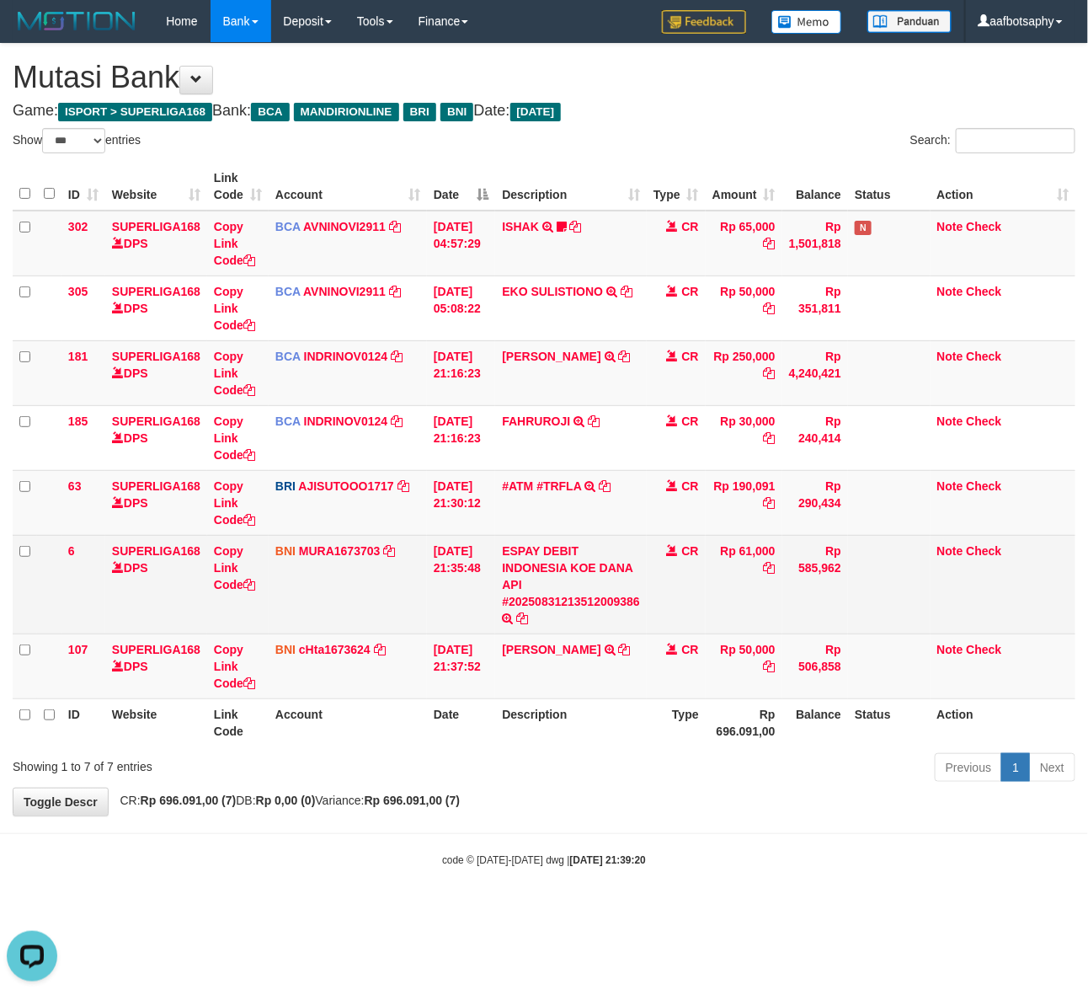
click at [658, 609] on td "CR" at bounding box center [676, 584] width 59 height 99
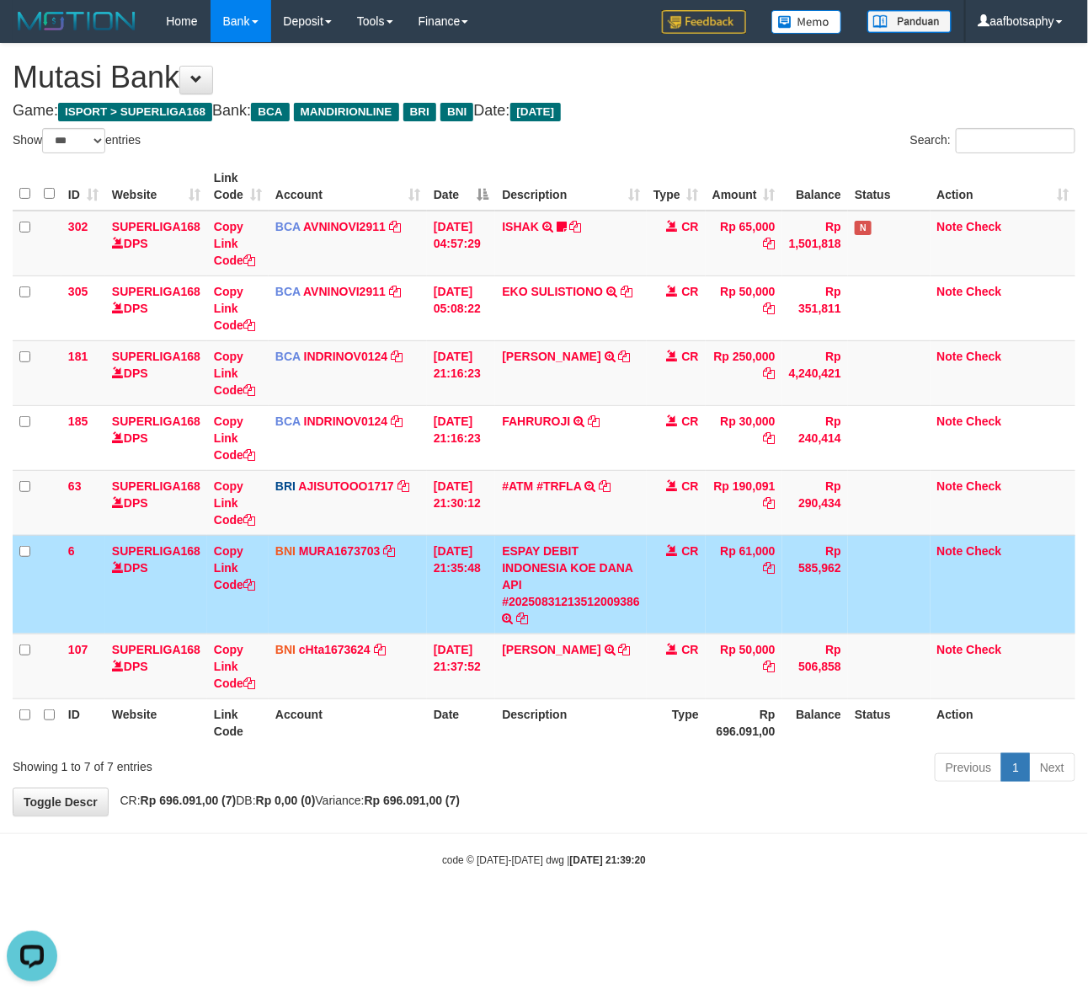
click at [659, 607] on td "CR" at bounding box center [676, 584] width 59 height 99
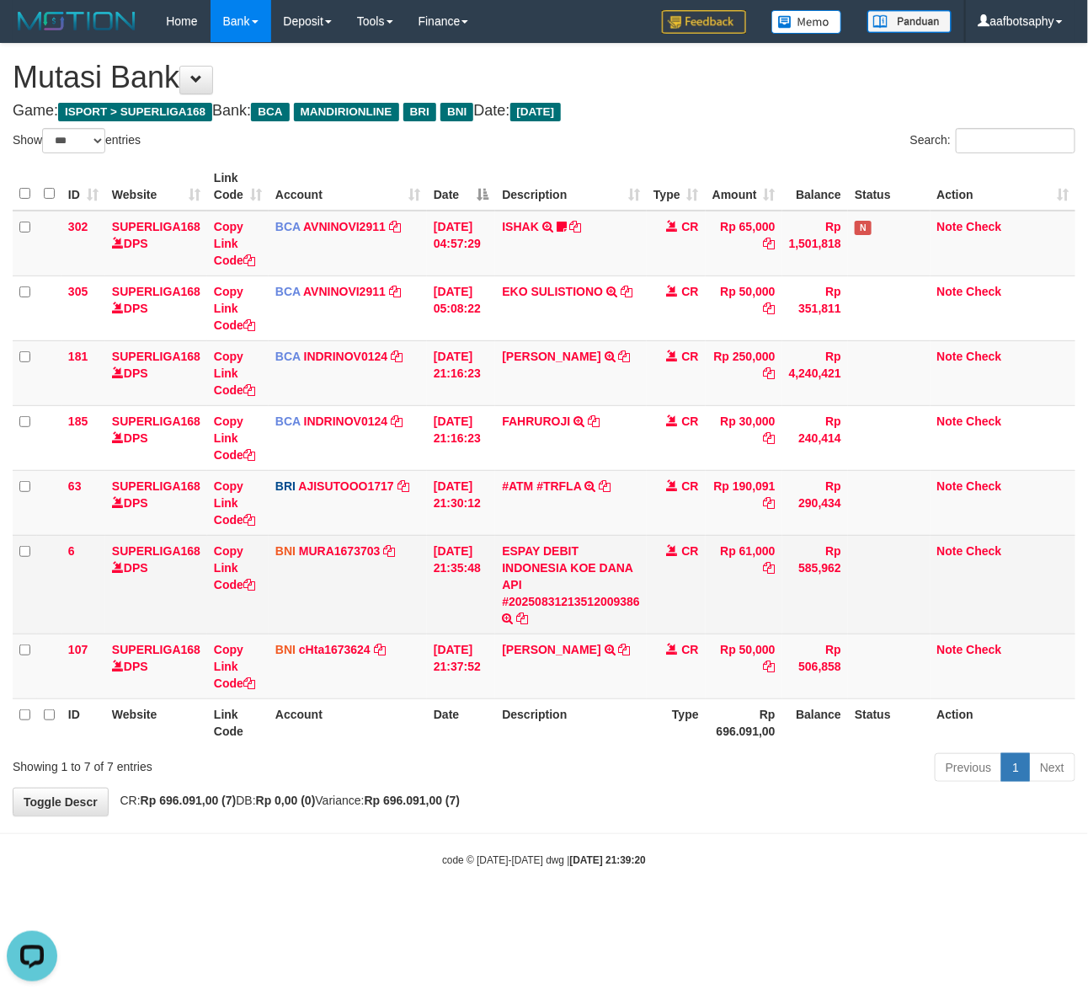
click at [655, 607] on td "CR" at bounding box center [676, 584] width 59 height 99
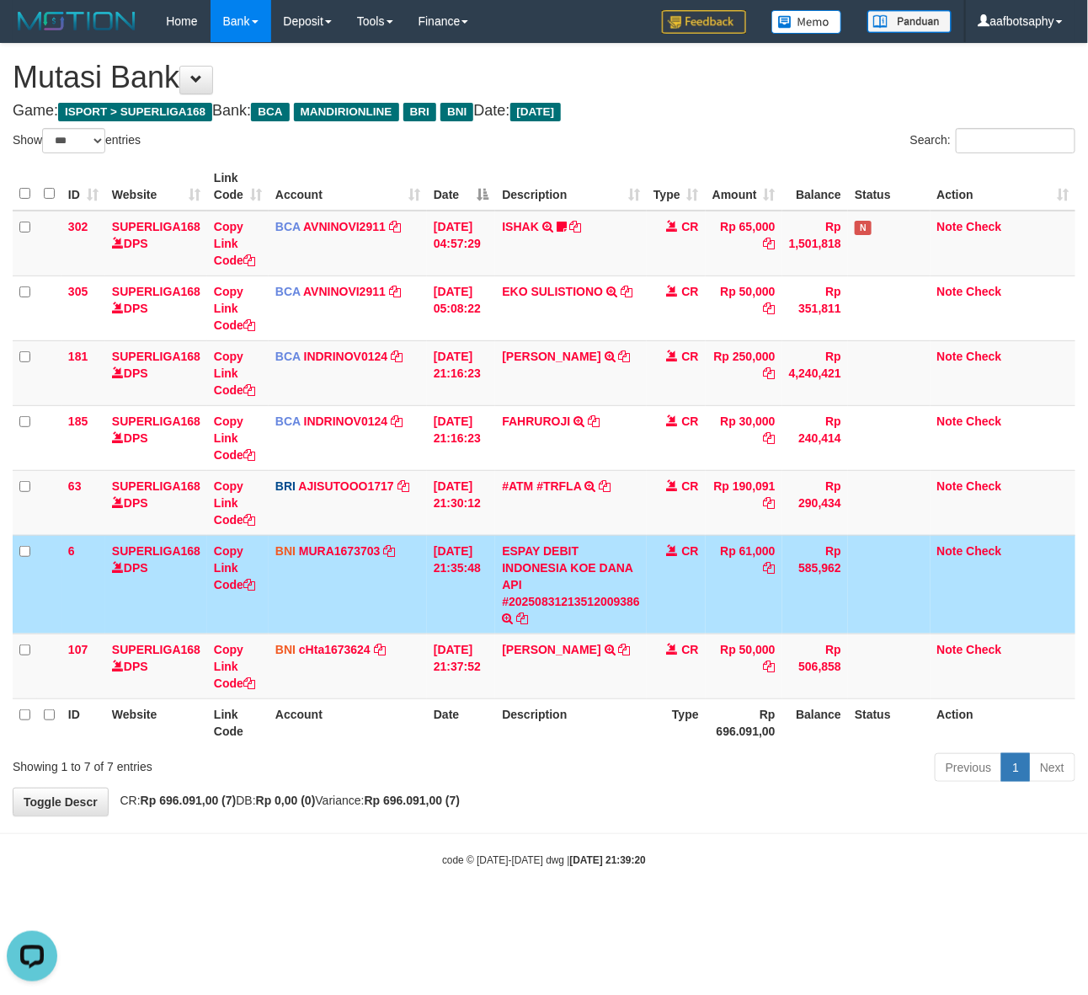
drag, startPoint x: 649, startPoint y: 605, endPoint x: 646, endPoint y: 596, distance: 9.6
click at [647, 601] on td "ESPAY DEBIT INDONESIA KOE DANA API #20250831213512009386 TRANSFER DARI ESPAY DE…" at bounding box center [571, 584] width 152 height 99
drag, startPoint x: 646, startPoint y: 595, endPoint x: 650, endPoint y: 587, distance: 8.7
click at [649, 590] on tr "6 SUPERLIGA168 DPS Copy Link Code BNI MURA1673703 DPS MUH RAISYAH RACHMAN mutas…" at bounding box center [544, 584] width 1063 height 99
drag, startPoint x: 650, startPoint y: 587, endPoint x: 815, endPoint y: 537, distance: 172.4
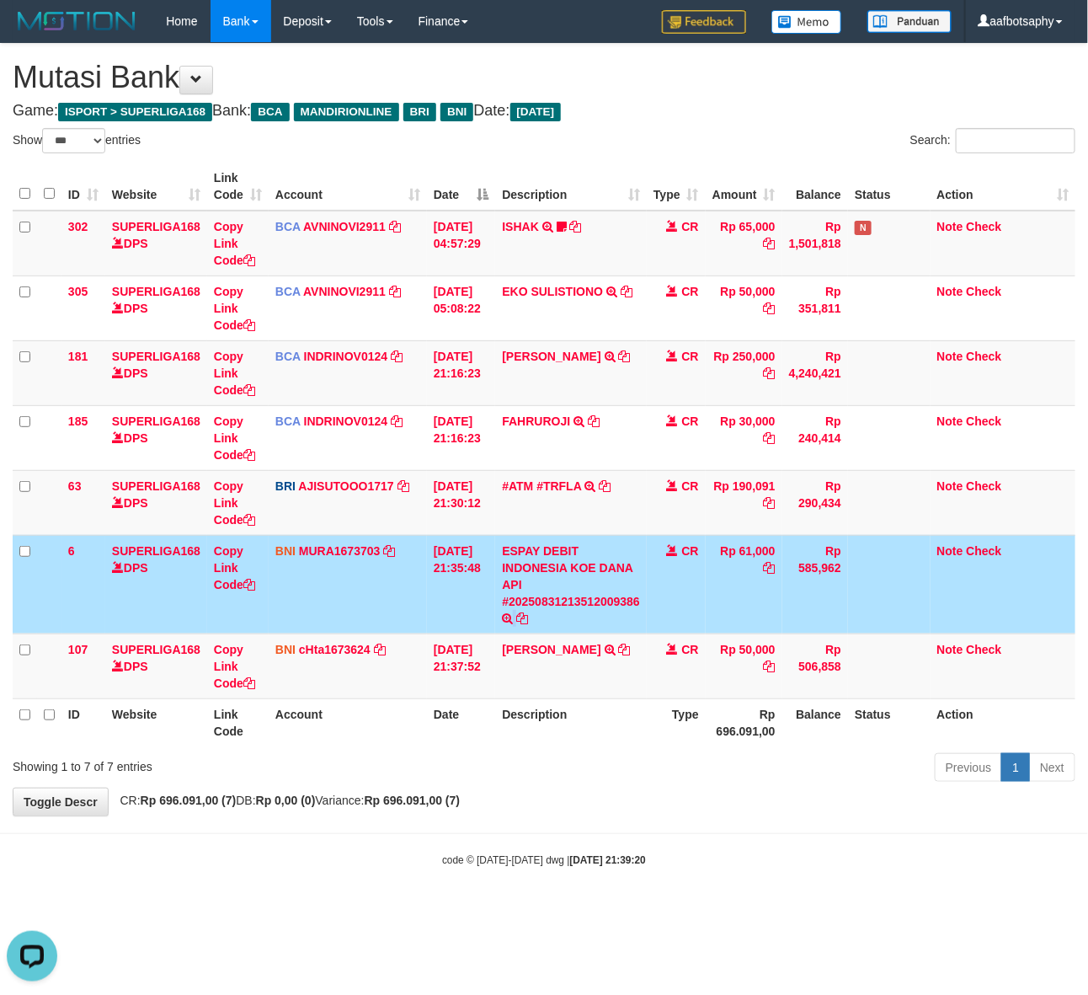
click at [653, 586] on td "CR" at bounding box center [676, 584] width 59 height 99
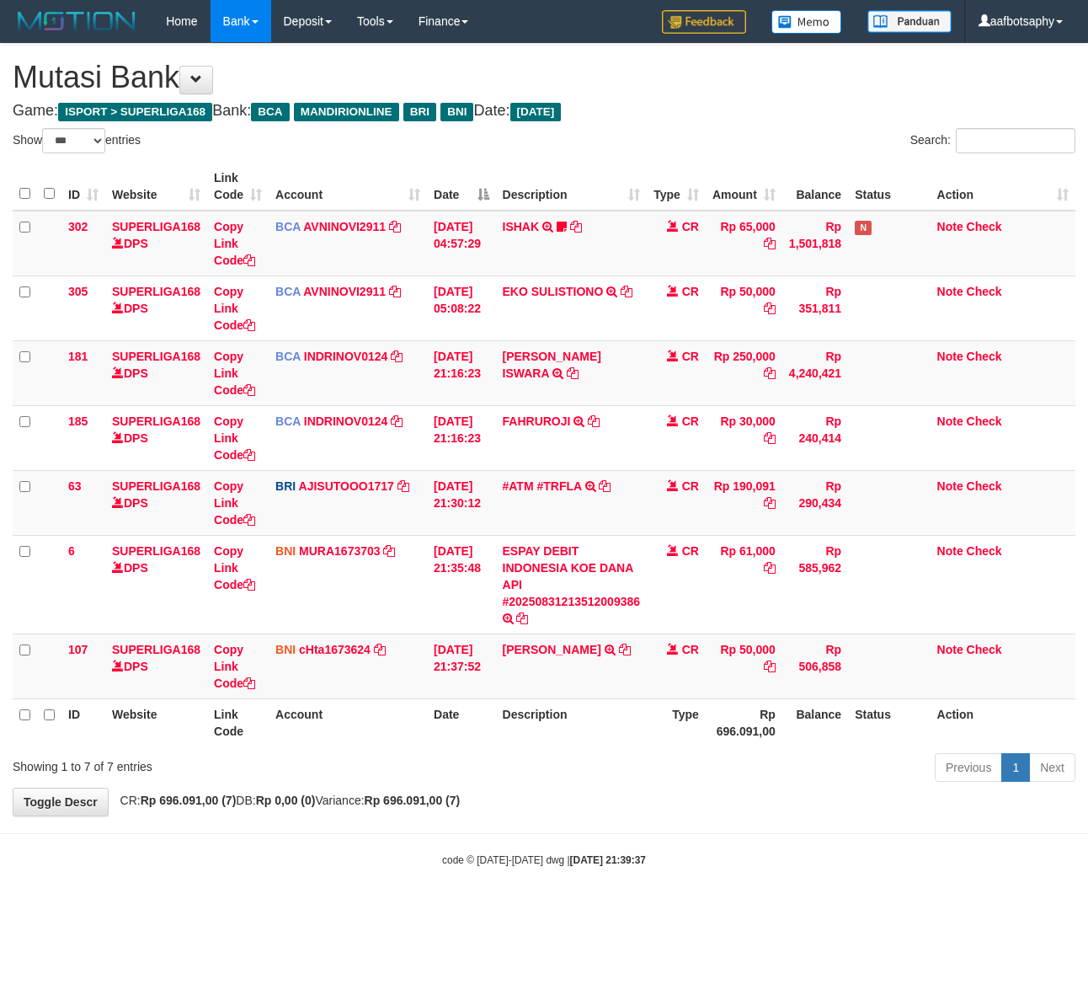
select select "***"
drag, startPoint x: 561, startPoint y: 672, endPoint x: 569, endPoint y: 683, distance: 13.8
click at [566, 683] on td "[PERSON_NAME] TRANSFER DARI SDR [PERSON_NAME]" at bounding box center [571, 665] width 152 height 65
drag, startPoint x: 573, startPoint y: 683, endPoint x: 591, endPoint y: 676, distance: 20.0
click at [580, 687] on td "EDI KURNIAWAN TRANSFER DARI SDR EDI KURNIAWAN" at bounding box center [571, 665] width 152 height 65
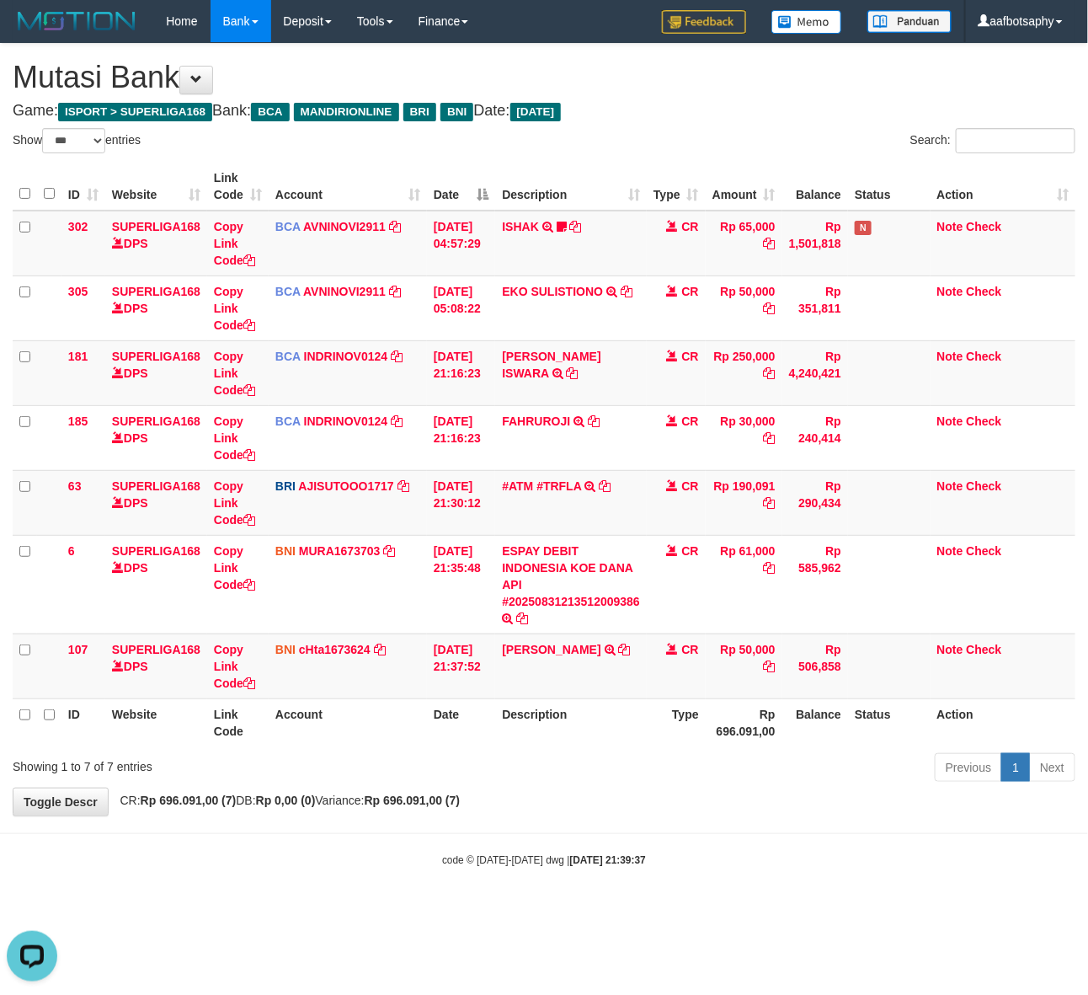
drag, startPoint x: 591, startPoint y: 676, endPoint x: 654, endPoint y: 718, distance: 75.9
click at [620, 685] on td "EDI KURNIAWAN TRANSFER DARI SDR EDI KURNIAWAN" at bounding box center [571, 665] width 152 height 65
select select "***"
click at [646, 790] on div "**********" at bounding box center [544, 430] width 1088 height 772
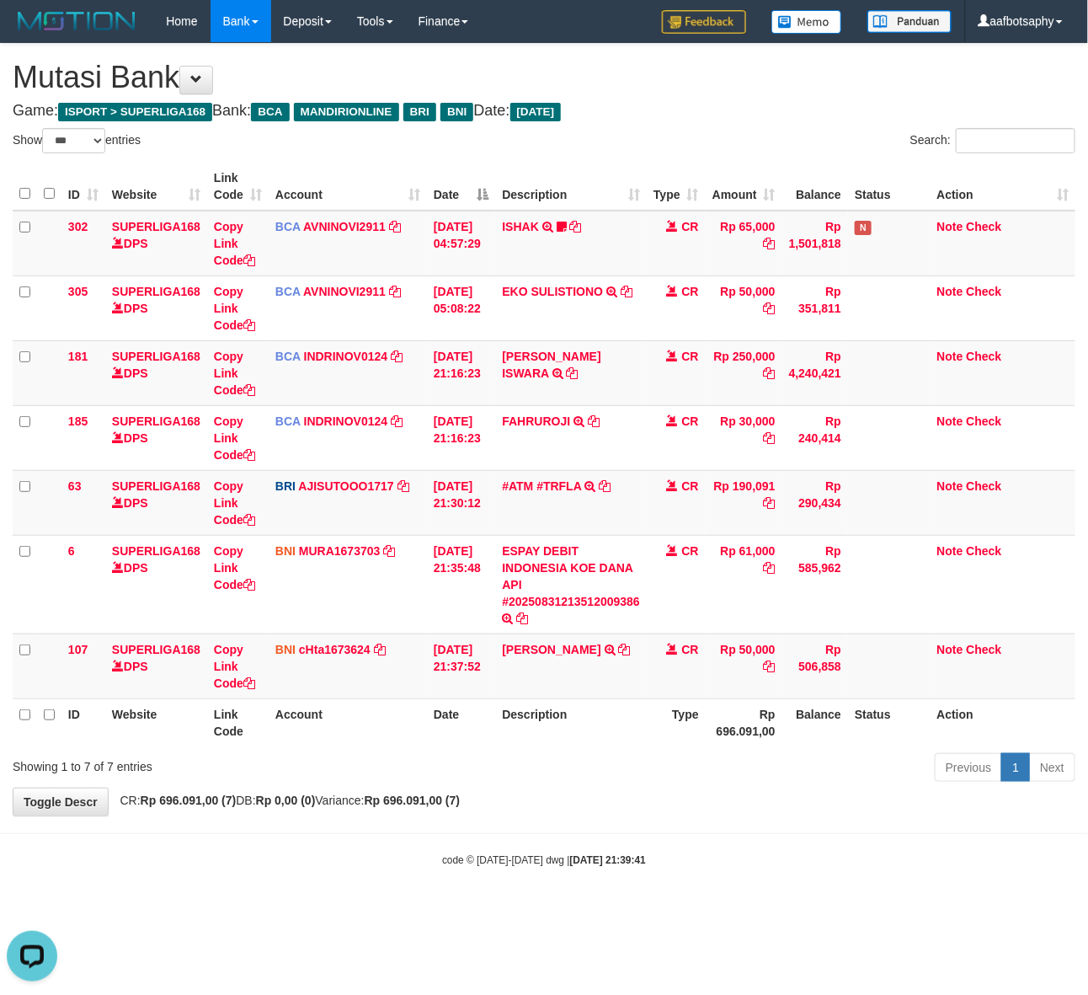
click at [668, 776] on div "Previous 1 Next" at bounding box center [771, 769] width 610 height 36
click at [663, 772] on div "Previous 1 Next" at bounding box center [771, 769] width 610 height 36
drag, startPoint x: 659, startPoint y: 767, endPoint x: 651, endPoint y: 752, distance: 17.0
click at [658, 767] on div "Previous 1 Next" at bounding box center [771, 769] width 610 height 36
click at [651, 752] on div "Previous 1 Next" at bounding box center [771, 769] width 610 height 36
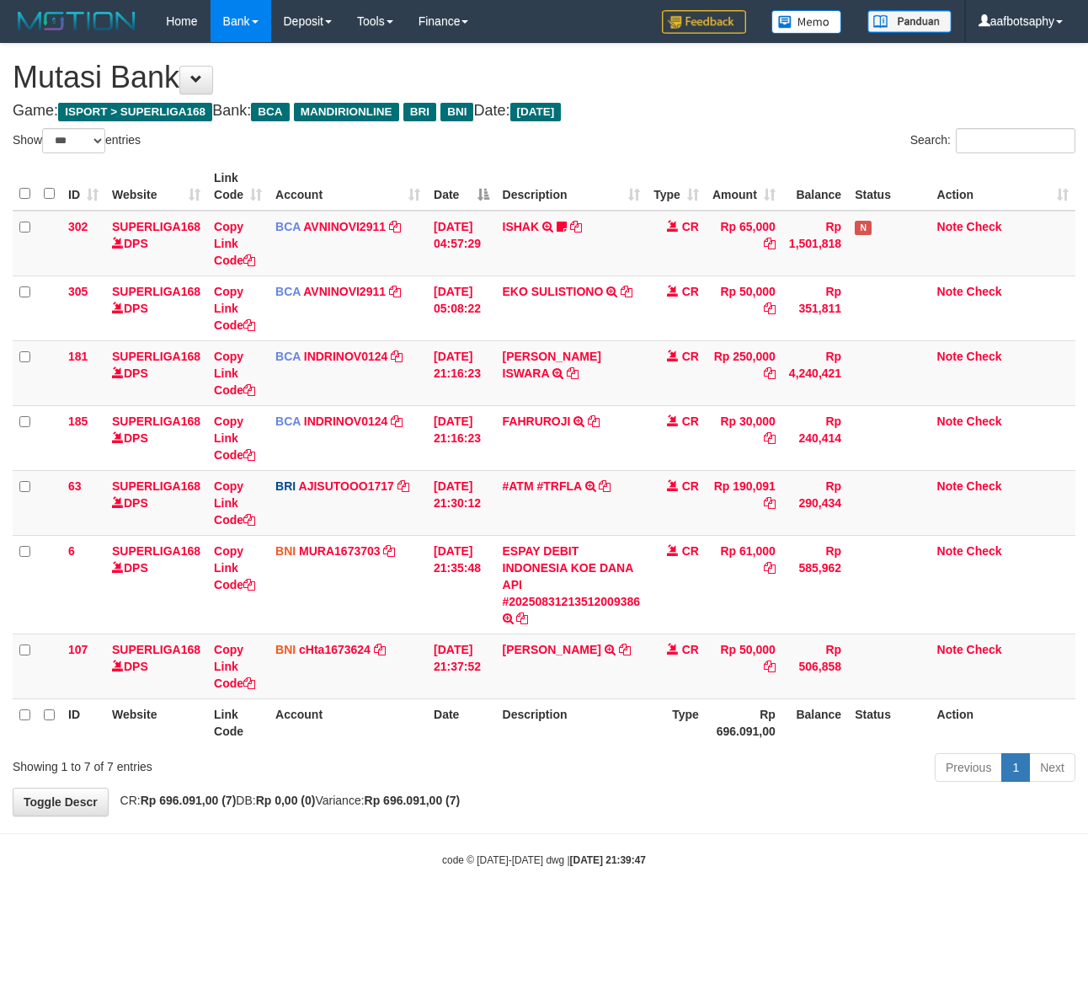
select select "***"
click at [638, 729] on th "Description" at bounding box center [571, 722] width 152 height 48
select select "***"
click at [662, 708] on tr "ID Website Link Code Account Date Description Type Rp 696.091,00 Balance Status…" at bounding box center [544, 722] width 1063 height 48
drag, startPoint x: 697, startPoint y: 680, endPoint x: 714, endPoint y: 689, distance: 20.0
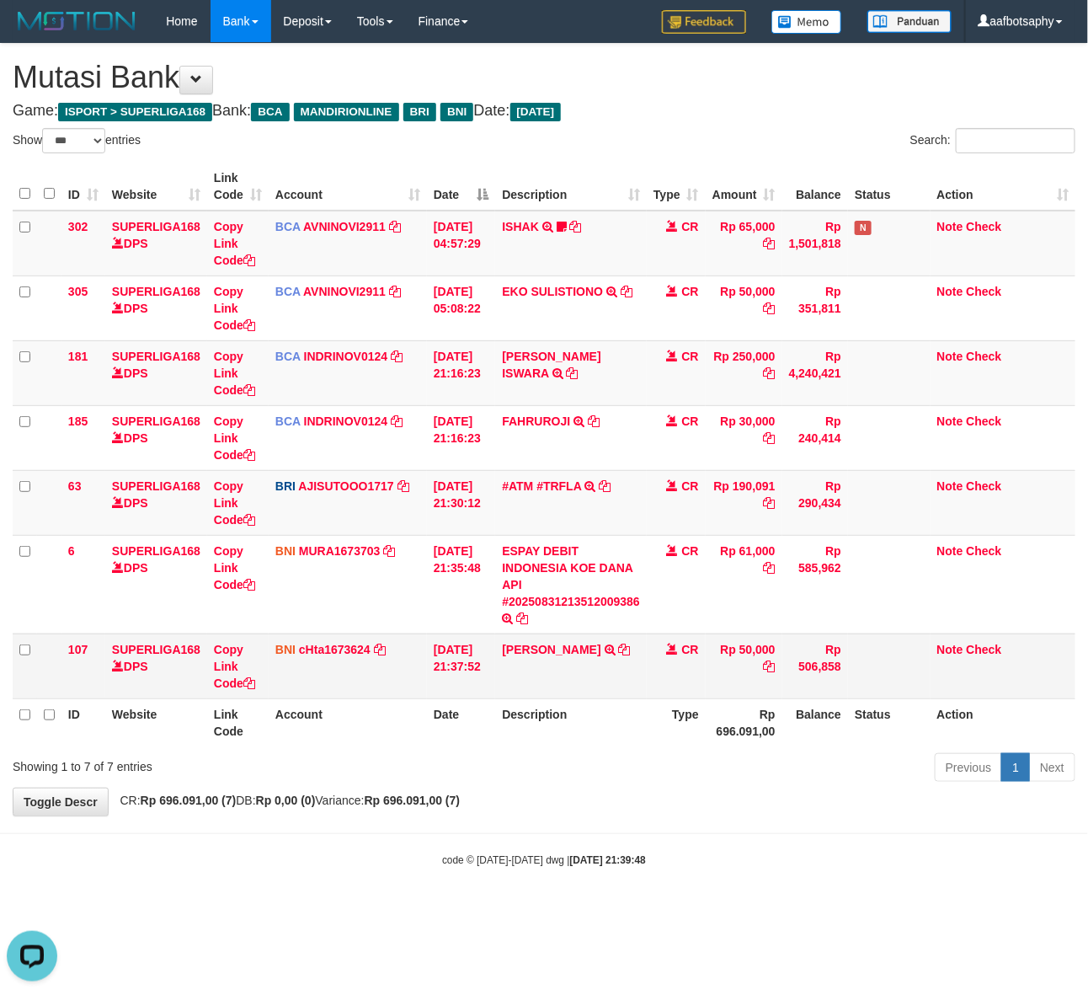
click at [702, 685] on td "CR" at bounding box center [676, 665] width 59 height 65
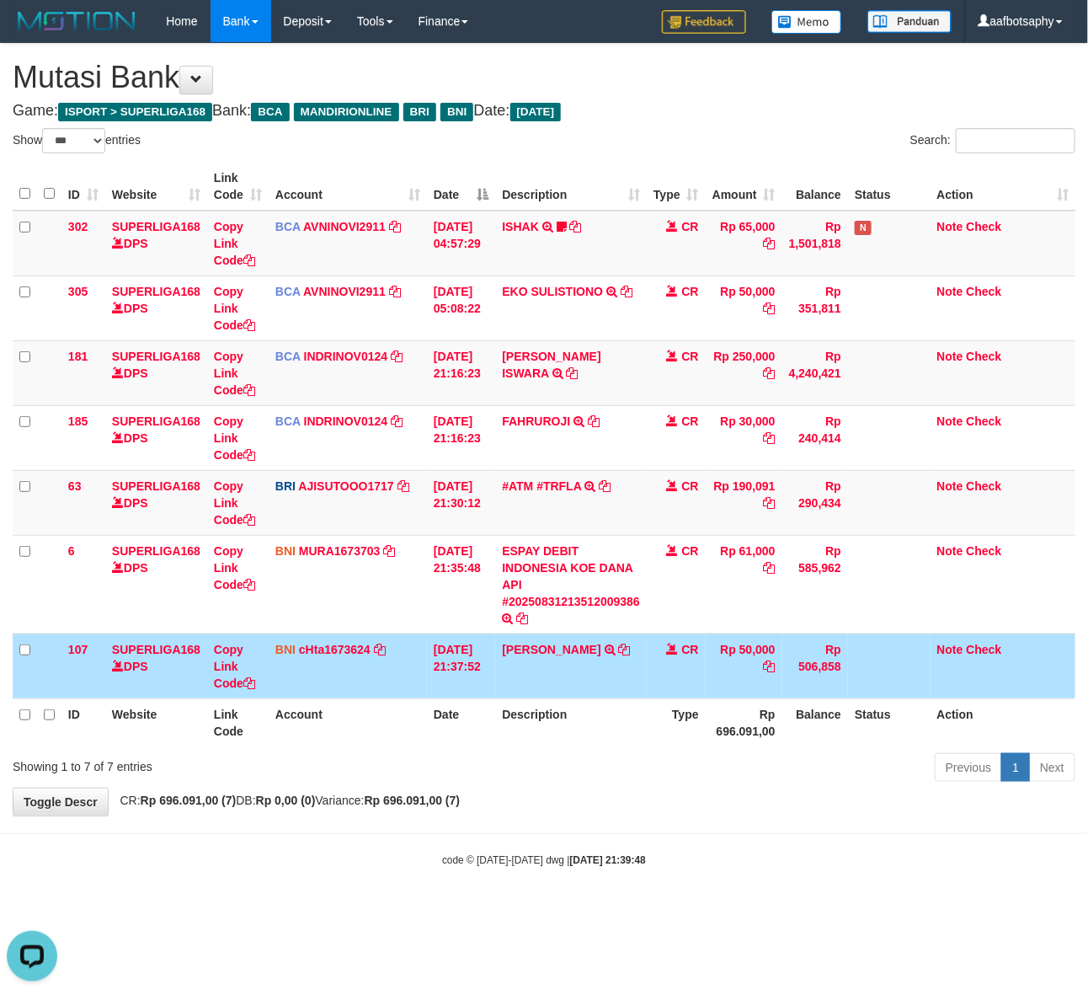
click at [726, 693] on td "Rp 50,000" at bounding box center [744, 665] width 77 height 65
click at [720, 685] on td "Rp 50,000" at bounding box center [744, 665] width 77 height 65
drag, startPoint x: 733, startPoint y: 676, endPoint x: 746, endPoint y: 667, distance: 16.4
click at [739, 671] on td "Rp 50,000" at bounding box center [744, 665] width 77 height 65
drag, startPoint x: 746, startPoint y: 667, endPoint x: 793, endPoint y: 655, distance: 47.8
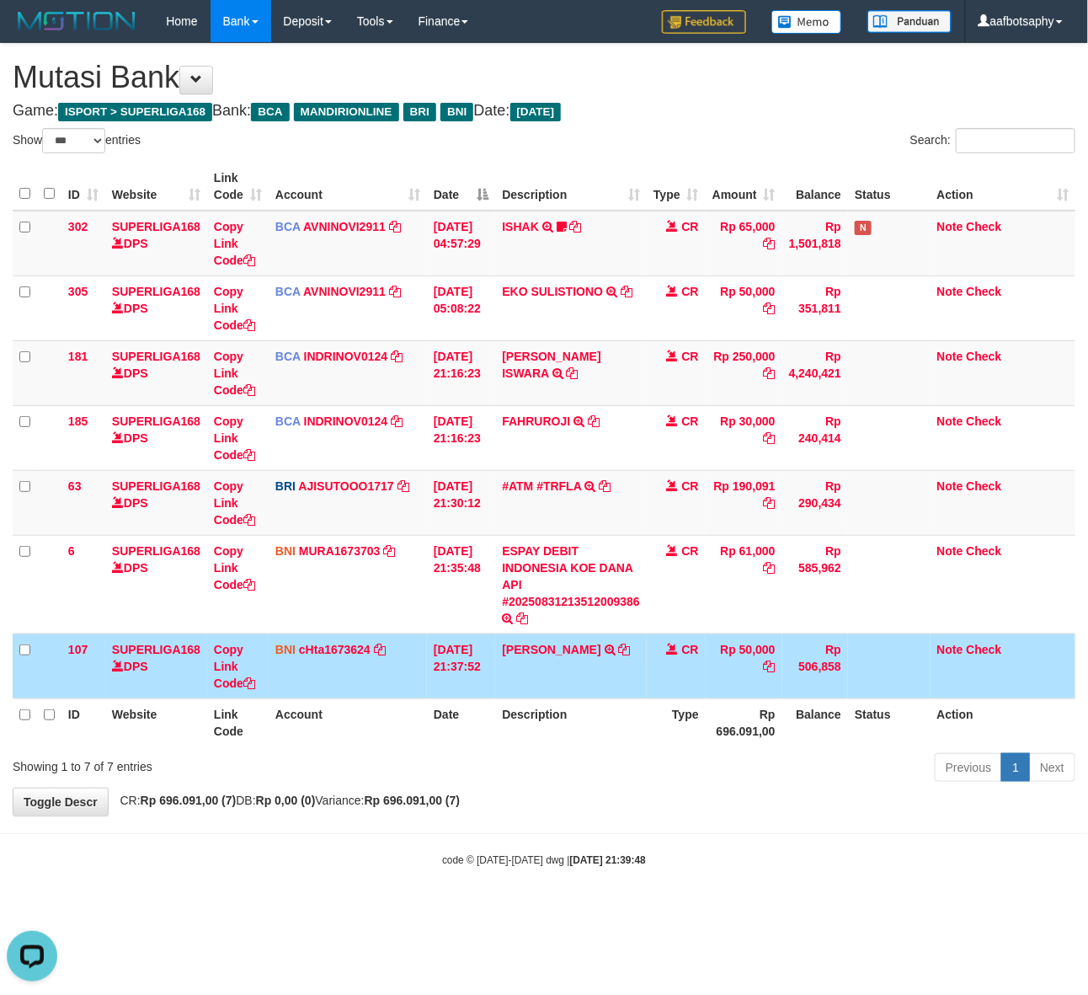
click at [783, 660] on td "Rp 50,000" at bounding box center [744, 665] width 77 height 65
drag, startPoint x: 809, startPoint y: 647, endPoint x: 811, endPoint y: 636, distance: 11.2
click at [810, 644] on td "Rp 506,858" at bounding box center [816, 665] width 66 height 65
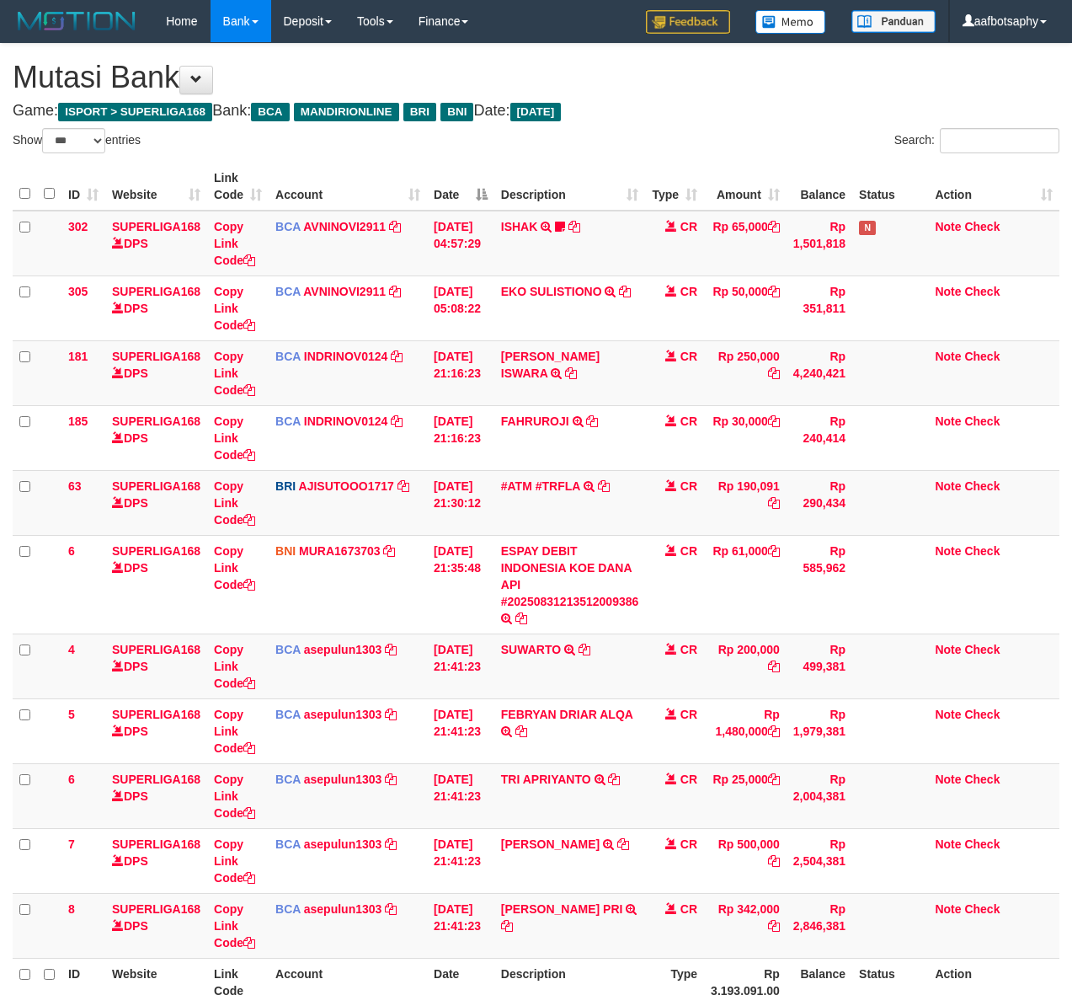
select select "***"
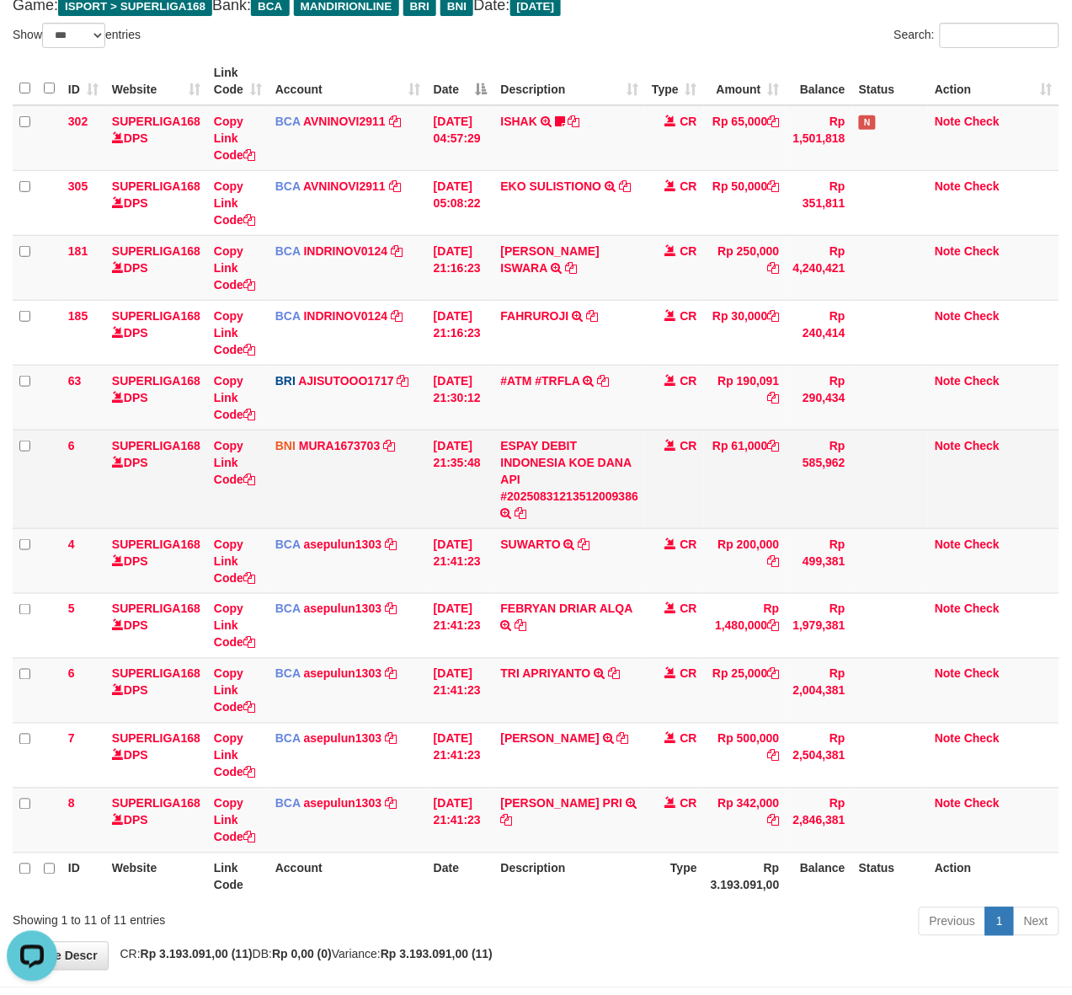
scroll to position [177, 0]
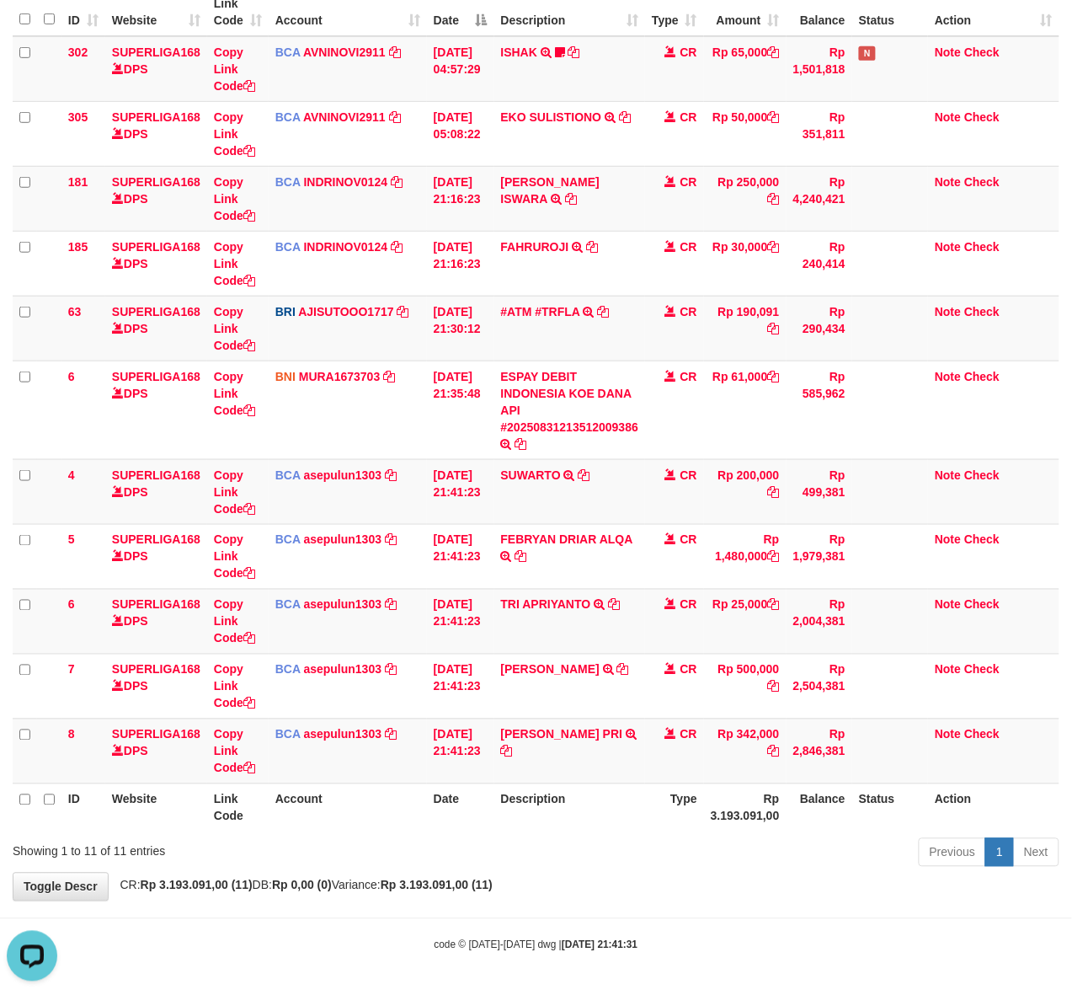
drag, startPoint x: 586, startPoint y: 780, endPoint x: 596, endPoint y: 785, distance: 11.3
click at [587, 783] on table "ID Website Link Code Account Date Description Type Amount Balance Status Action…" at bounding box center [536, 409] width 1047 height 843
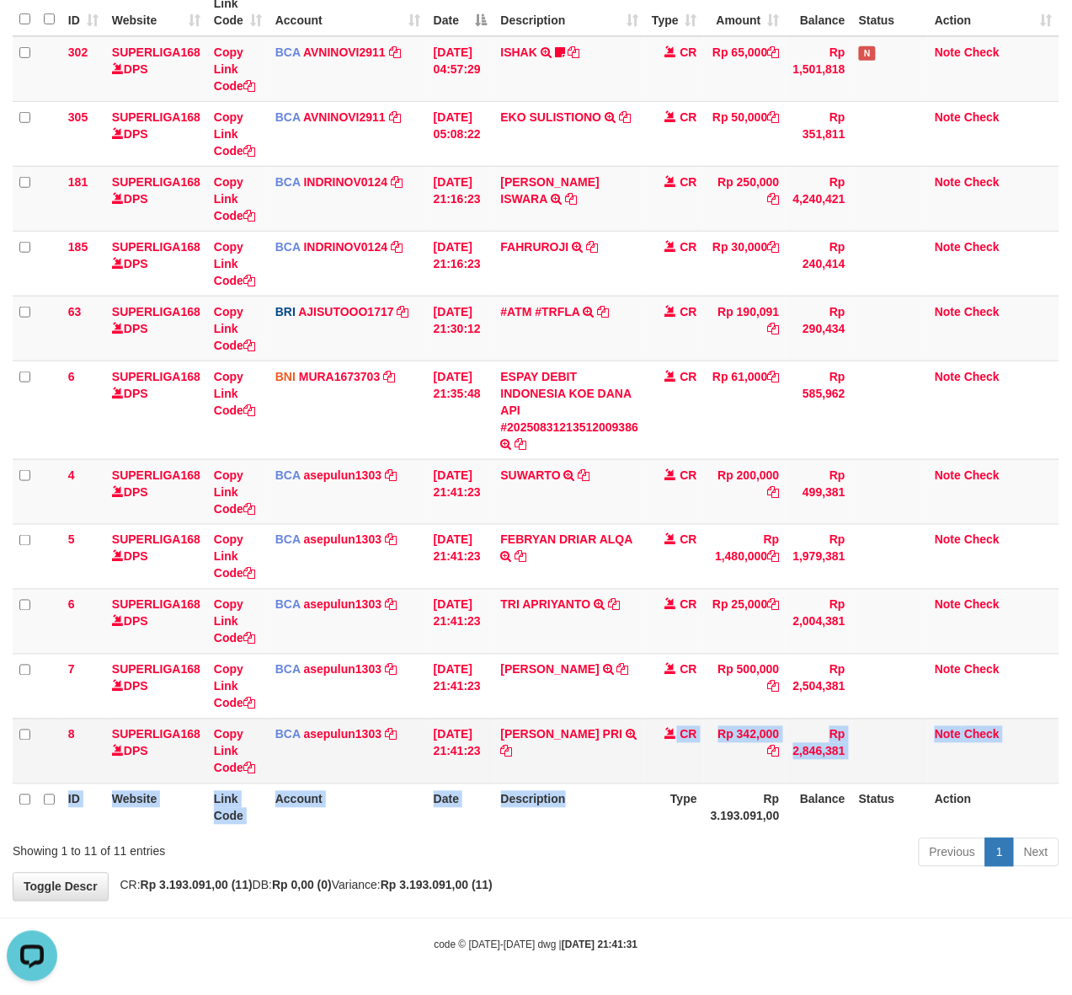
drag, startPoint x: 616, startPoint y: 785, endPoint x: 623, endPoint y: 775, distance: 12.6
click at [619, 784] on th "Description" at bounding box center [570, 807] width 152 height 48
click at [625, 775] on td "AGUSTINUS ELDO PRI TRSF E-BANKING CR 3108/FTSCY/WS95031 342000.00AGUSTINUS ELDO…" at bounding box center [570, 751] width 152 height 65
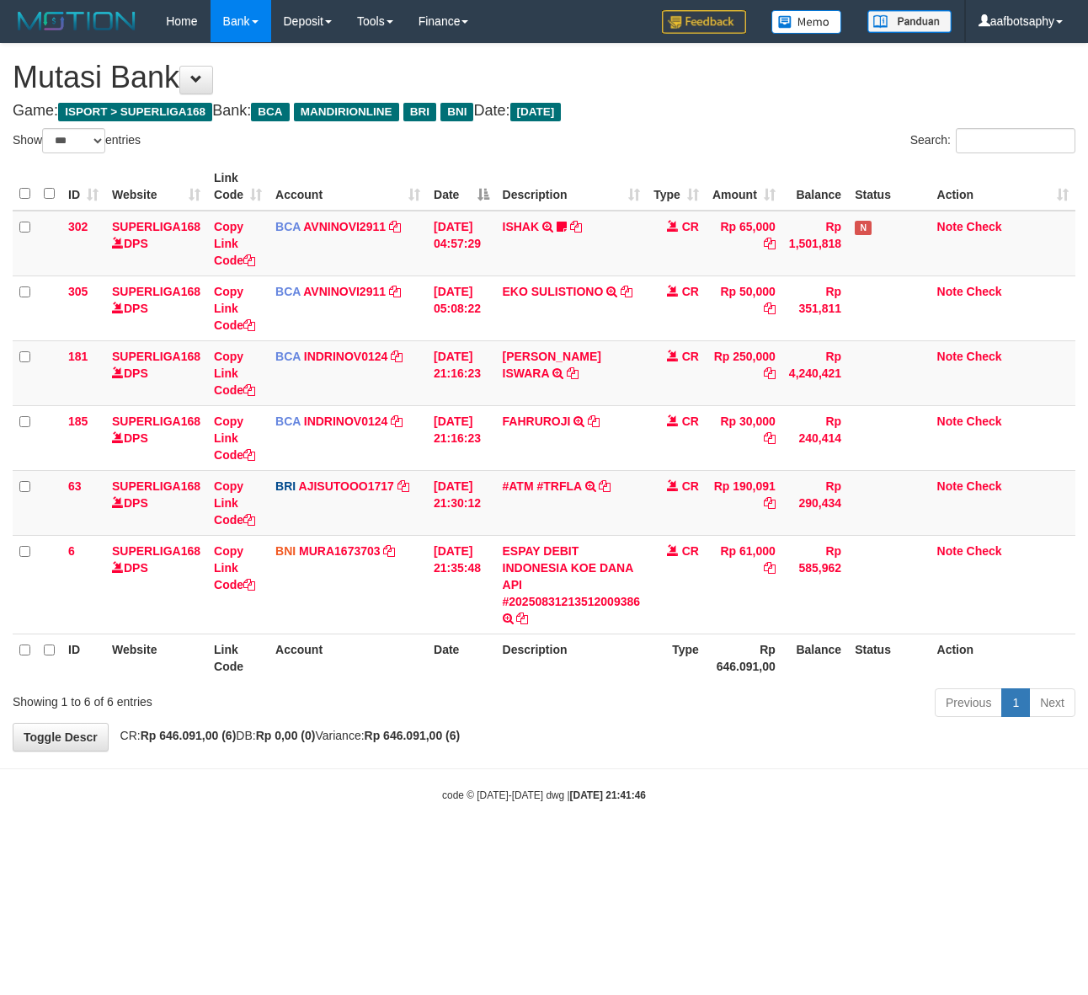
select select "***"
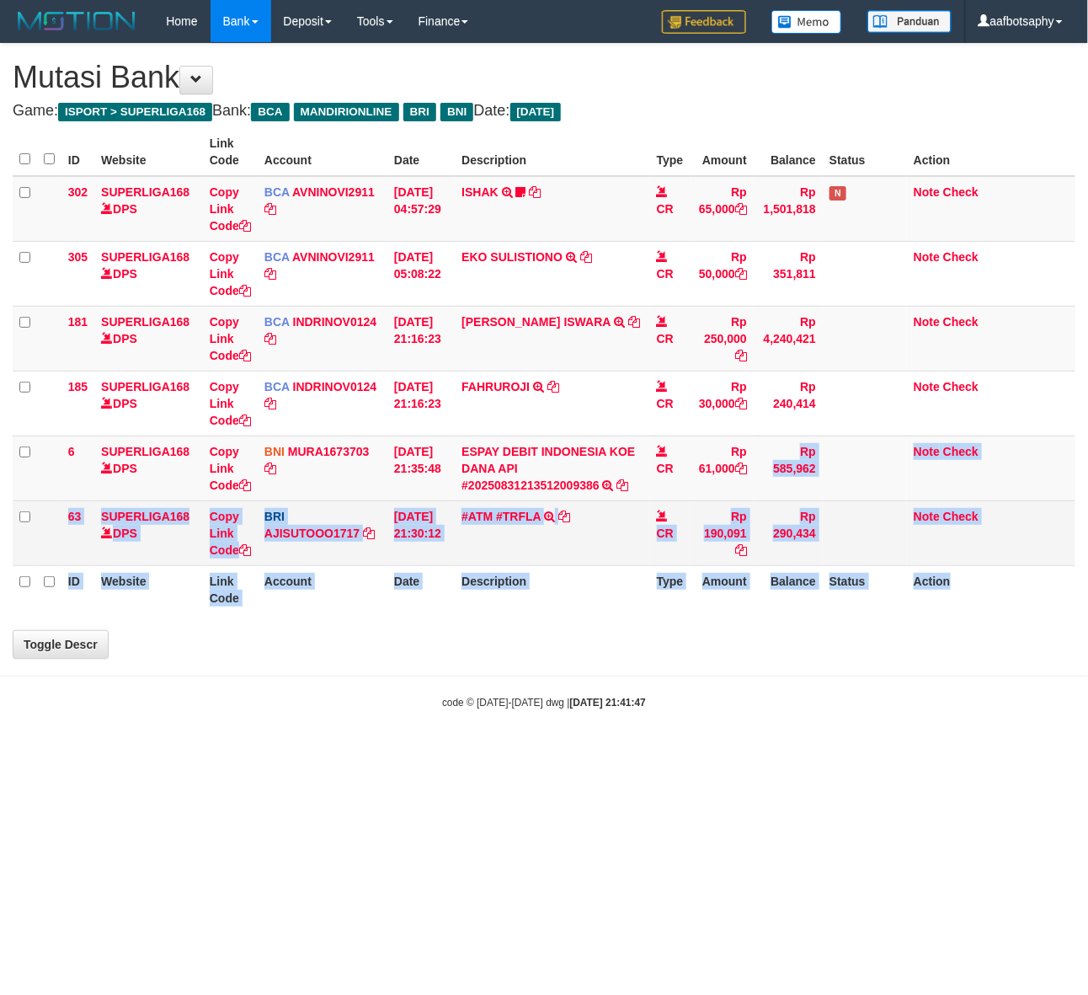
select select "***"
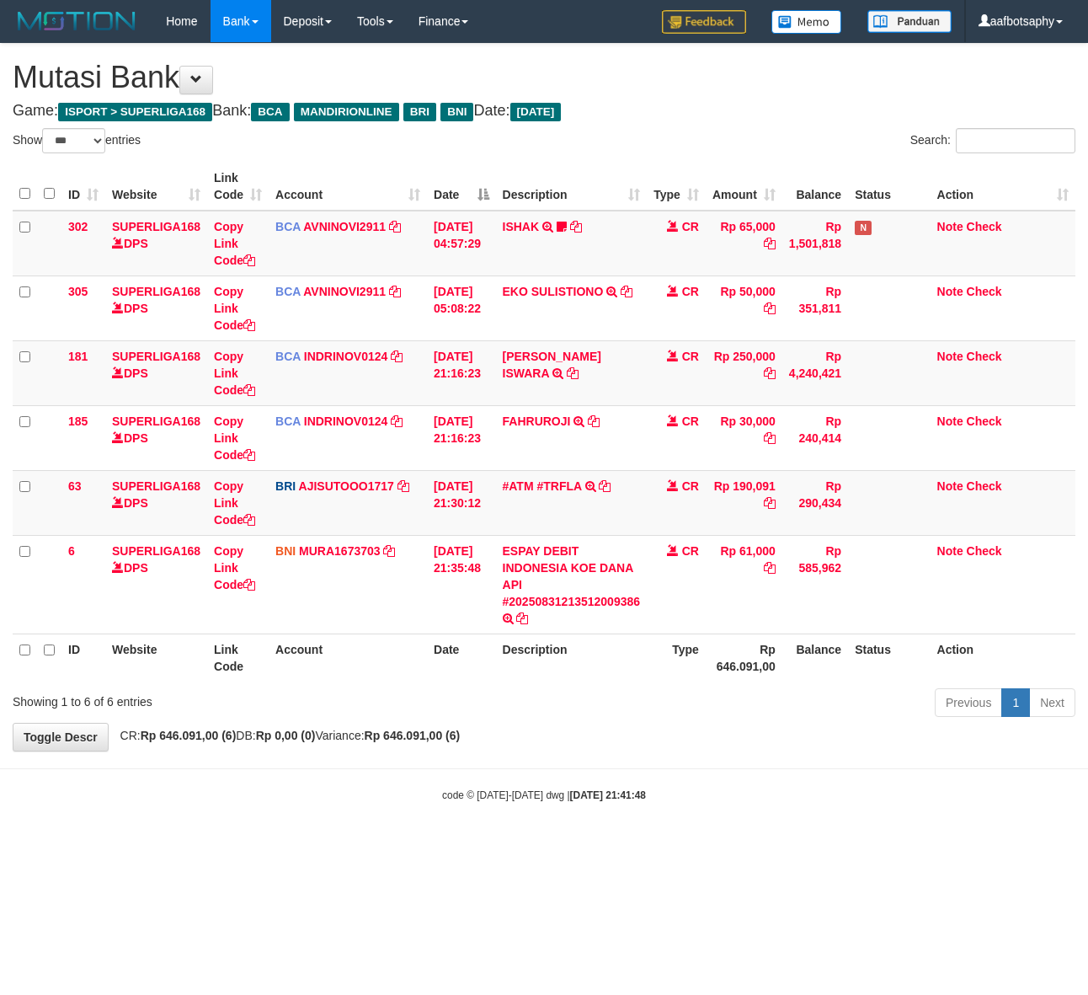
select select "***"
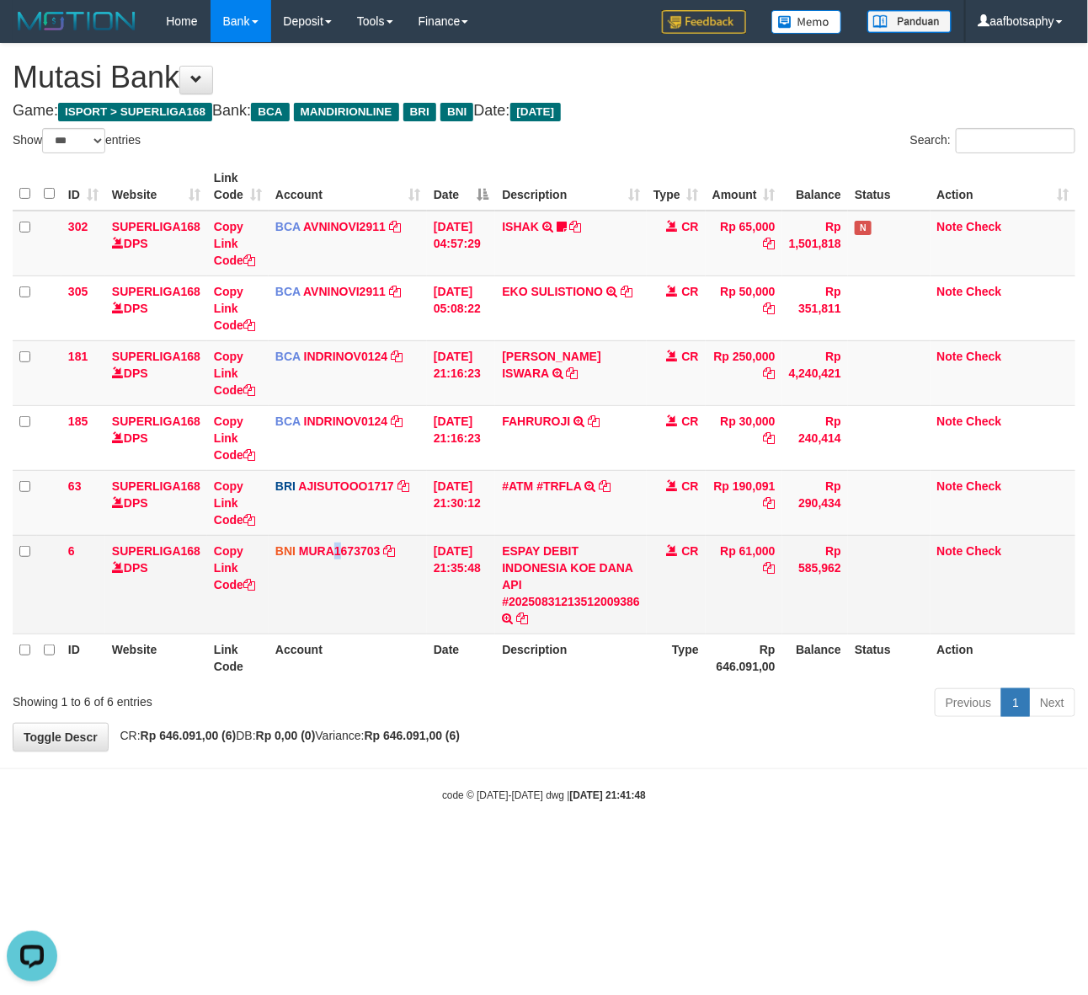
drag, startPoint x: 339, startPoint y: 590, endPoint x: 361, endPoint y: 608, distance: 28.1
click at [358, 609] on td "BNI MURA1673703 DPS MUH RAISYAH RACHMAN mutasi_20250831_4811 | 6 mutasi_2025083…" at bounding box center [348, 584] width 158 height 99
drag, startPoint x: 373, startPoint y: 604, endPoint x: 398, endPoint y: 591, distance: 28.3
click at [388, 599] on td "BNI MURA1673703 DPS MUH RAISYAH RACHMAN mutasi_20250831_4811 | 6 mutasi_2025083…" at bounding box center [348, 584] width 158 height 99
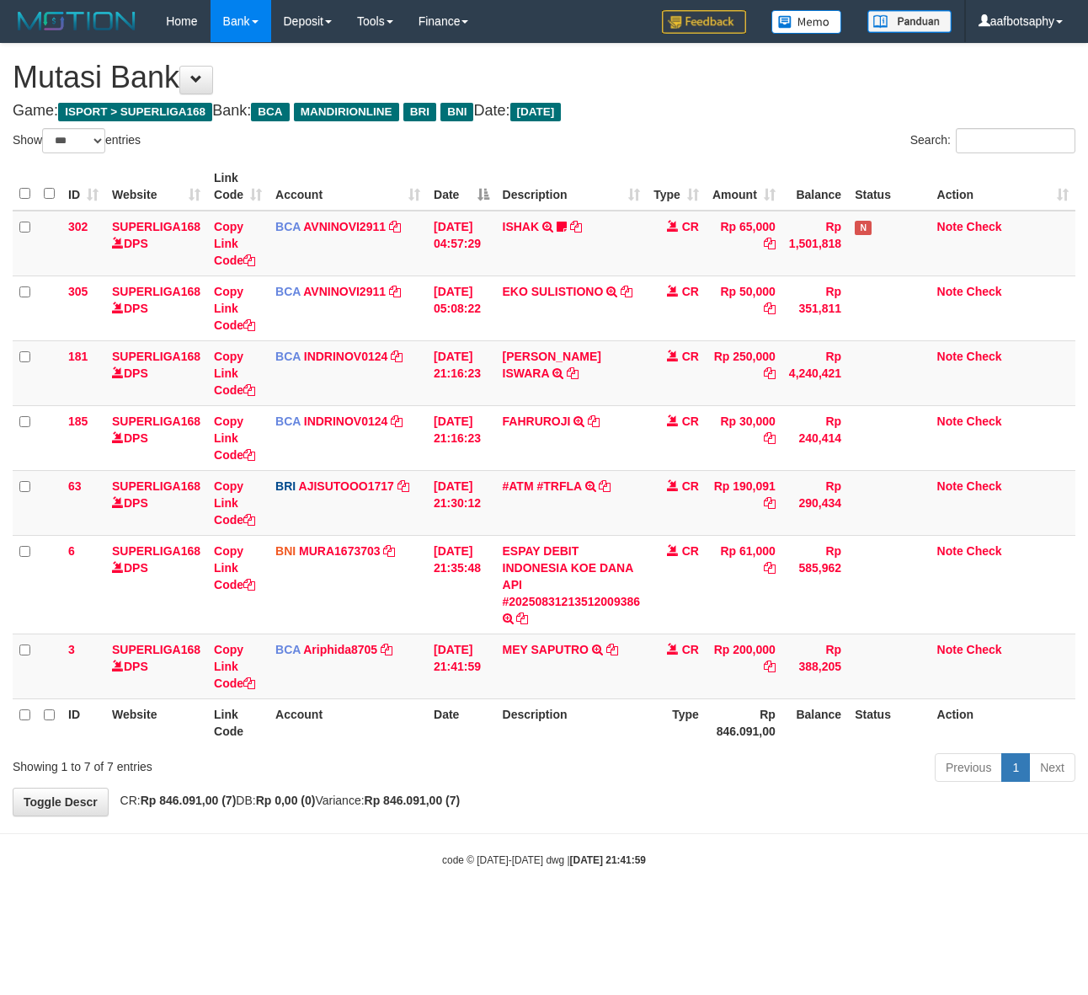
select select "***"
click at [495, 486] on td "[DATE] 21:30:12" at bounding box center [461, 502] width 68 height 65
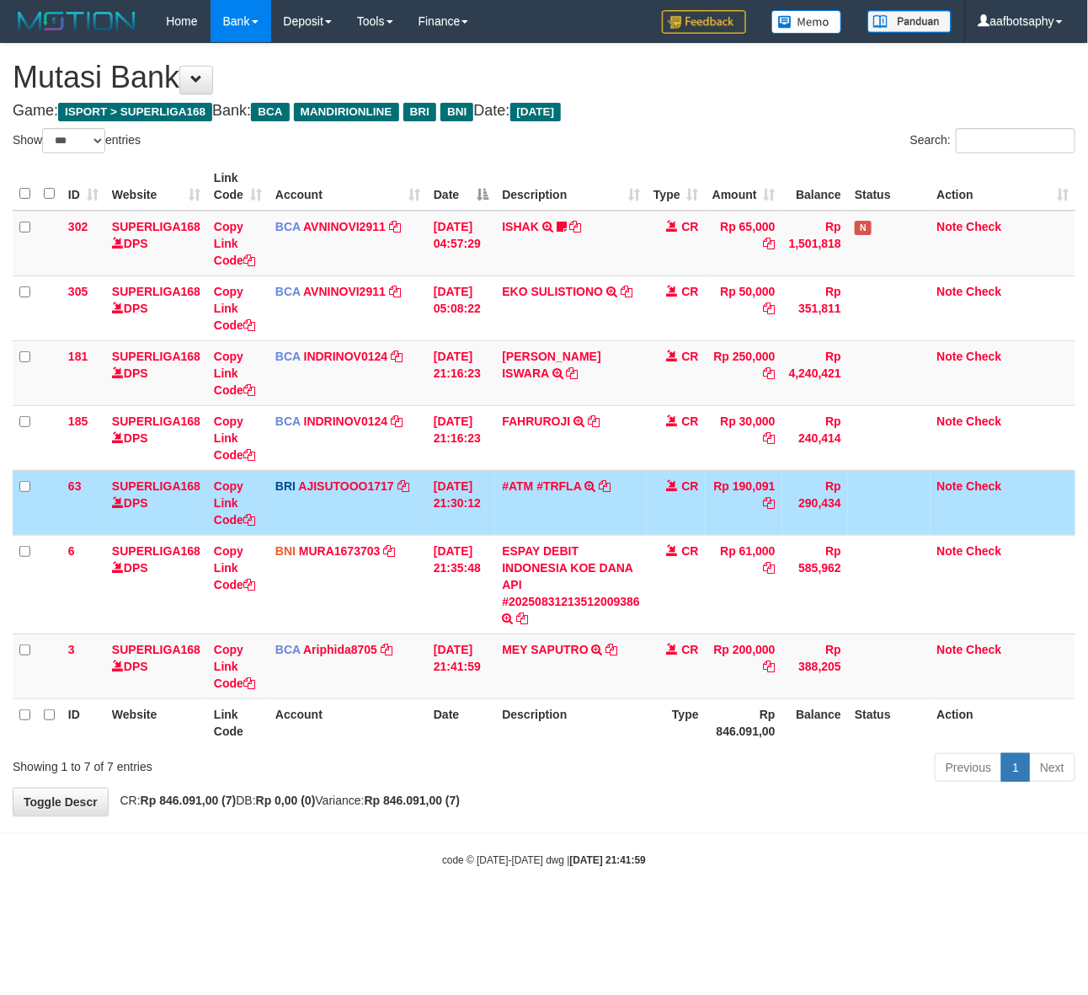
click at [495, 473] on td "[DATE] 21:30:12" at bounding box center [461, 502] width 68 height 65
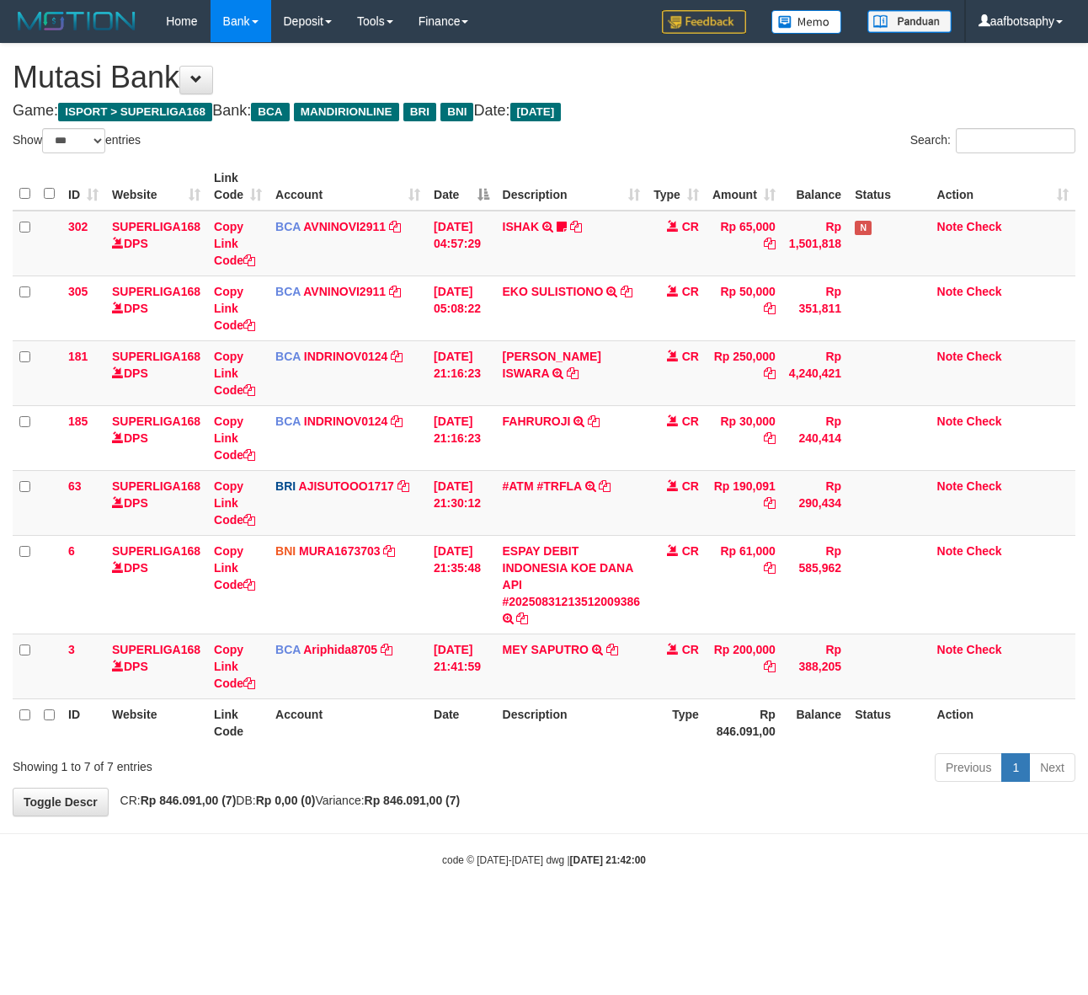
select select "***"
click at [490, 443] on td "[DATE] 21:16:23" at bounding box center [461, 437] width 68 height 65
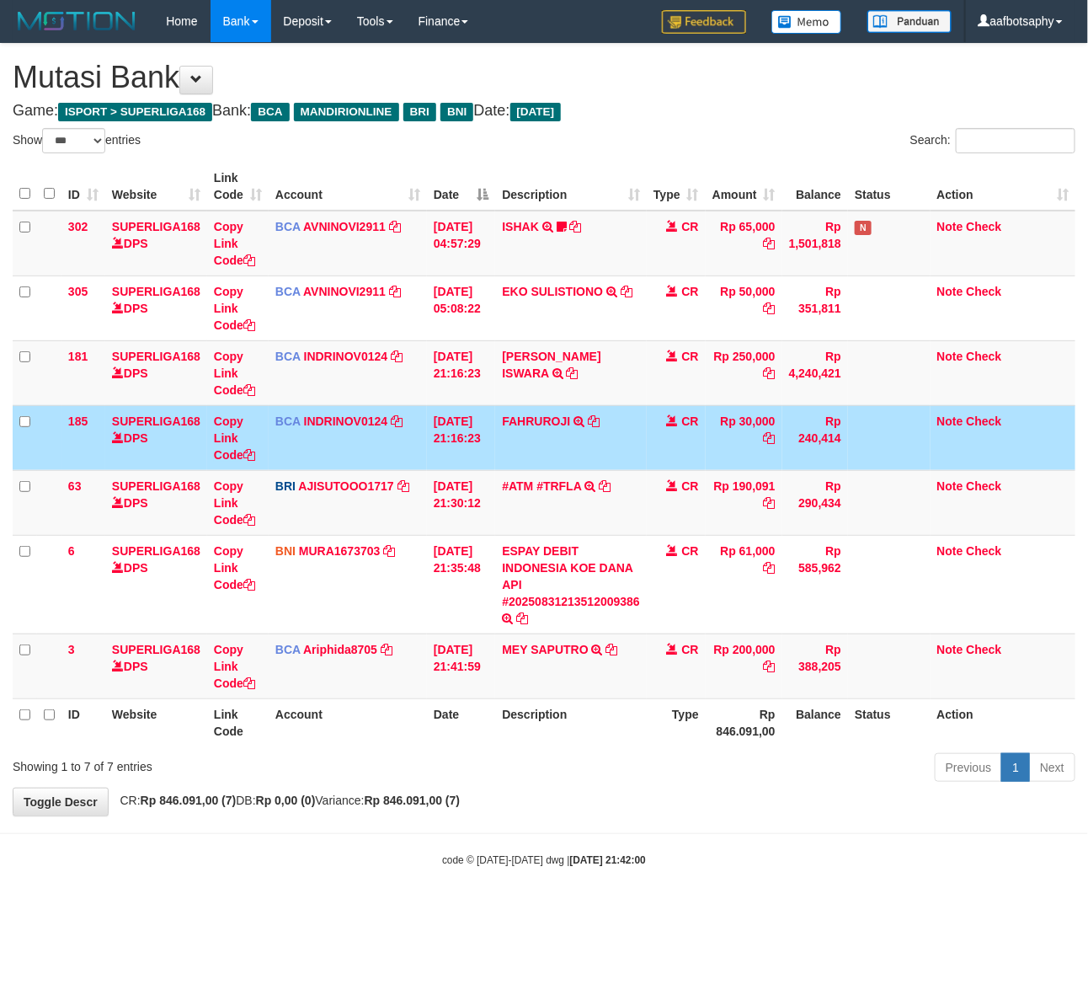
click at [494, 431] on td "[DATE] 21:16:23" at bounding box center [461, 437] width 68 height 65
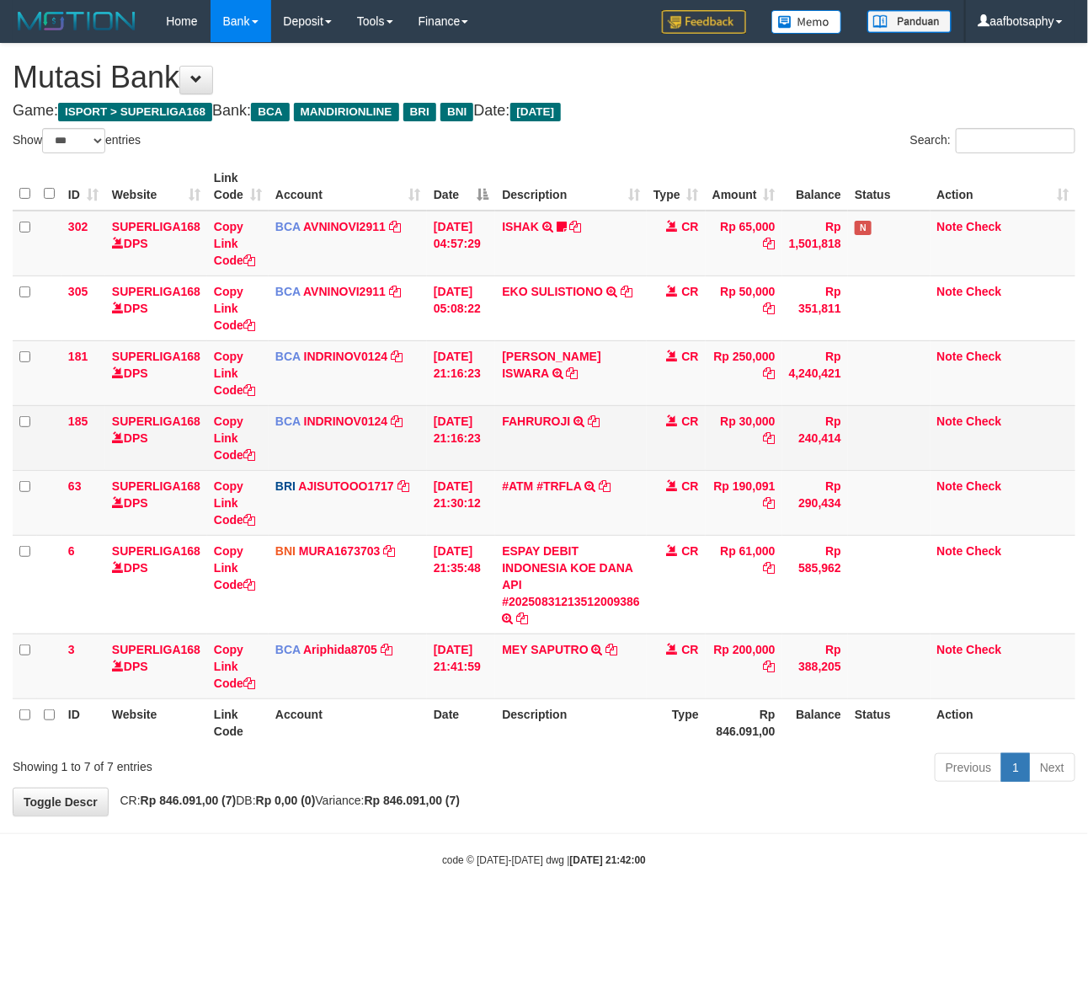
click at [494, 431] on td "[DATE] 21:16:23" at bounding box center [461, 437] width 68 height 65
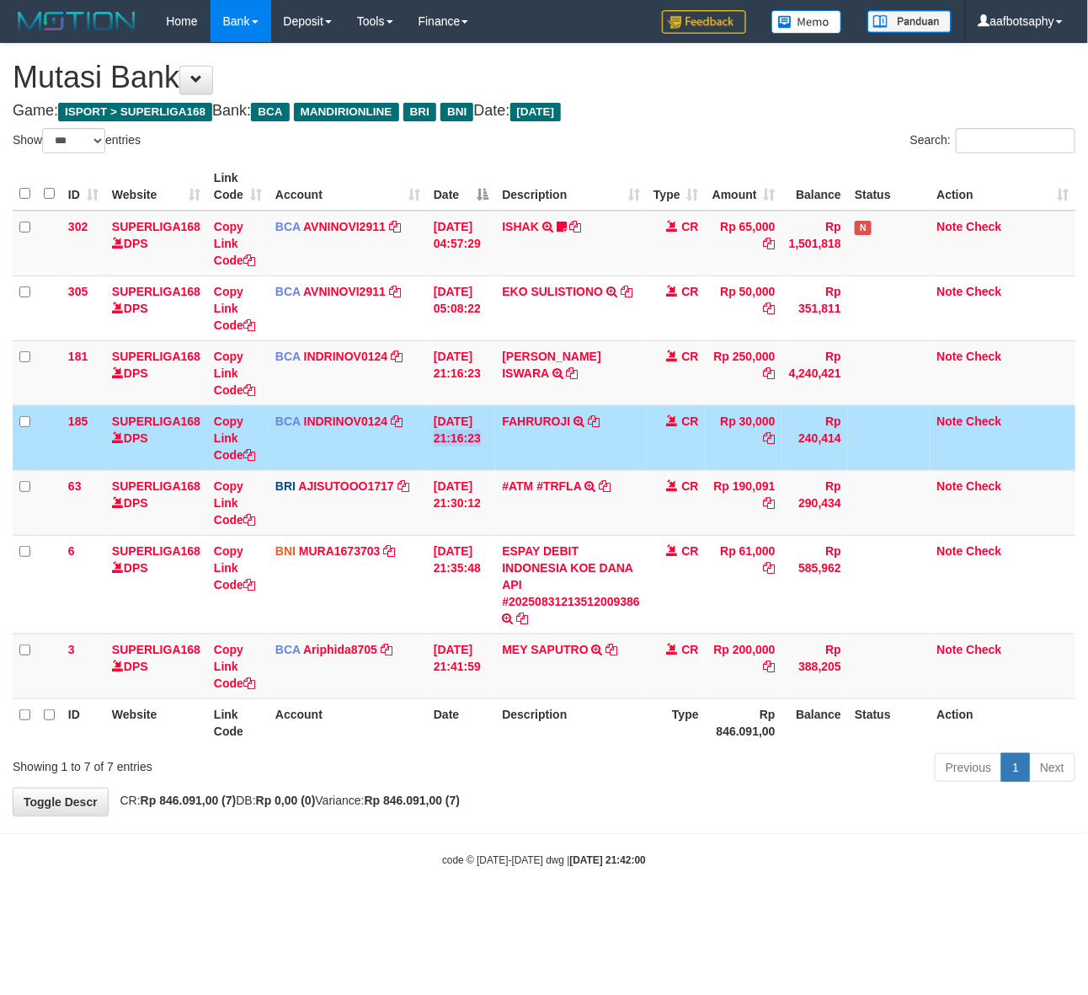
drag, startPoint x: 495, startPoint y: 430, endPoint x: 505, endPoint y: 430, distance: 10.1
click at [502, 430] on tr "185 SUPERLIGA168 DPS Copy Link Code BCA INDRINOV0124 DPS INDRI NOVIANTI mutasi_…" at bounding box center [544, 437] width 1063 height 65
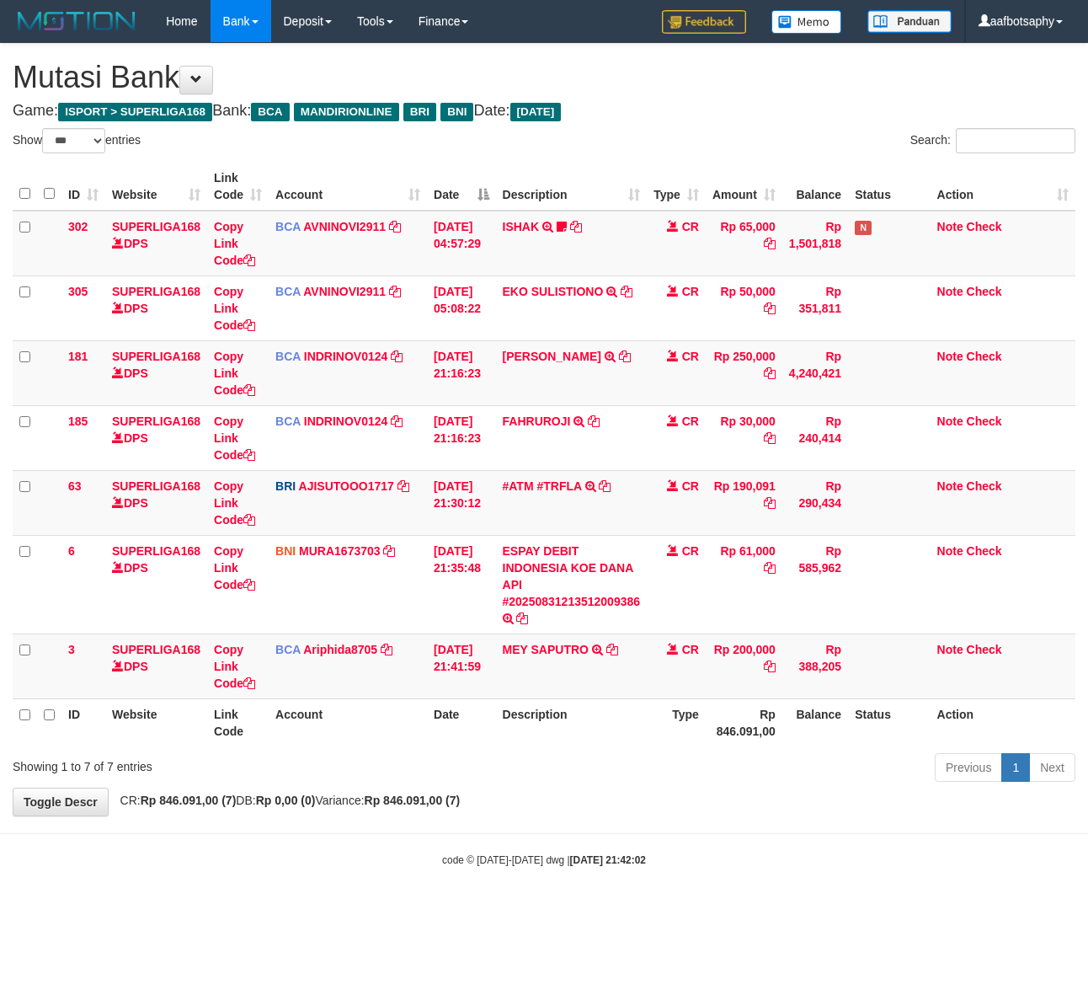
select select "***"
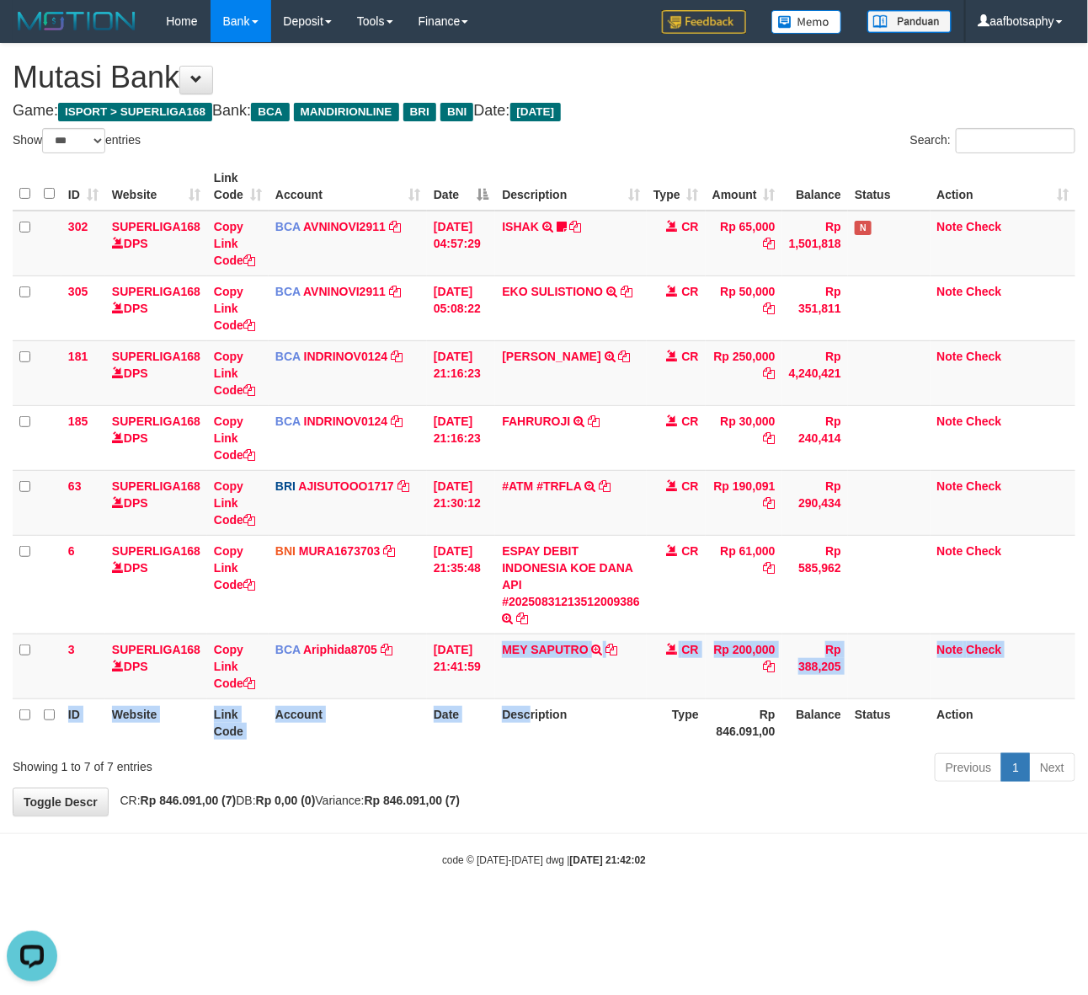
drag, startPoint x: 510, startPoint y: 671, endPoint x: 554, endPoint y: 740, distance: 81.5
click at [545, 738] on table "ID Website Link Code Account Date Description Type Amount Balance Status Action…" at bounding box center [544, 455] width 1063 height 584
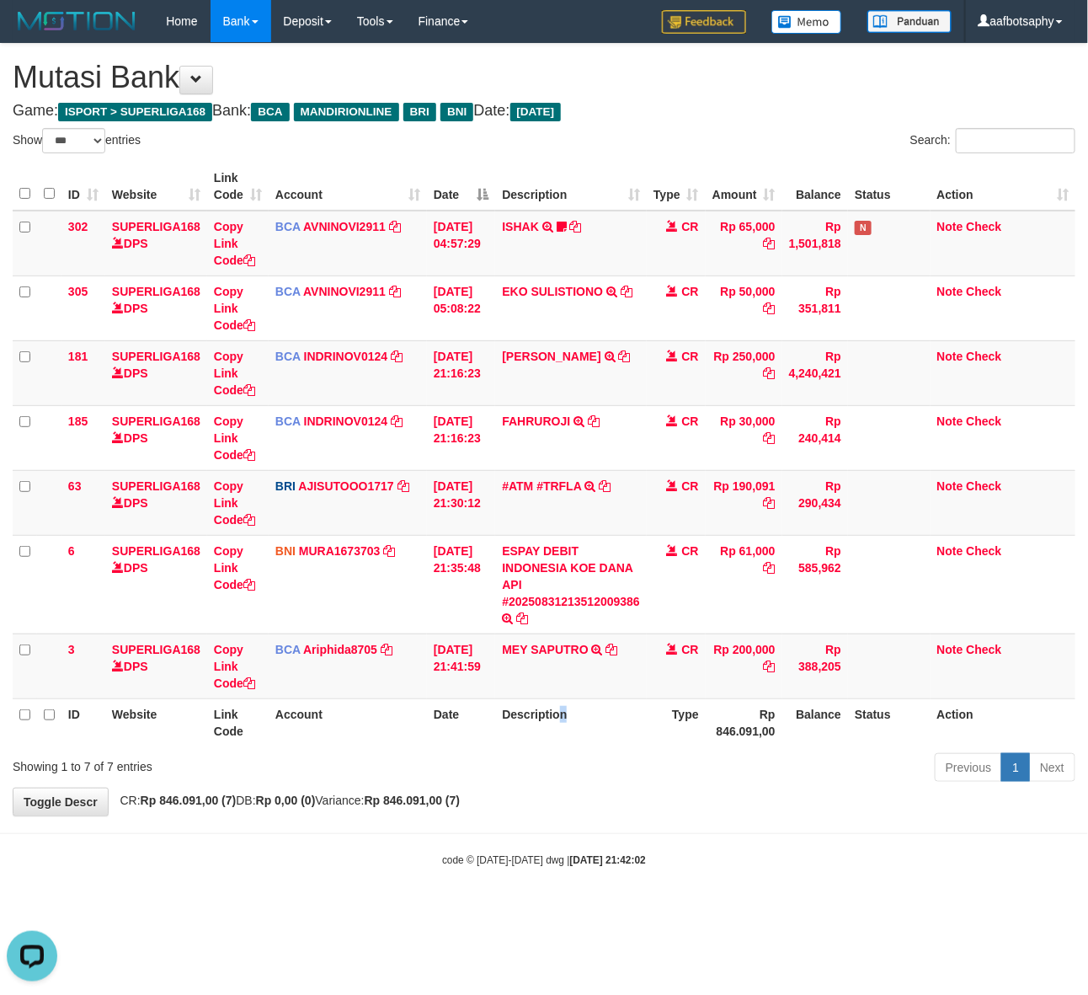
drag, startPoint x: 574, startPoint y: 741, endPoint x: 606, endPoint y: 727, distance: 35.1
click at [580, 748] on div "ID Website Link Code Account Date Description Type Amount Balance Status Action…" at bounding box center [544, 455] width 1088 height 594
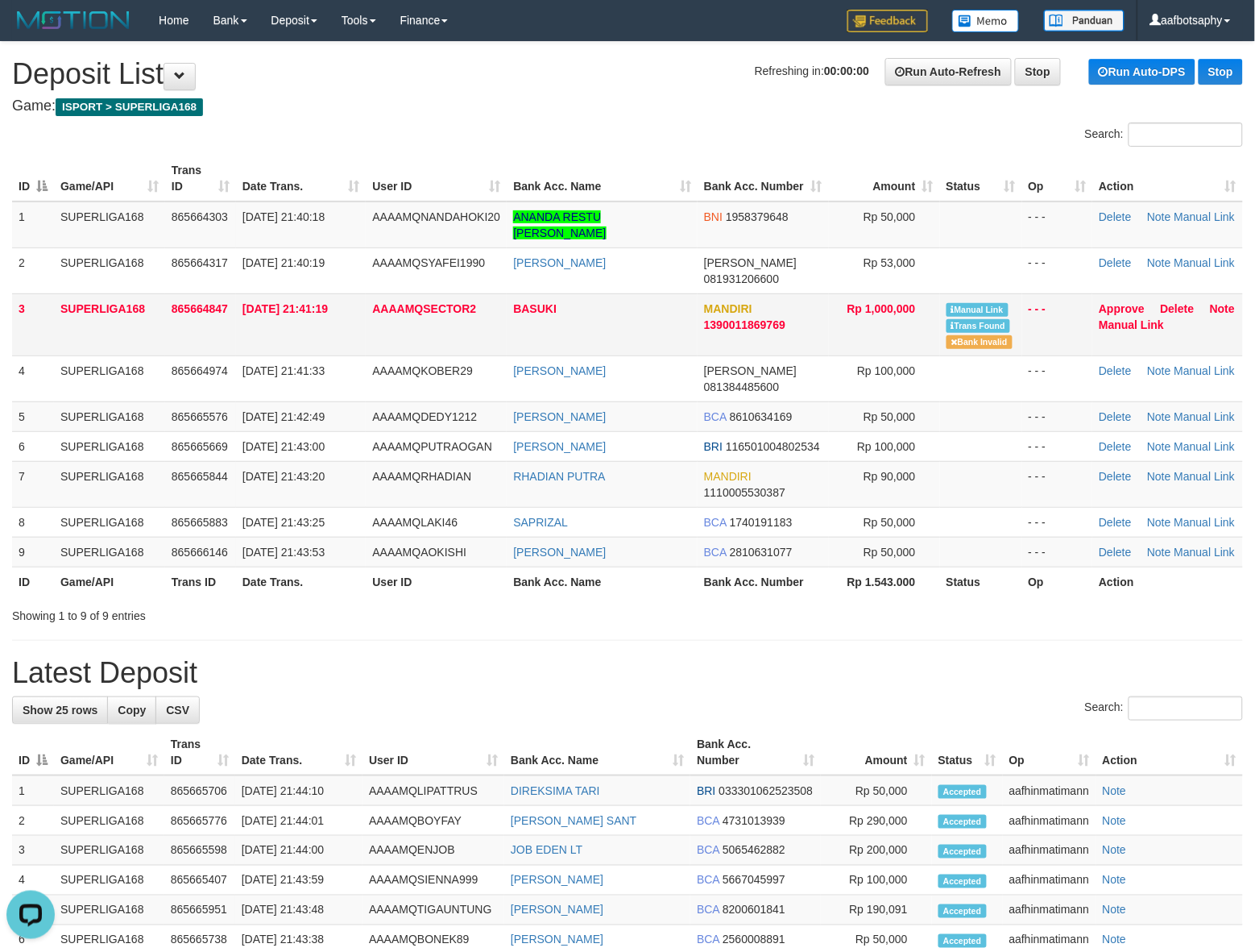
click at [679, 331] on td "BASUKI" at bounding box center [602, 324] width 190 height 62
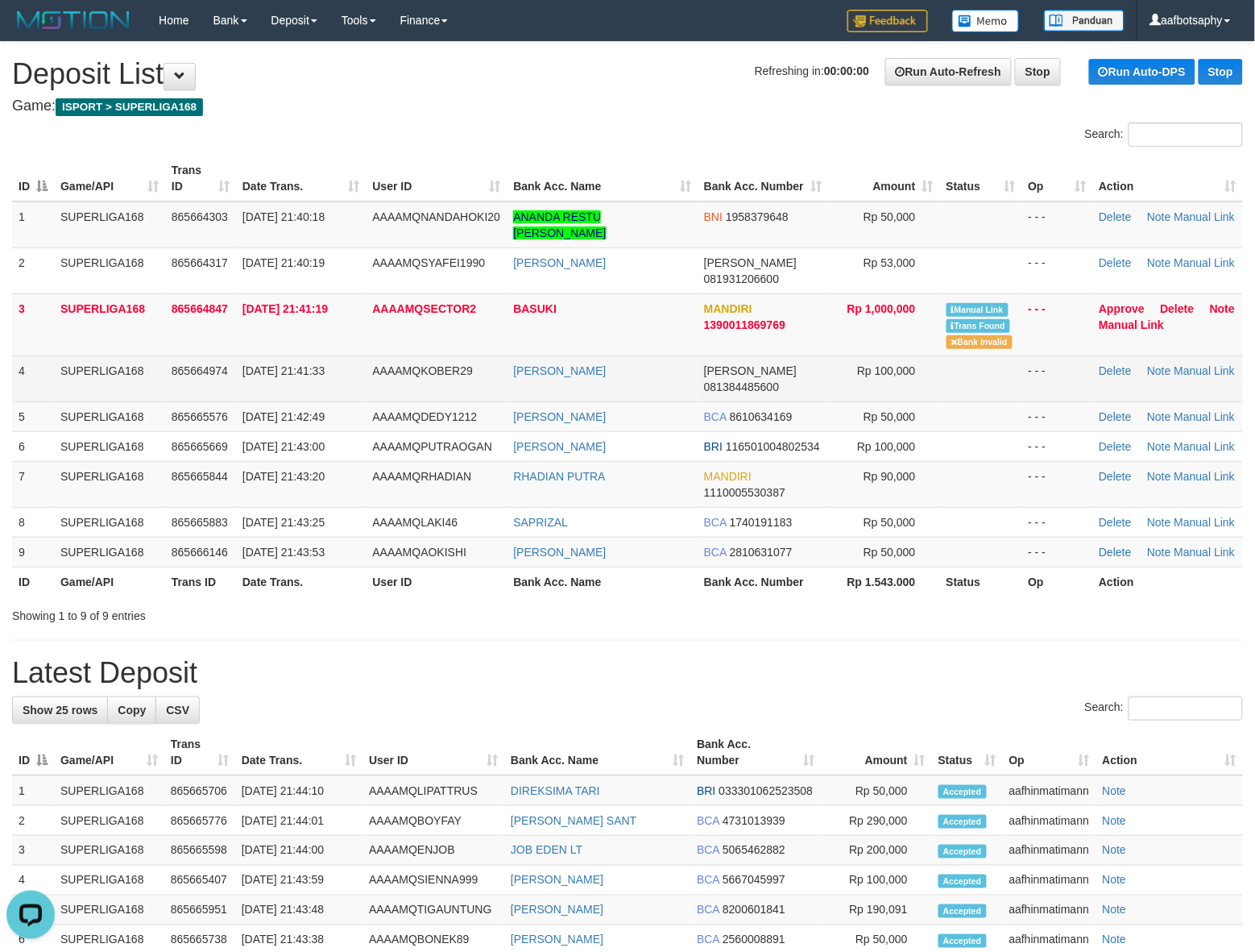
drag, startPoint x: 671, startPoint y: 332, endPoint x: 333, endPoint y: 353, distance: 338.7
click at [666, 341] on tbody "1 SUPERLIGA168 865664303 31/08/2025 21:40:18 AAAAMQNANDAHOKI20 ANANDA RESTU GUS…" at bounding box center [628, 385] width 1231 height 365
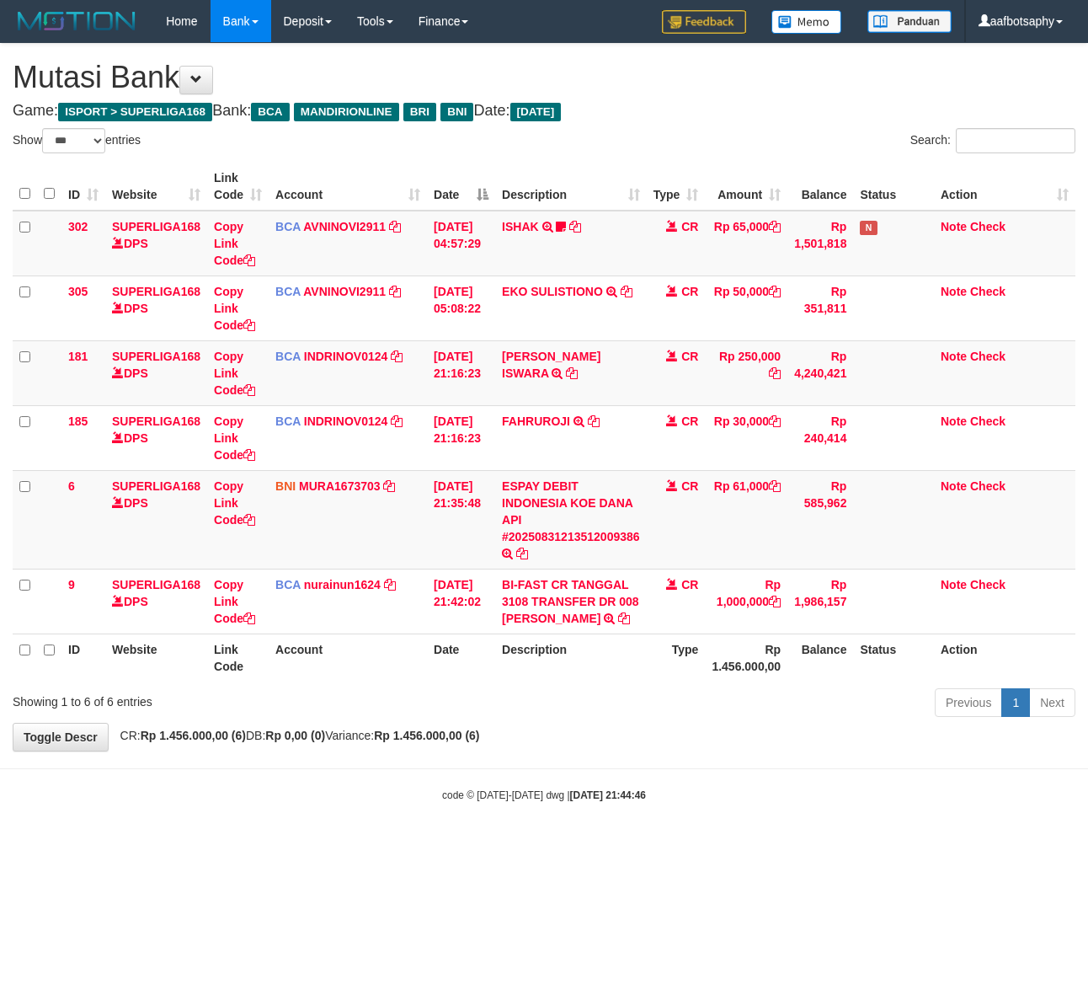
select select "***"
click at [738, 681] on th "Rp 1.456.000,00" at bounding box center [746, 657] width 83 height 48
drag, startPoint x: 765, startPoint y: 655, endPoint x: 814, endPoint y: 617, distance: 61.8
click at [775, 647] on th "Rp 1.456.000,00" at bounding box center [746, 657] width 83 height 48
select select "***"
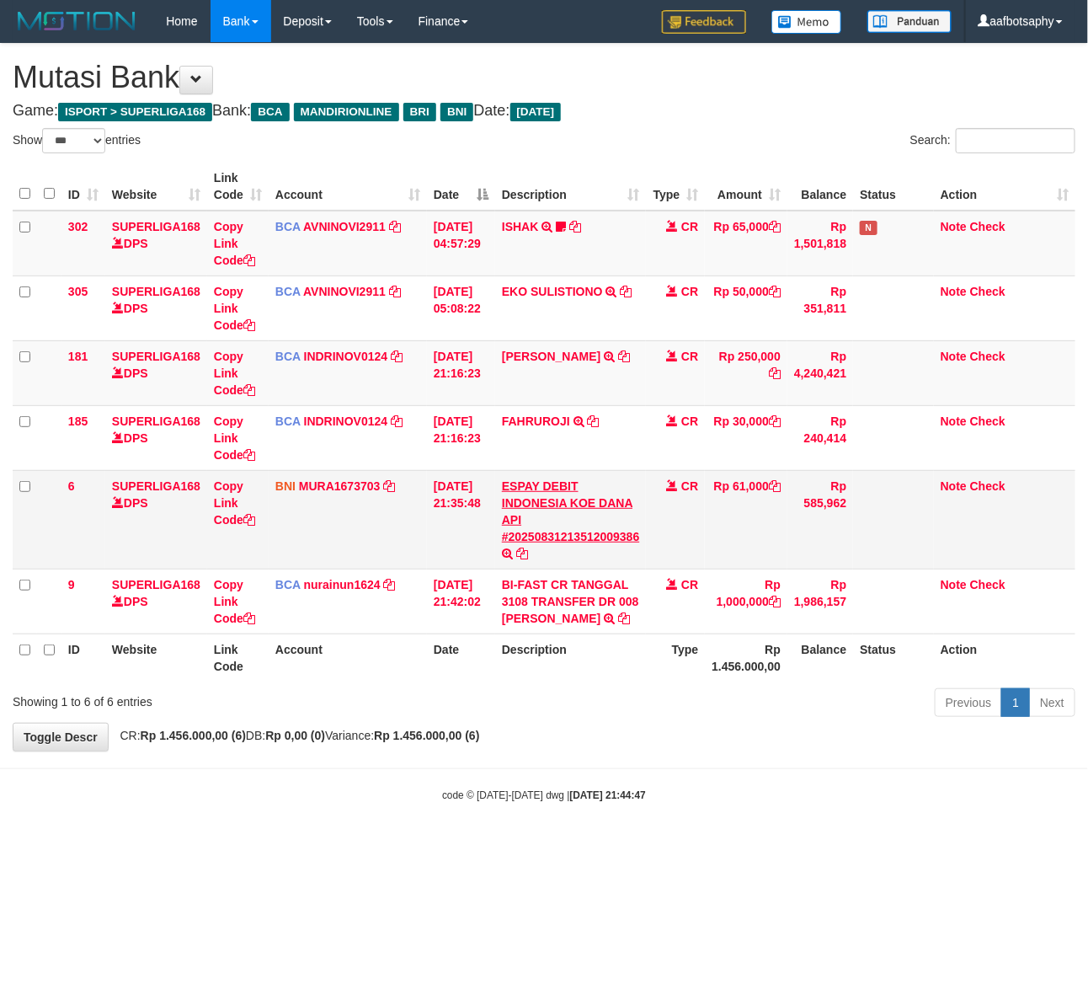
drag, startPoint x: 494, startPoint y: 526, endPoint x: 553, endPoint y: 532, distance: 58.3
click at [504, 542] on tr "6 SUPERLIGA168 DPS Copy Link Code BNI MURA1673703 DPS MUH RAISYAH RACHMAN mutas…" at bounding box center [544, 519] width 1063 height 99
select select "***"
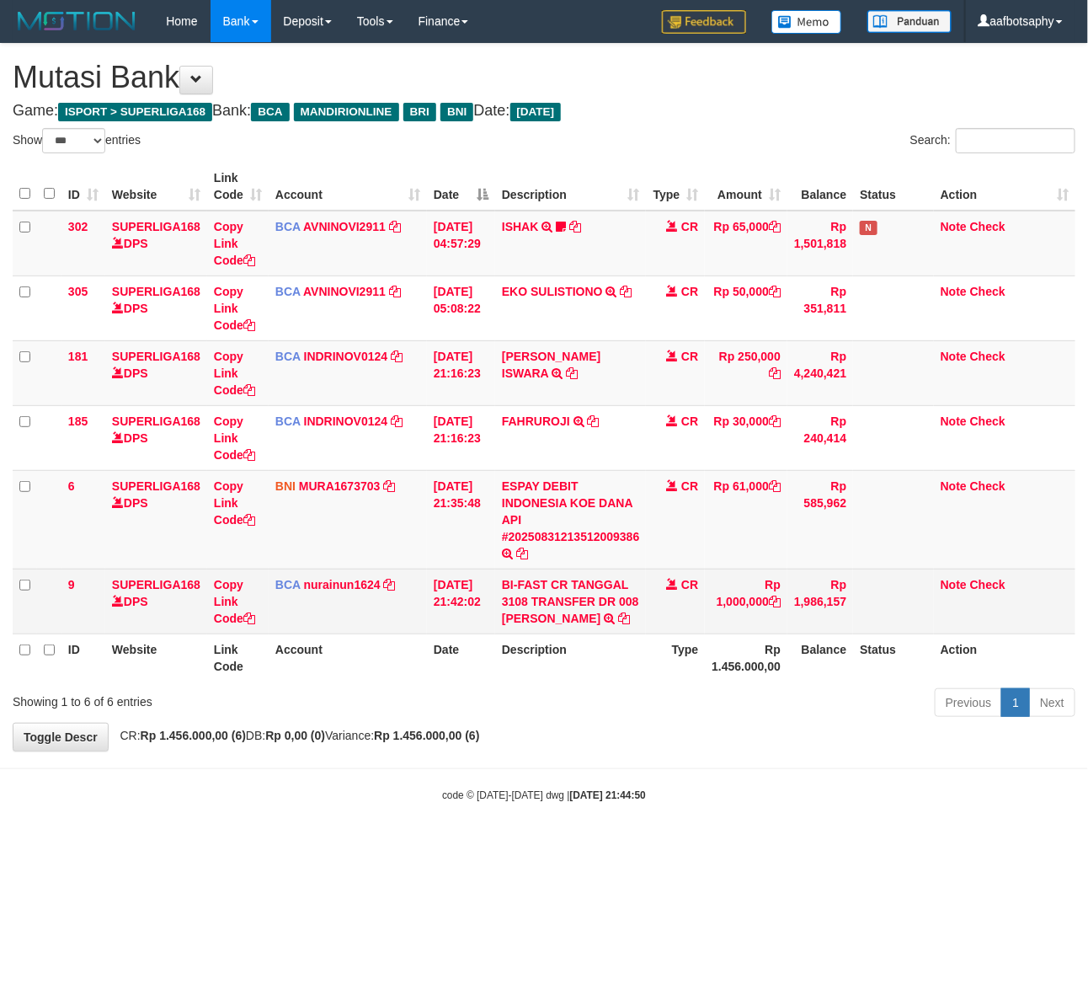
click at [525, 632] on td "BI-FAST CR TANGGAL 3108 TRANSFER DR 008 BASUKI BI-FAST CR TANGGAL :31/08 TRANSF…" at bounding box center [571, 601] width 152 height 65
copy td "BASUKI"
click at [525, 632] on td "BI-FAST CR TANGGAL 3108 TRANSFER DR 008 BASUKI BI-FAST CR TANGGAL :31/08 TRANSF…" at bounding box center [571, 601] width 152 height 65
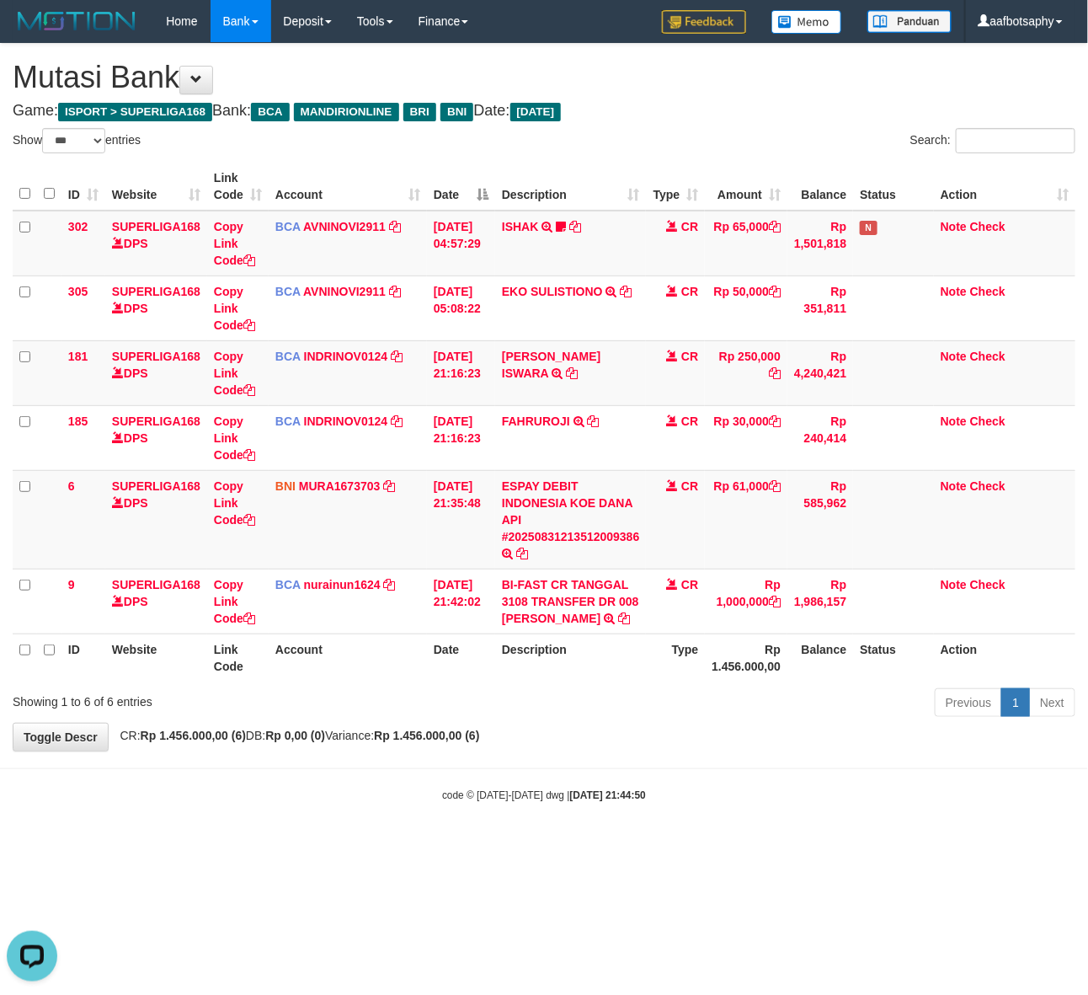
drag, startPoint x: 617, startPoint y: 687, endPoint x: 654, endPoint y: 714, distance: 45.8
click at [628, 699] on div "Previous 1 Next" at bounding box center [771, 705] width 610 height 36
drag, startPoint x: 693, startPoint y: 762, endPoint x: 708, endPoint y: 781, distance: 23.4
click at [695, 772] on body "Toggle navigation Home Bank Account List Load By Website Group [ISPORT] SUPERLI…" at bounding box center [544, 422] width 1088 height 845
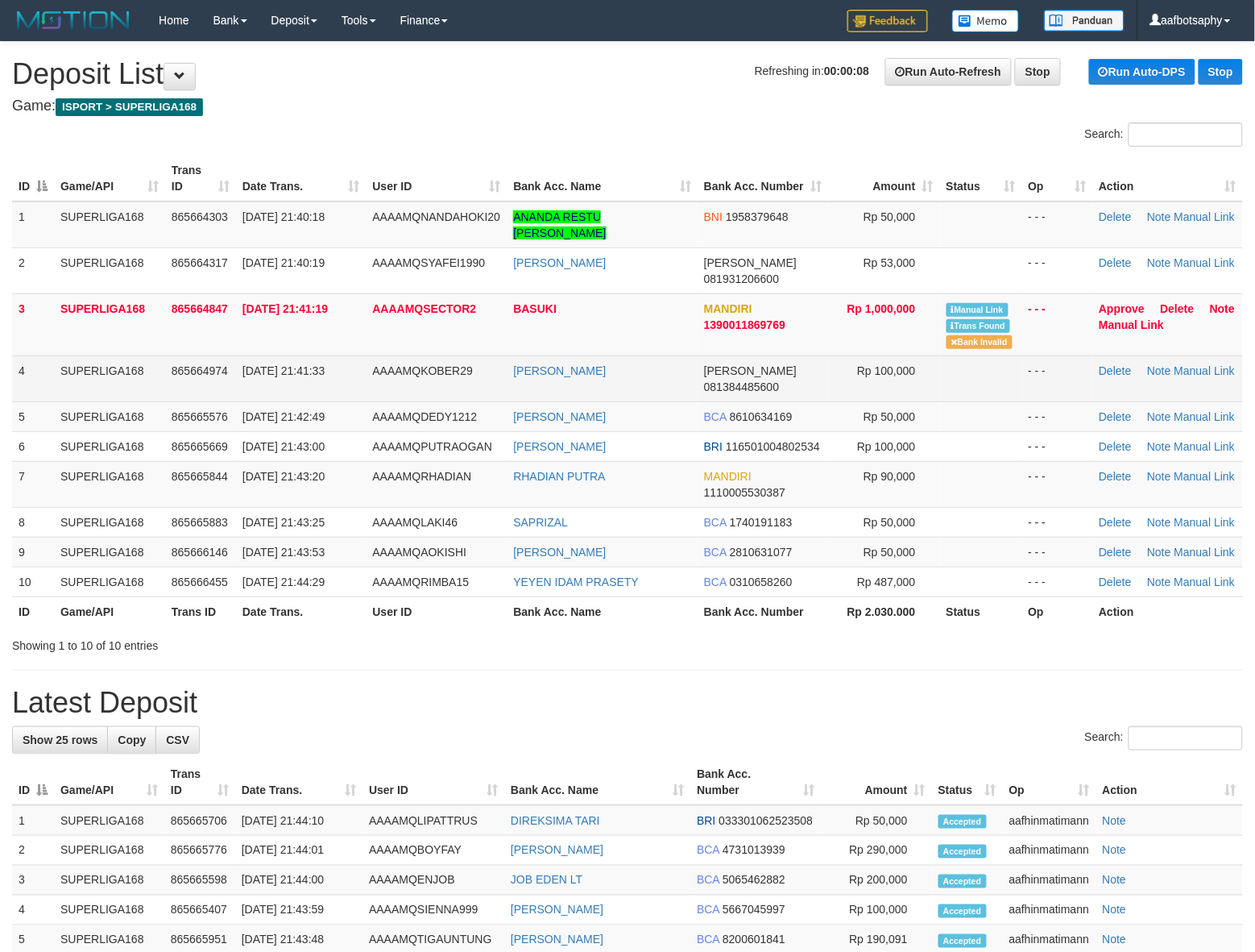
drag, startPoint x: 678, startPoint y: 376, endPoint x: 674, endPoint y: 361, distance: 15.5
click at [674, 365] on tbody "1 SUPERLIGA168 865664303 [DATE] 21:40:18 AAAAMQNANDAHOKI20 ANANDA RESTU [PERSON…" at bounding box center [628, 400] width 1231 height 396
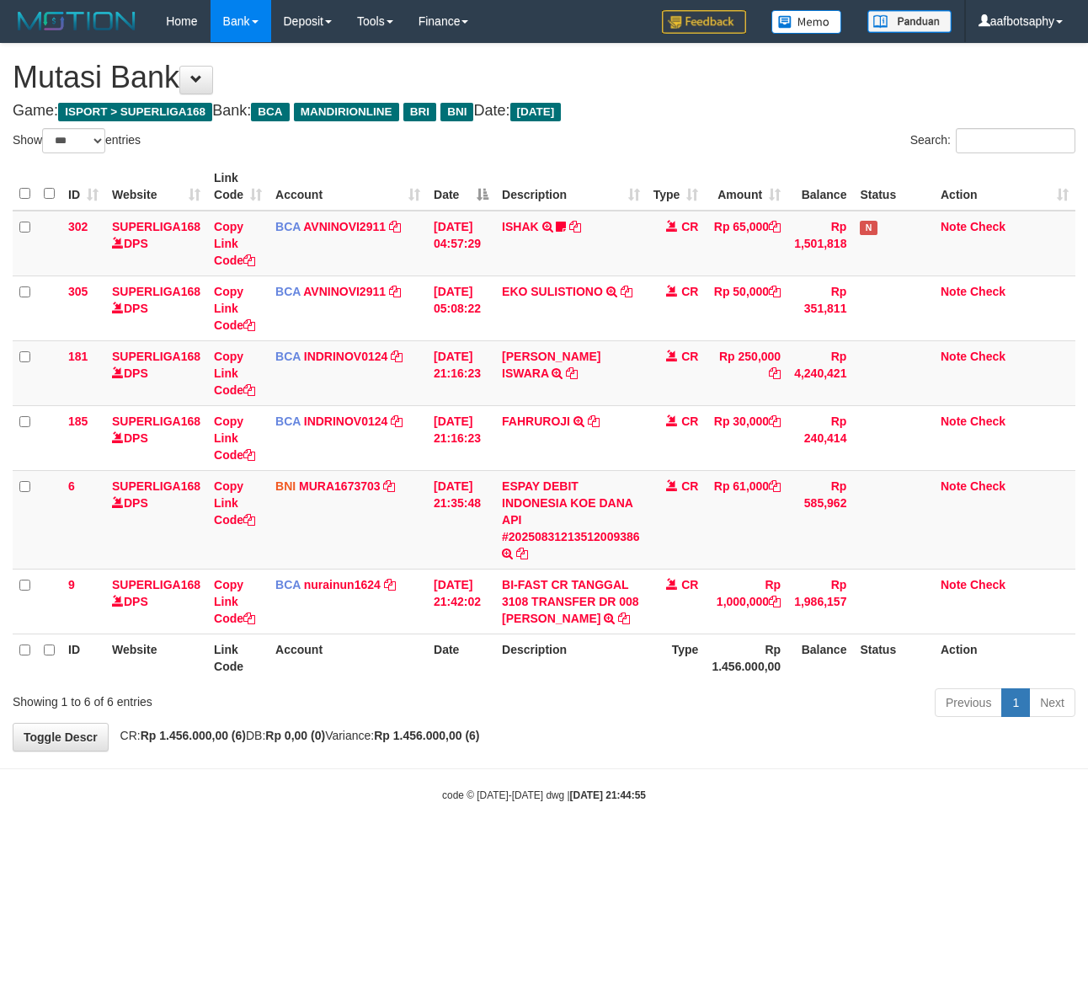
select select "***"
drag, startPoint x: 394, startPoint y: 693, endPoint x: 445, endPoint y: 699, distance: 50.9
click at [407, 708] on div "Showing 1 to 6 of 6 entries" at bounding box center [227, 699] width 428 height 24
click at [453, 703] on div "Showing 1 to 6 of 6 entries Previous 1 Next" at bounding box center [544, 705] width 1088 height 36
drag, startPoint x: 498, startPoint y: 670, endPoint x: 505, endPoint y: 664, distance: 9.6
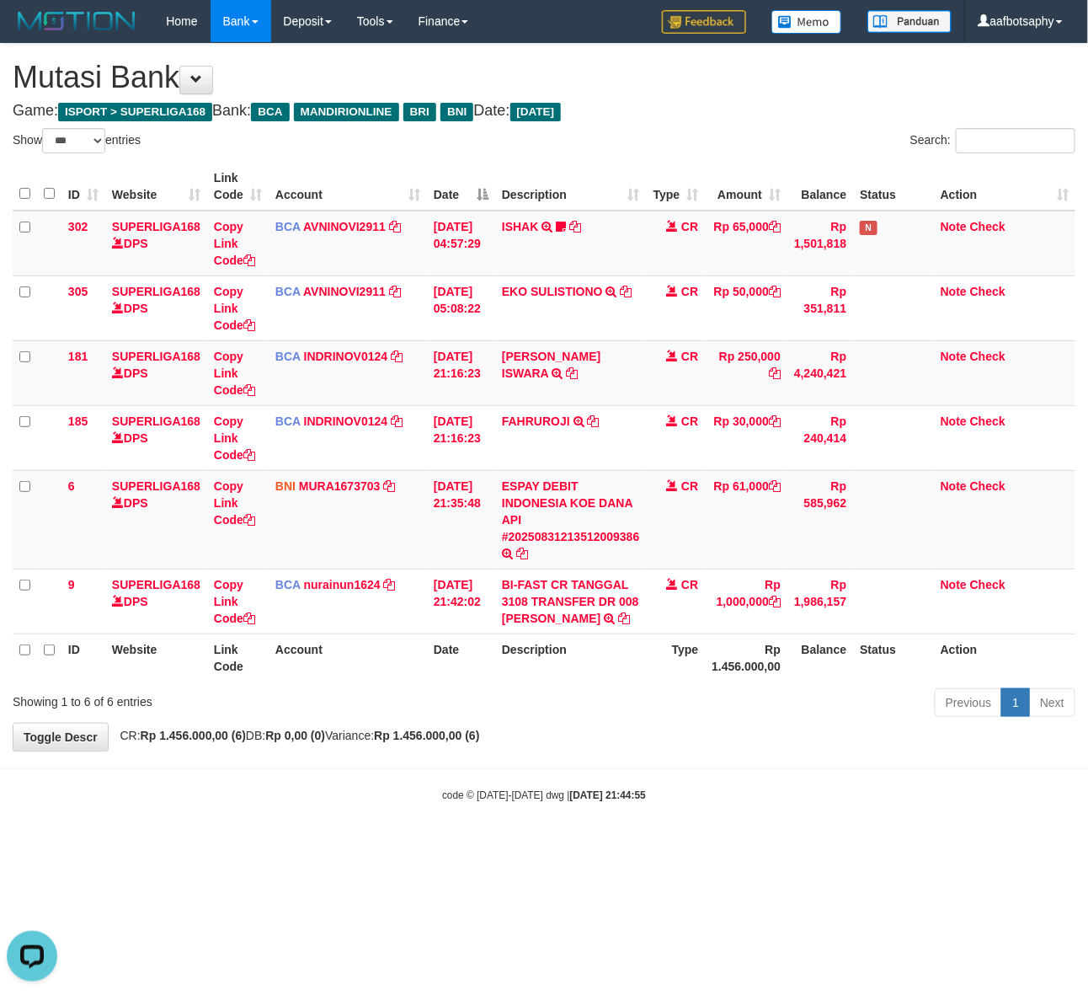
click at [501, 667] on tr "ID Website Link Code Account Date Description Type Rp 1.456.000,00 Balance Stat…" at bounding box center [544, 657] width 1063 height 48
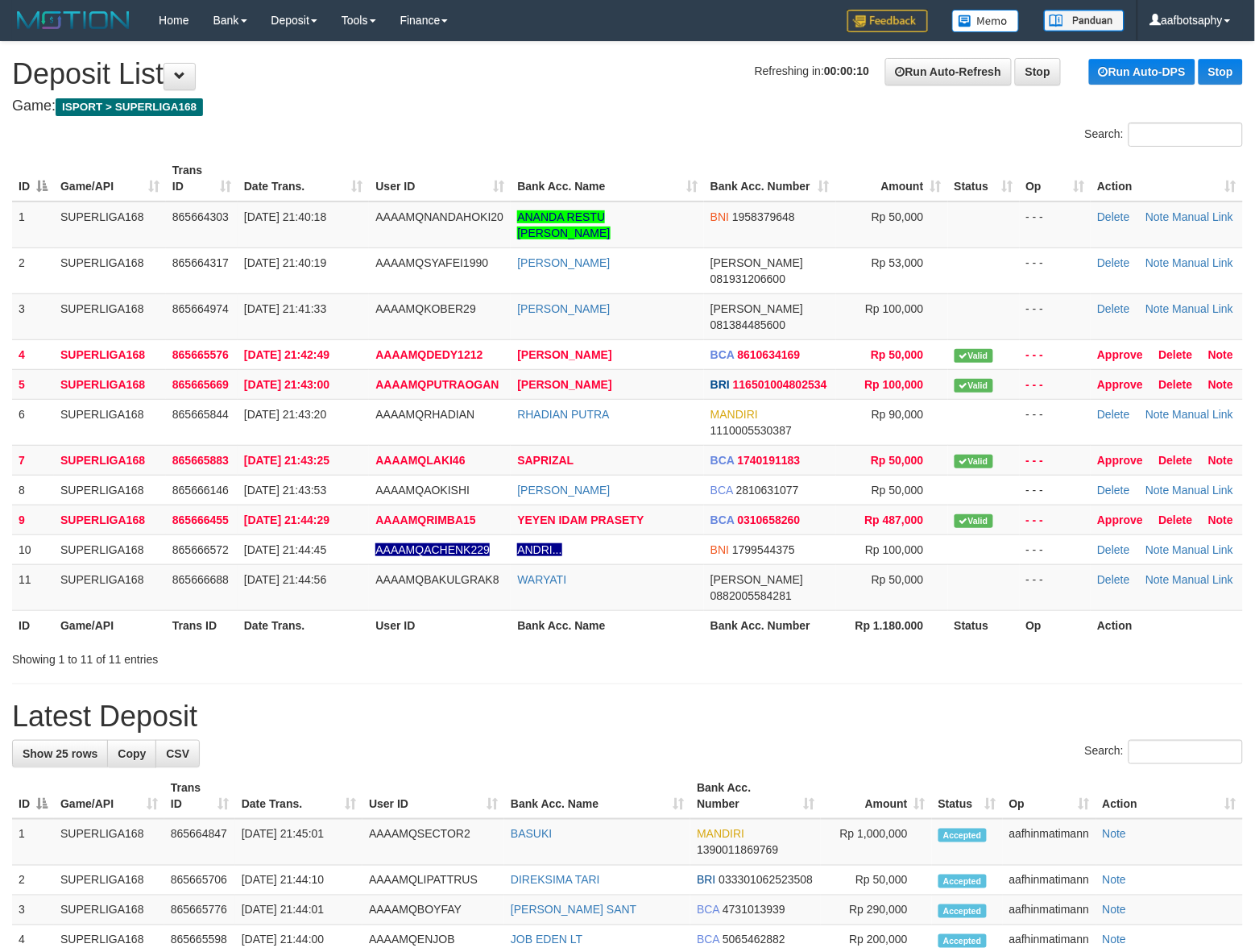
drag, startPoint x: 426, startPoint y: 625, endPoint x: 416, endPoint y: 623, distance: 10.2
click at [417, 626] on div "**********" at bounding box center [628, 889] width 1255 height 1694
click at [413, 622] on div "**********" at bounding box center [628, 889] width 1255 height 1694
click at [413, 645] on div "Showing 1 to 11 of 11 entries" at bounding box center [261, 656] width 498 height 23
click at [941, 69] on link "Run Auto-Refresh" at bounding box center [949, 72] width 126 height 28
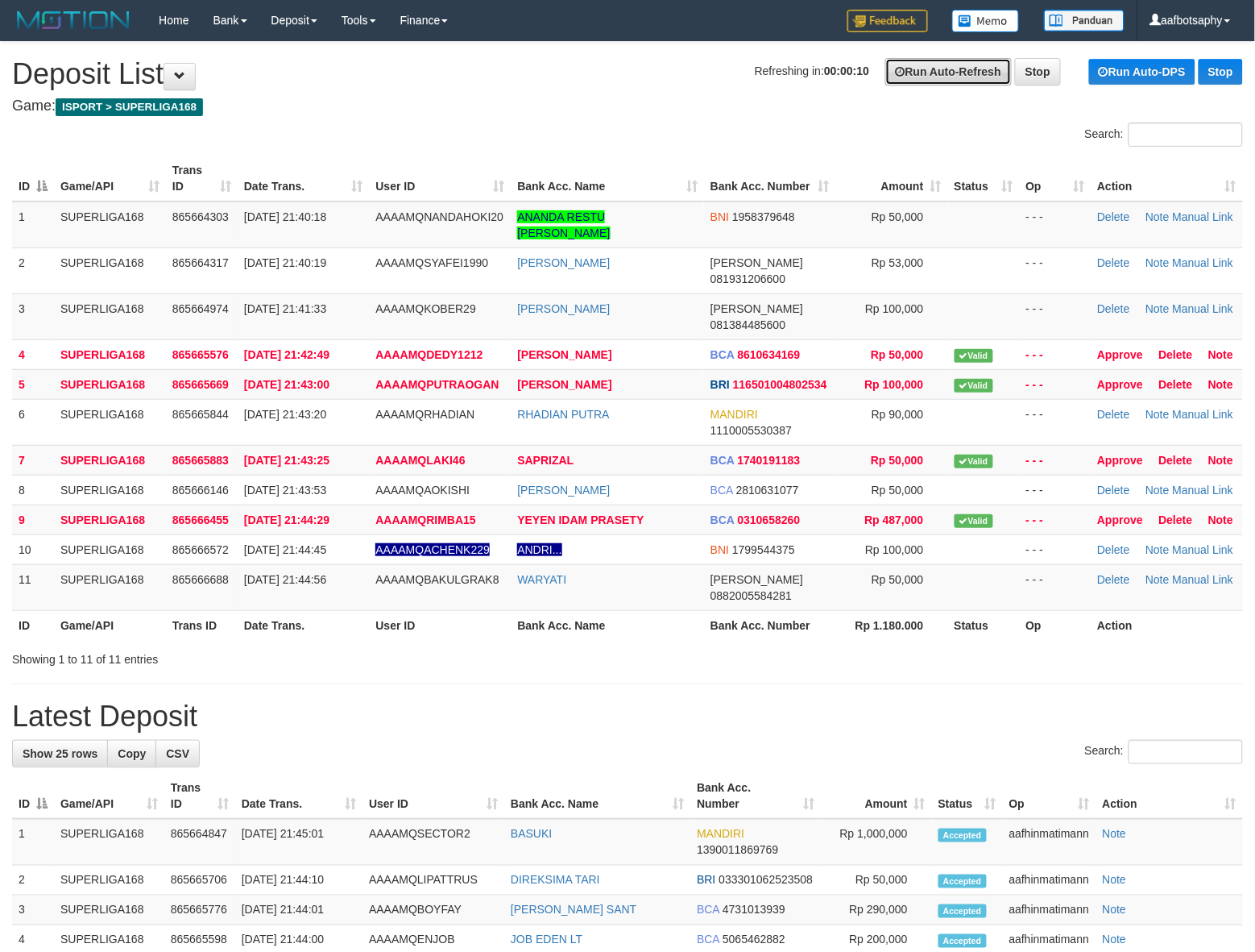
click at [941, 69] on link "Run Auto-Refresh" at bounding box center [949, 72] width 126 height 28
click at [940, 69] on link "Run Auto-Refresh" at bounding box center [949, 72] width 126 height 28
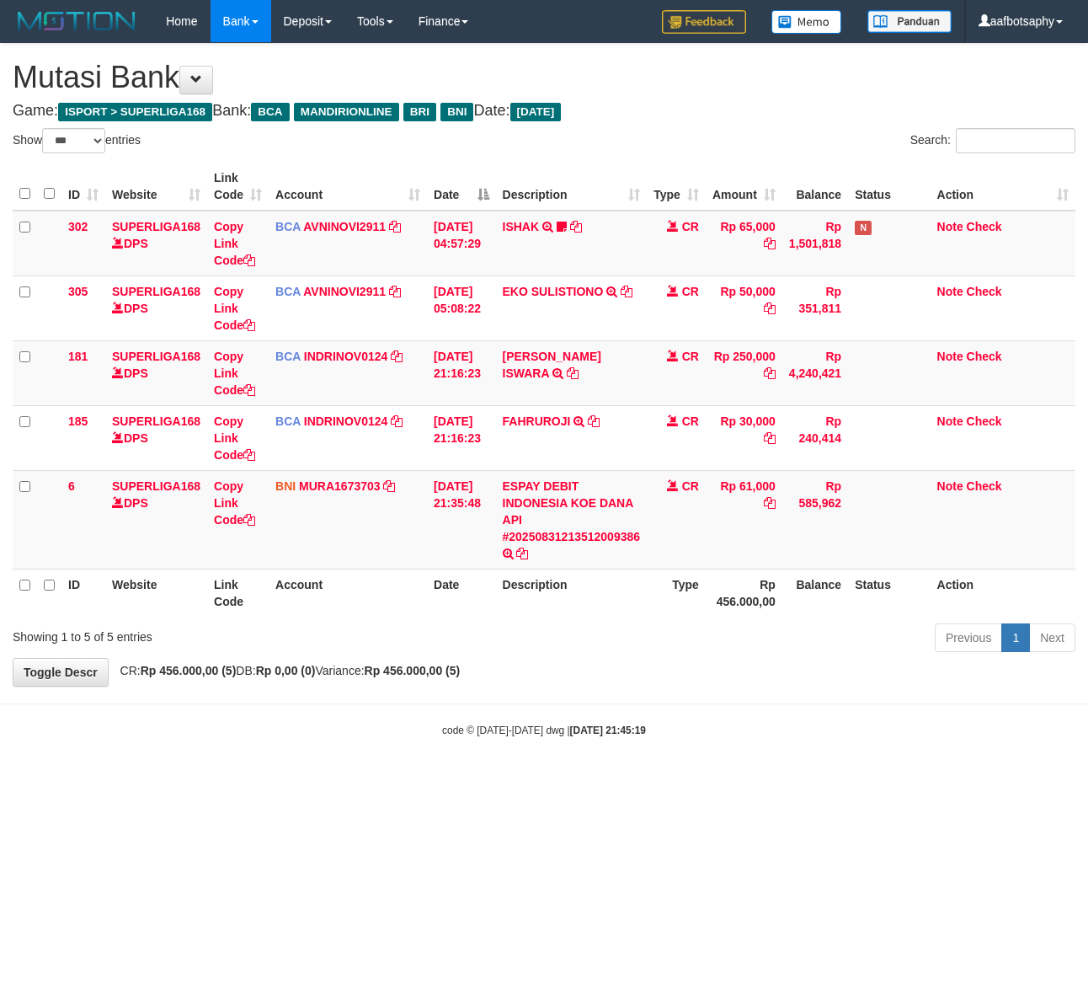
select select "***"
drag, startPoint x: 651, startPoint y: 664, endPoint x: 654, endPoint y: 654, distance: 10.7
click at [651, 663] on div "**********" at bounding box center [544, 365] width 1088 height 642
drag, startPoint x: 654, startPoint y: 654, endPoint x: 668, endPoint y: 628, distance: 28.6
click at [663, 641] on div "Previous 1 Next" at bounding box center [771, 640] width 610 height 36
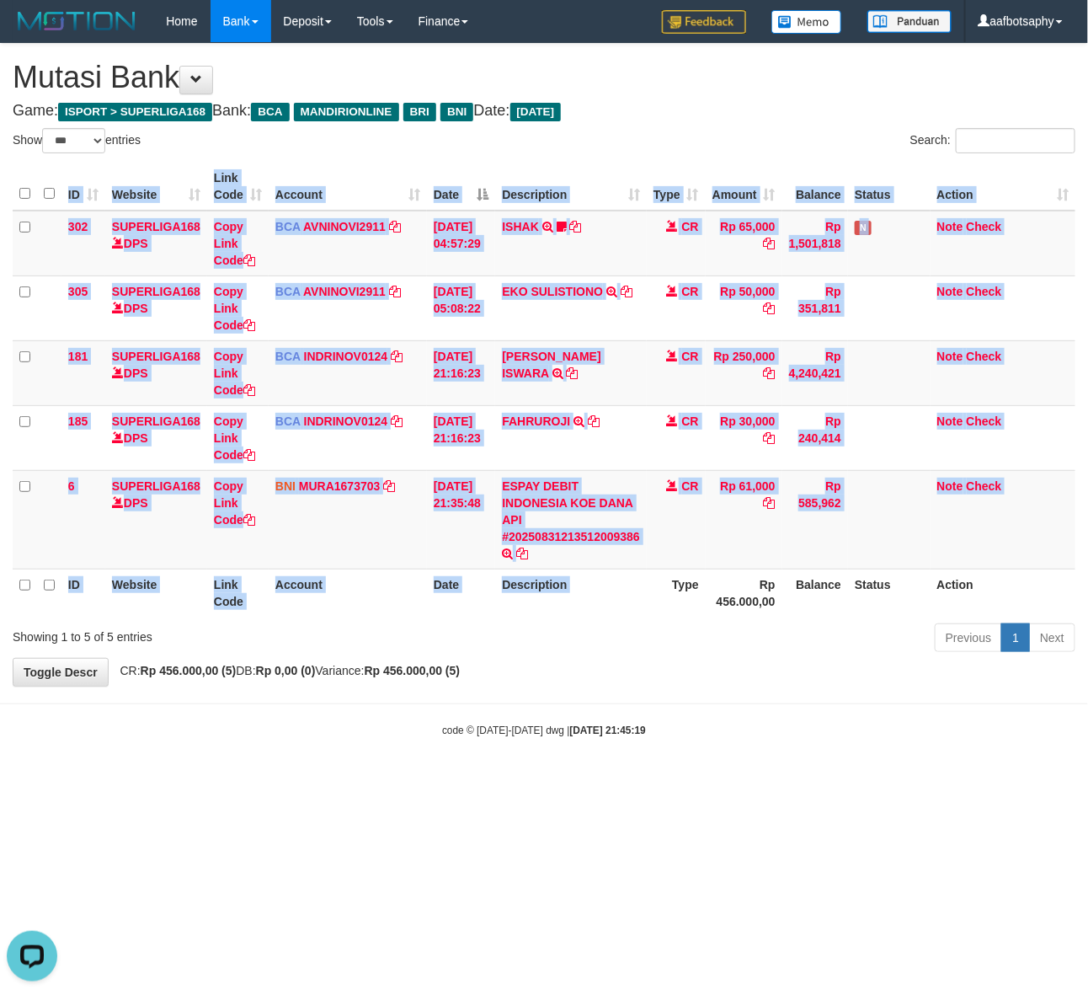
drag, startPoint x: 675, startPoint y: 617, endPoint x: 675, endPoint y: 602, distance: 15.2
click at [675, 611] on div "ID Website Link Code Account Date Description Type Amount Balance Status Action…" at bounding box center [544, 390] width 1088 height 464
click at [678, 599] on th "Type" at bounding box center [676, 593] width 59 height 48
click at [684, 574] on th "Type" at bounding box center [676, 593] width 59 height 48
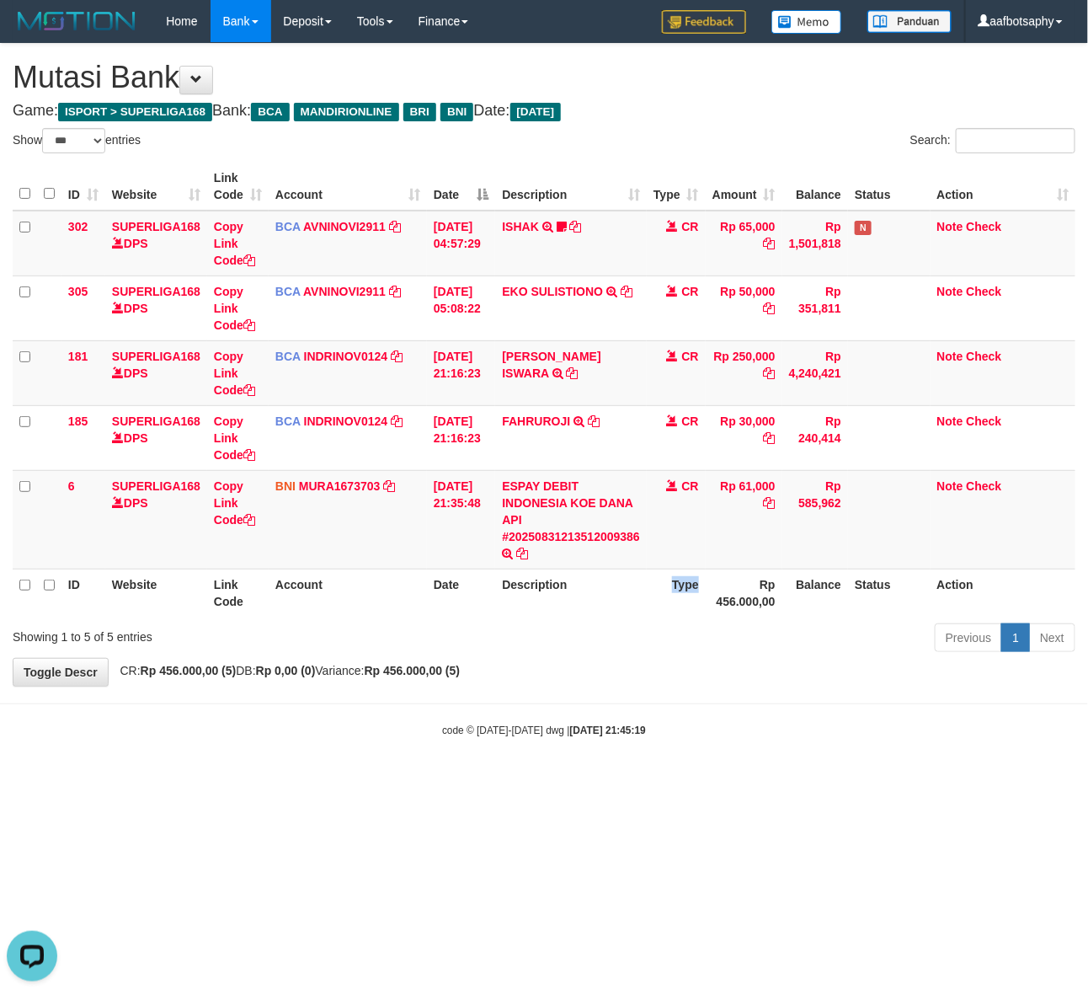
click at [684, 574] on th "Type" at bounding box center [676, 593] width 59 height 48
click at [684, 573] on th "Type" at bounding box center [676, 593] width 59 height 48
select select "***"
drag, startPoint x: 720, startPoint y: 632, endPoint x: 1081, endPoint y: 500, distance: 384.0
click at [831, 608] on div "Show ** ** ** *** entries Search: ID Website Link Code Account Date Description…" at bounding box center [544, 393] width 1063 height 530
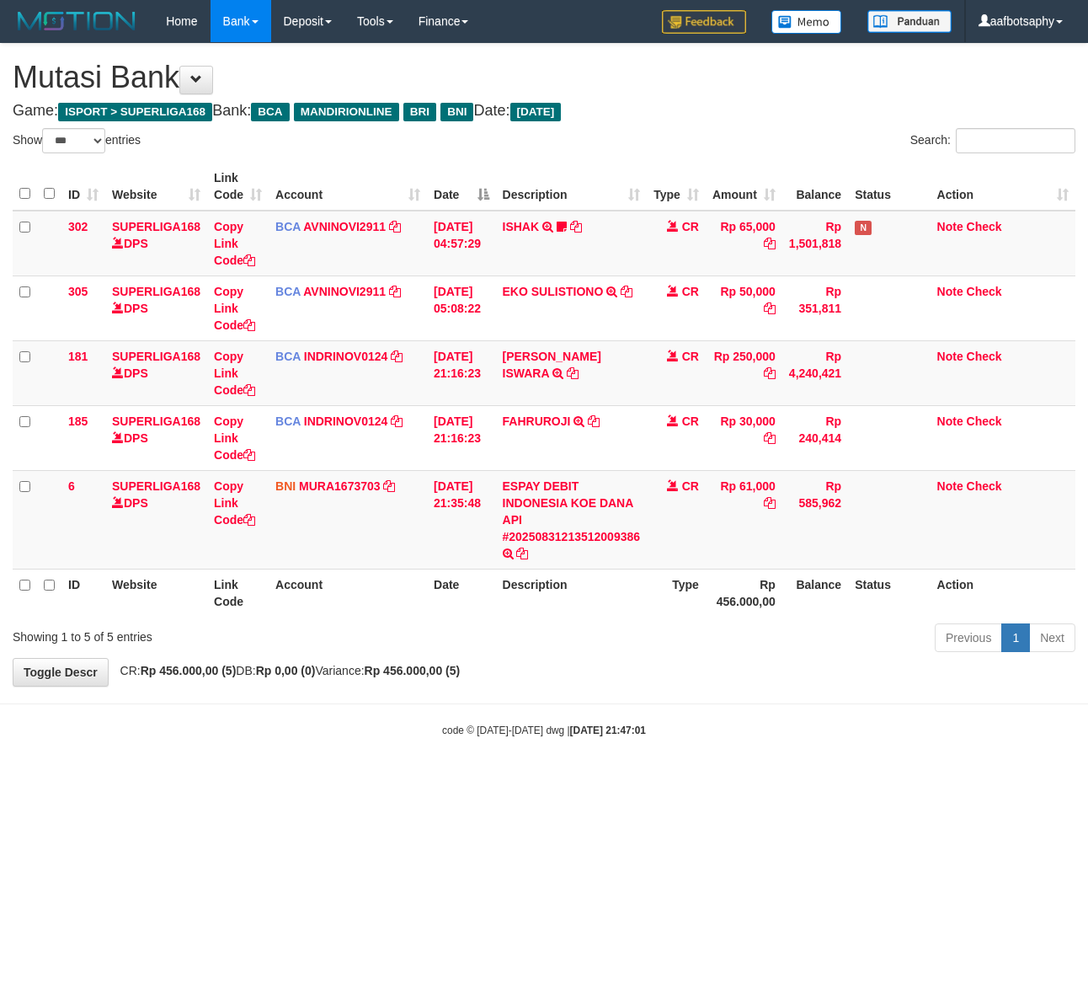
select select "***"
drag, startPoint x: 654, startPoint y: 754, endPoint x: 674, endPoint y: 740, distance: 24.8
click at [665, 740] on body "Toggle navigation Home Bank Account List Load By Website Group [ISPORT] SUPERLI…" at bounding box center [544, 390] width 1088 height 780
drag, startPoint x: 737, startPoint y: 725, endPoint x: 735, endPoint y: 713, distance: 11.9
click at [735, 727] on body "Toggle navigation Home Bank Account List Load By Website Group [ISPORT] SUPERLI…" at bounding box center [544, 390] width 1088 height 780
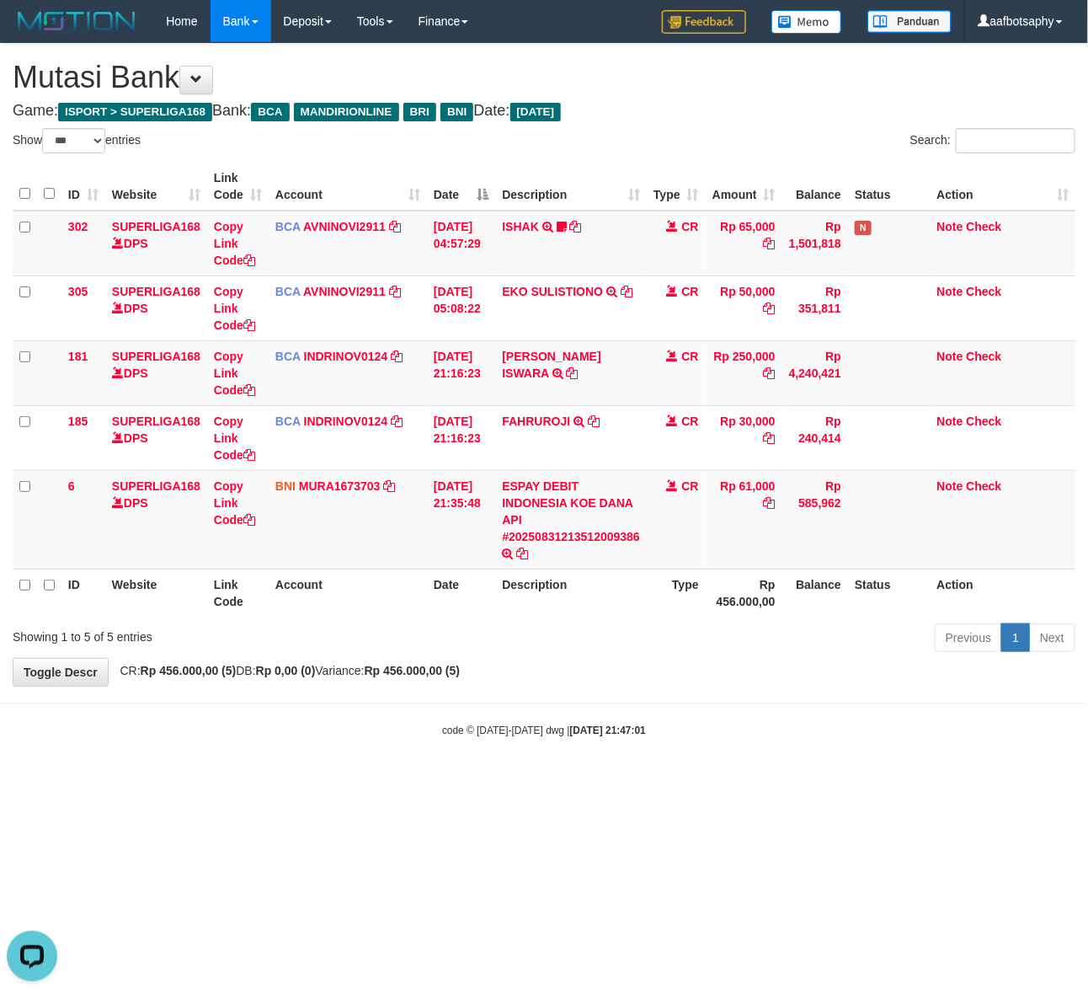
click at [738, 713] on body "Toggle navigation Home Bank Account List Load By Website Group [ISPORT] SUPERLI…" at bounding box center [544, 390] width 1088 height 780
drag, startPoint x: 769, startPoint y: 696, endPoint x: 792, endPoint y: 684, distance: 25.6
click at [780, 696] on body "Toggle navigation Home Bank Account List Load By Website Group [ISPORT] SUPERLI…" at bounding box center [544, 390] width 1088 height 780
drag, startPoint x: 792, startPoint y: 654, endPoint x: 803, endPoint y: 663, distance: 13.8
click at [796, 674] on div "**********" at bounding box center [544, 365] width 1088 height 642
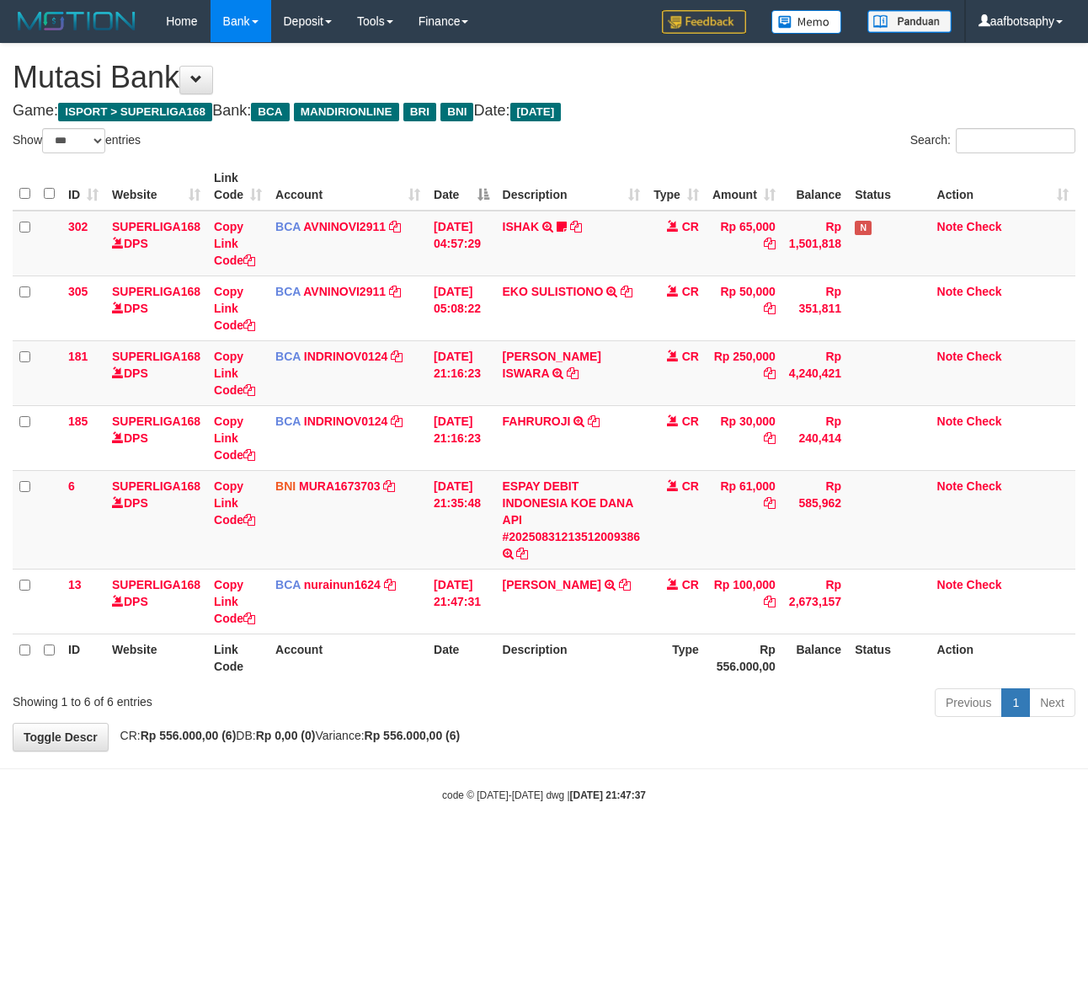
select select "***"
drag, startPoint x: 747, startPoint y: 764, endPoint x: 699, endPoint y: 758, distance: 48.4
click at [714, 767] on body "Toggle navigation Home Bank Account List Load By Website Group [ISPORT] SUPERLI…" at bounding box center [544, 422] width 1088 height 845
drag, startPoint x: 667, startPoint y: 741, endPoint x: 654, endPoint y: 727, distance: 19.7
click at [664, 740] on div "**********" at bounding box center [544, 397] width 1088 height 707
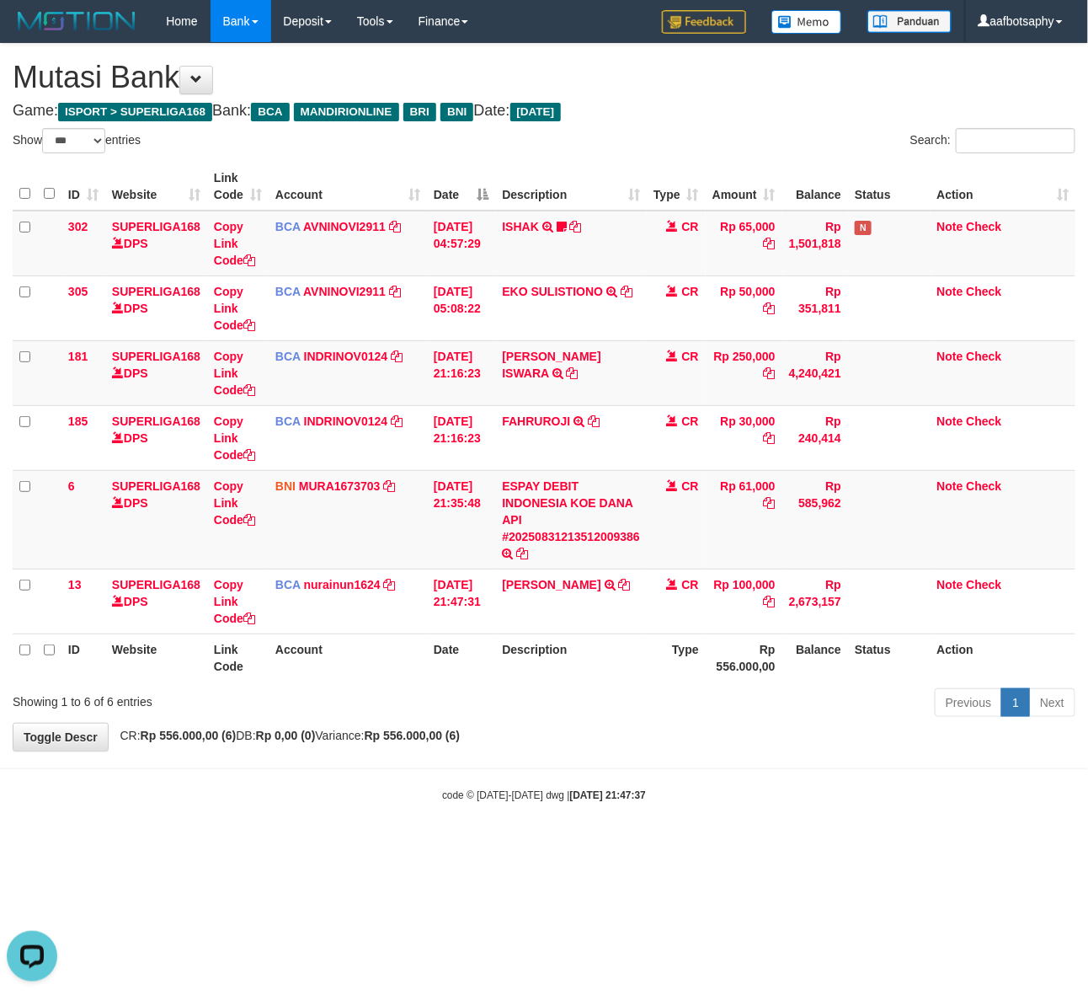
drag, startPoint x: 654, startPoint y: 727, endPoint x: 569, endPoint y: 717, distance: 84.8
click at [641, 727] on div "**********" at bounding box center [544, 397] width 1088 height 707
drag, startPoint x: 569, startPoint y: 717, endPoint x: 536, endPoint y: 725, distance: 34.7
click at [526, 724] on div "**********" at bounding box center [544, 397] width 1088 height 707
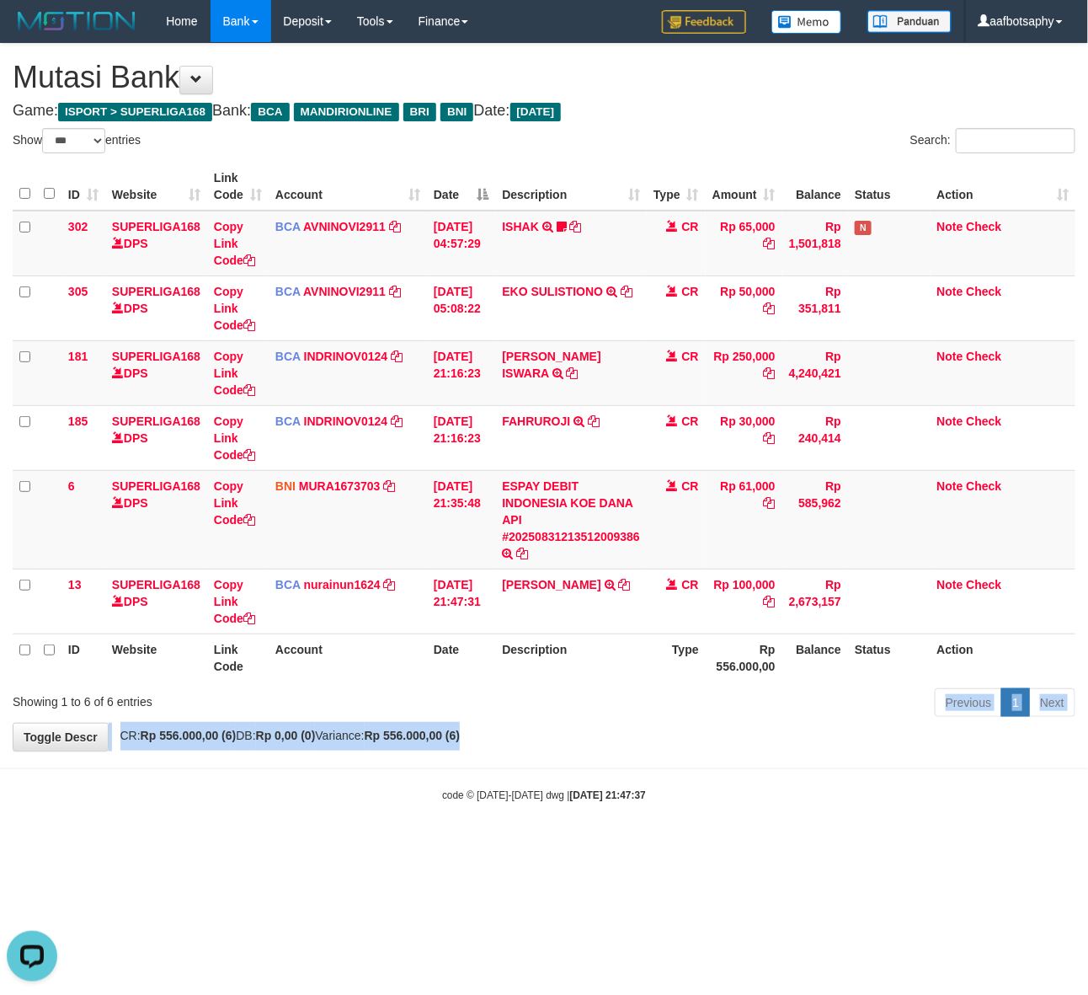
drag, startPoint x: 536, startPoint y: 725, endPoint x: 526, endPoint y: 730, distance: 10.6
click at [536, 724] on div "**********" at bounding box center [544, 397] width 1088 height 707
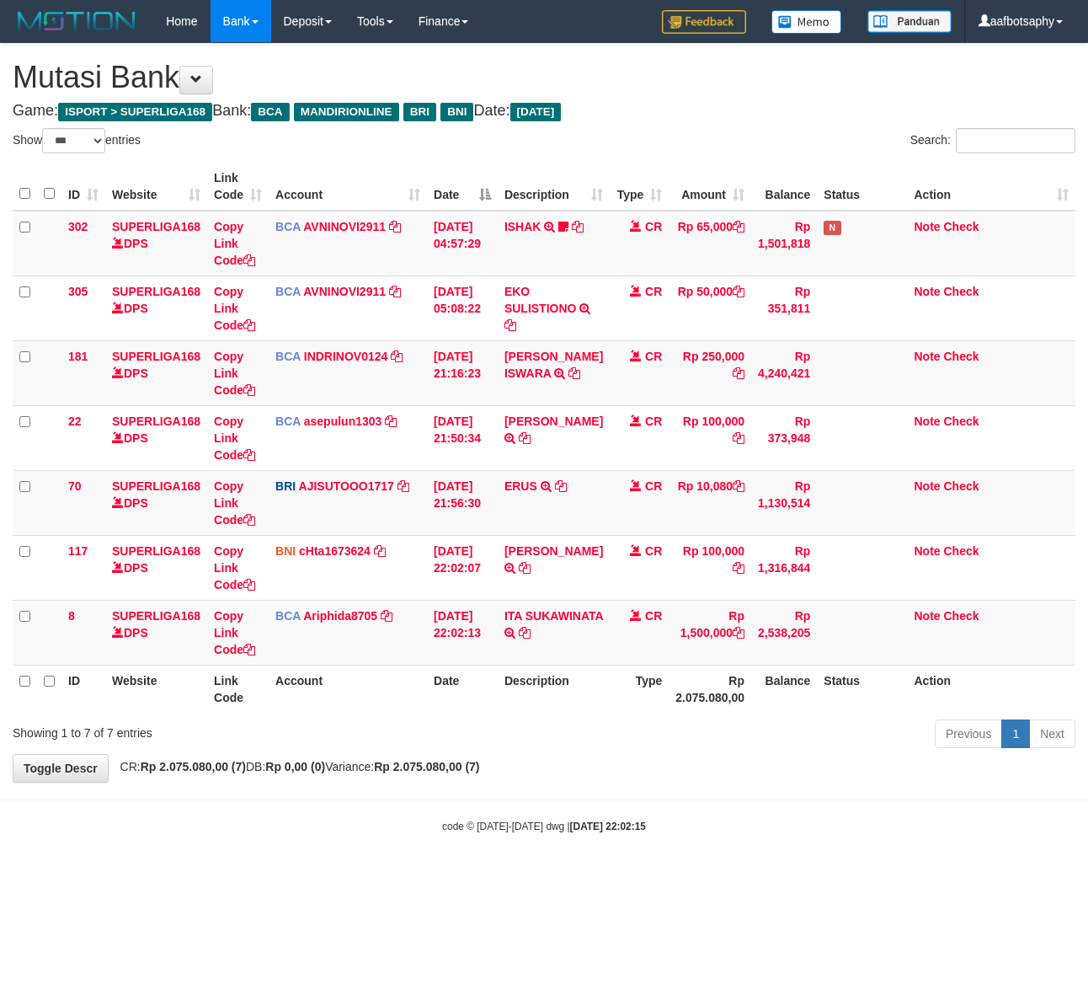
select select "***"
drag, startPoint x: 708, startPoint y: 739, endPoint x: 683, endPoint y: 751, distance: 27.1
click at [683, 751] on div "Previous 1 Next" at bounding box center [771, 736] width 610 height 36
drag, startPoint x: 670, startPoint y: 745, endPoint x: 662, endPoint y: 710, distance: 36.4
click at [666, 740] on div "Previous 1 Next" at bounding box center [771, 736] width 610 height 36
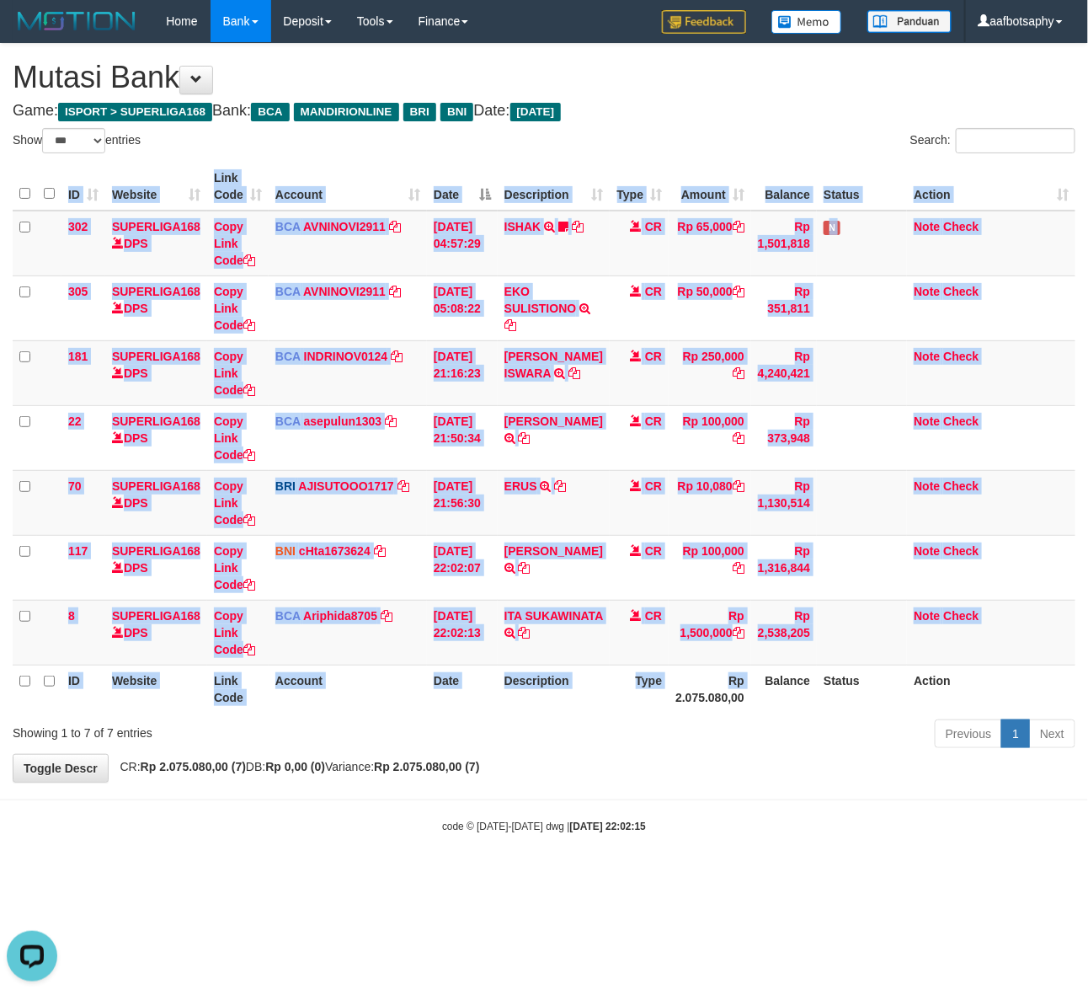
drag, startPoint x: 662, startPoint y: 710, endPoint x: 665, endPoint y: 701, distance: 9.9
click at [660, 712] on div "ID Website Link Code Account Date Description Type Amount Balance Status Action…" at bounding box center [544, 438] width 1088 height 560
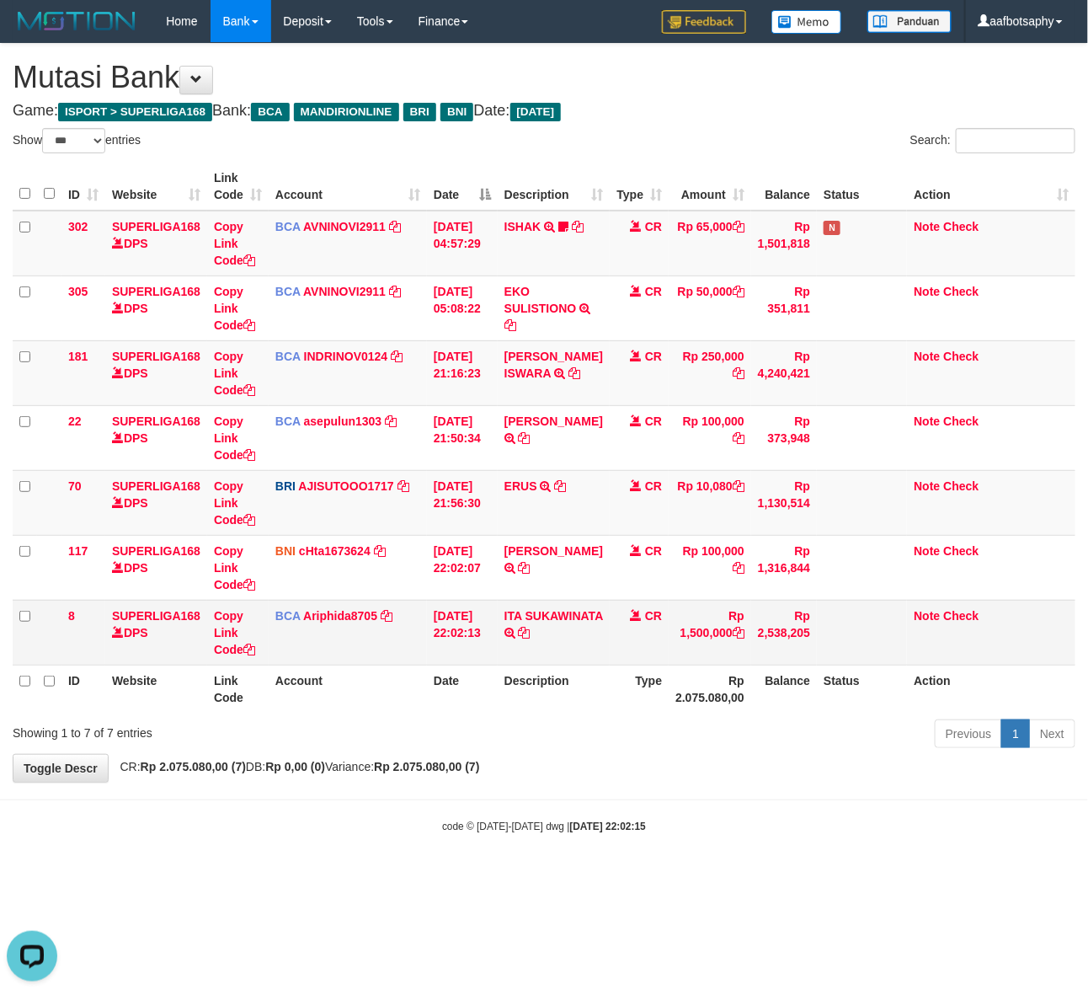
drag, startPoint x: 670, startPoint y: 670, endPoint x: 680, endPoint y: 657, distance: 16.8
click at [674, 665] on th "Rp 2.075.080,00" at bounding box center [710, 689] width 83 height 48
